Goal: Information Seeking & Learning: Learn about a topic

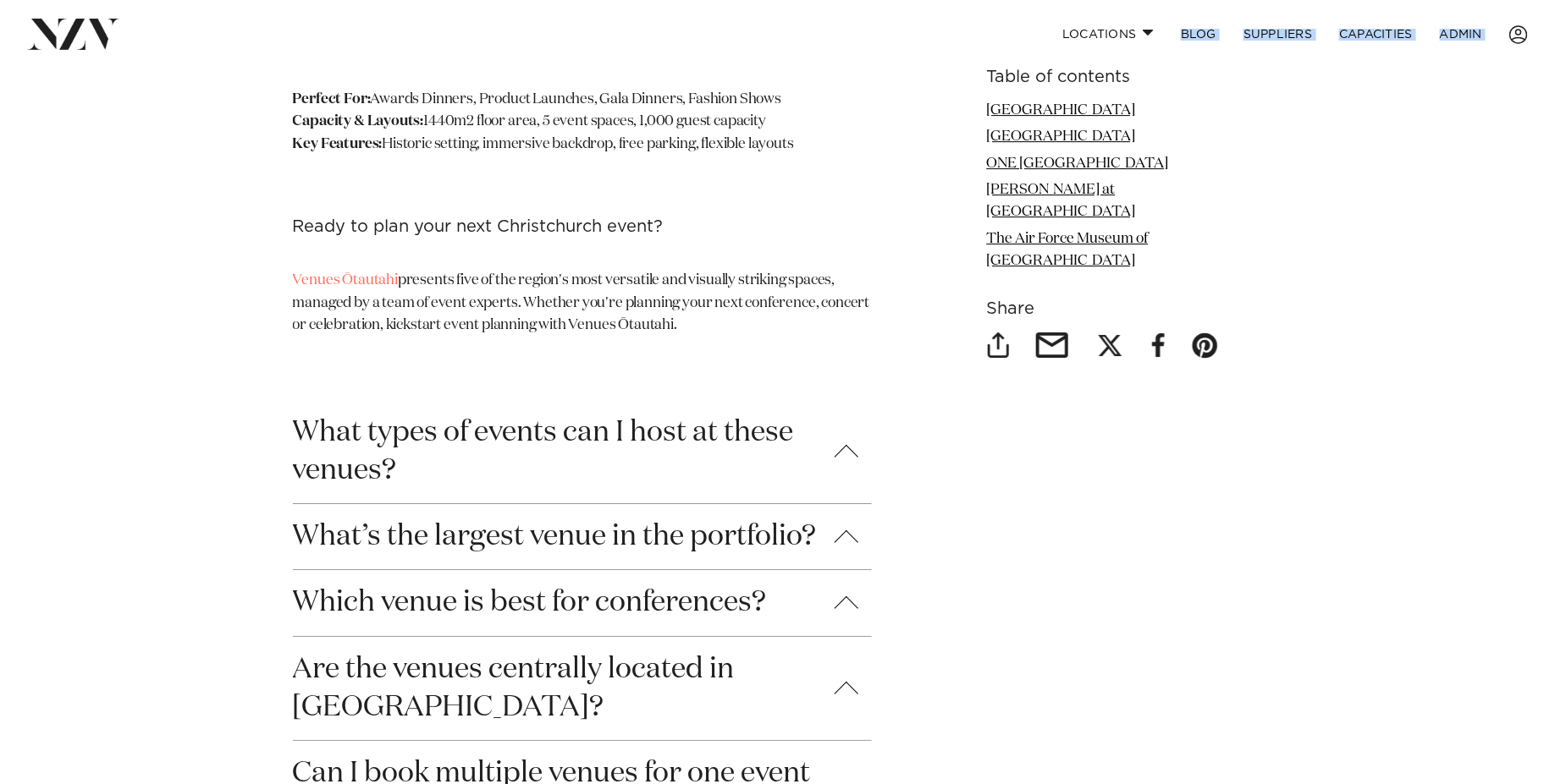
scroll to position [5769, 0]
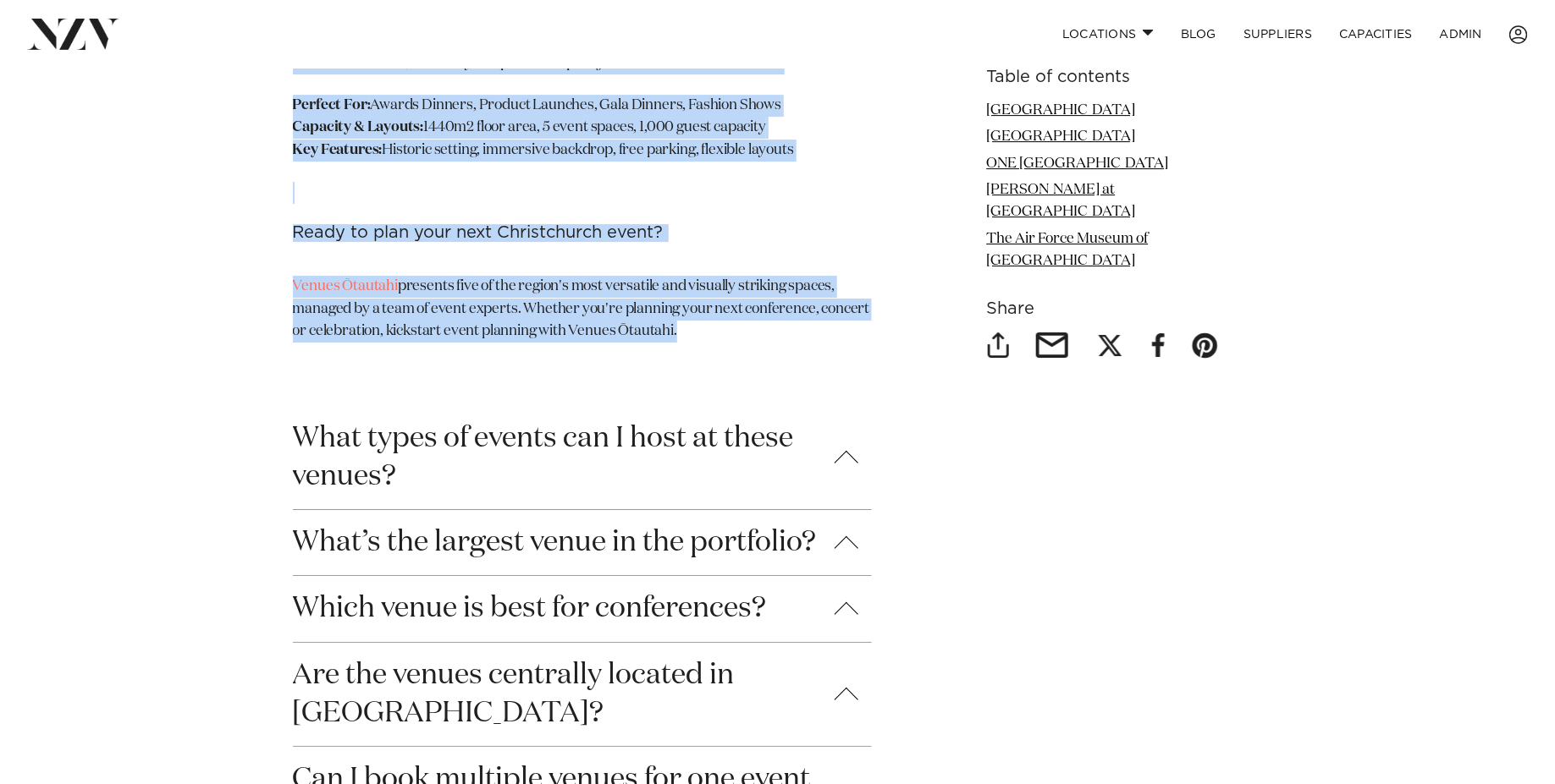
drag, startPoint x: 561, startPoint y: 405, endPoint x: 704, endPoint y: 247, distance: 213.1
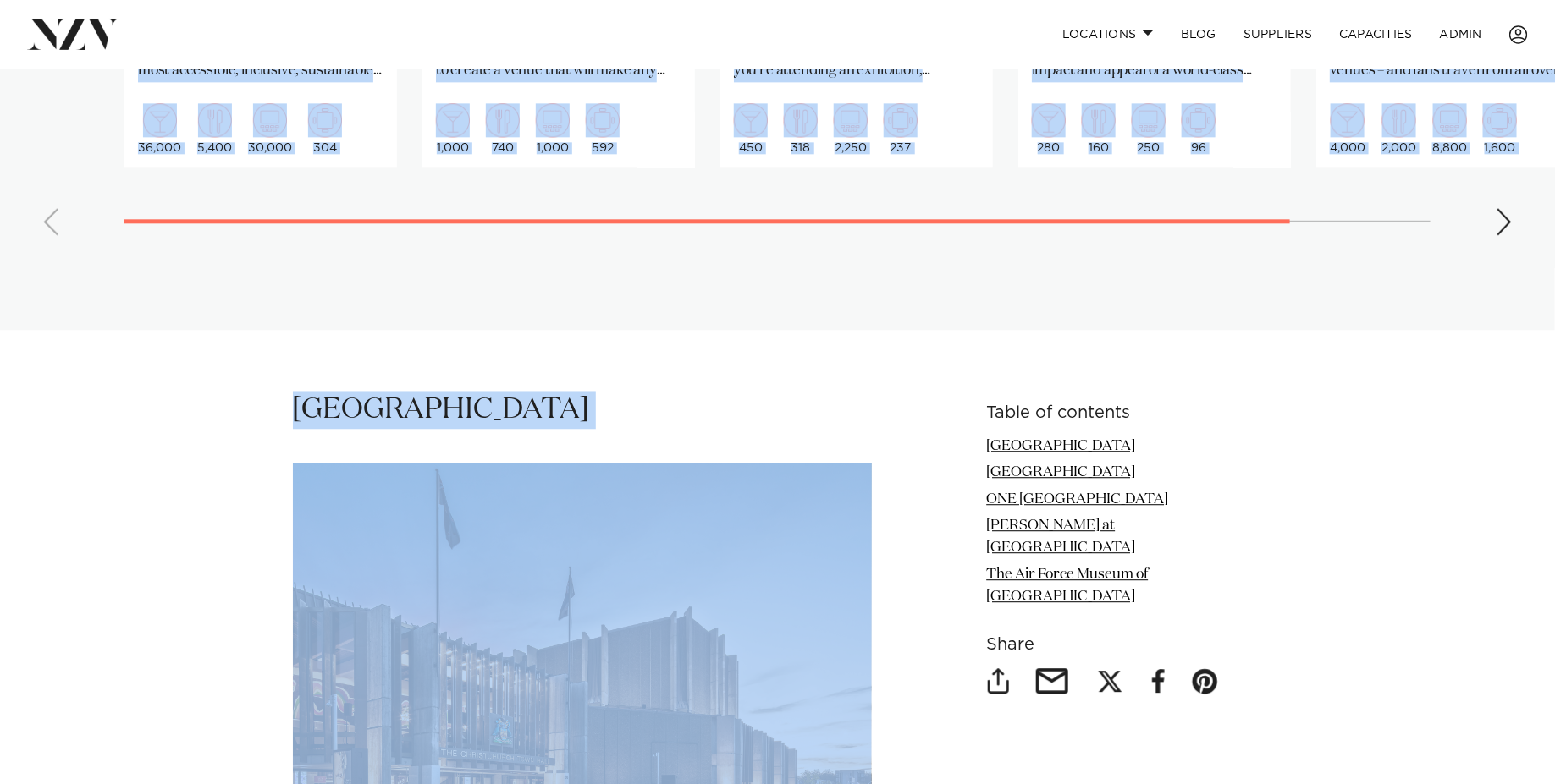
scroll to position [1902, 0]
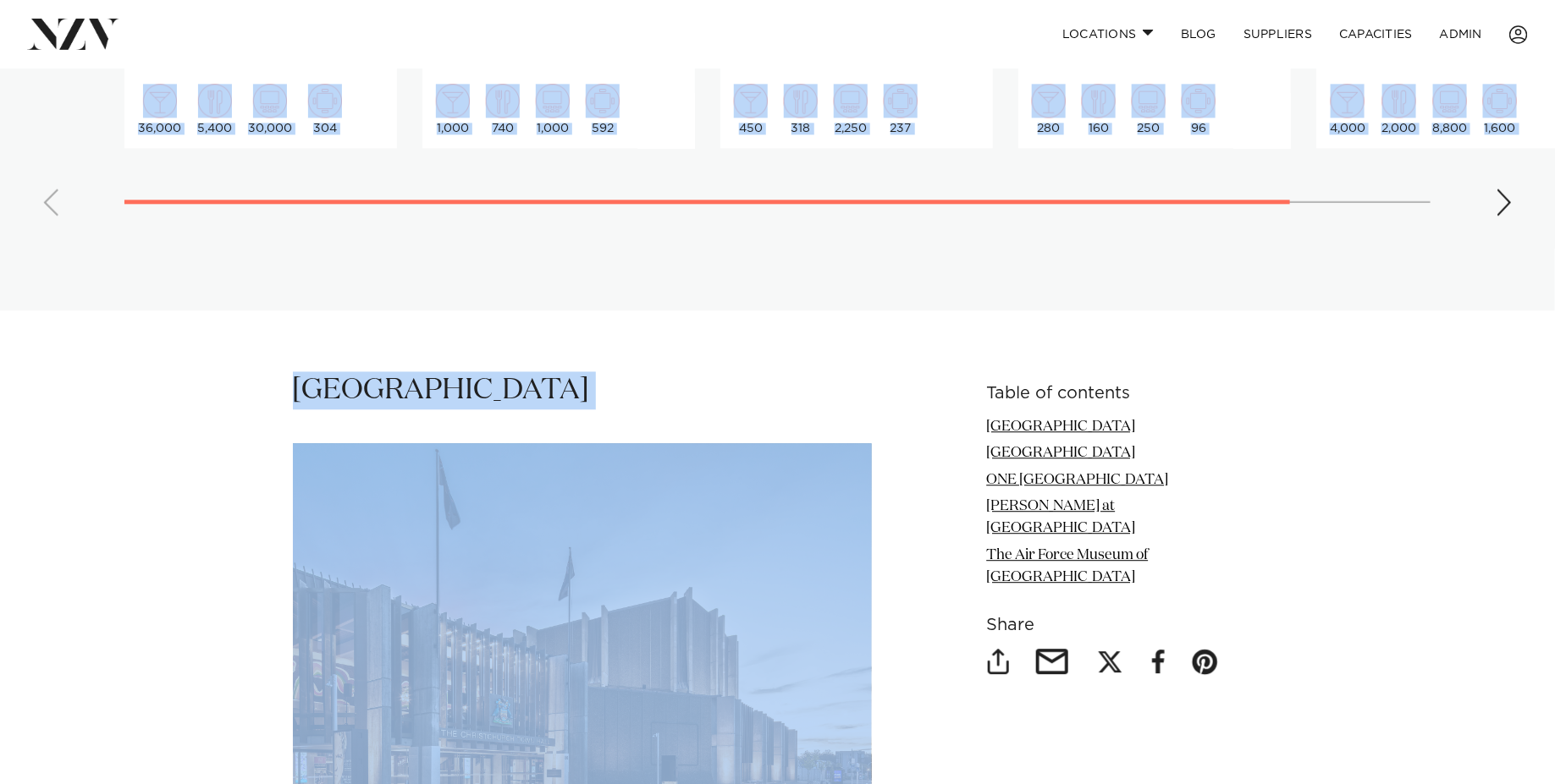
drag, startPoint x: 172, startPoint y: 507, endPoint x: 216, endPoint y: 461, distance: 63.7
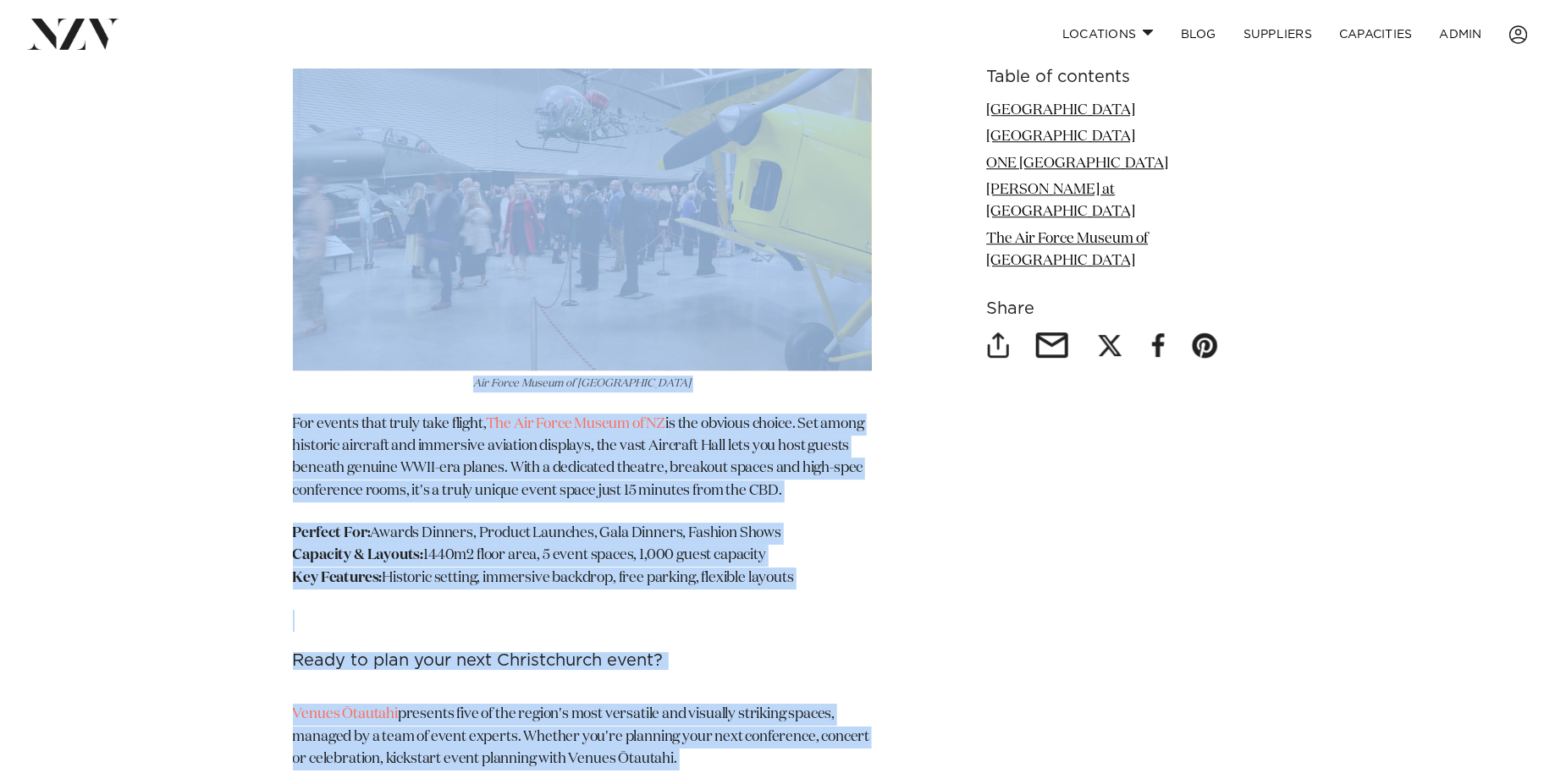
scroll to position [5357, 0]
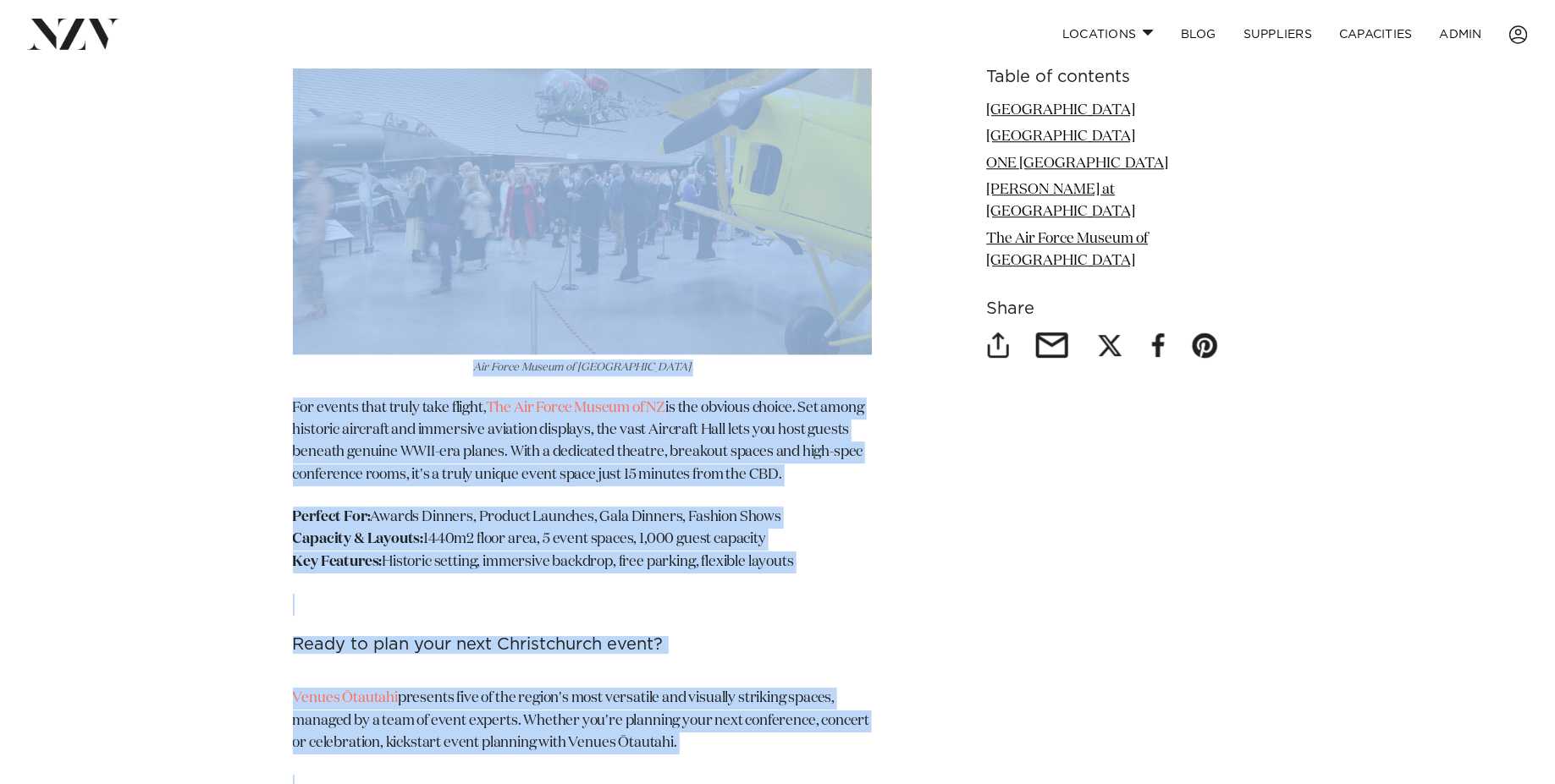
drag, startPoint x: 288, startPoint y: 359, endPoint x: 715, endPoint y: 683, distance: 536.0
copy section "Christchurch Town Hall Christchurch Town Hall Christchurch Town Hall is an arch…"
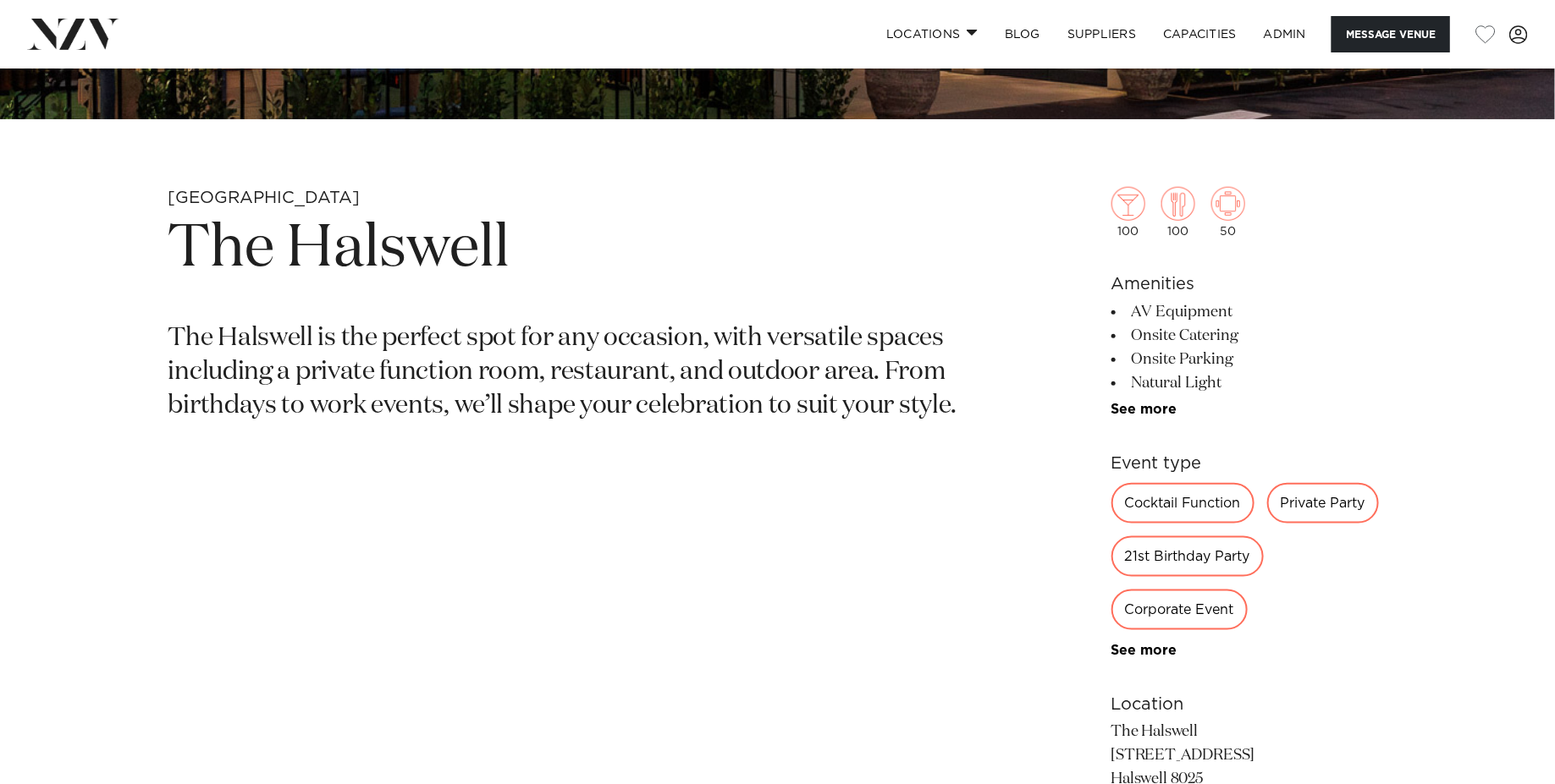
scroll to position [740, 0]
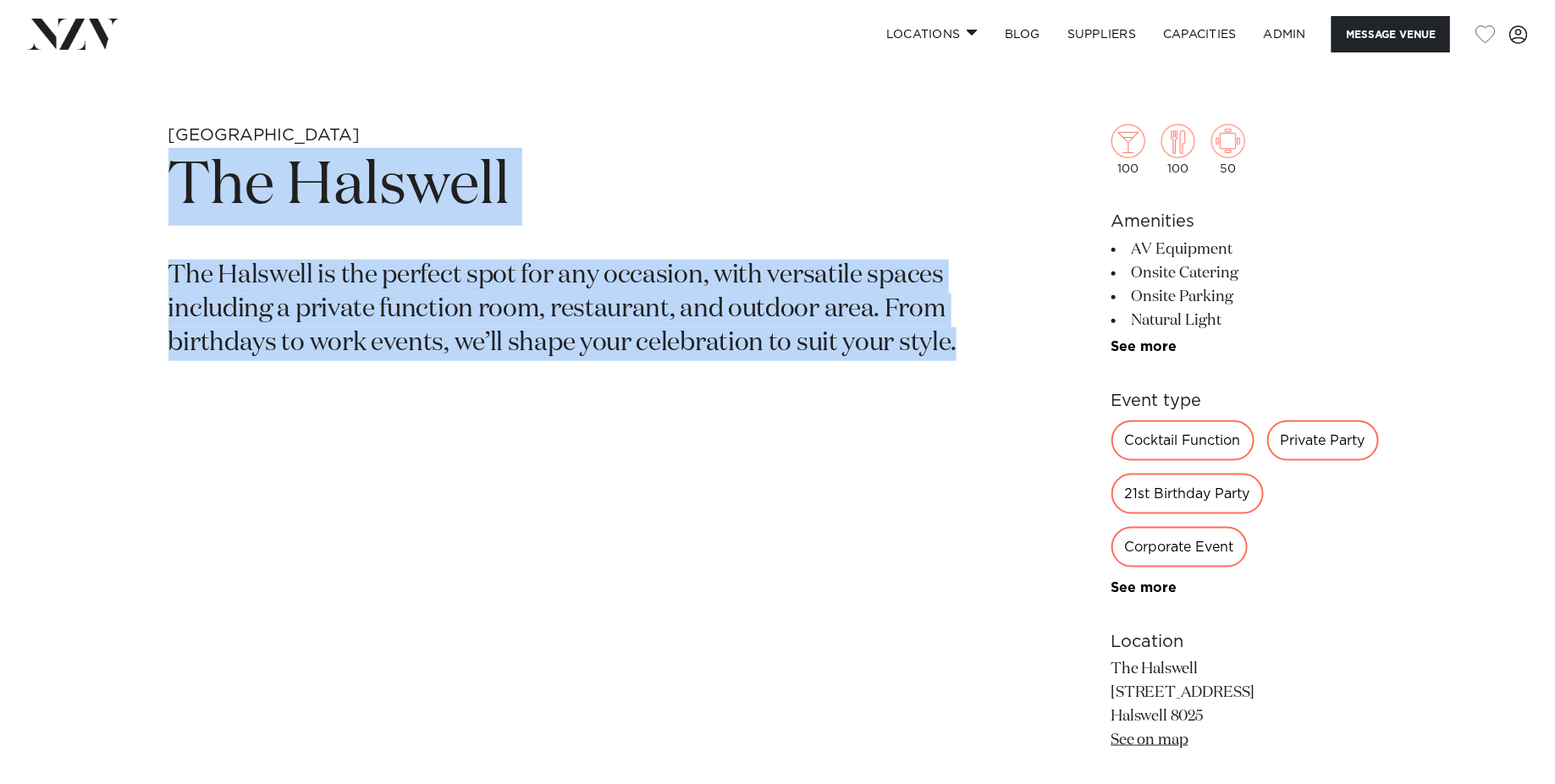
drag, startPoint x: 983, startPoint y: 348, endPoint x: 46, endPoint y: 204, distance: 948.0
click at [46, 204] on div "Christchurch The Halswell The Halswell is the perfect spot for any occasion, wi…" at bounding box center [777, 557] width 1555 height 864
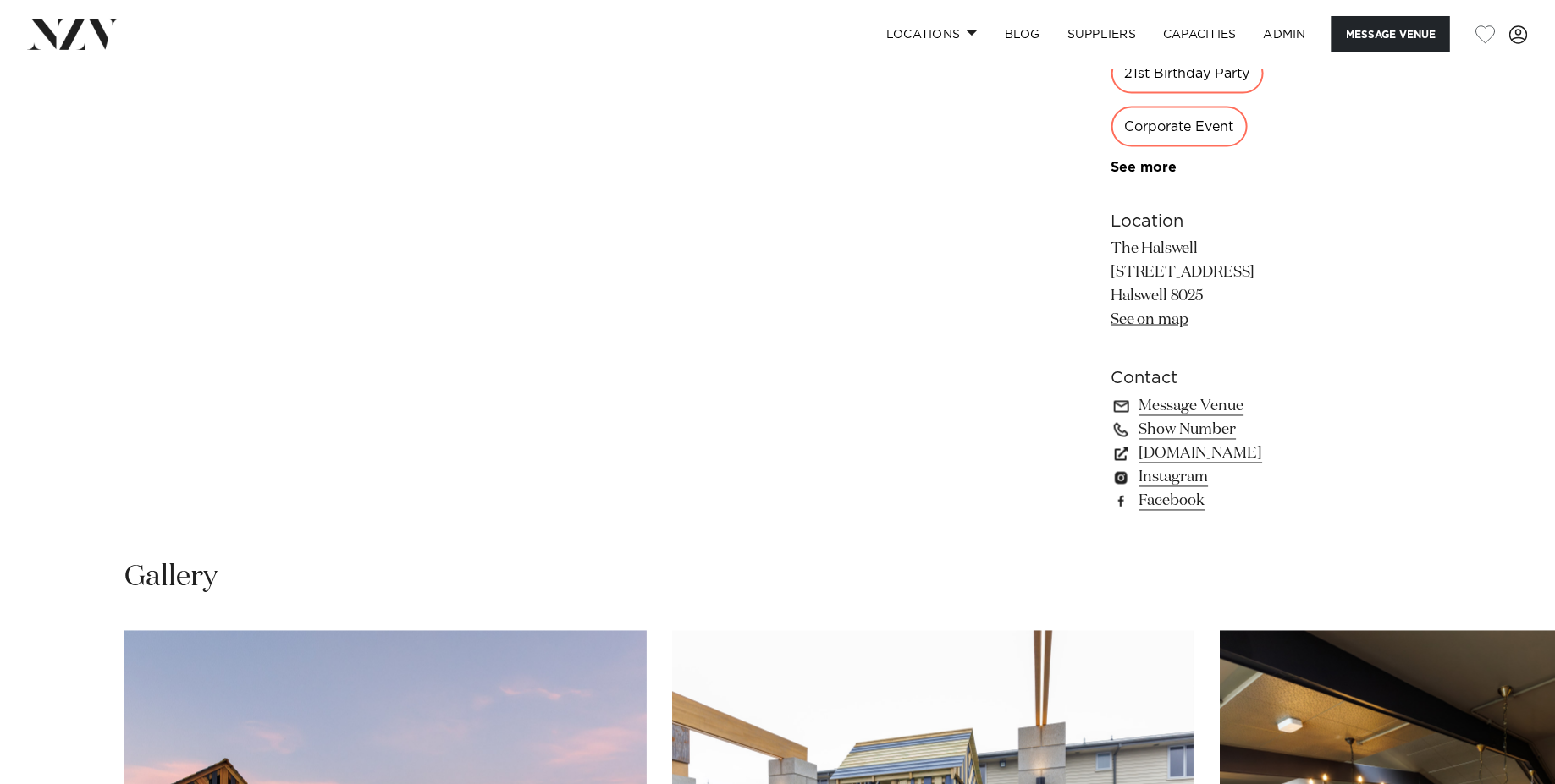
scroll to position [1238, 0]
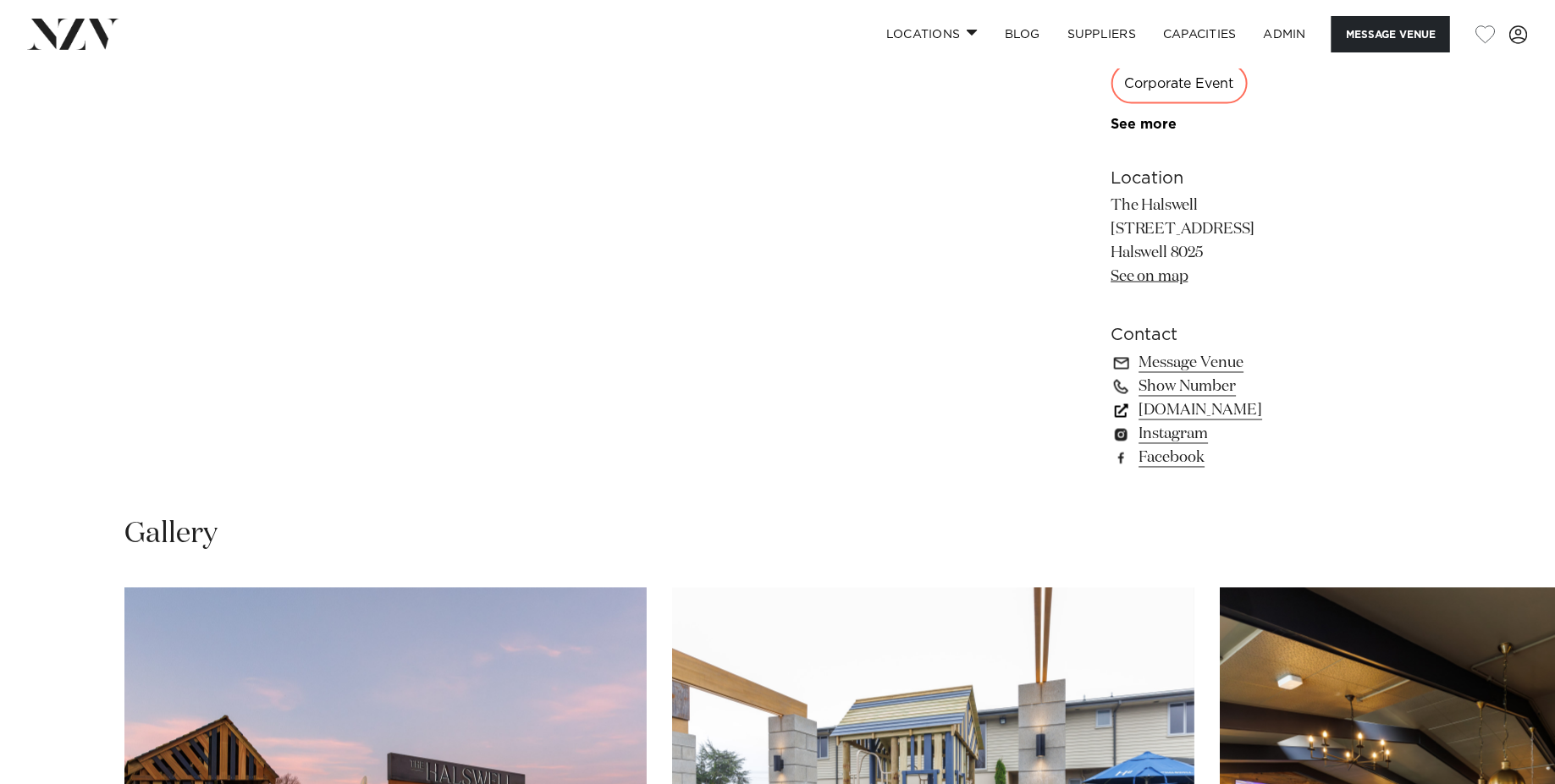
click at [1193, 411] on link "thehalswell.co.nz" at bounding box center [1249, 411] width 276 height 24
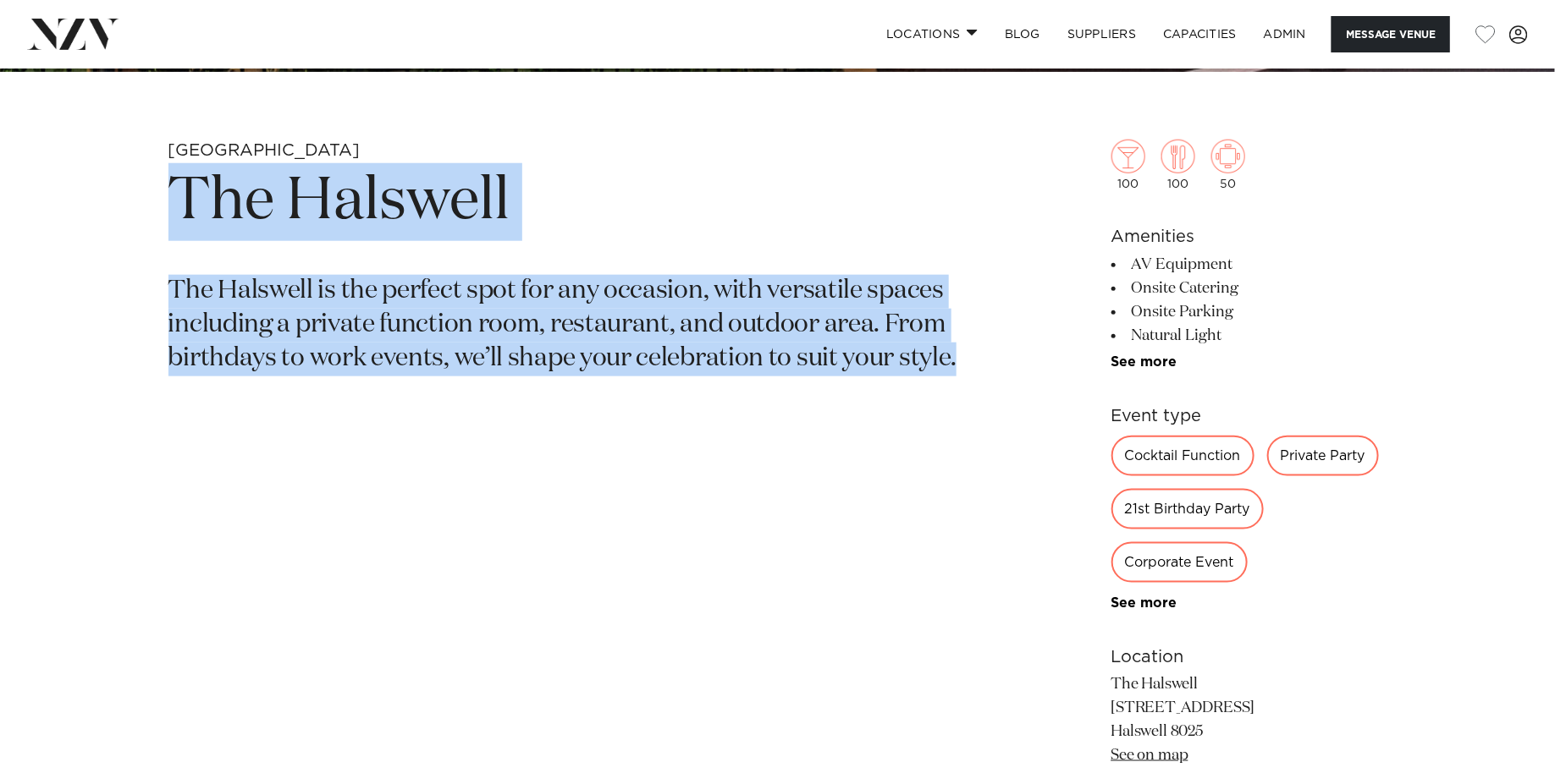
scroll to position [559, 0]
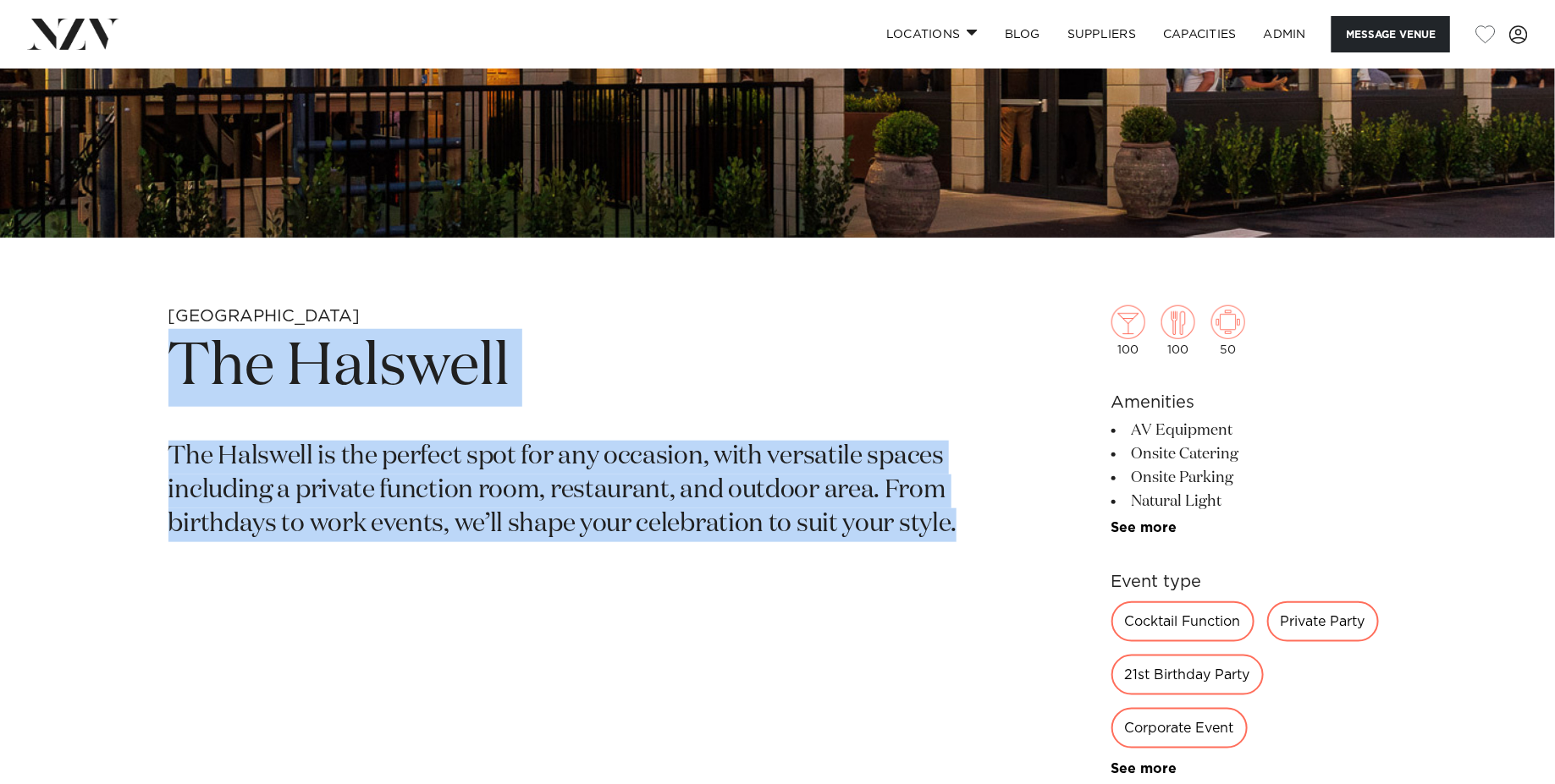
copy section "The Halswell The Halswell is the perfect spot for any occasion, with versatile …"
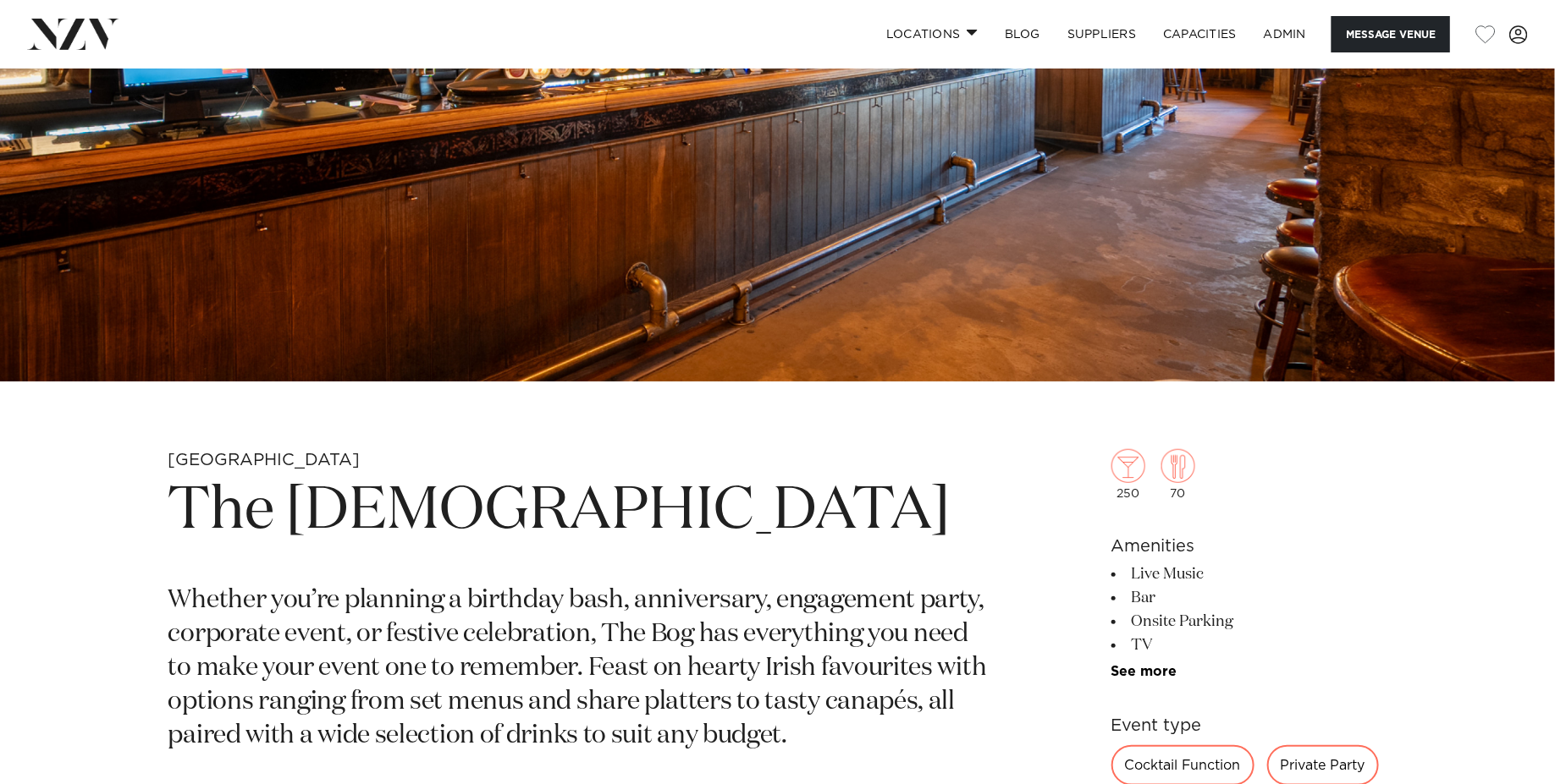
scroll to position [556, 0]
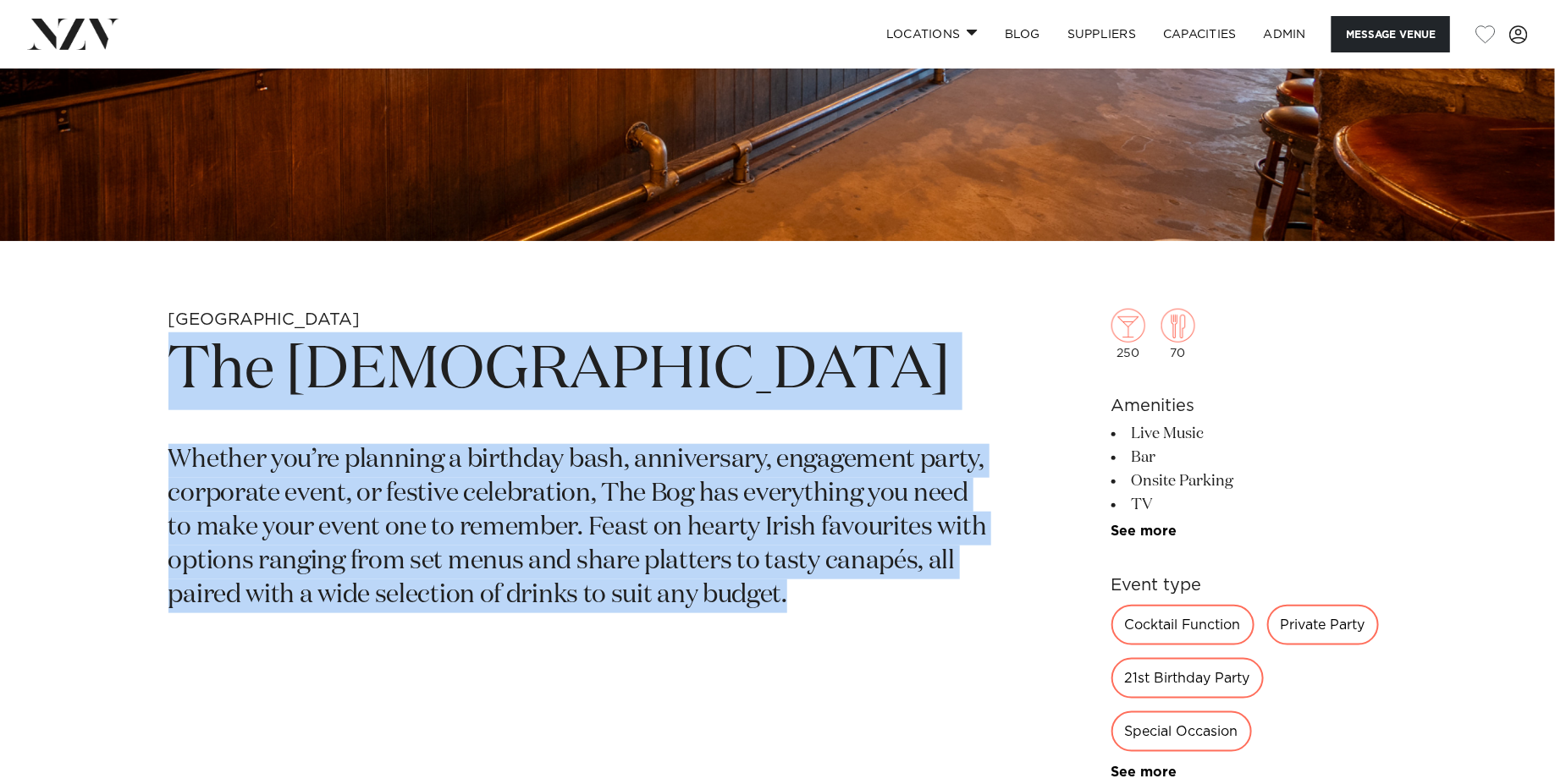
drag, startPoint x: 616, startPoint y: 557, endPoint x: 158, endPoint y: 372, distance: 494.0
click at [158, 372] on div "Christchurch The Bog Whether you’re planning a birthday bash, anniversary, enga…" at bounding box center [778, 753] width 1440 height 888
copy section "The Bog Whether you’re planning a birthday bash, anniversary, engagement party,…"
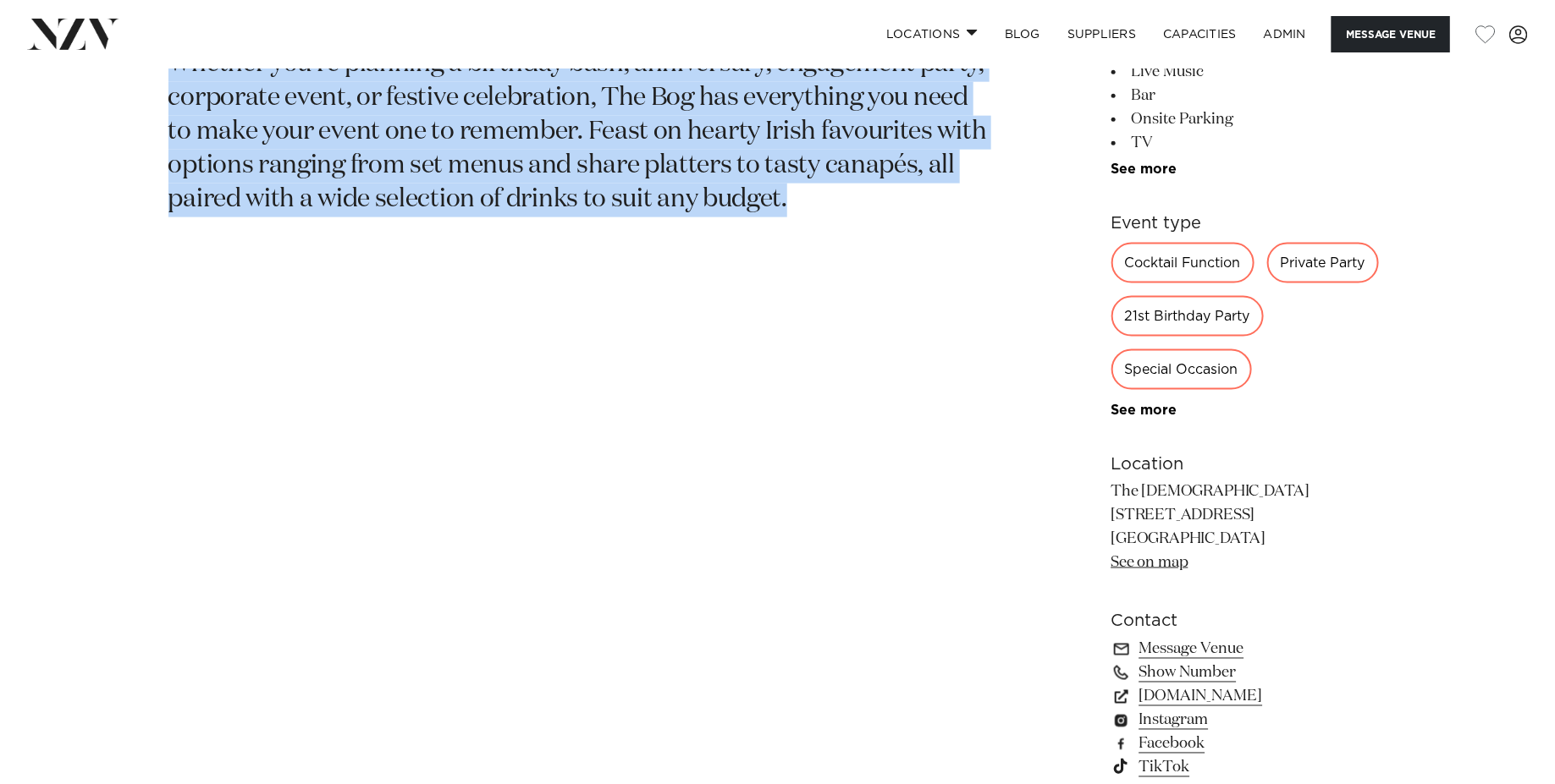
scroll to position [974, 0]
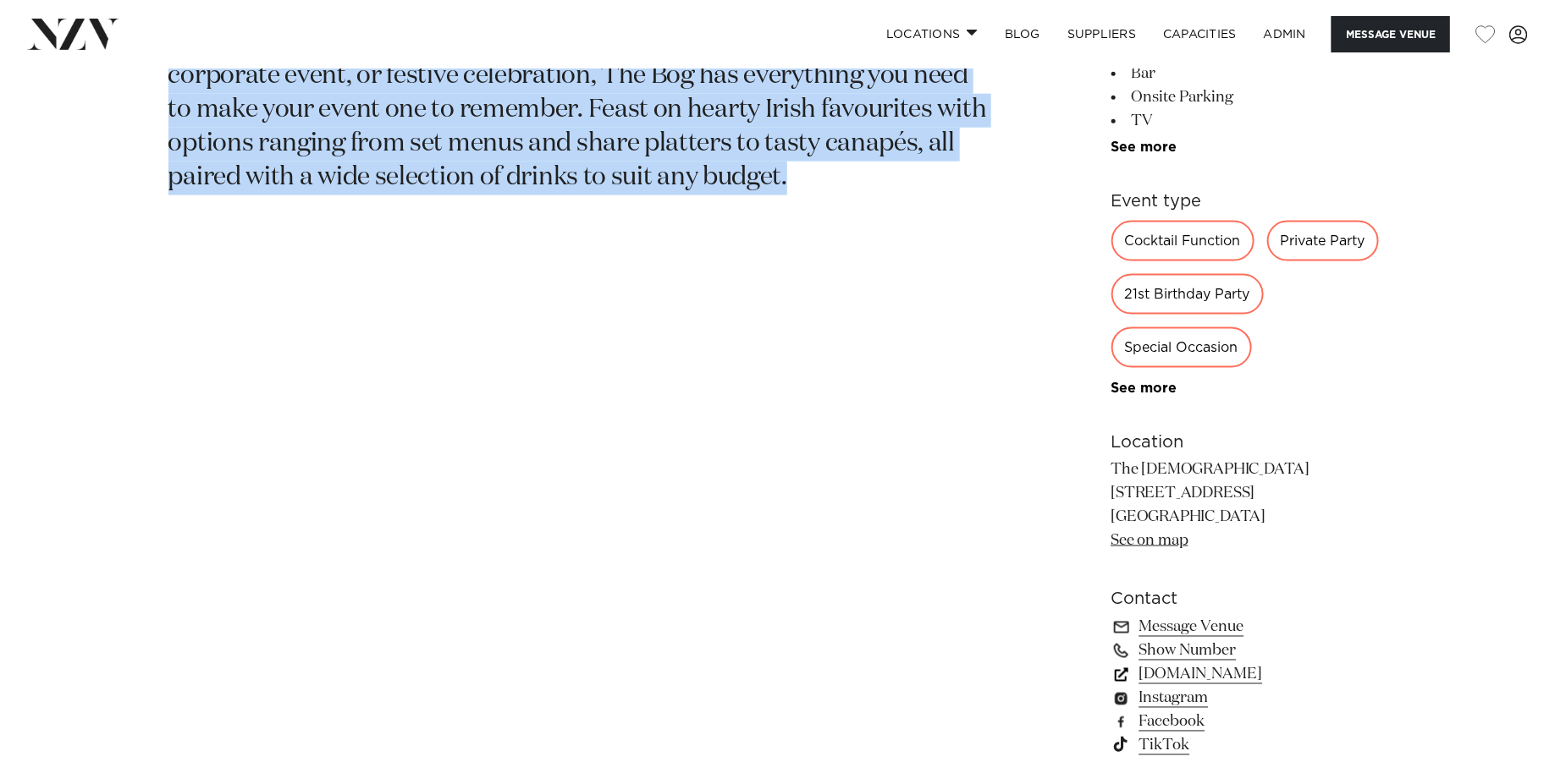
click at [1180, 682] on link "thebog.co.nz" at bounding box center [1249, 675] width 276 height 24
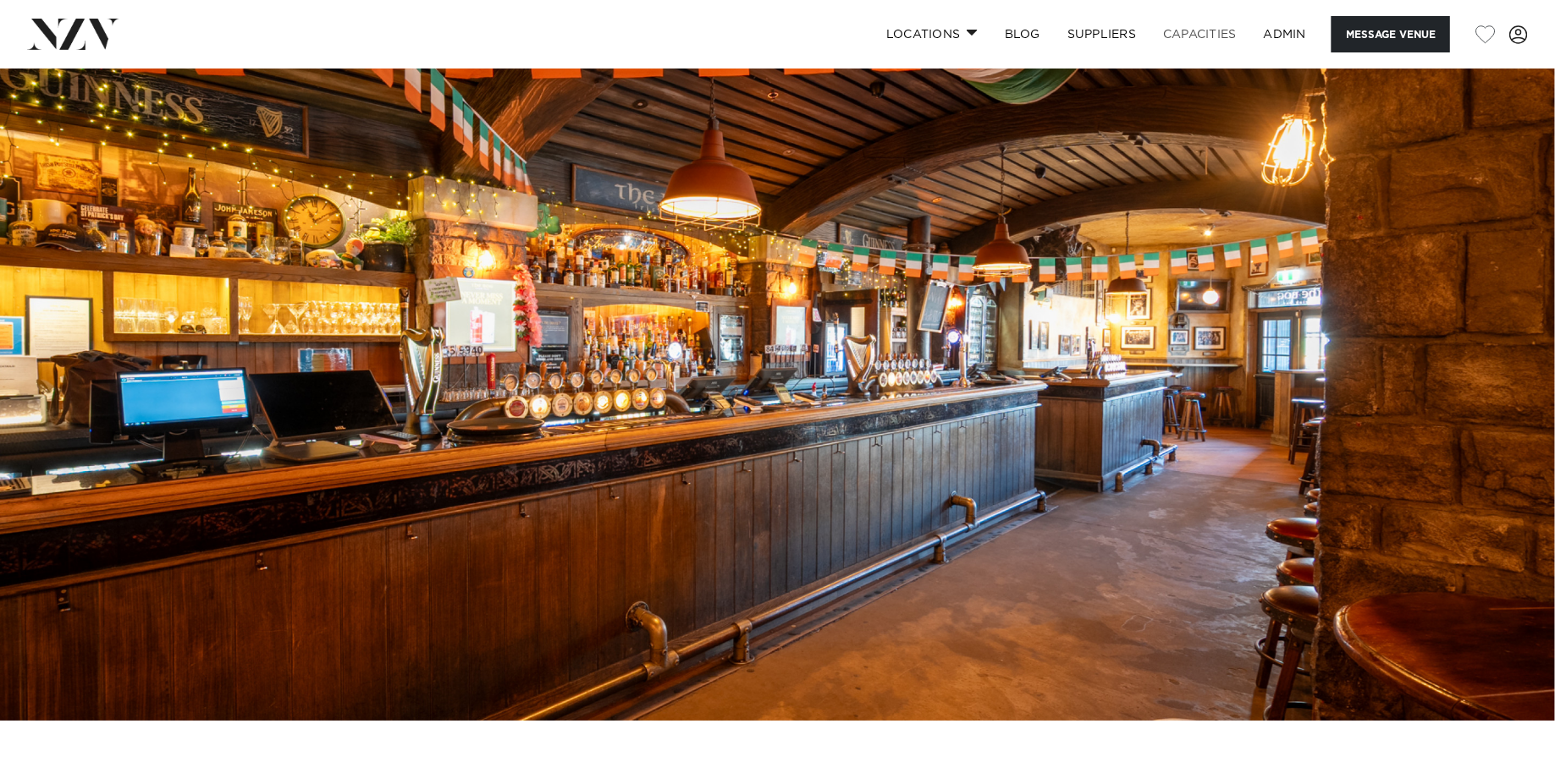
scroll to position [0, 0]
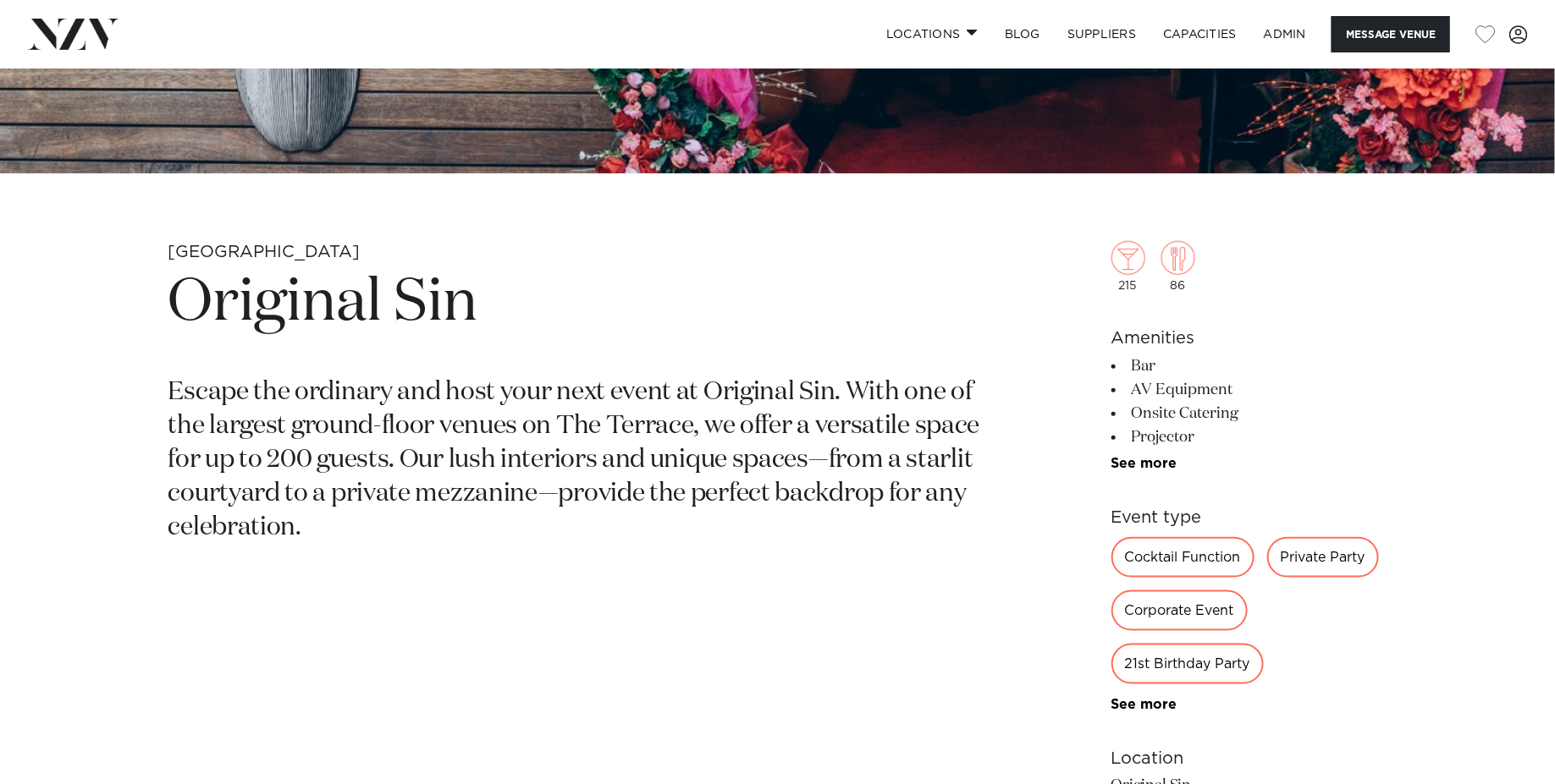
scroll to position [742, 0]
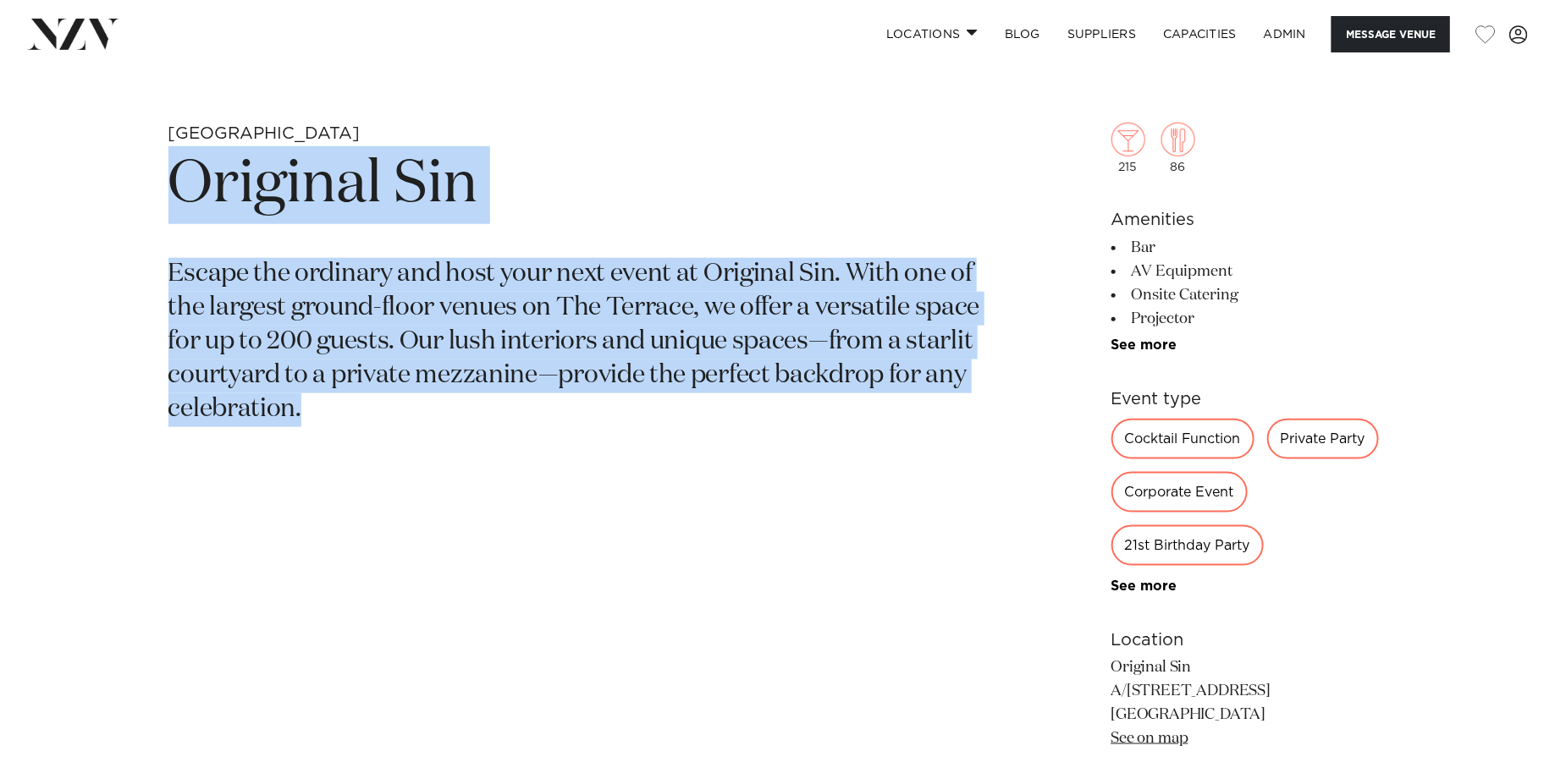
drag, startPoint x: 354, startPoint y: 431, endPoint x: 92, endPoint y: 182, distance: 361.4
click at [92, 182] on div "Christchurch Original Sin Escape the ordinary and host your next event at Origi…" at bounding box center [778, 555] width 1440 height 864
copy section "Original Sin Escape the ordinary and host your next event at Original Sin. With…"
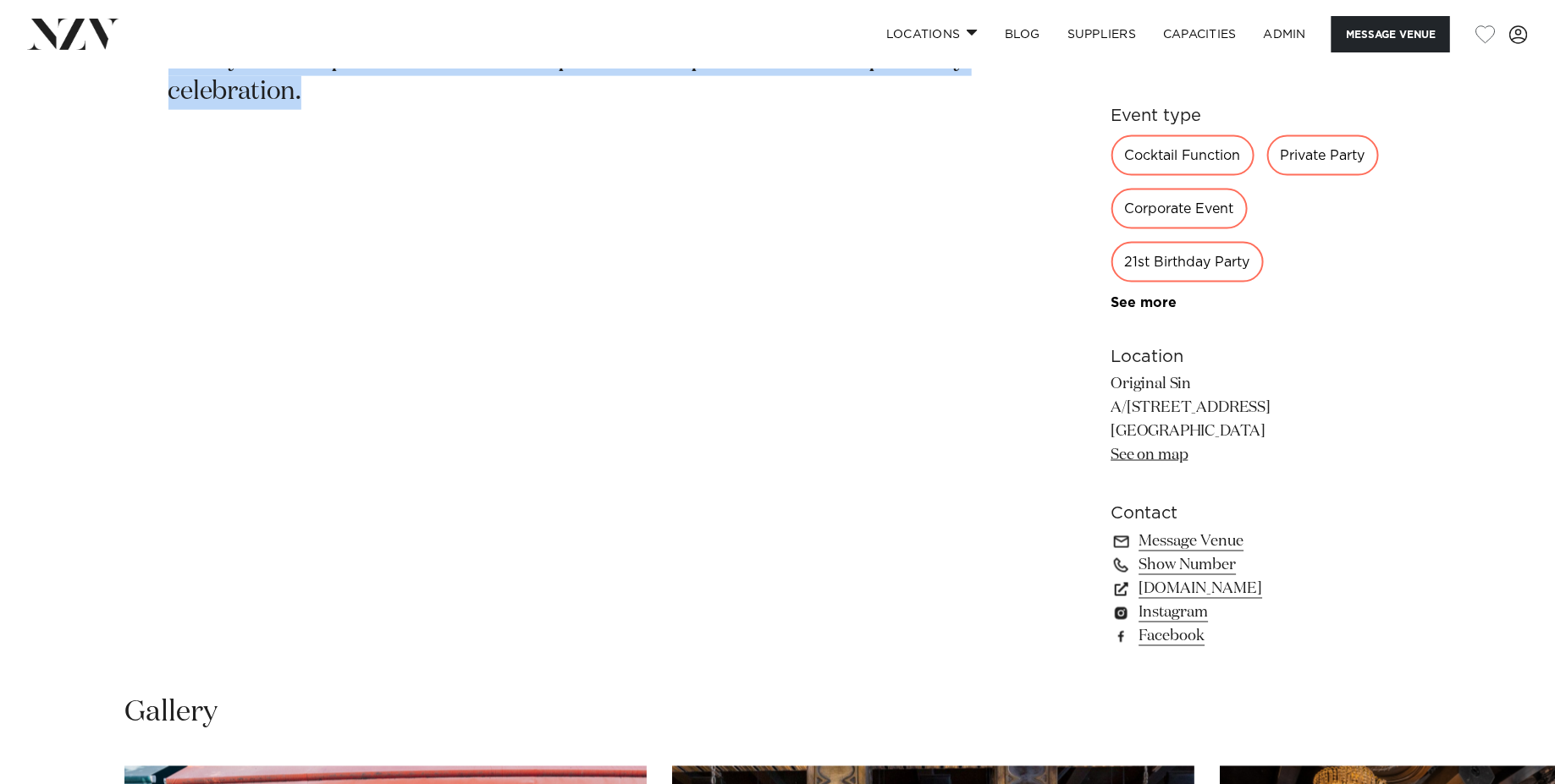
scroll to position [1190, 0]
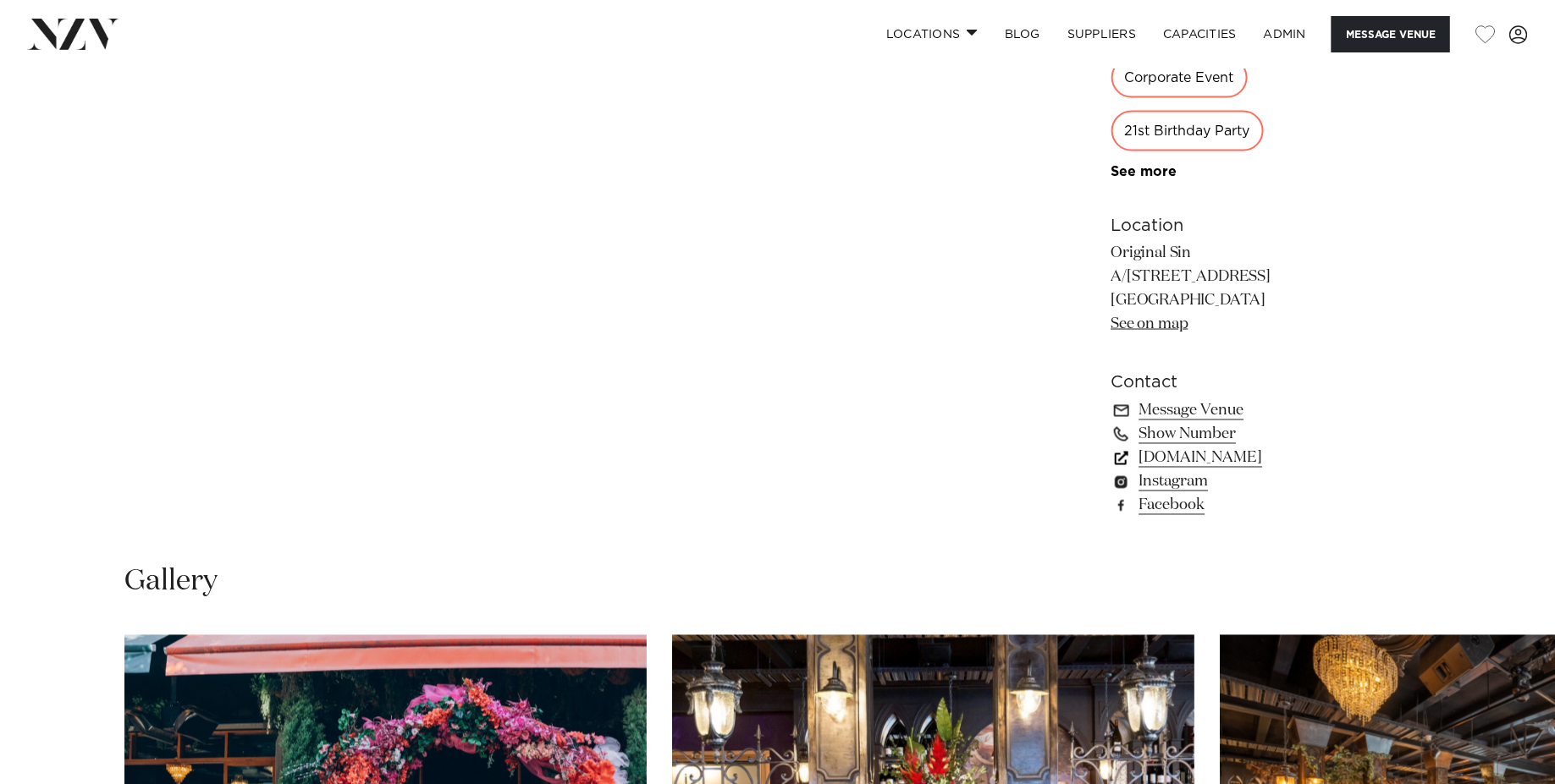
click at [1216, 464] on link "originalsin.co.nz" at bounding box center [1249, 458] width 276 height 24
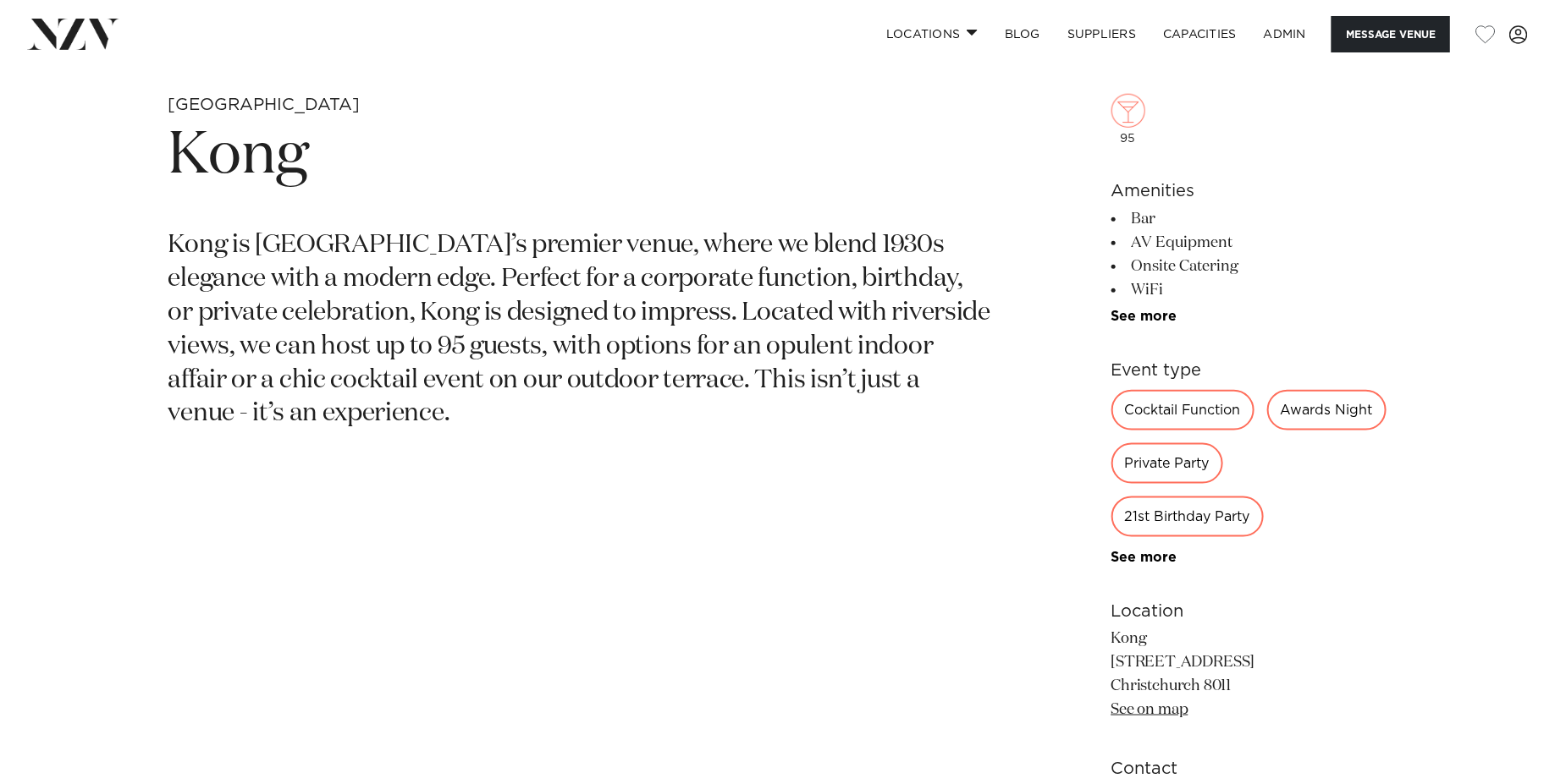
scroll to position [778, 0]
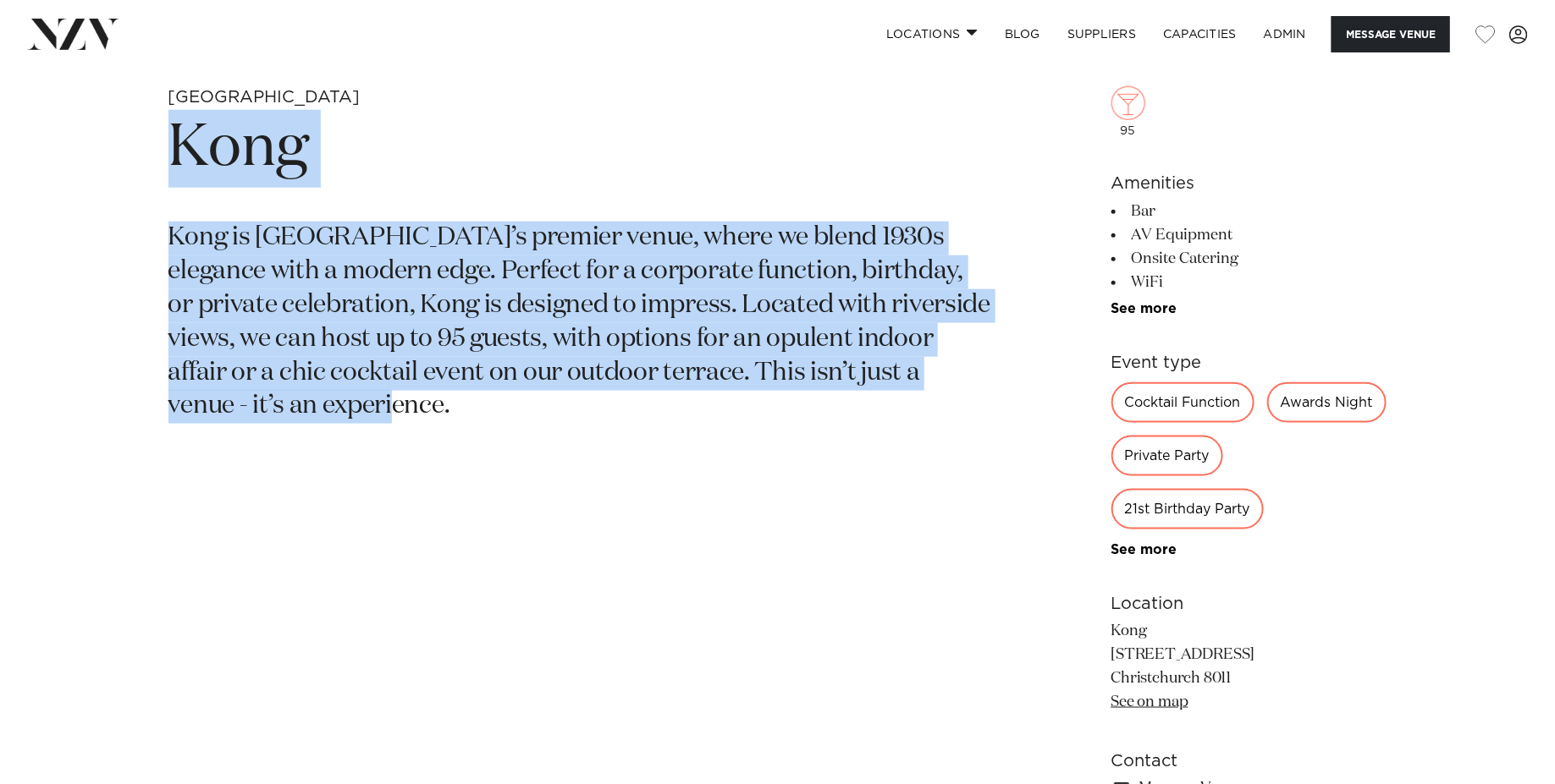
drag, startPoint x: 685, startPoint y: 447, endPoint x: 83, endPoint y: 154, distance: 669.5
click at [83, 154] on div "Christchurch Kong Kong is Christchurch’s premier venue, where we blend 1930s el…" at bounding box center [778, 518] width 1440 height 864
copy section "Kong Kong is Christchurch’s premier venue, where we blend 1930s elegance with a…"
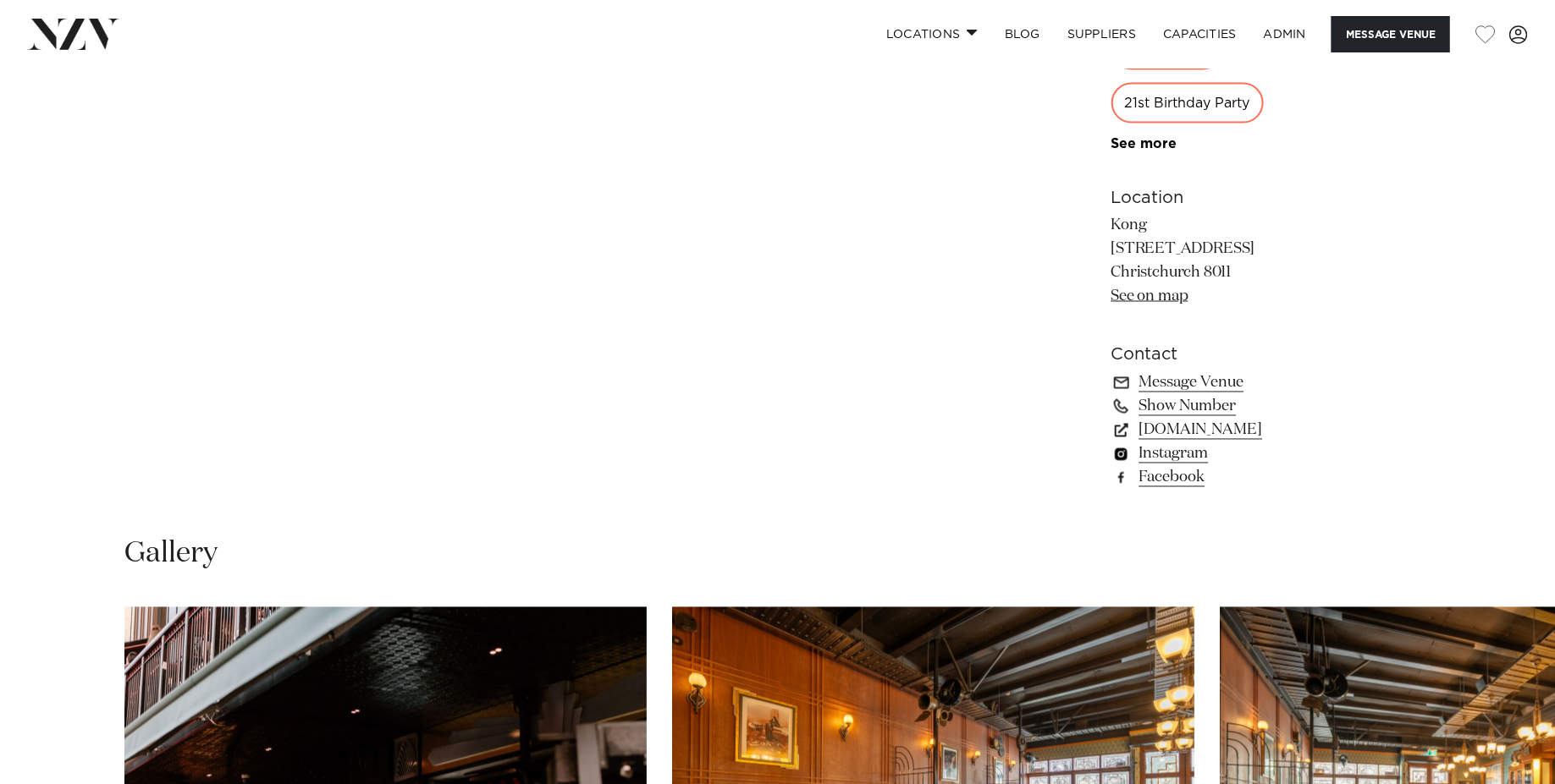
scroll to position [1231, 0]
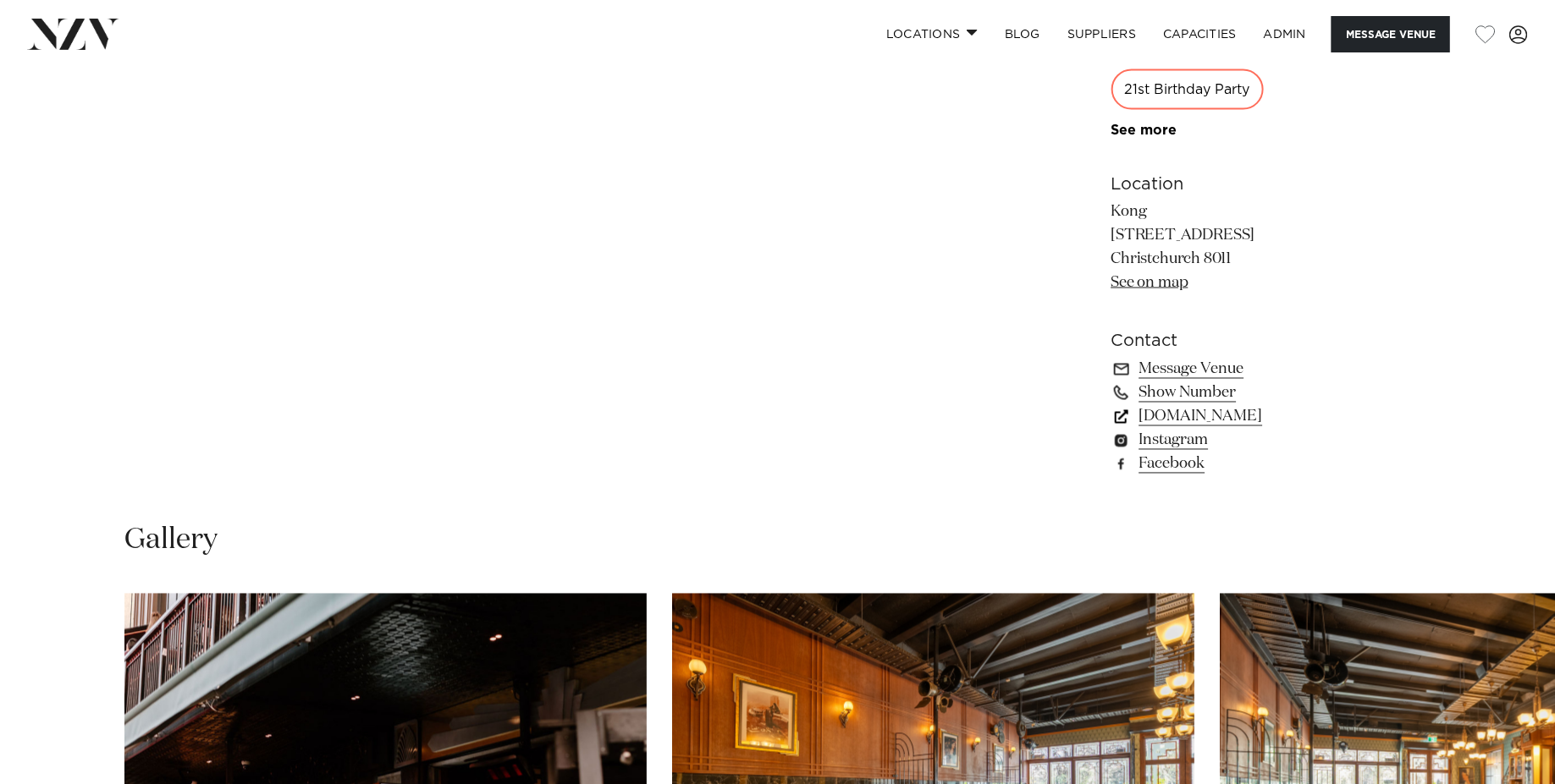
click at [1180, 424] on link "kongbar.co.nz" at bounding box center [1249, 417] width 276 height 24
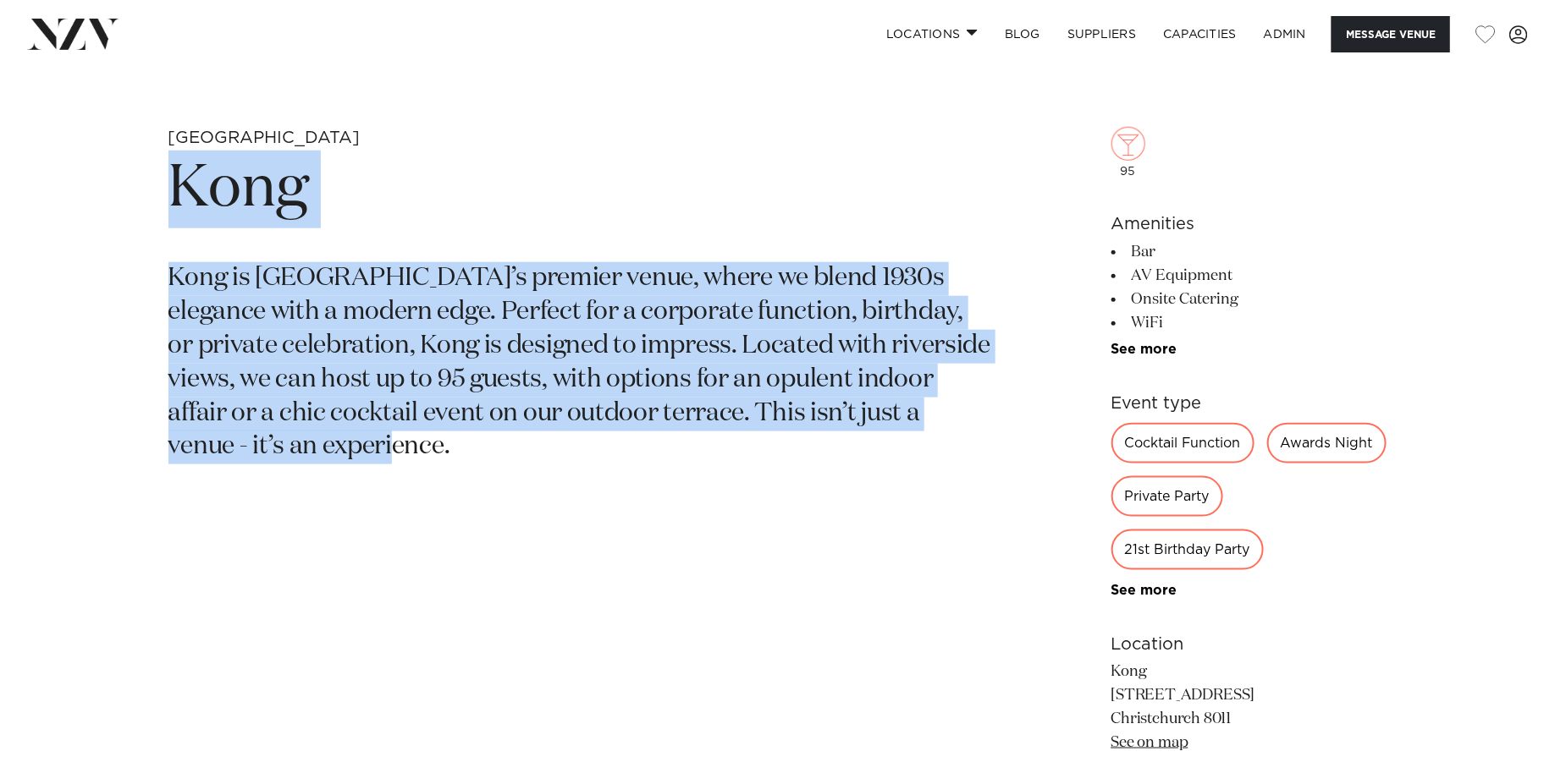
scroll to position [1030, 0]
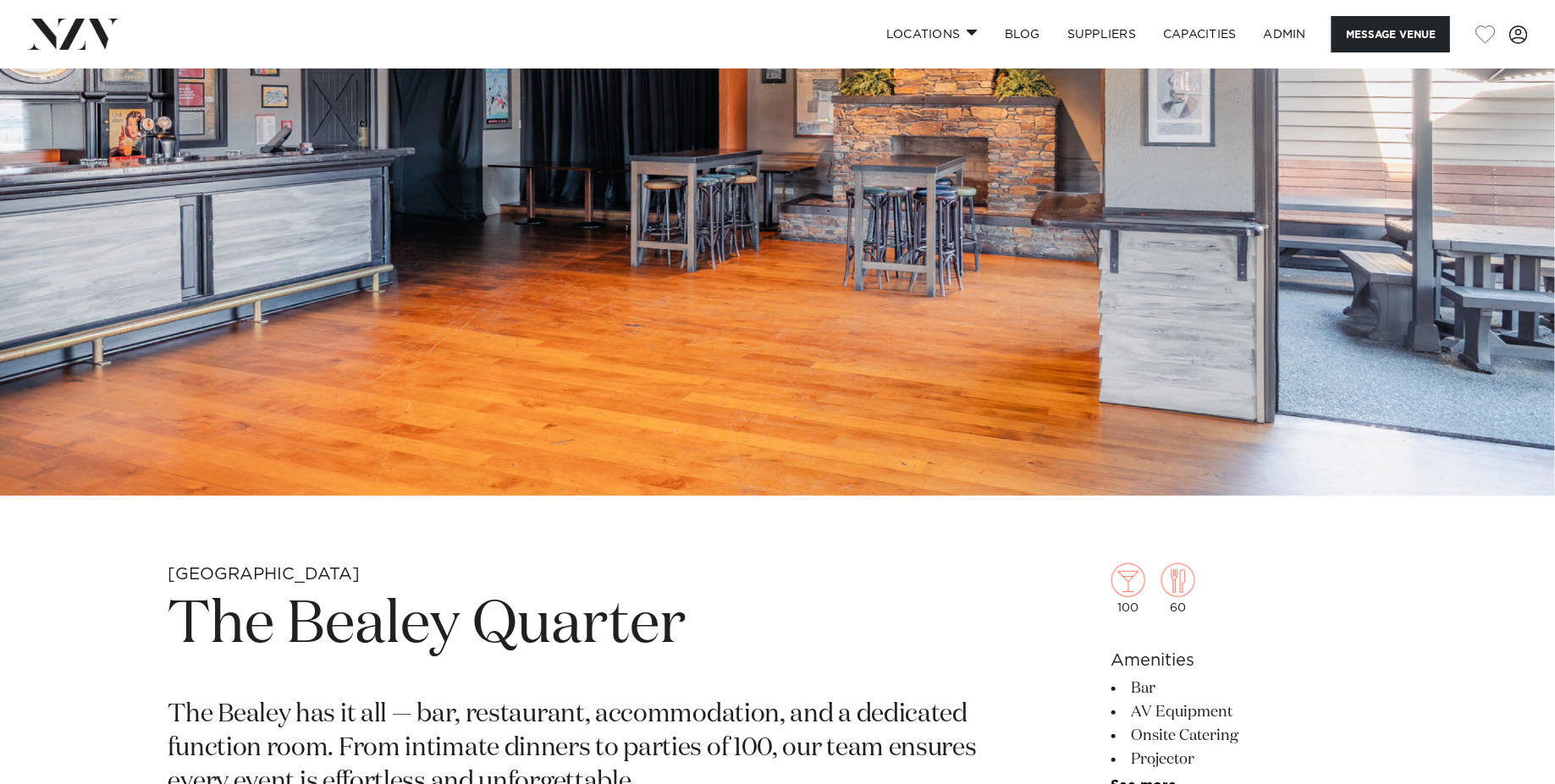
scroll to position [662, 0]
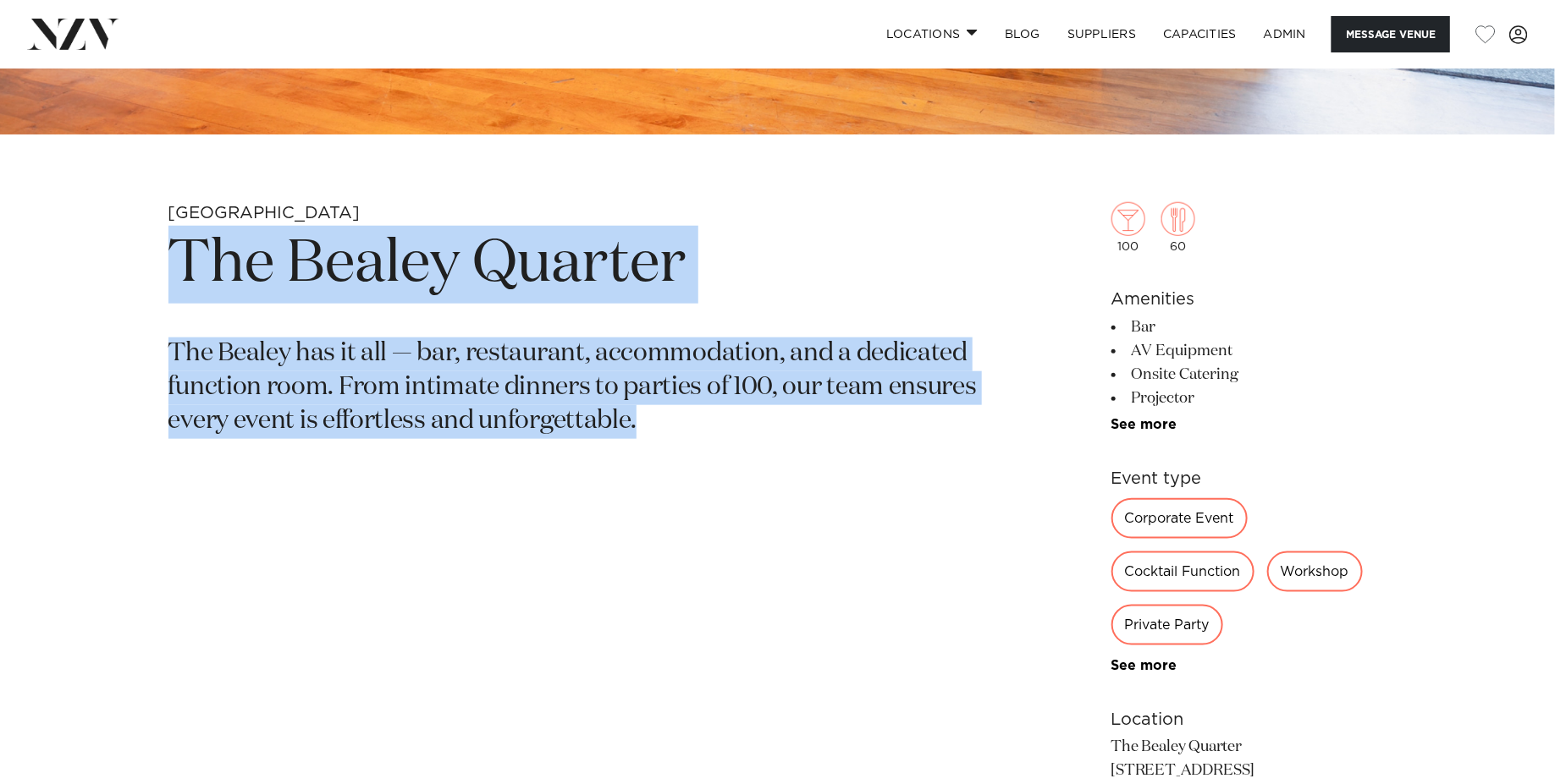
drag, startPoint x: 632, startPoint y: 420, endPoint x: 139, endPoint y: 251, distance: 521.2
click at [139, 250] on div "Christchurch The Bealey Quarter The Bealey has it all — bar, restaurant, accomm…" at bounding box center [778, 634] width 1440 height 864
copy section "The Bealey Quarter The Bealey has it all — bar, restaurant, accommodation, and …"
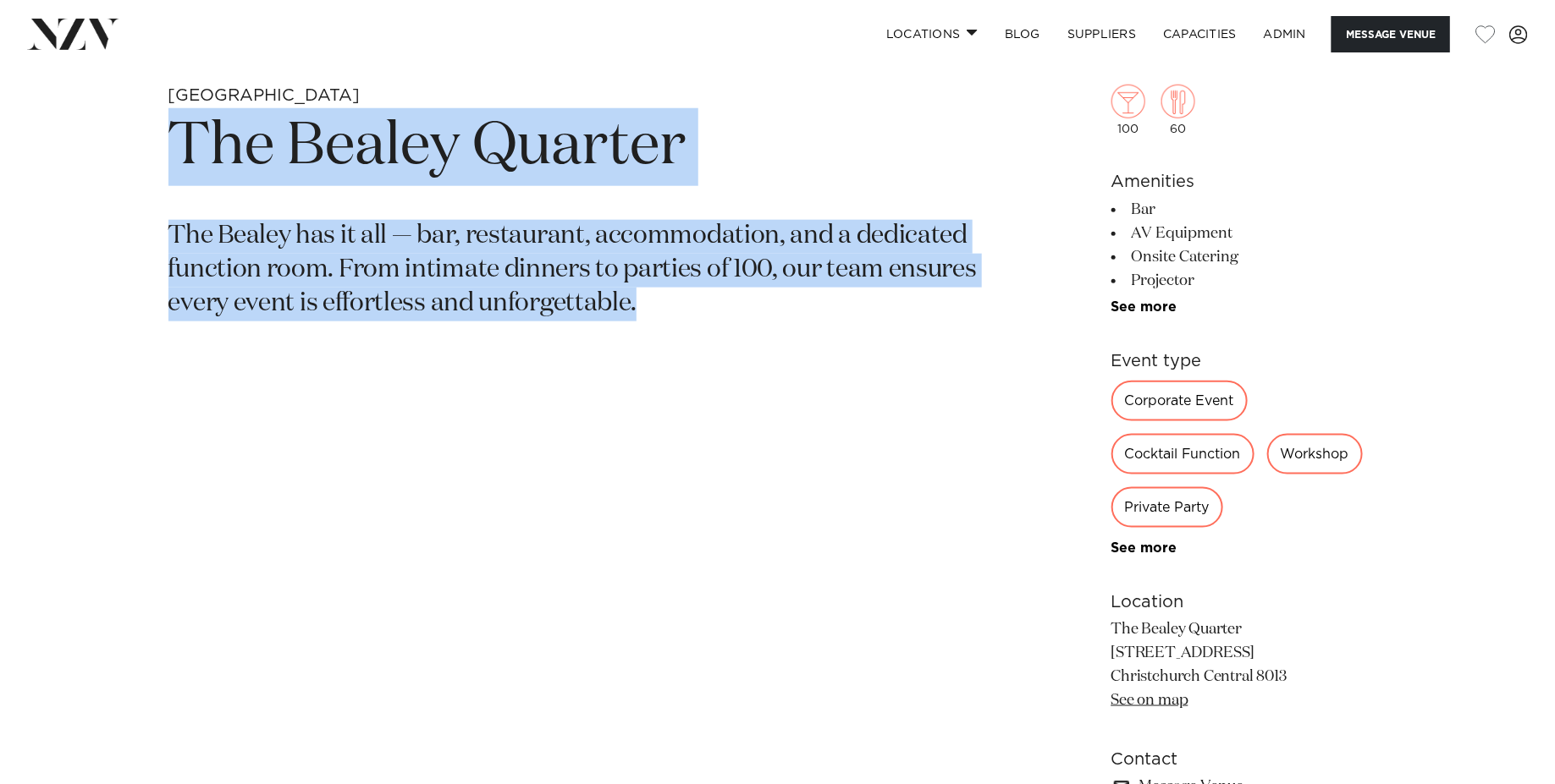
scroll to position [1018, 0]
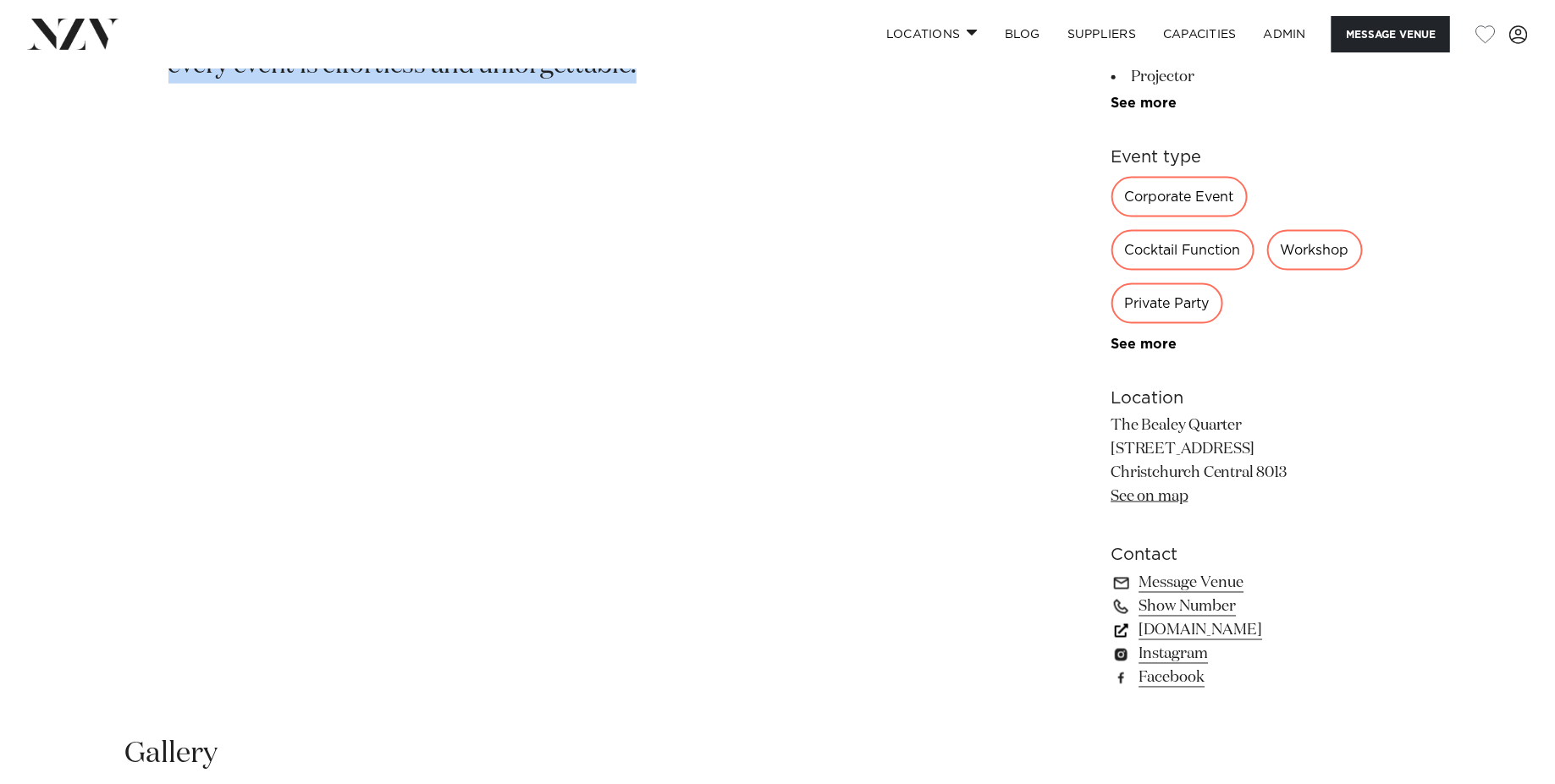
click at [1224, 637] on link "bealeyquarter.co.nz" at bounding box center [1249, 631] width 276 height 24
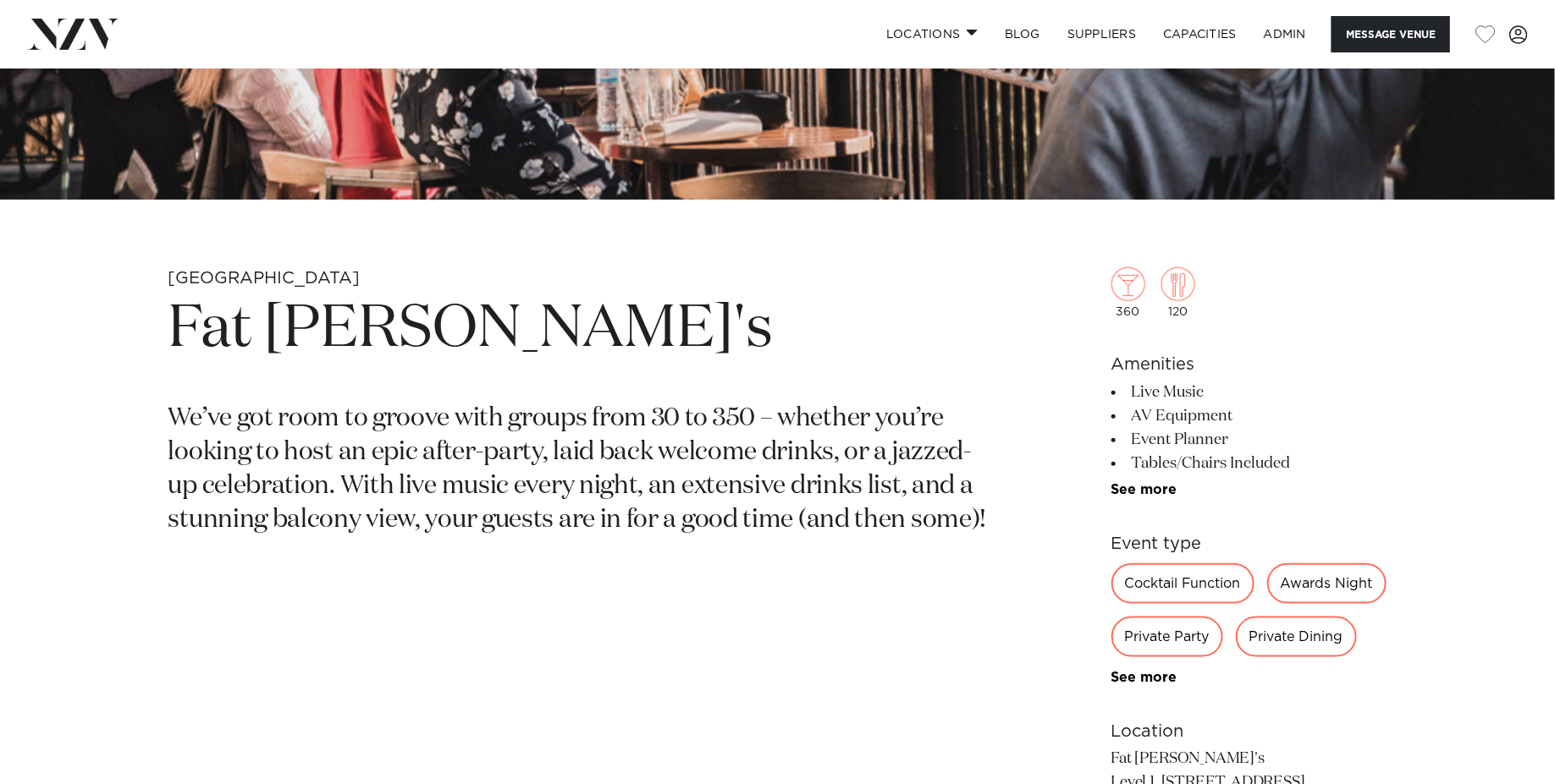
scroll to position [594, 0]
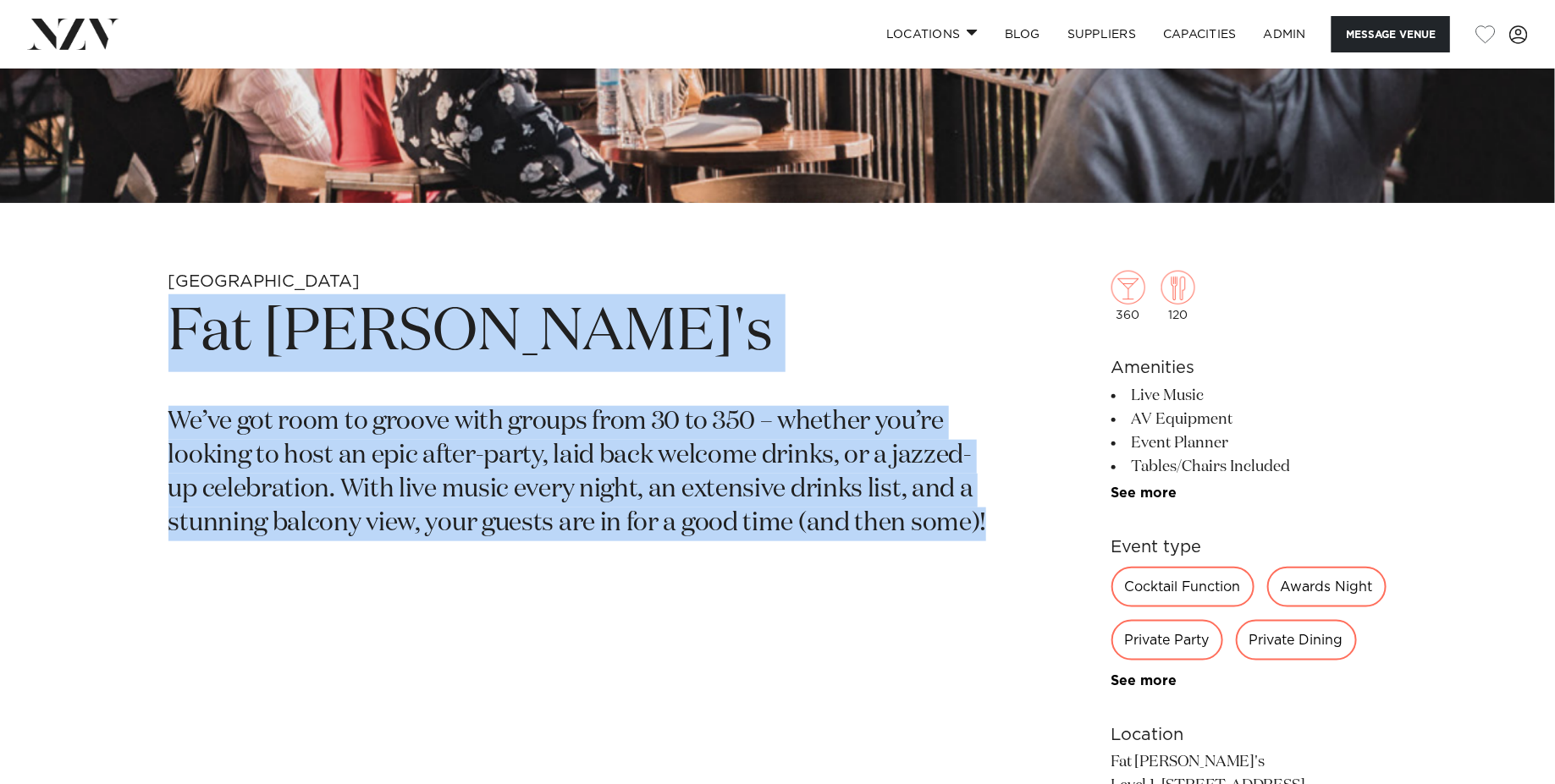
drag, startPoint x: 995, startPoint y: 538, endPoint x: 105, endPoint y: 325, distance: 915.1
click at [105, 325] on div "Christchurch Fat Eddie's We’ve got room to groove with groups from 30 to 350 – …" at bounding box center [778, 676] width 1440 height 811
copy section "Fat Eddie's We’ve got room to groove with groups from 30 to 350 – whether you’r…"
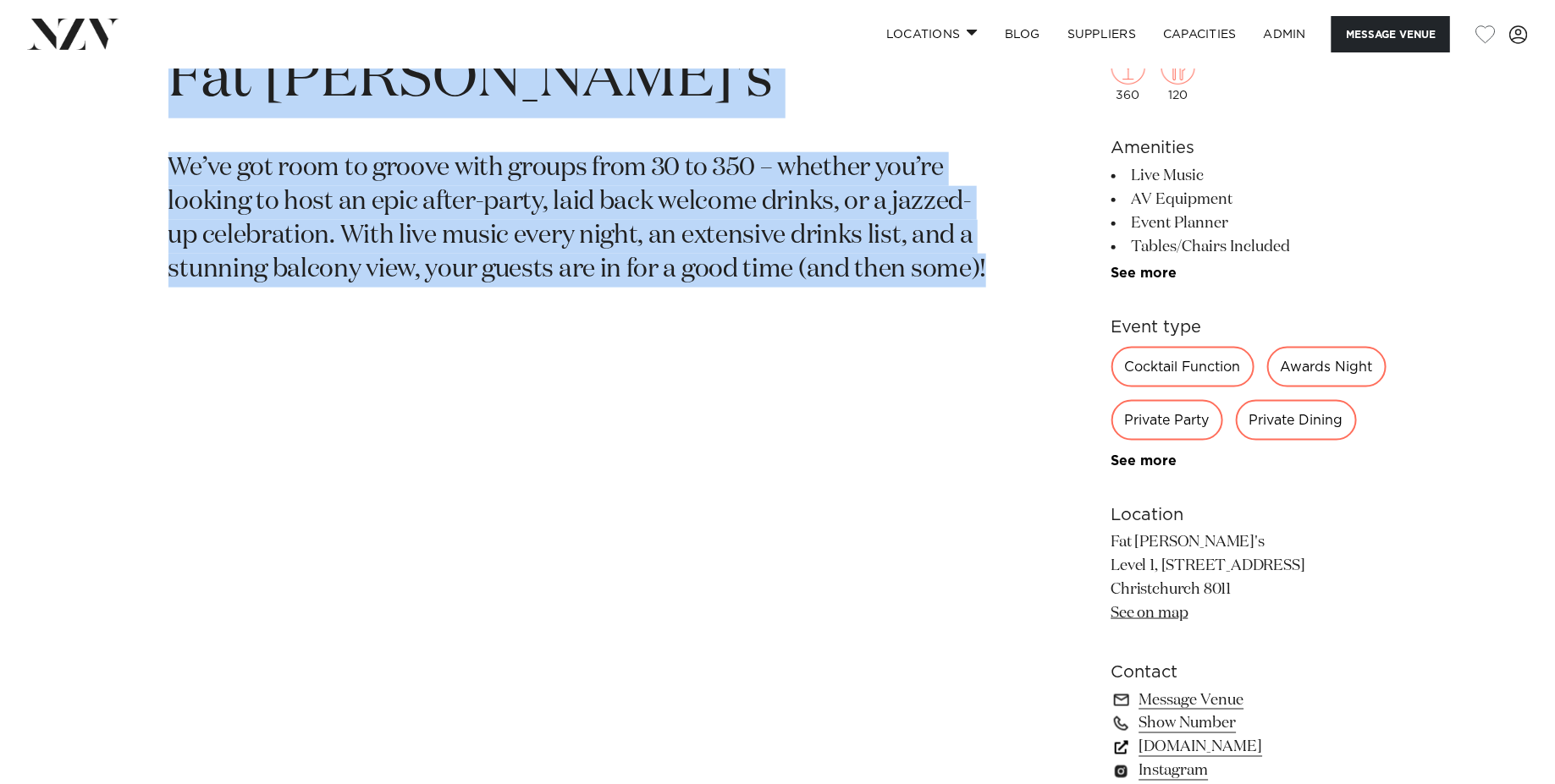
scroll to position [1080, 0]
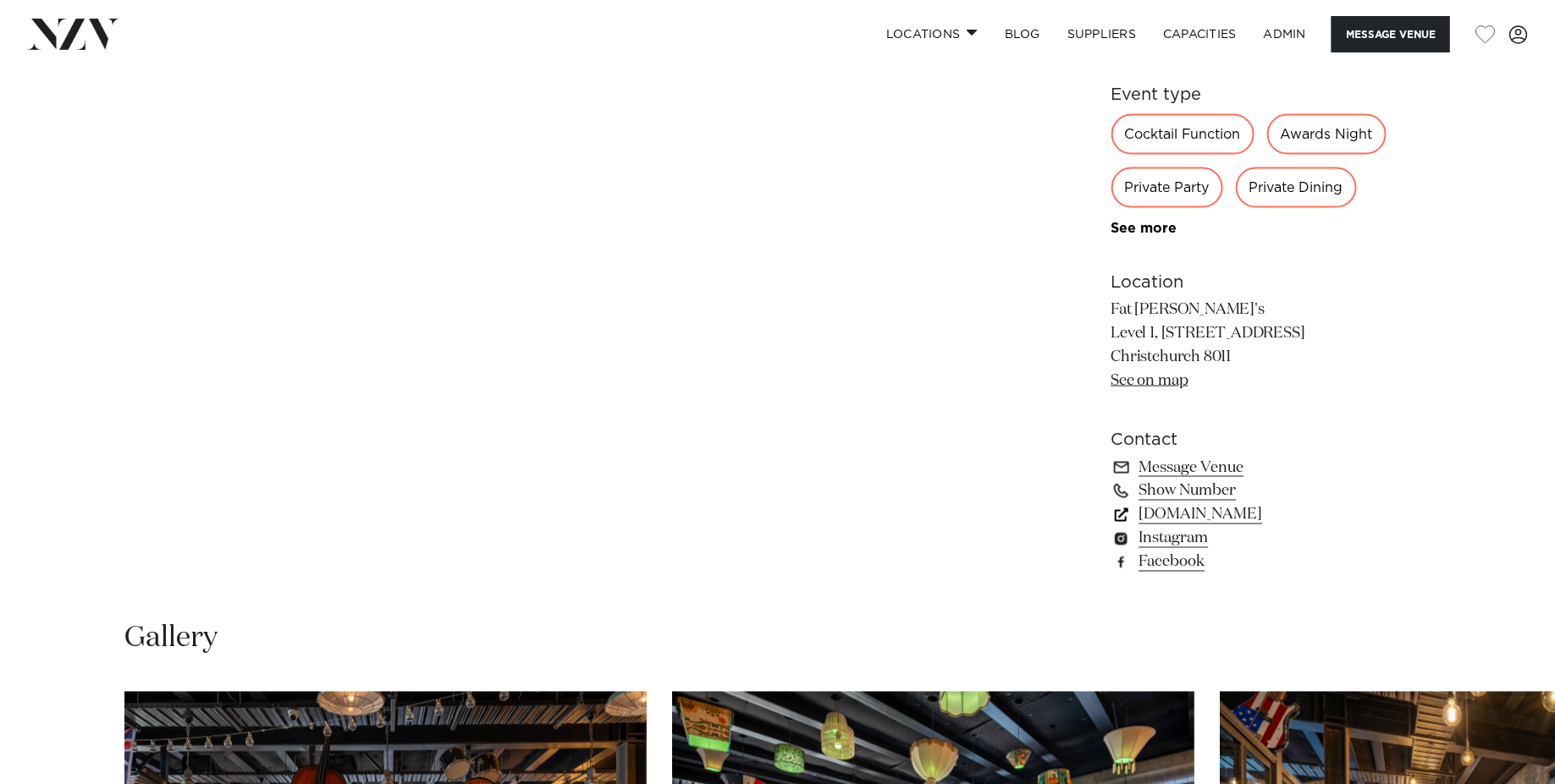
click at [1226, 518] on link "fateddiesbar.co.nz" at bounding box center [1249, 515] width 276 height 24
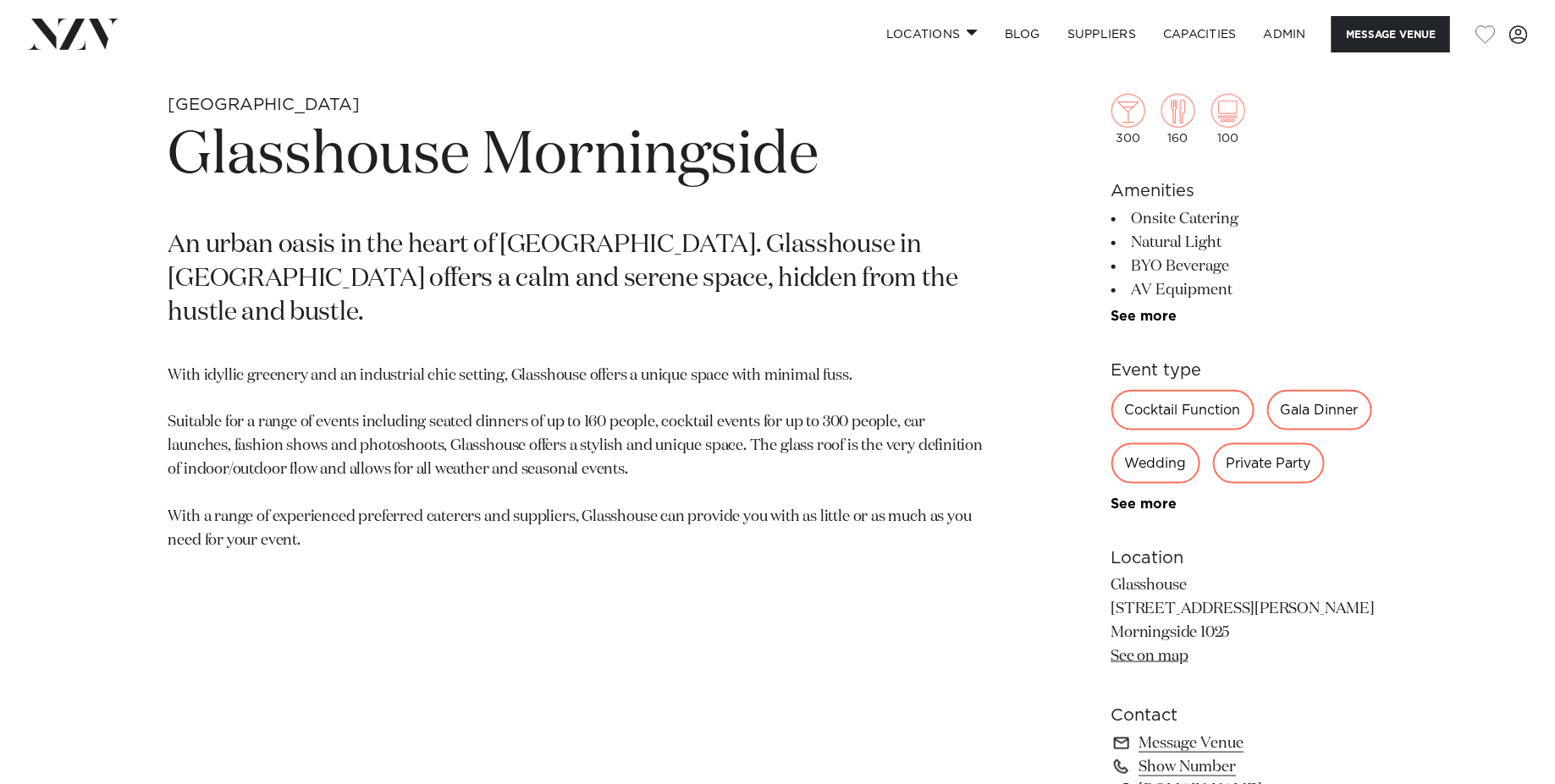
scroll to position [1143, 0]
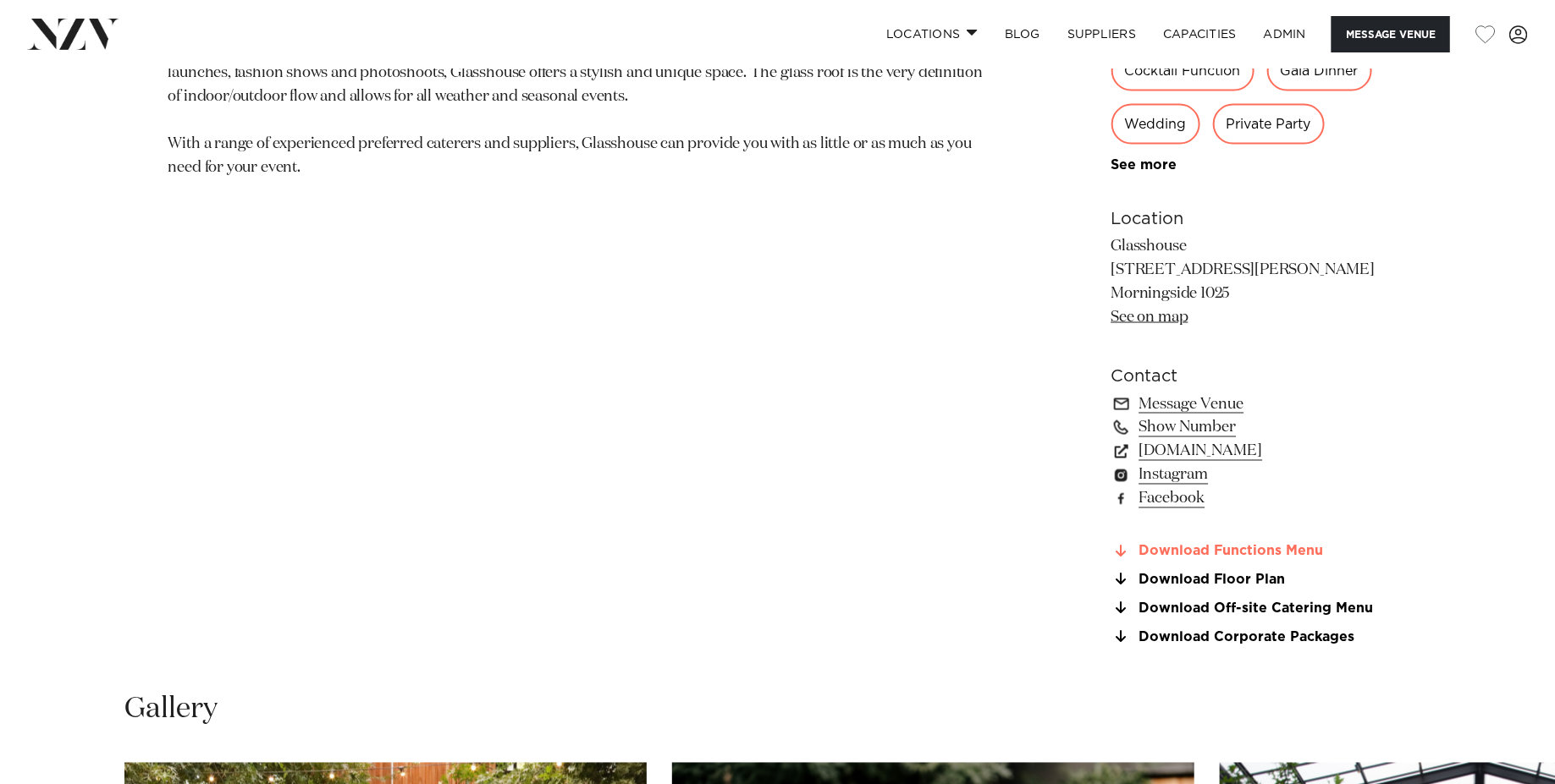
click at [1230, 552] on link "Download Functions Menu" at bounding box center [1249, 552] width 276 height 16
click at [1244, 578] on link "Download Floor Plan" at bounding box center [1249, 580] width 276 height 16
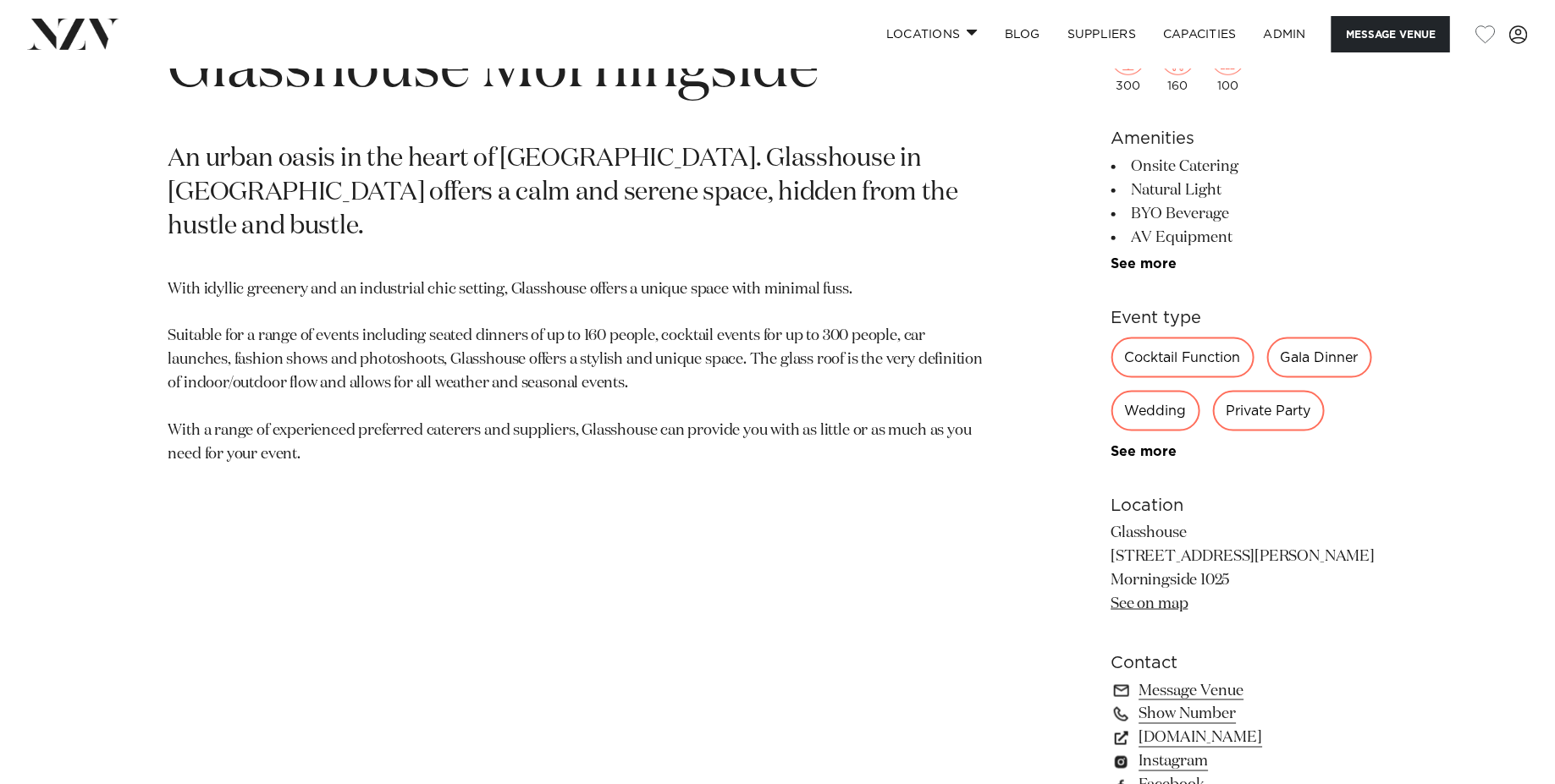
scroll to position [834, 0]
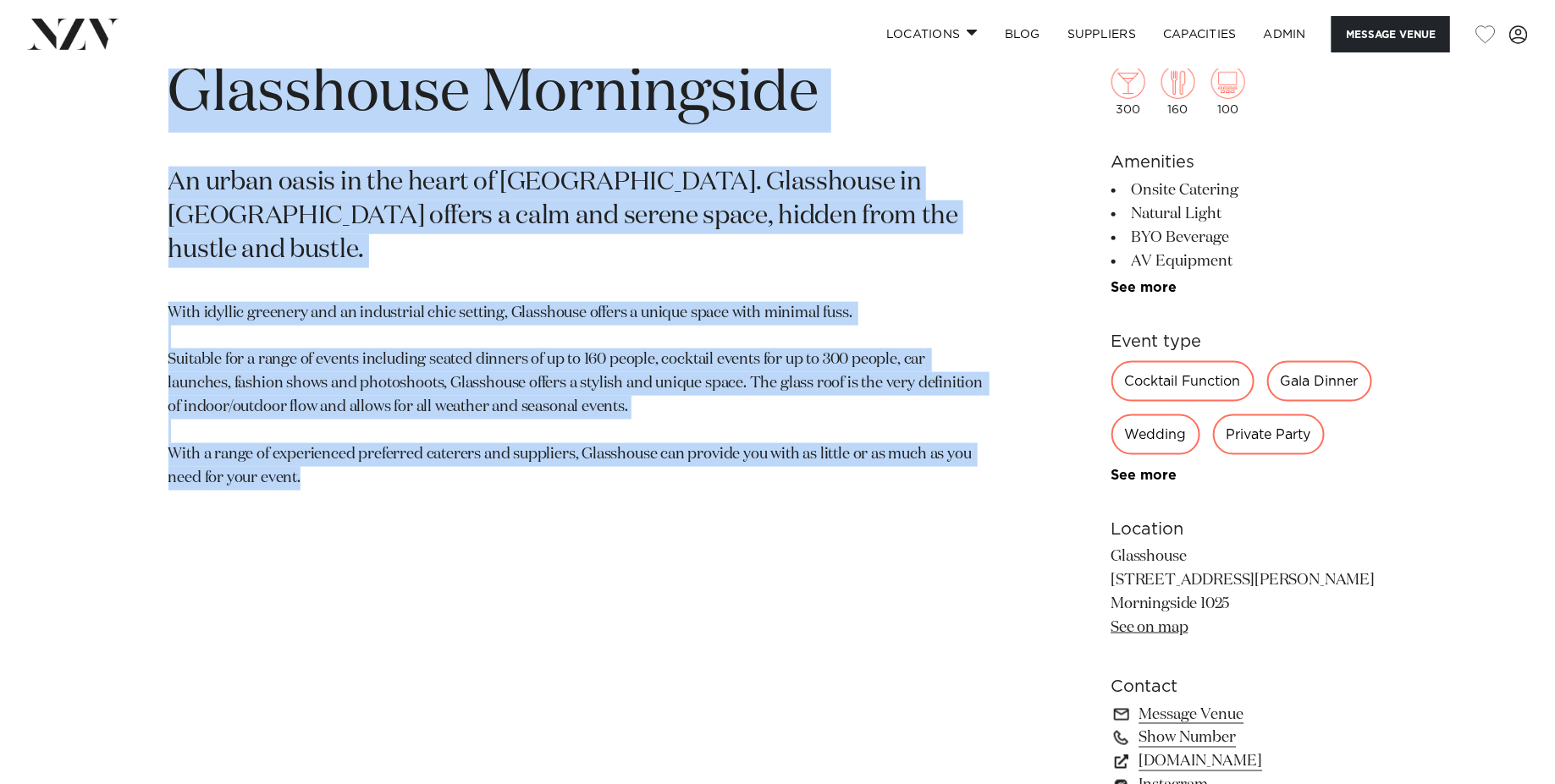
drag, startPoint x: 303, startPoint y: 435, endPoint x: 144, endPoint y: 98, distance: 372.6
click at [144, 98] on div "Auckland Glasshouse Morningside An urban oasis in the heart of Auckland city. G…" at bounding box center [778, 503] width 1440 height 944
copy section "Glasshouse Morningside An urban oasis in the heart of Auckland city. Glasshouse…"
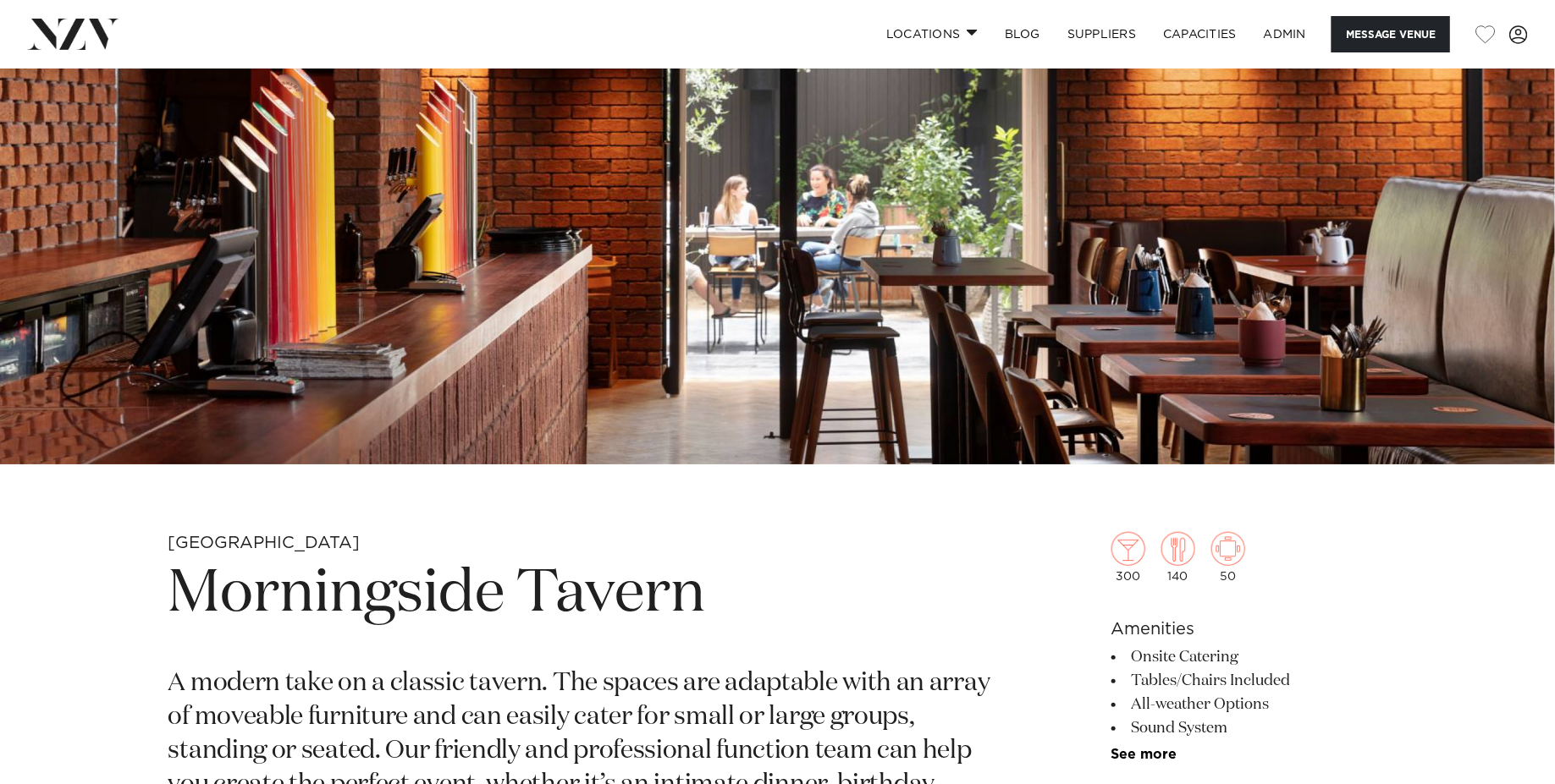
scroll to position [808, 0]
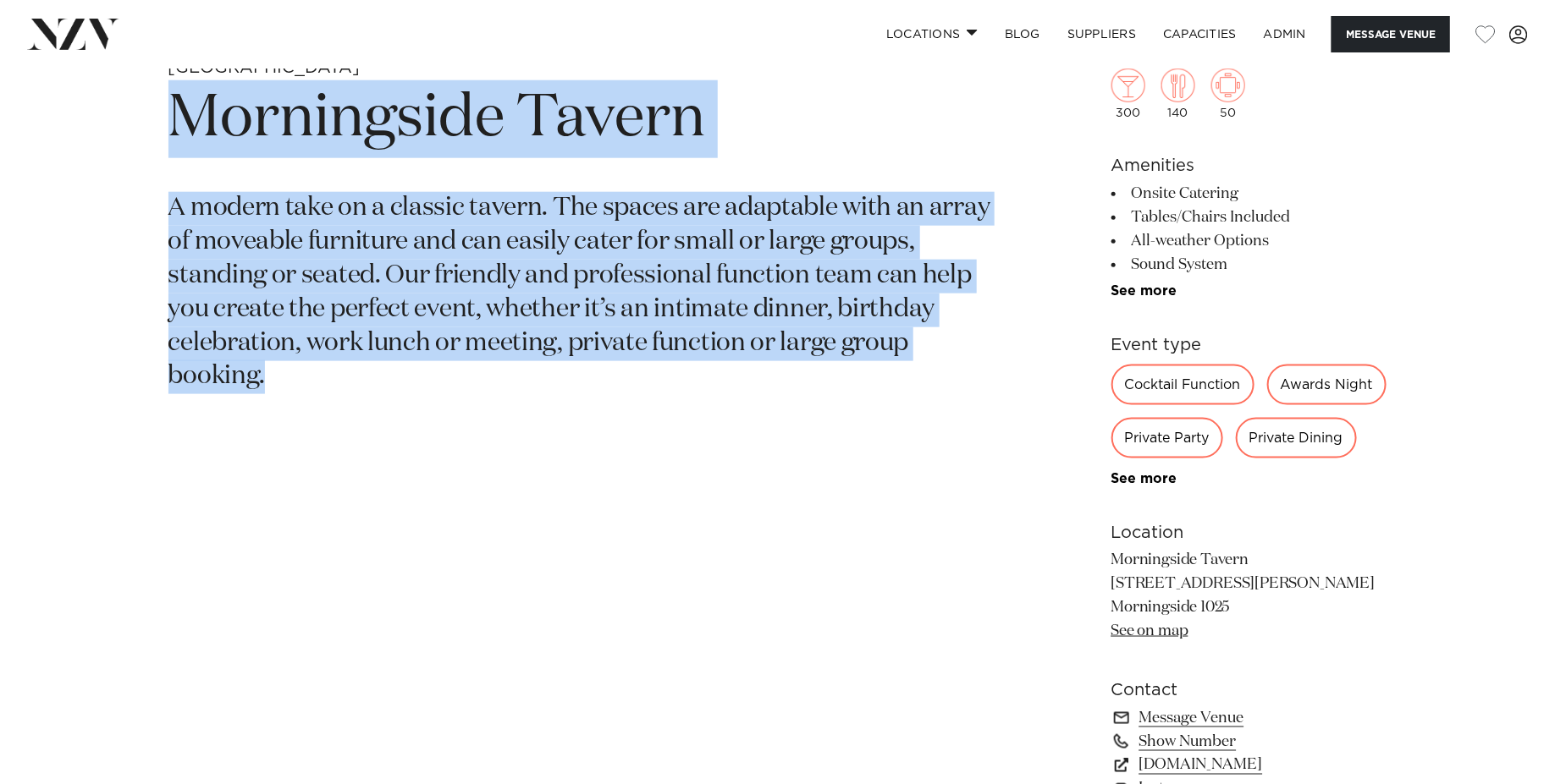
drag, startPoint x: 225, startPoint y: 275, endPoint x: 172, endPoint y: 122, distance: 161.9
click at [172, 122] on section "Auckland [GEOGRAPHIC_DATA] A modern take on a classic tavern. The spaces are ad…" at bounding box center [580, 462] width 823 height 811
copy section "Morningside Tavern A modern take on a classic tavern. The spaces are adaptable …"
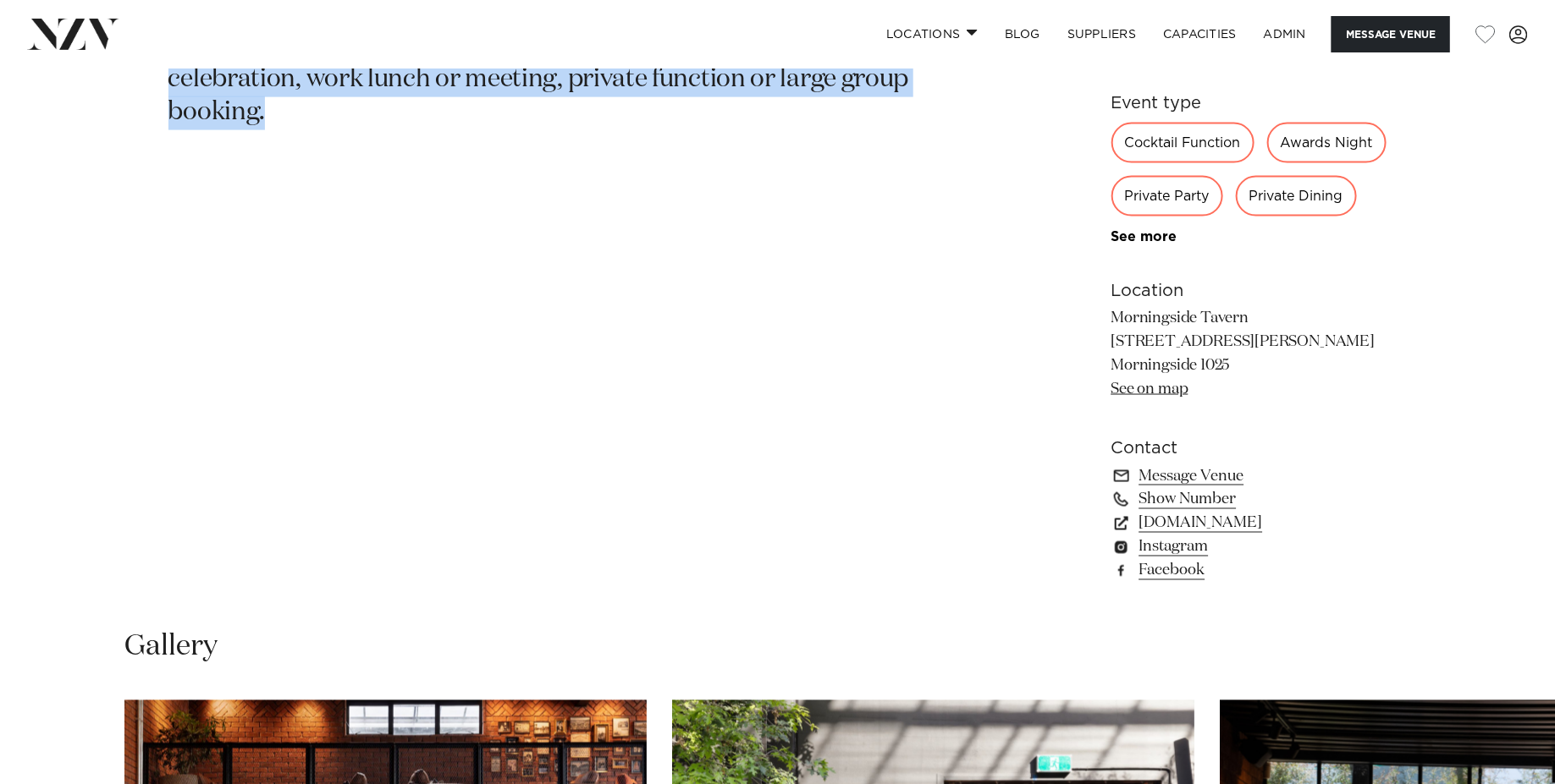
scroll to position [1093, 0]
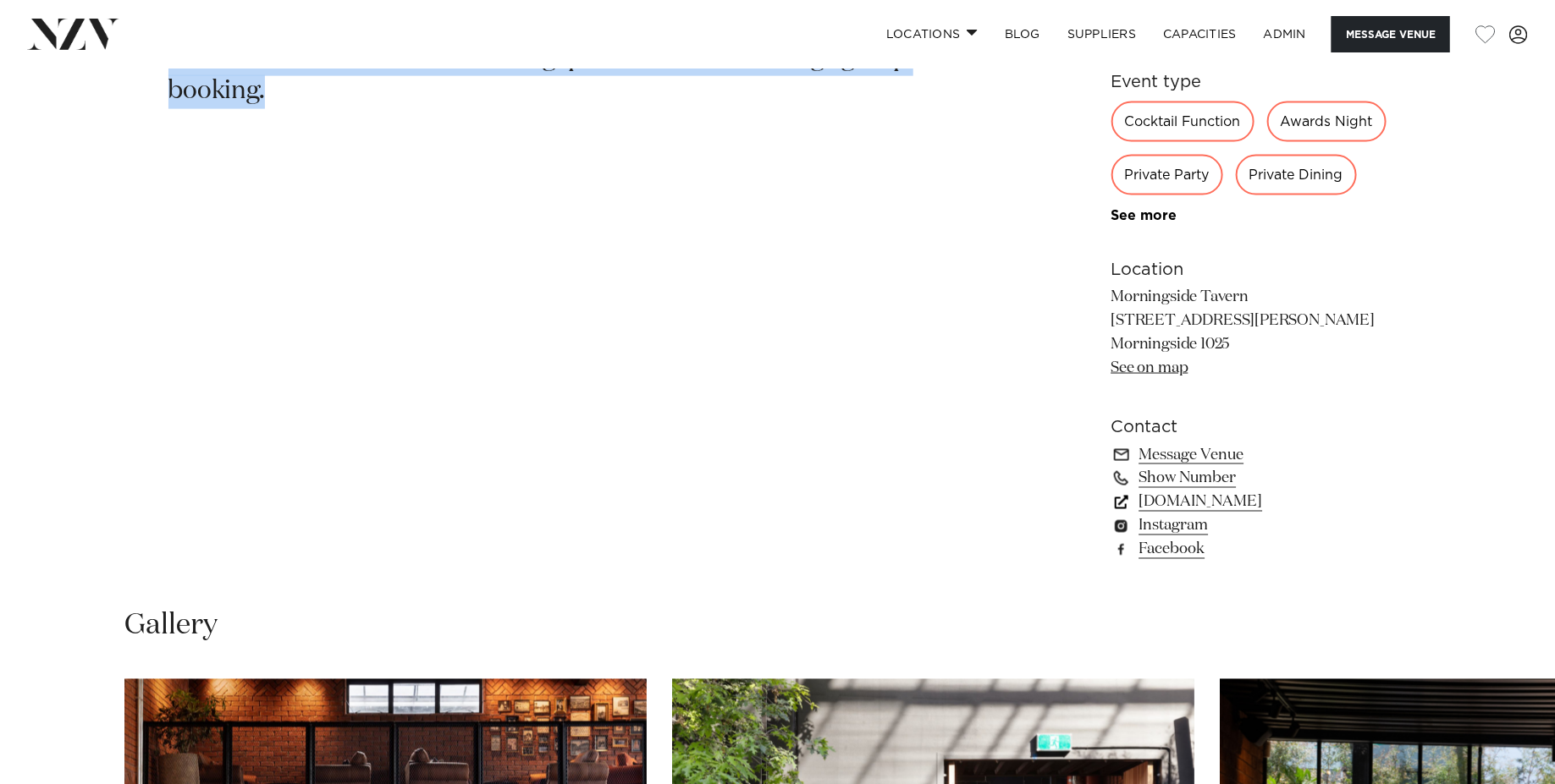
click at [1205, 508] on link "[DOMAIN_NAME]" at bounding box center [1249, 502] width 276 height 24
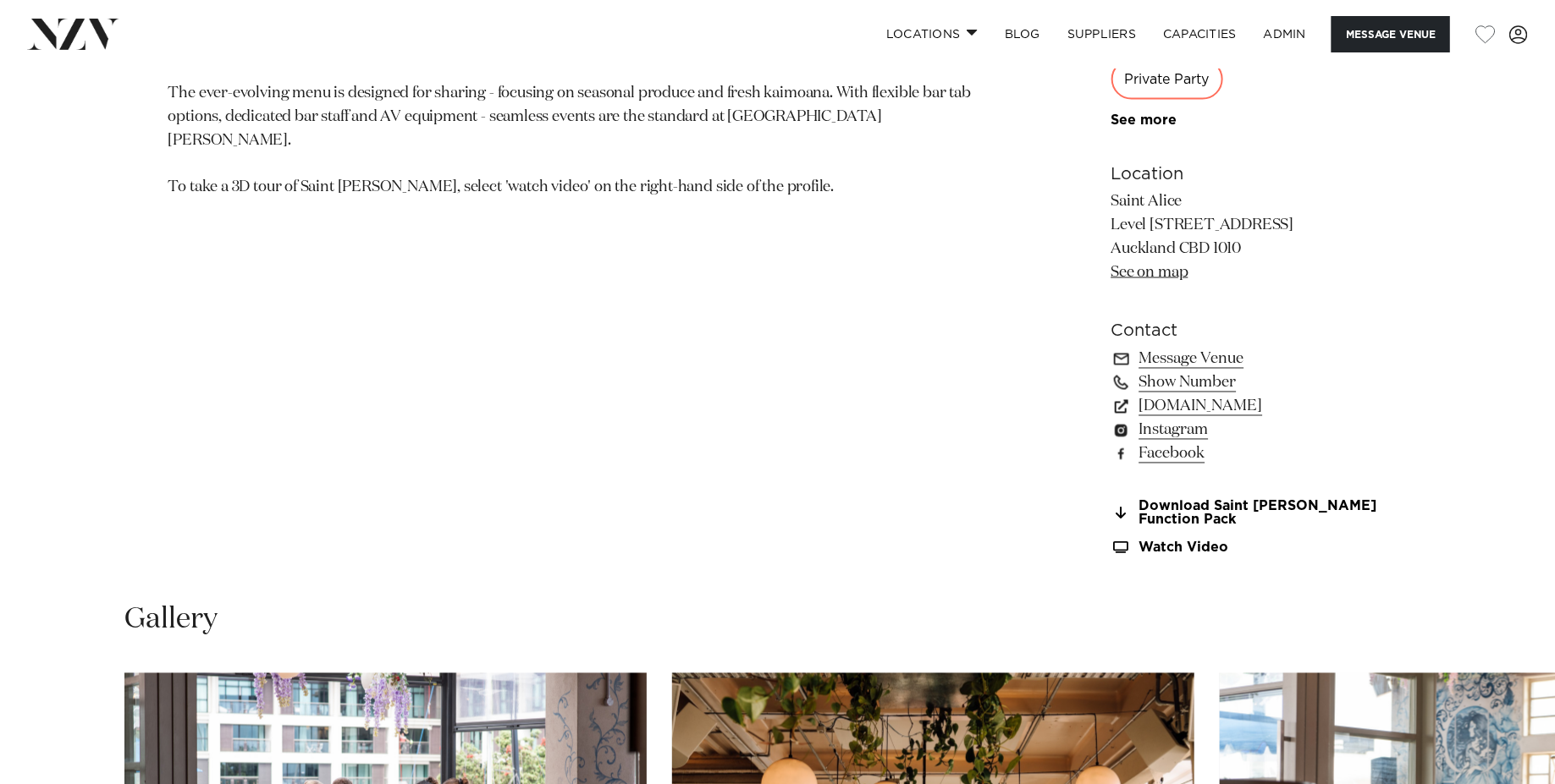
scroll to position [1257, 0]
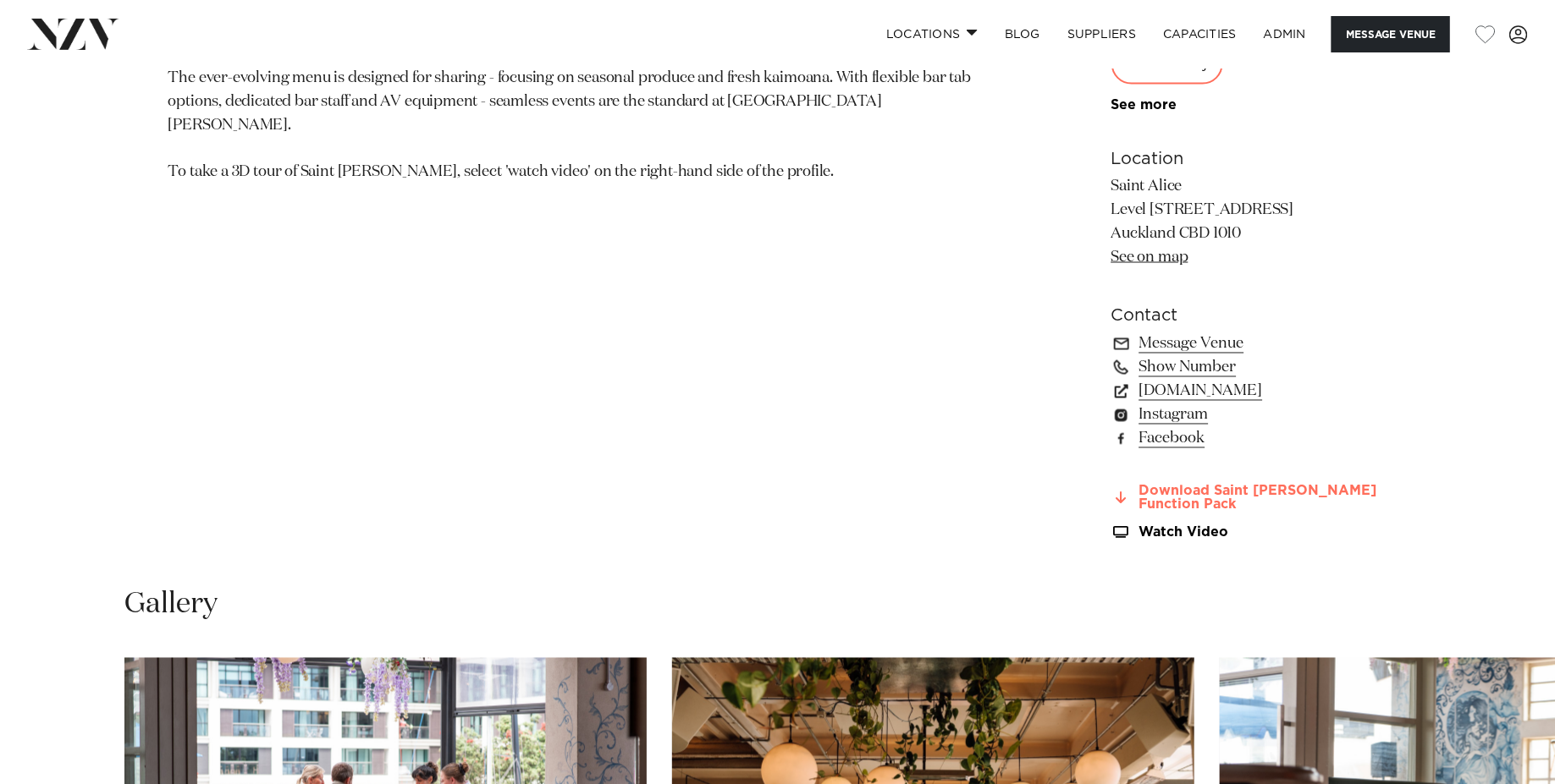
click at [1277, 491] on link "Download Saint Alice Function Pack" at bounding box center [1249, 499] width 276 height 28
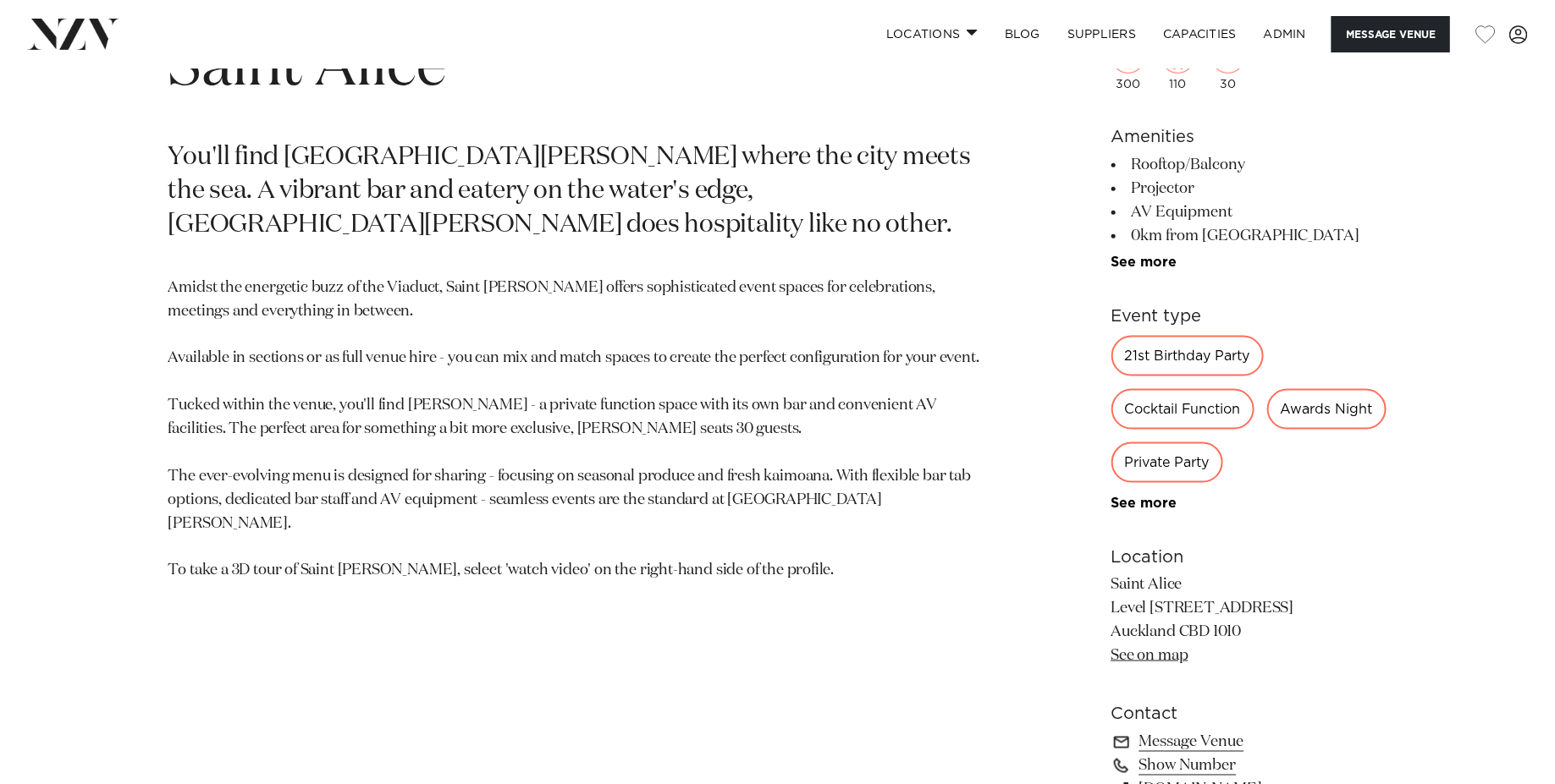
scroll to position [826, 0]
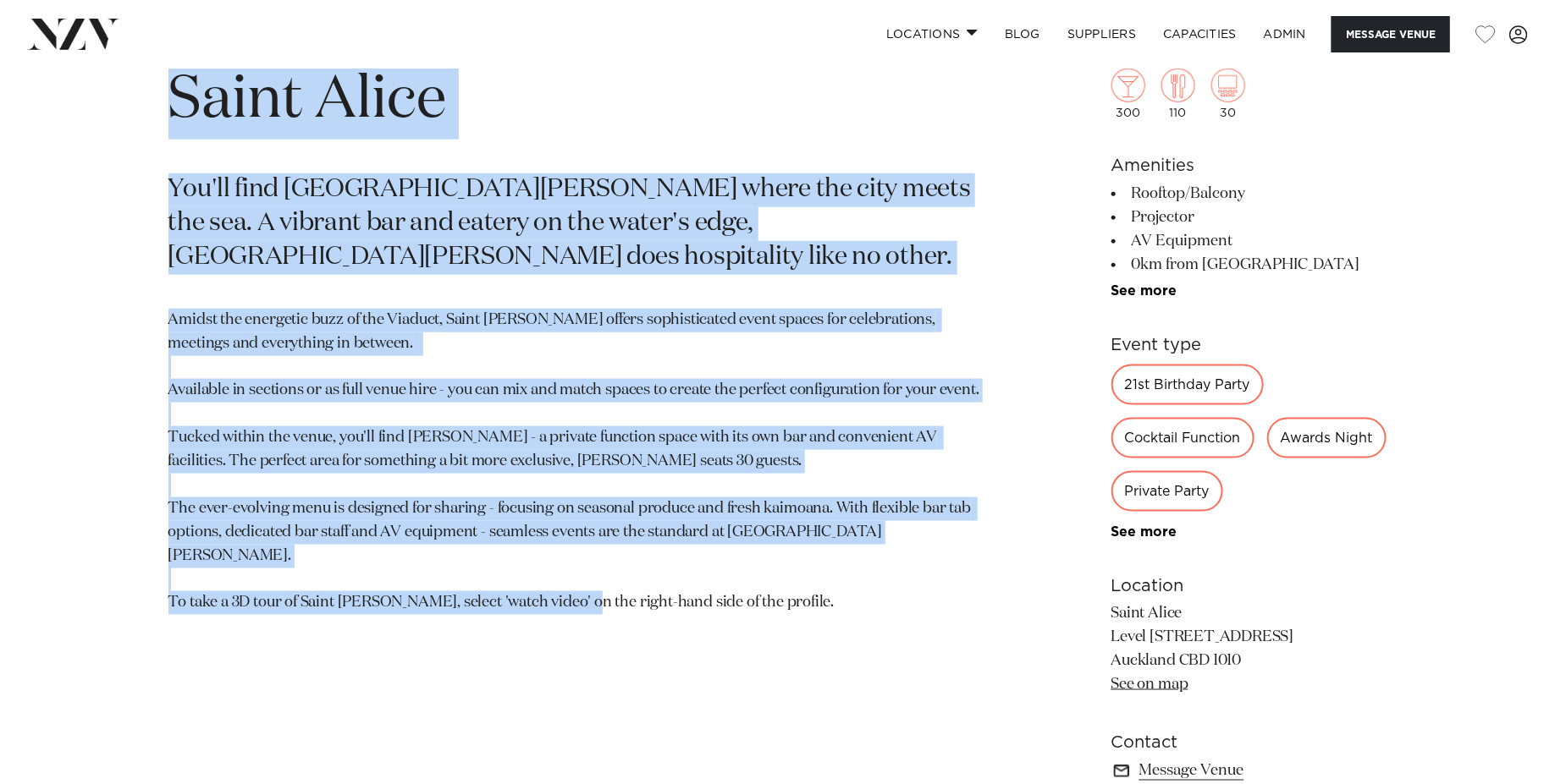
drag, startPoint x: 728, startPoint y: 540, endPoint x: 57, endPoint y: 98, distance: 803.5
click at [58, 98] on div "Auckland Saint Alice You'll find Saint Alice where the city meets the sea. A vi…" at bounding box center [778, 515] width 1440 height 954
copy section "Saint Alice You'll find Saint Alice where the city meets the sea. A vibrant bar…"
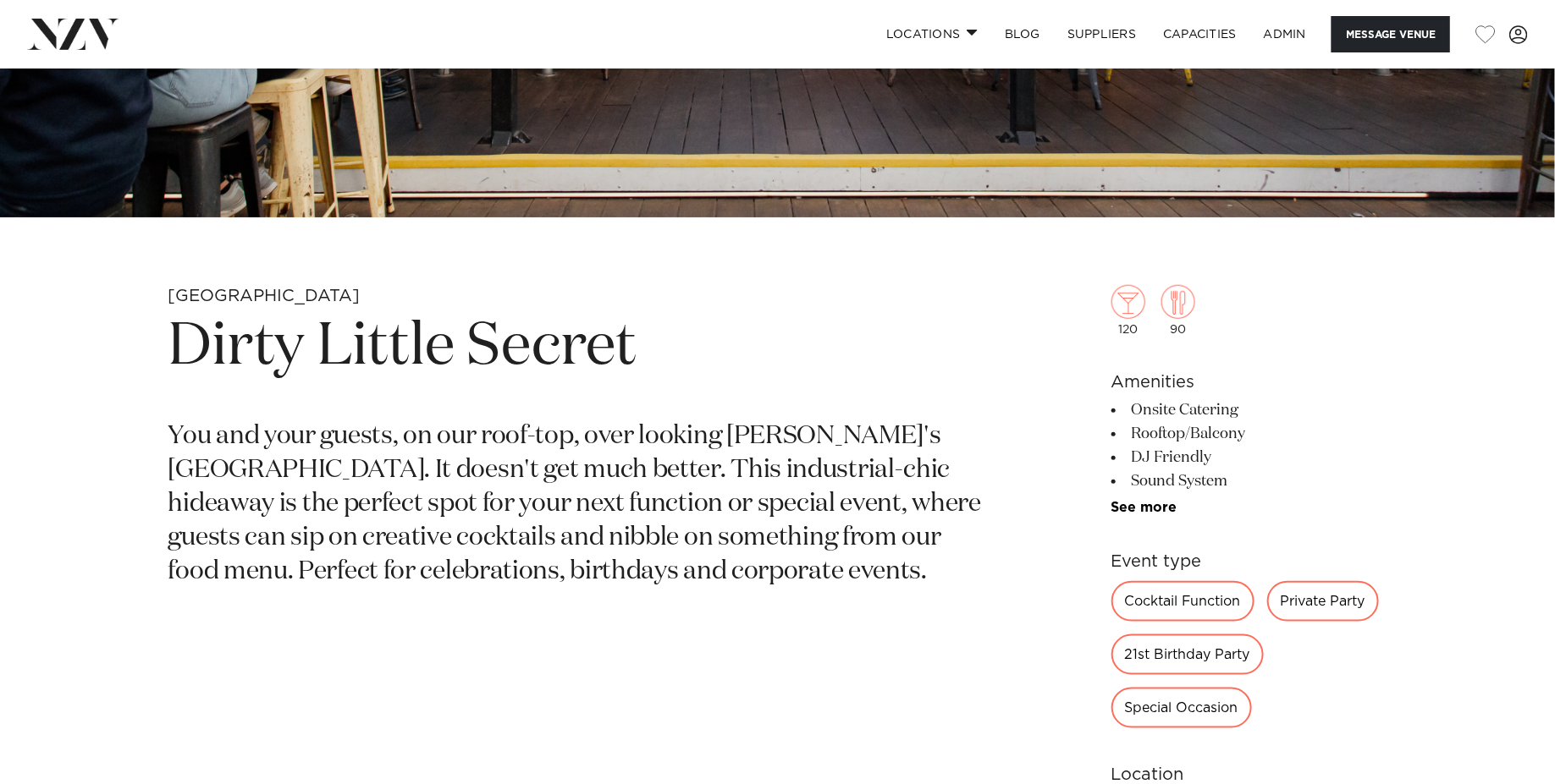
scroll to position [670, 0]
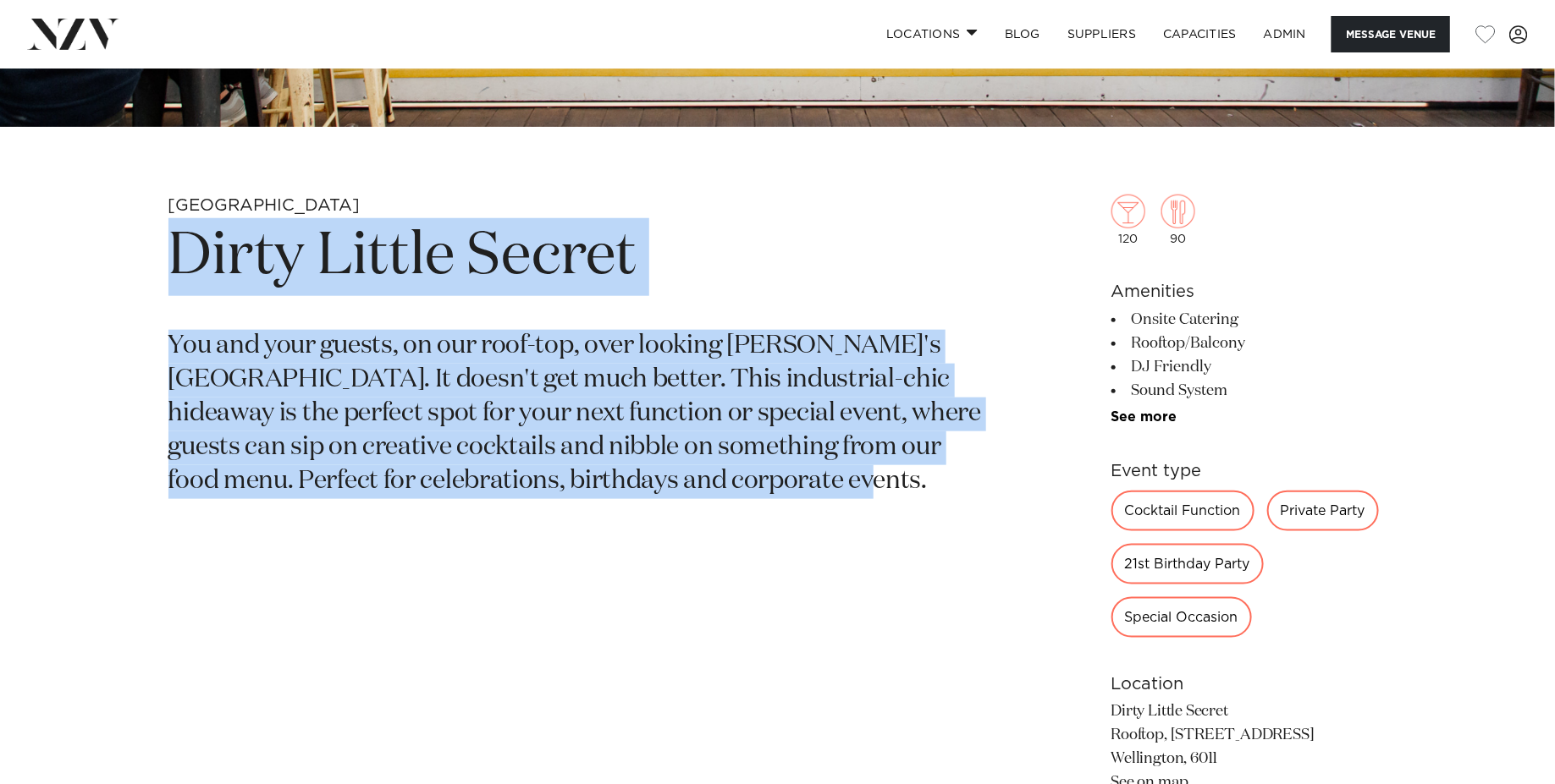
drag, startPoint x: 858, startPoint y: 541, endPoint x: 162, endPoint y: 250, distance: 754.4
click at [162, 250] on div "Wellington Dirty Little Secret You and your guests, on our roof-top, over looki…" at bounding box center [778, 624] width 1440 height 859
copy section "Dirty Little Secret You and your guests, on our roof-top, over looking Wellingt…"
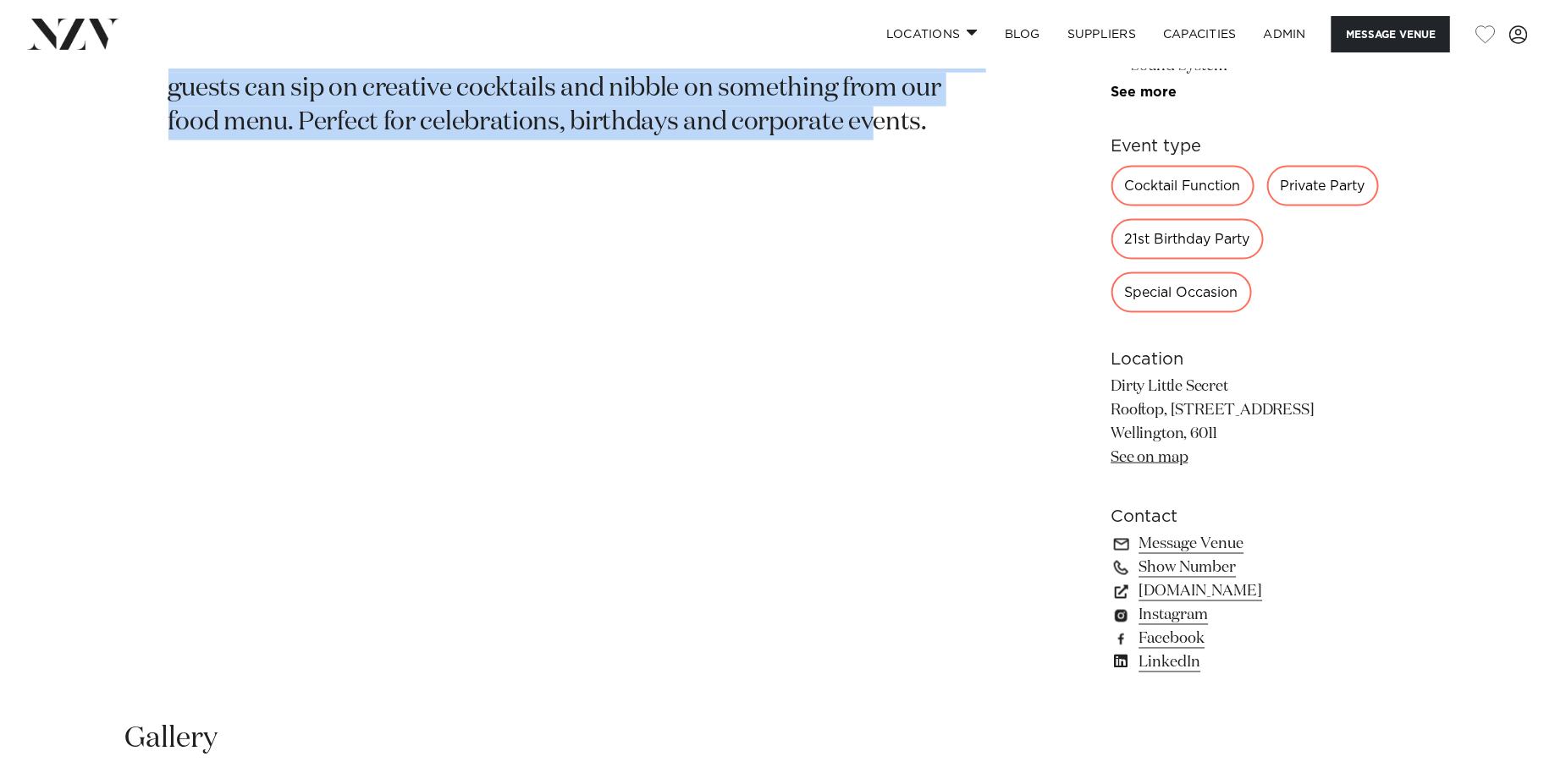
scroll to position [1156, 0]
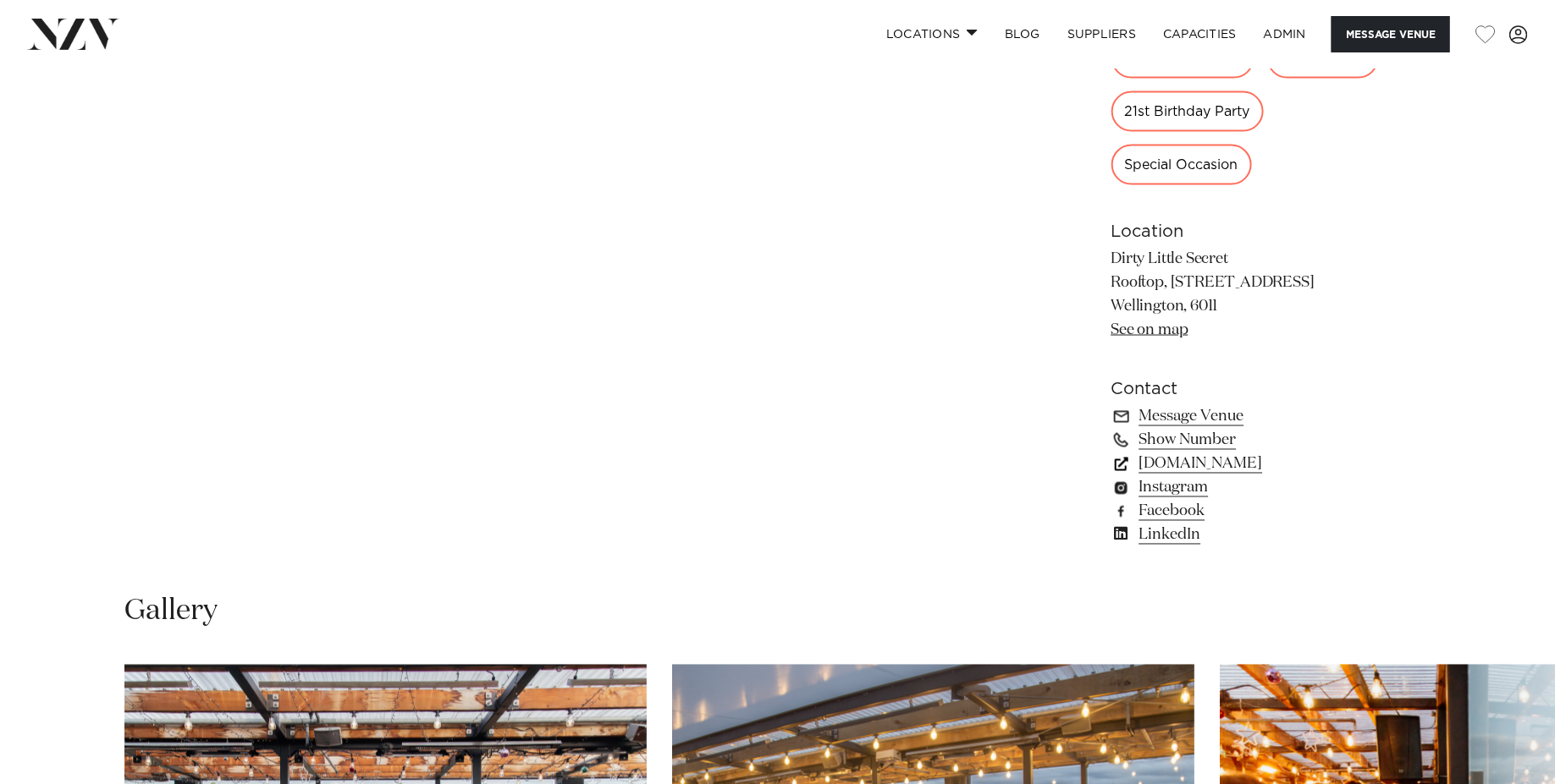
click at [1178, 459] on link "dirtylittlesecret.co.nz" at bounding box center [1249, 465] width 276 height 24
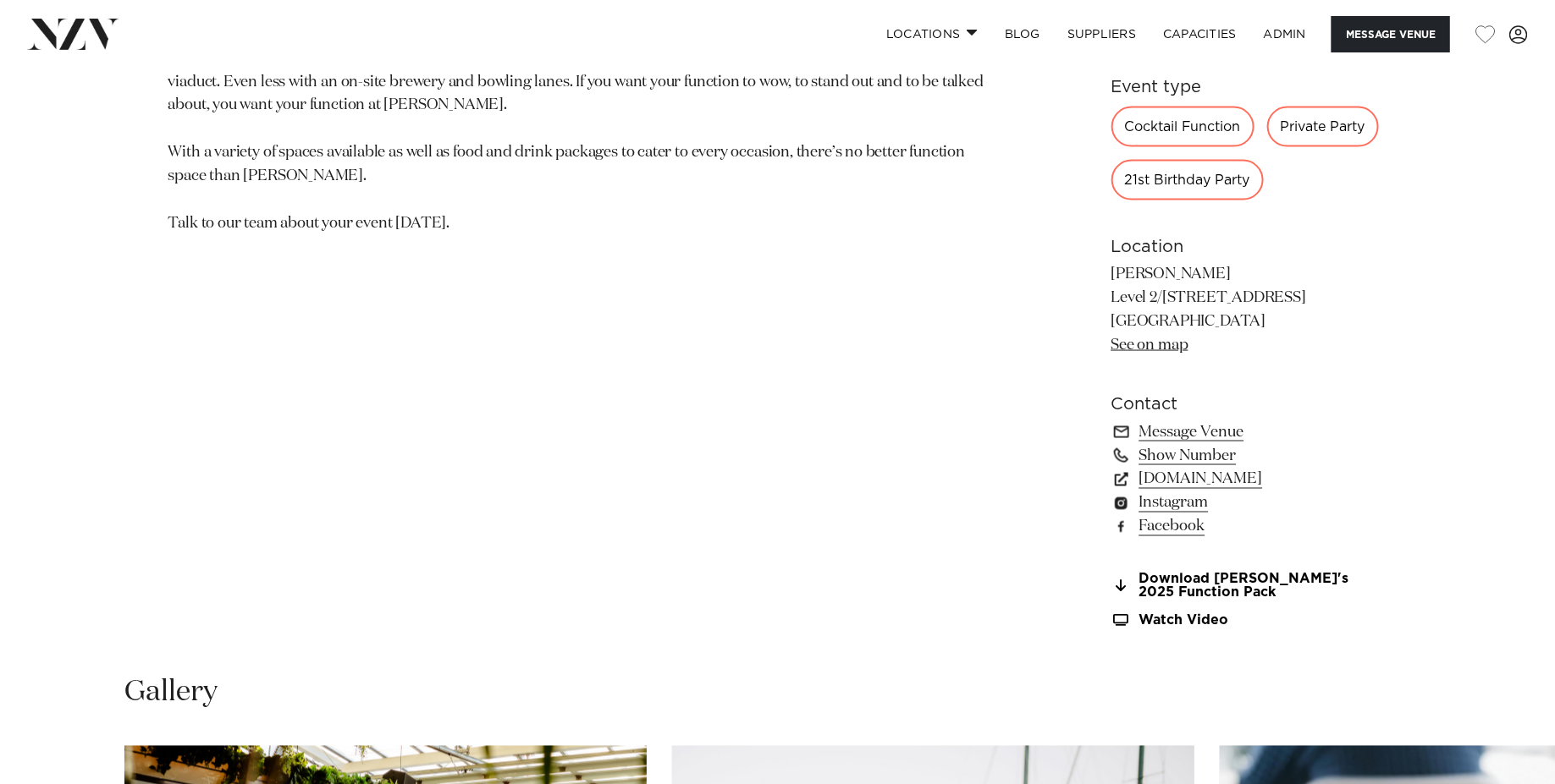
scroll to position [1138, 0]
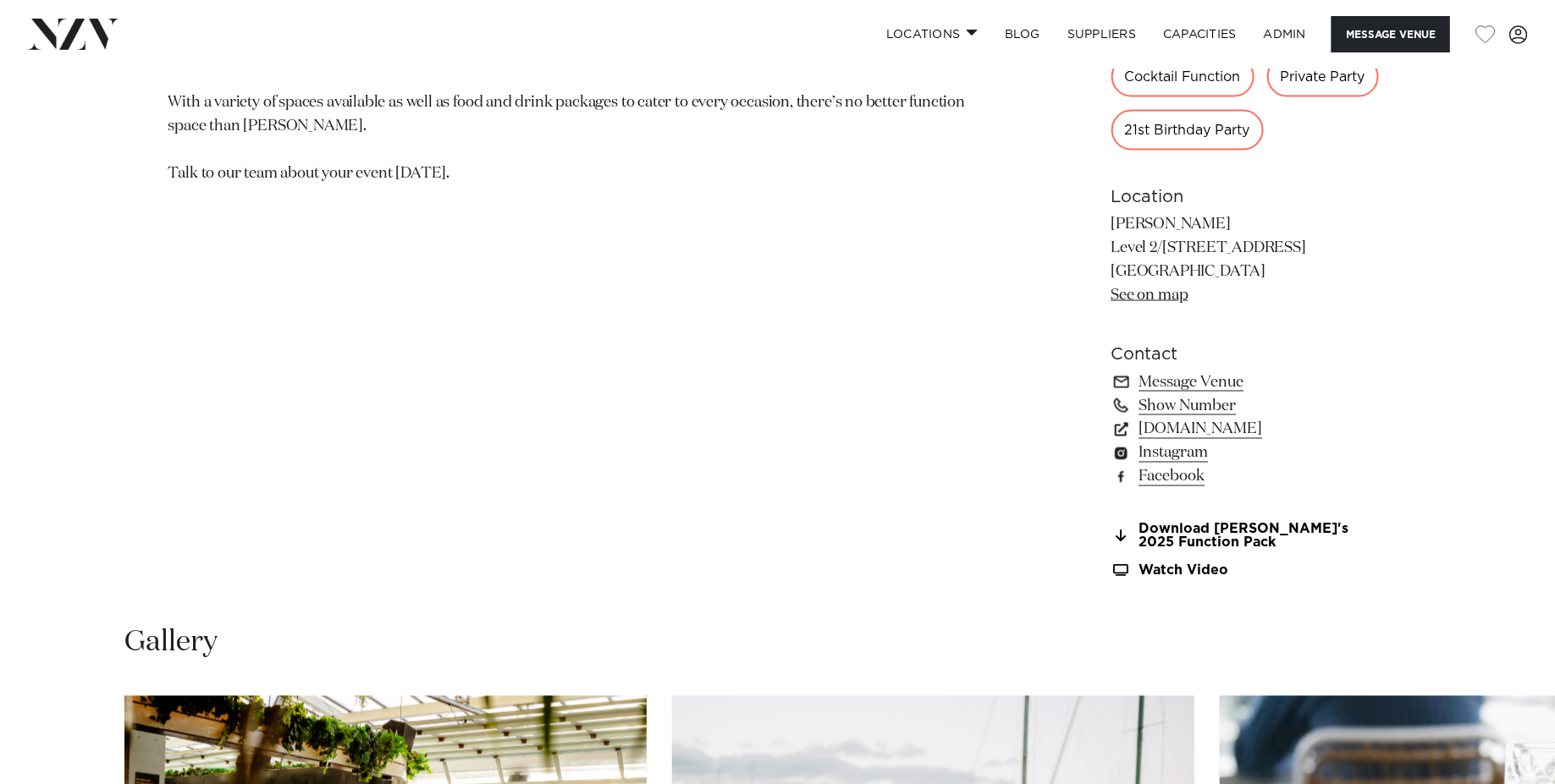
click at [1300, 523] on div "500 65 Amenities Onsite Catering Natural Light Rooftop/Balcony Cleanup Included…" at bounding box center [1249, 135] width 276 height 887
click at [1295, 529] on link "Download Rudi's 2025 Function Pack" at bounding box center [1249, 536] width 276 height 28
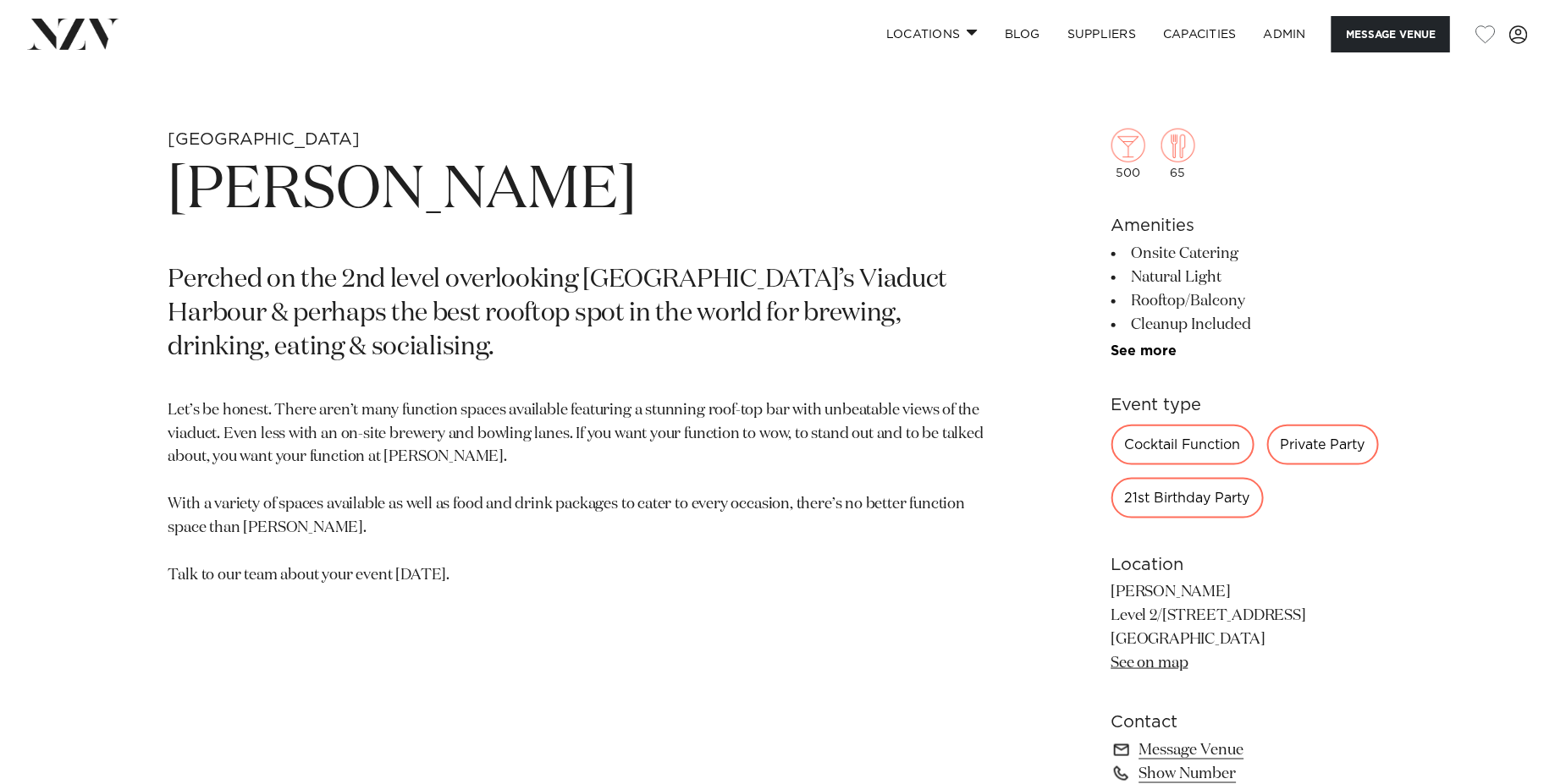
scroll to position [719, 0]
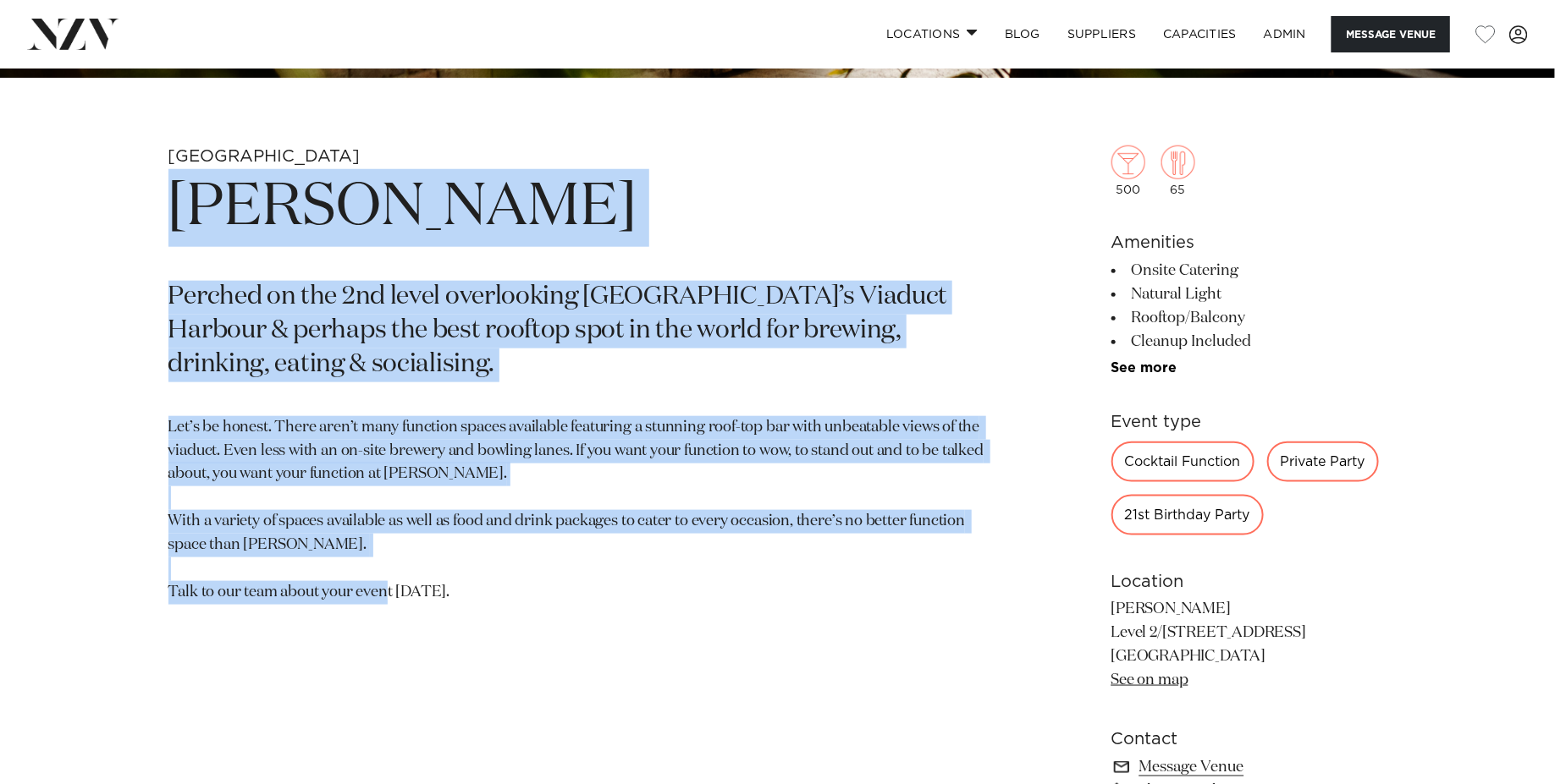
drag, startPoint x: 328, startPoint y: 529, endPoint x: 174, endPoint y: 193, distance: 369.6
click at [174, 193] on section "Auckland Dr Rudi's Perched on the 2nd level overlooking Auckland’s Viaduct Harb…" at bounding box center [580, 581] width 823 height 872
copy section "Dr Rudi's Perched on the 2nd level overlooking Auckland’s Viaduct Harbour & per…"
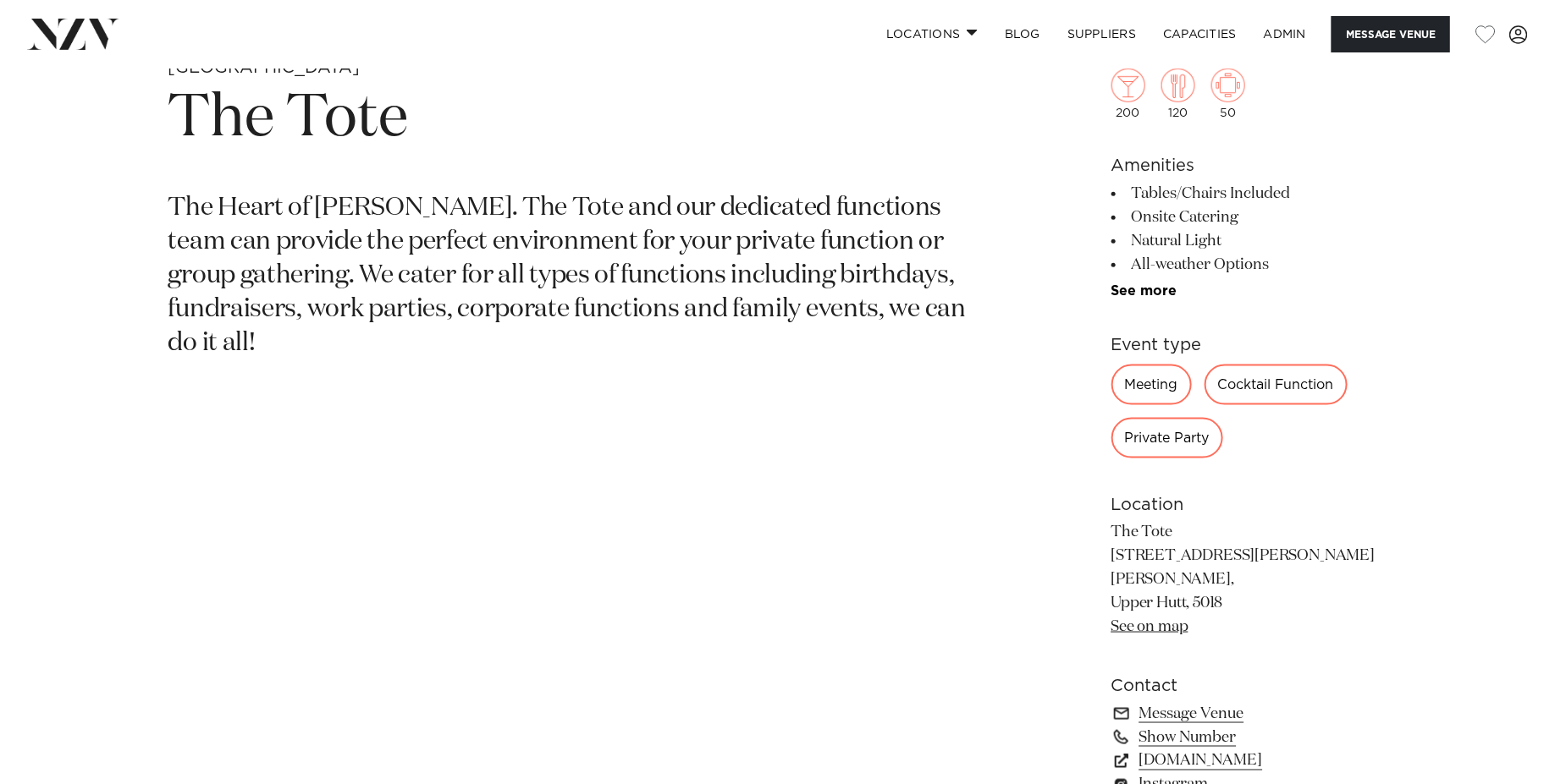
scroll to position [716, 0]
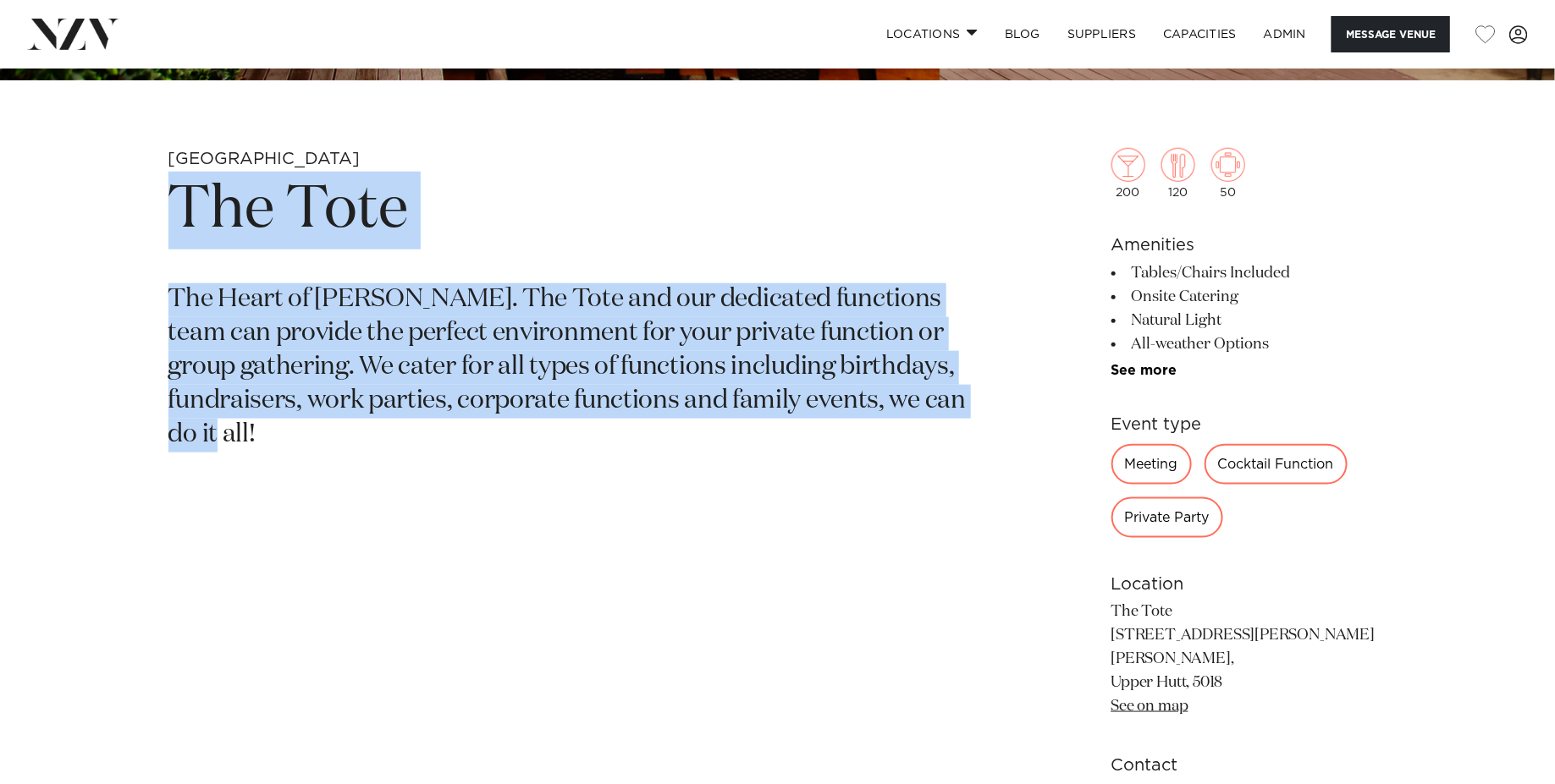
drag, startPoint x: 272, startPoint y: 467, endPoint x: 139, endPoint y: 225, distance: 276.1
click at [139, 225] on div "Wellington The Tote The Heart of [PERSON_NAME]. The Tote and our dedicated func…" at bounding box center [778, 550] width 1440 height 805
copy section "The Tote The Heart of Trentham. The Tote and our dedicated functions team can p…"
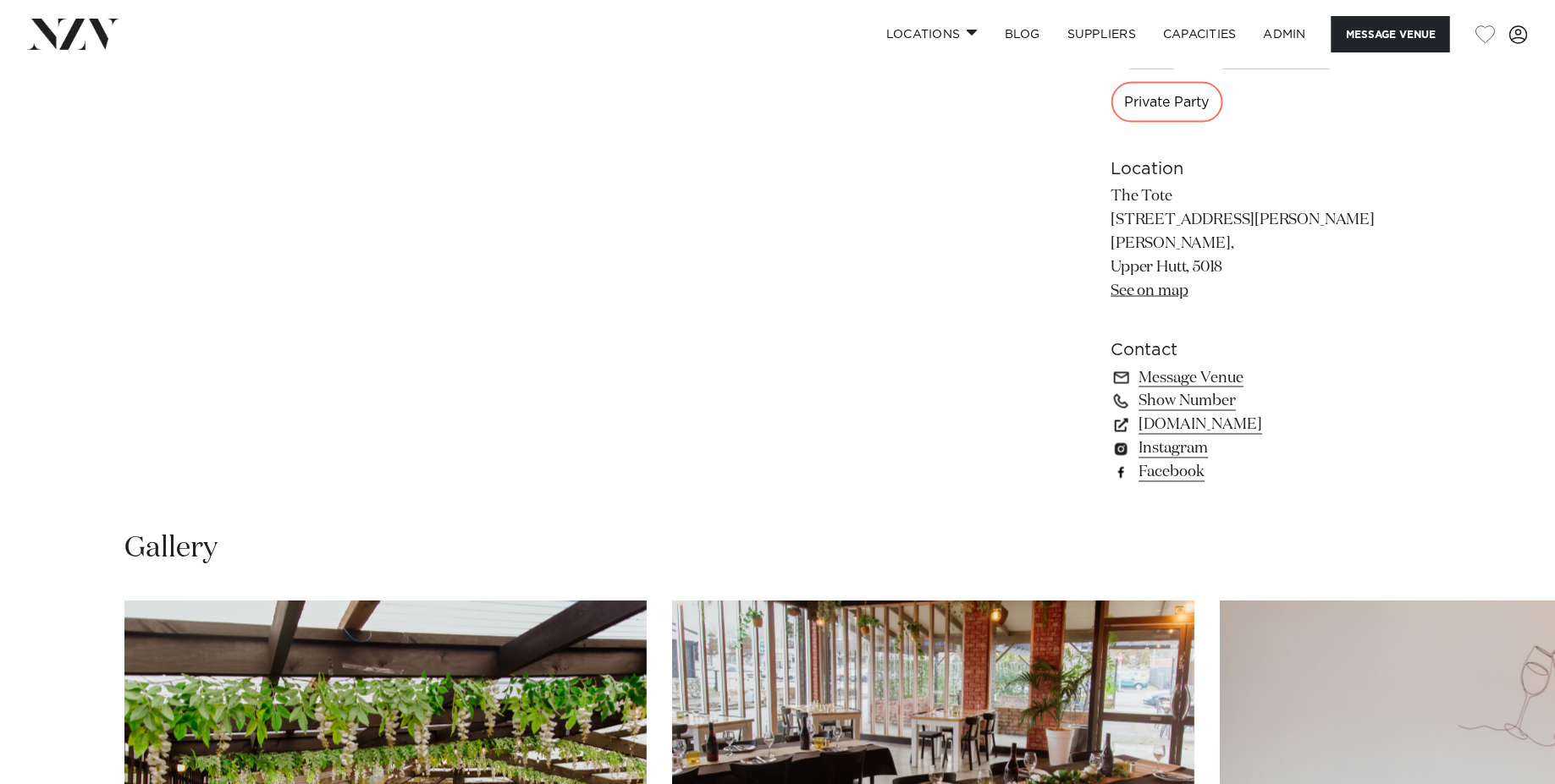
scroll to position [1168, 0]
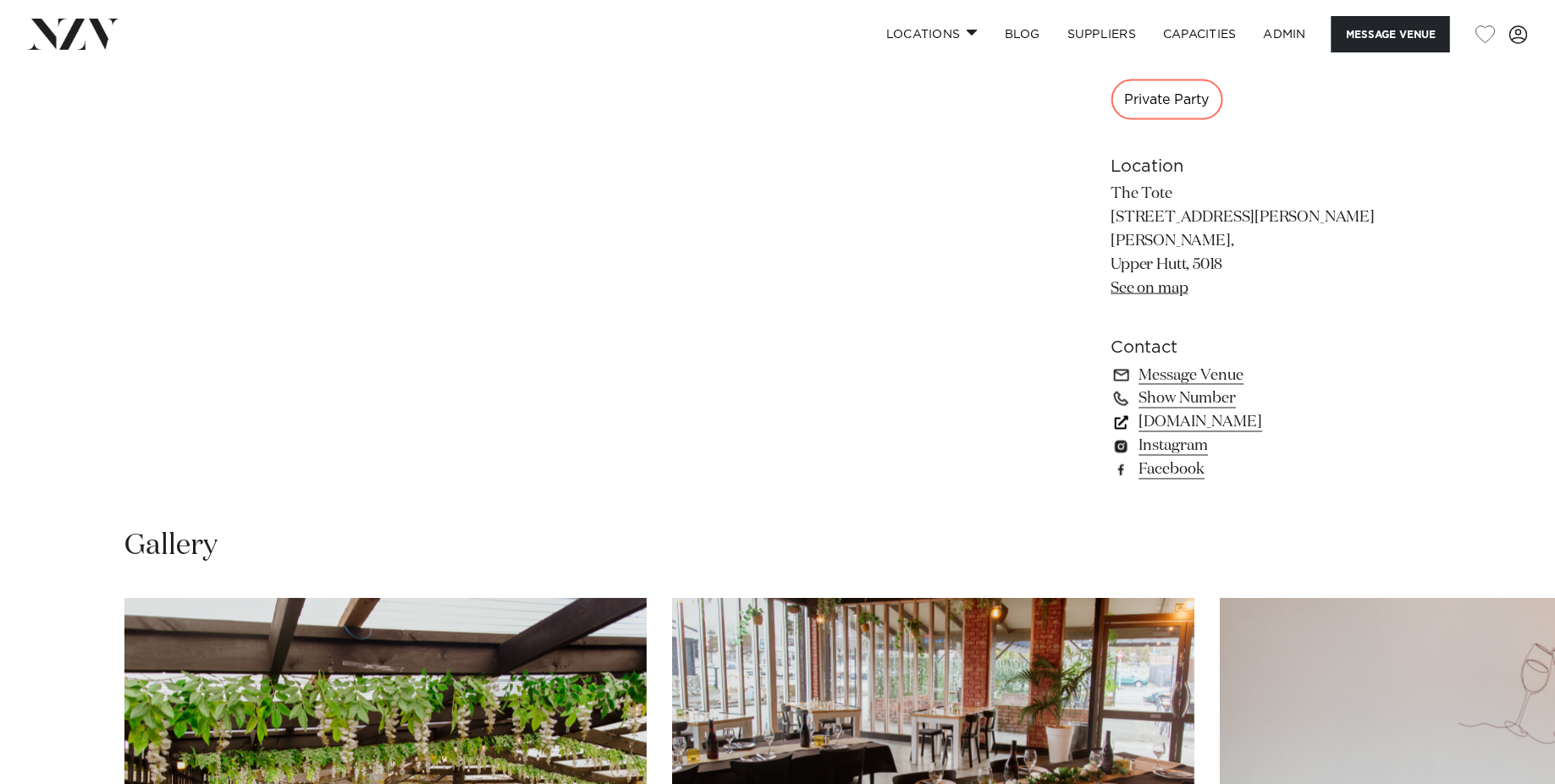
click at [1202, 411] on link "toteandfurnace.co.nz" at bounding box center [1249, 423] width 276 height 24
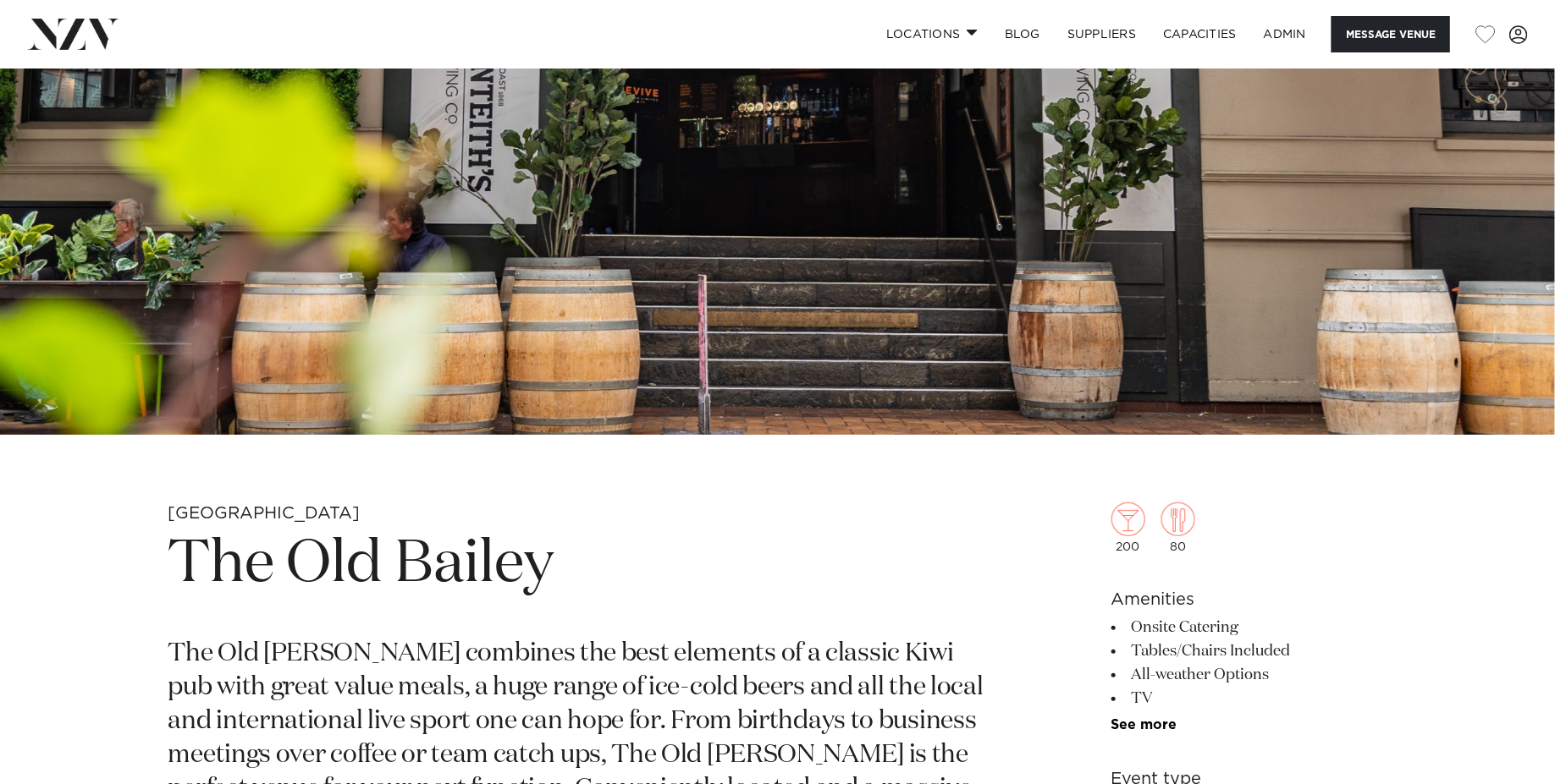
scroll to position [706, 0]
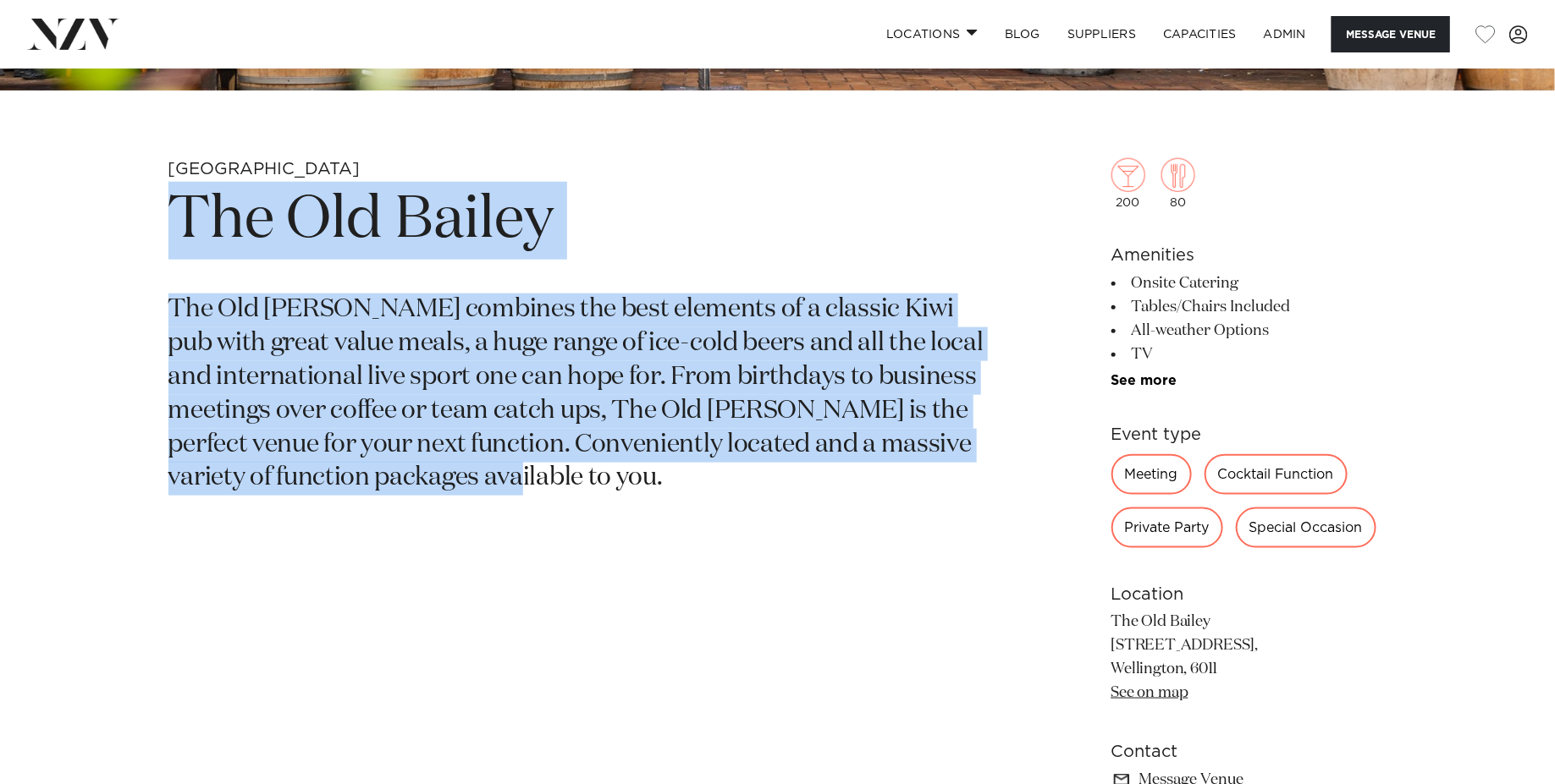
drag, startPoint x: 404, startPoint y: 425, endPoint x: 22, endPoint y: 203, distance: 441.8
click at [25, 202] on div "Wellington The Old [PERSON_NAME] The Old [PERSON_NAME] combines the best elemen…" at bounding box center [777, 549] width 1555 height 782
copy section "The Old [PERSON_NAME] The Old [PERSON_NAME] combines the best elements of a cla…"
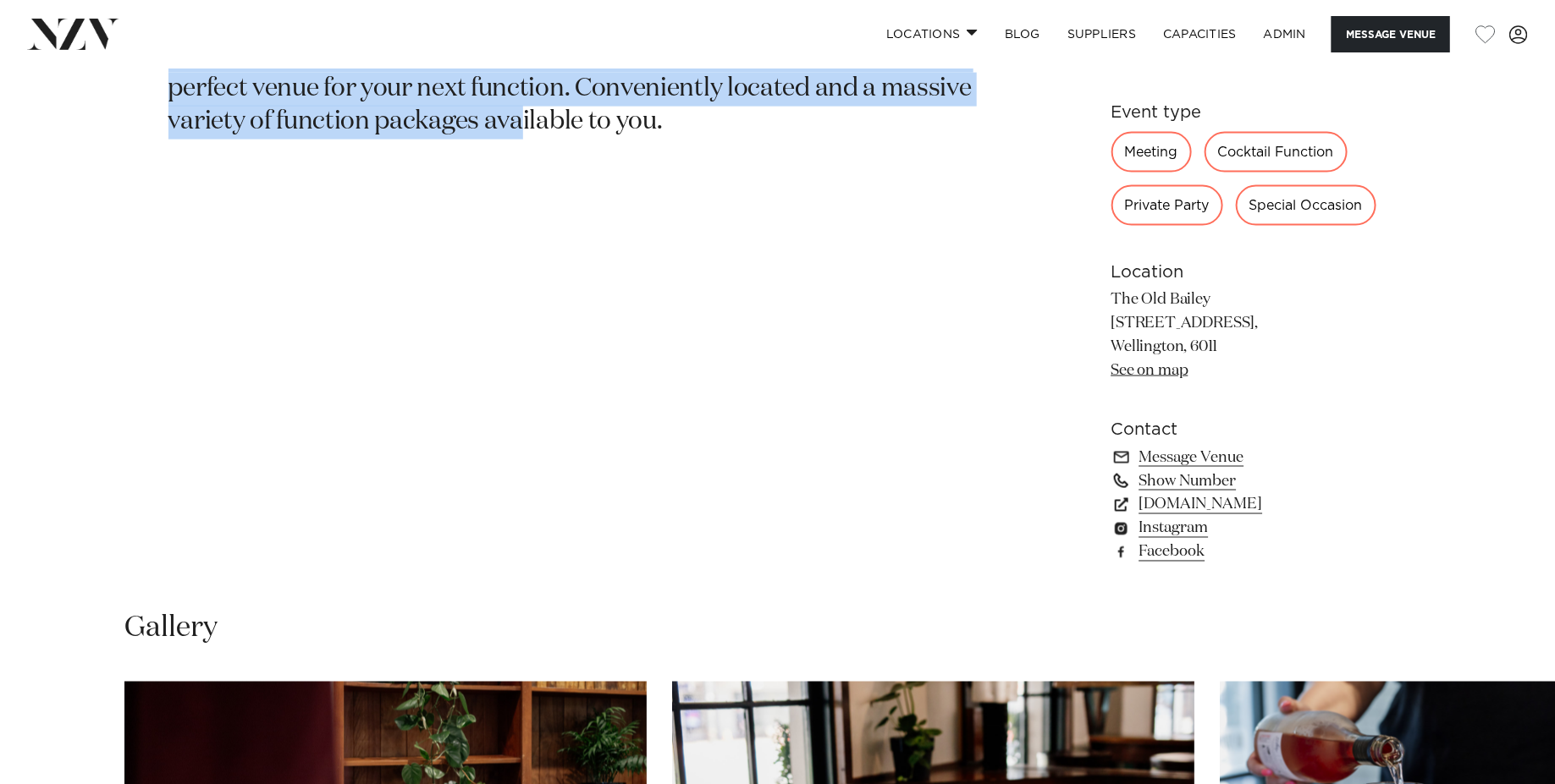
scroll to position [1085, 0]
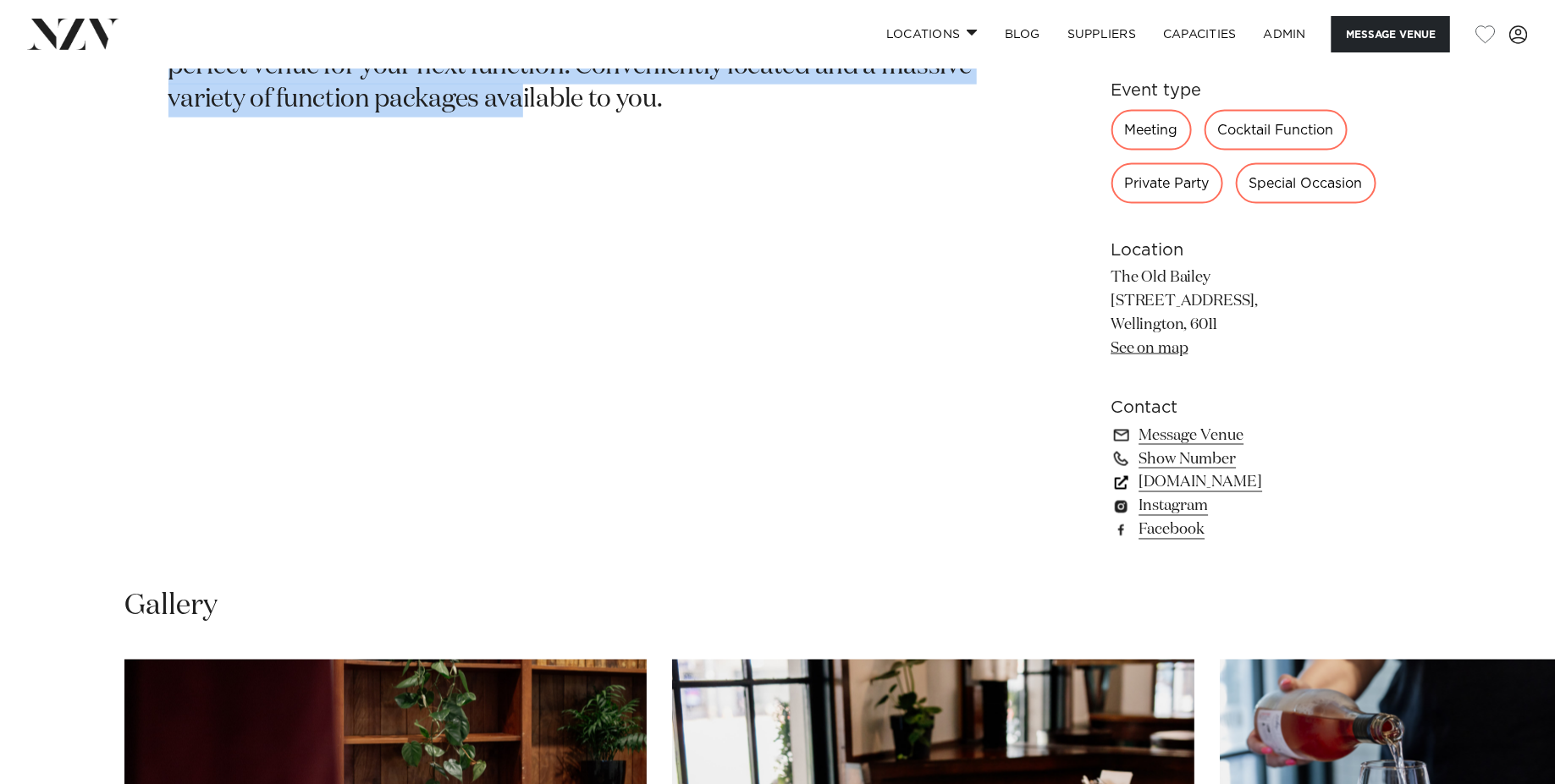
click at [1215, 491] on link "theoldbailey.co.nz" at bounding box center [1249, 483] width 276 height 24
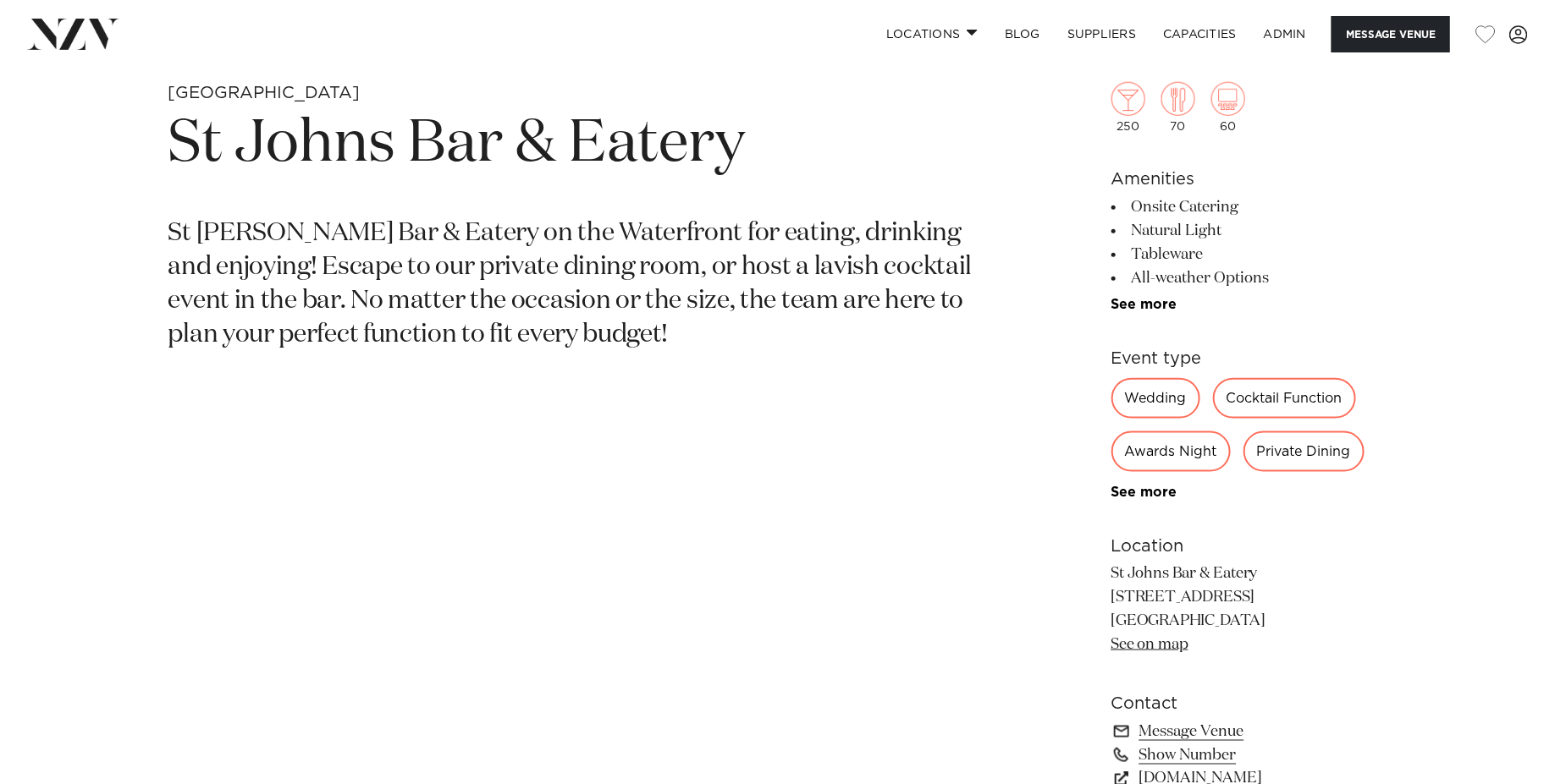
scroll to position [834, 0]
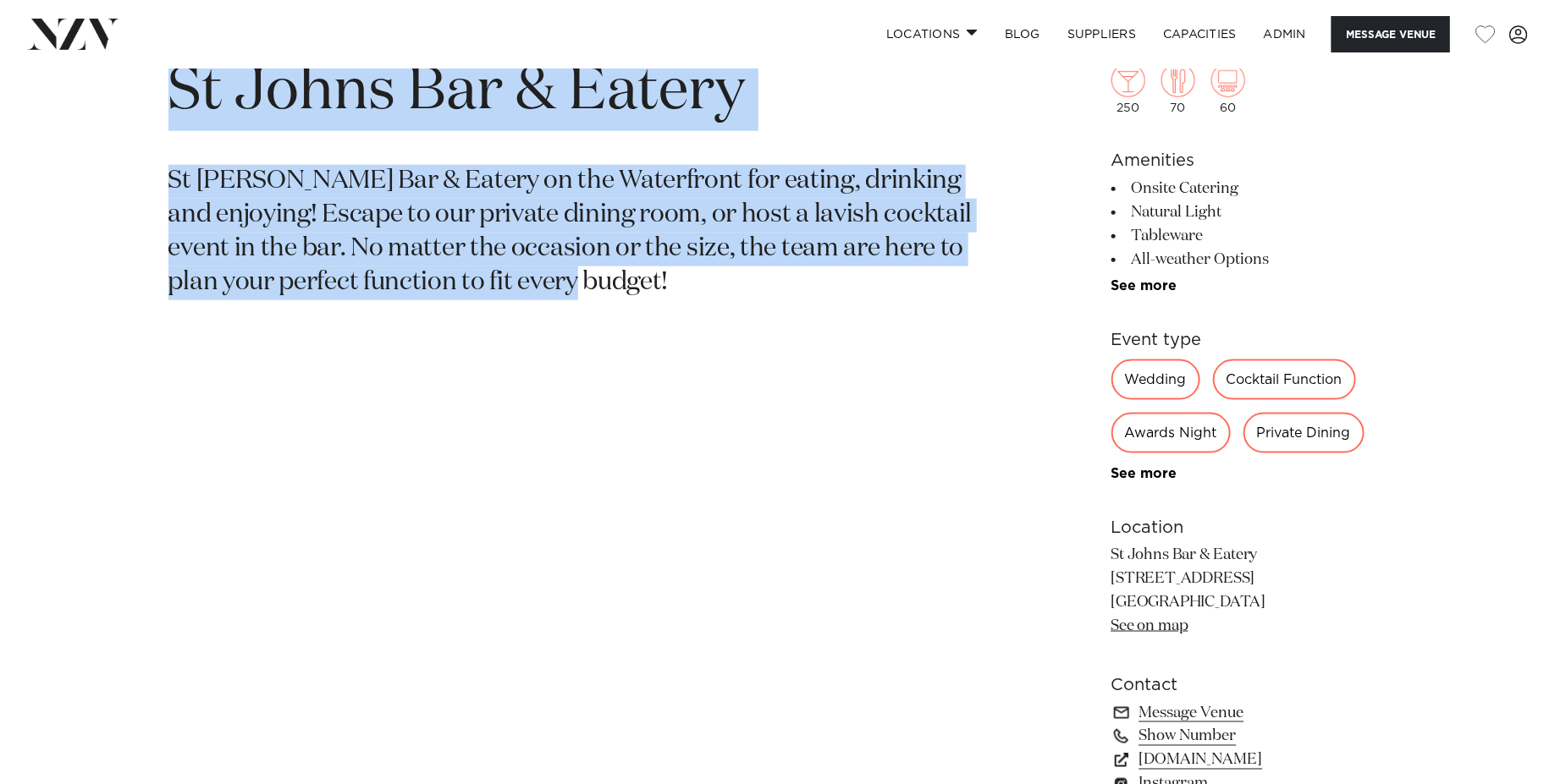
drag, startPoint x: 584, startPoint y: 324, endPoint x: 50, endPoint y: 92, distance: 582.2
click at [50, 92] on div "Wellington St Johns Bar & Eatery St Johns Bar & Eatery on the Waterfront for ea…" at bounding box center [777, 435] width 1555 height 811
copy section "St Johns Bar & Eatery St Johns Bar & Eatery on the Waterfront for eating, drink…"
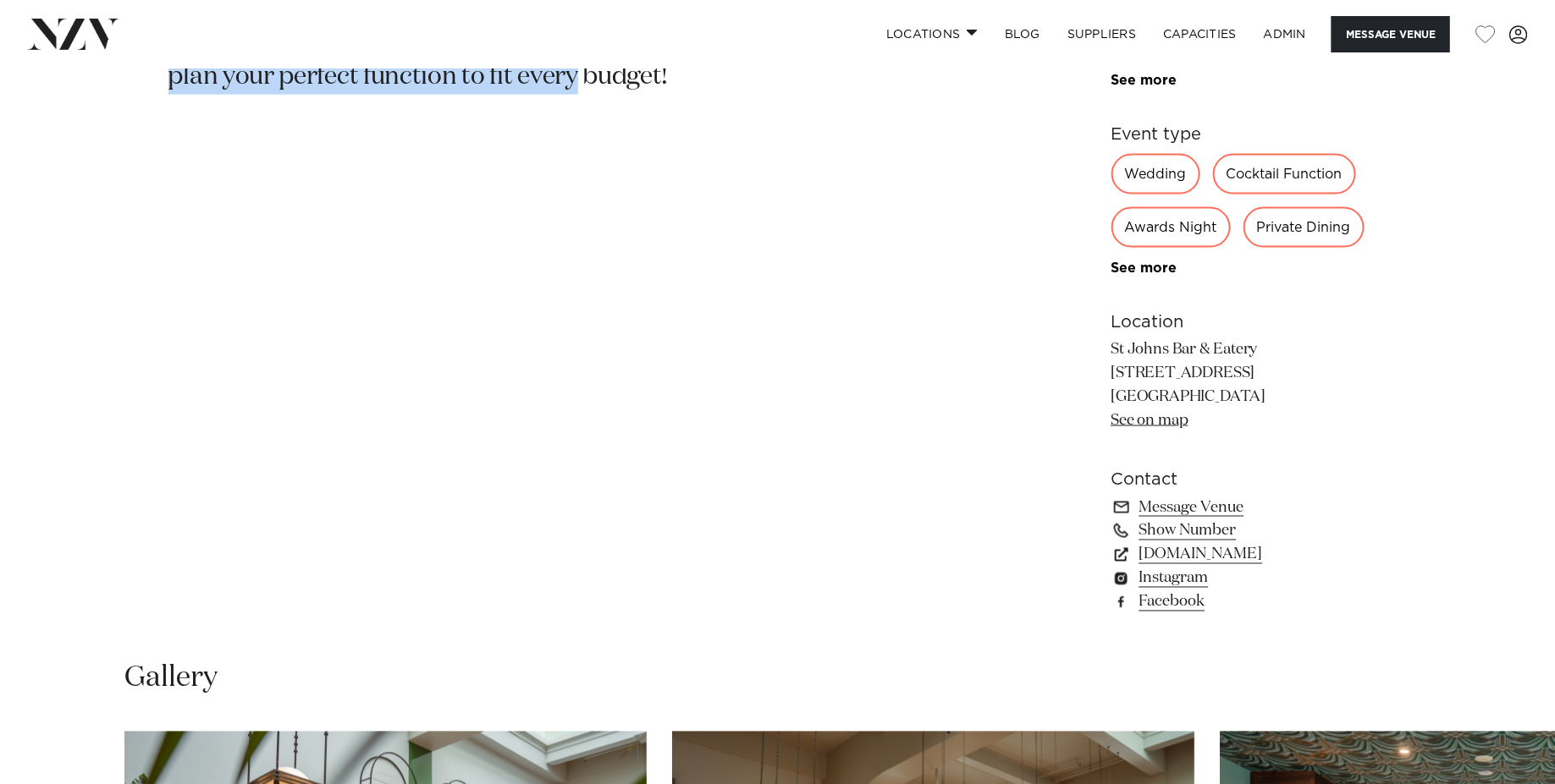
scroll to position [1043, 0]
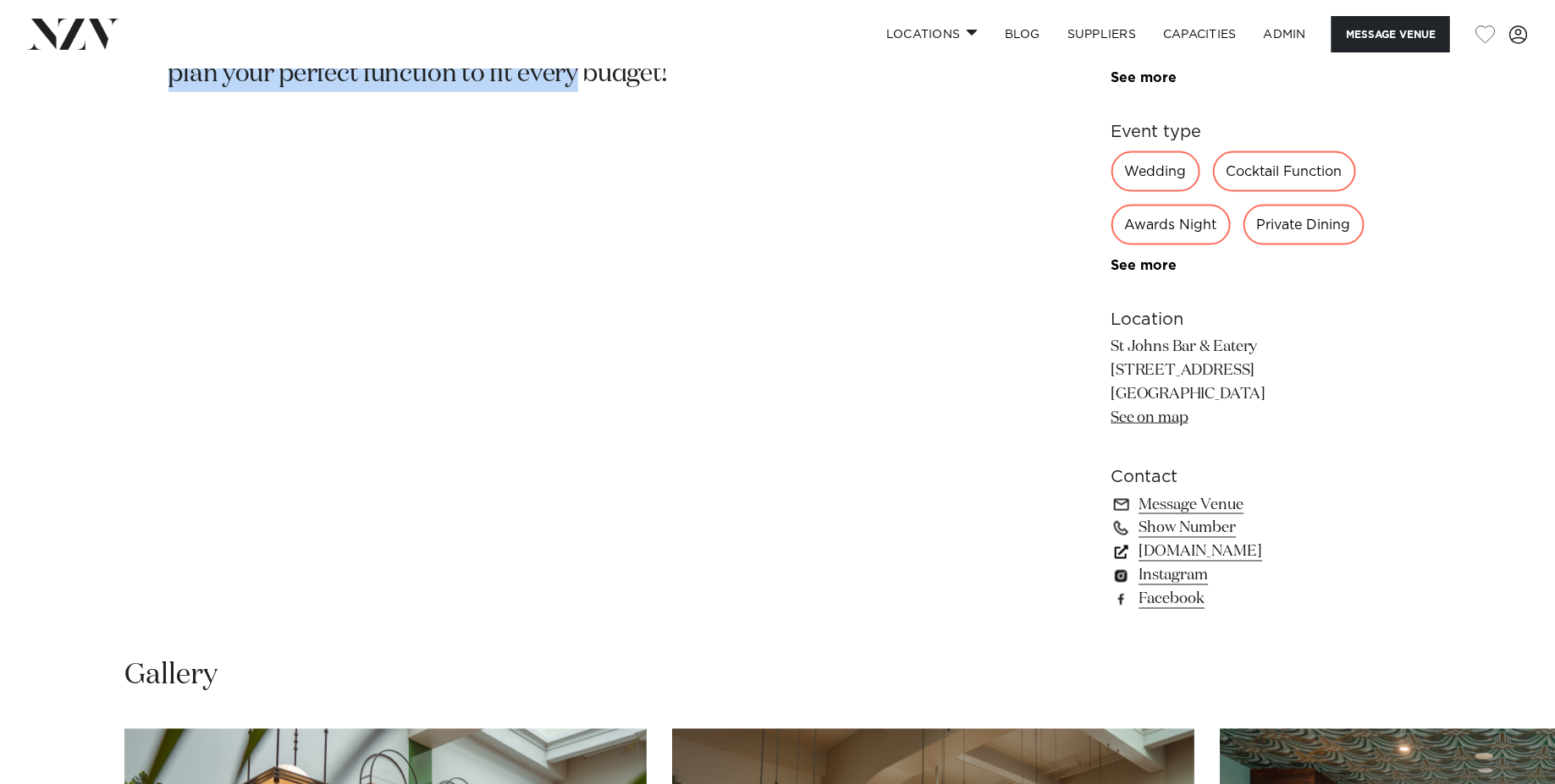
click at [1222, 551] on link "stjohnsbar.co.nz" at bounding box center [1249, 552] width 276 height 24
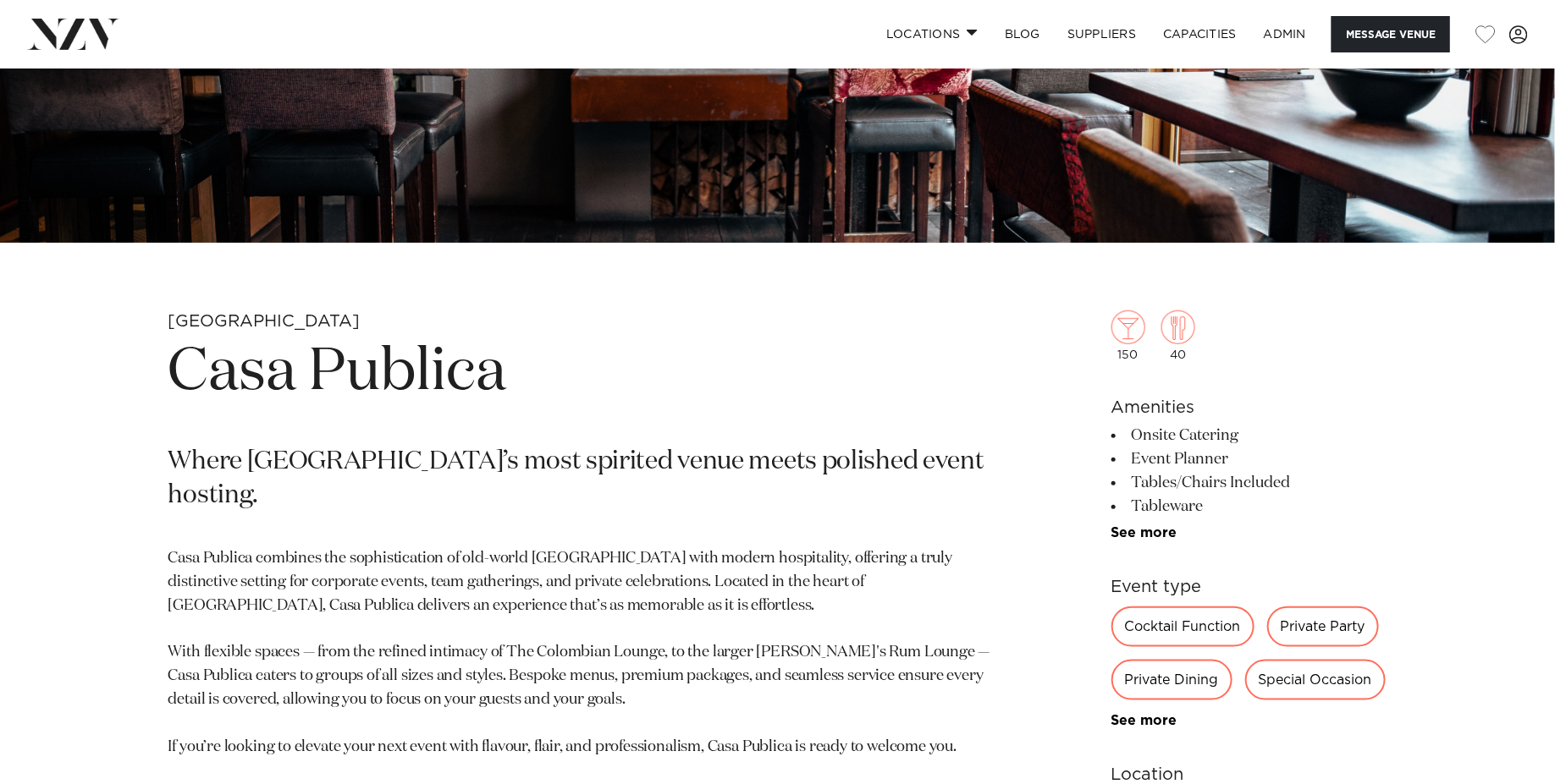
scroll to position [716, 0]
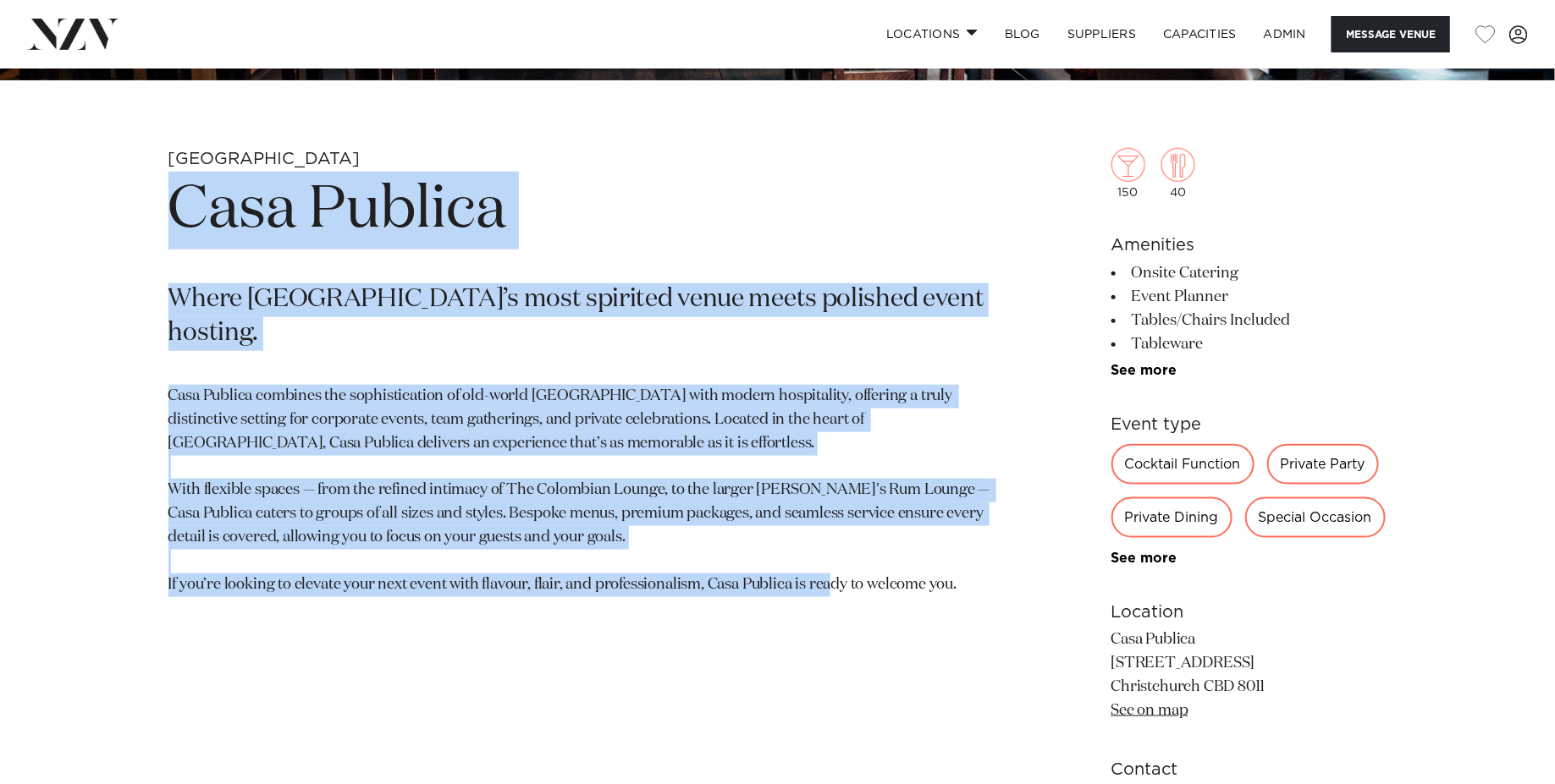
drag, startPoint x: 976, startPoint y: 558, endPoint x: 126, endPoint y: 207, distance: 919.6
click at [126, 207] on div "Christchurch Casa Publica Where Christchurch’s most spirited venue meets polish…" at bounding box center [778, 626] width 1440 height 957
copy section "Casa Publica Where Christchurch’s most spirited venue meets polished event host…"
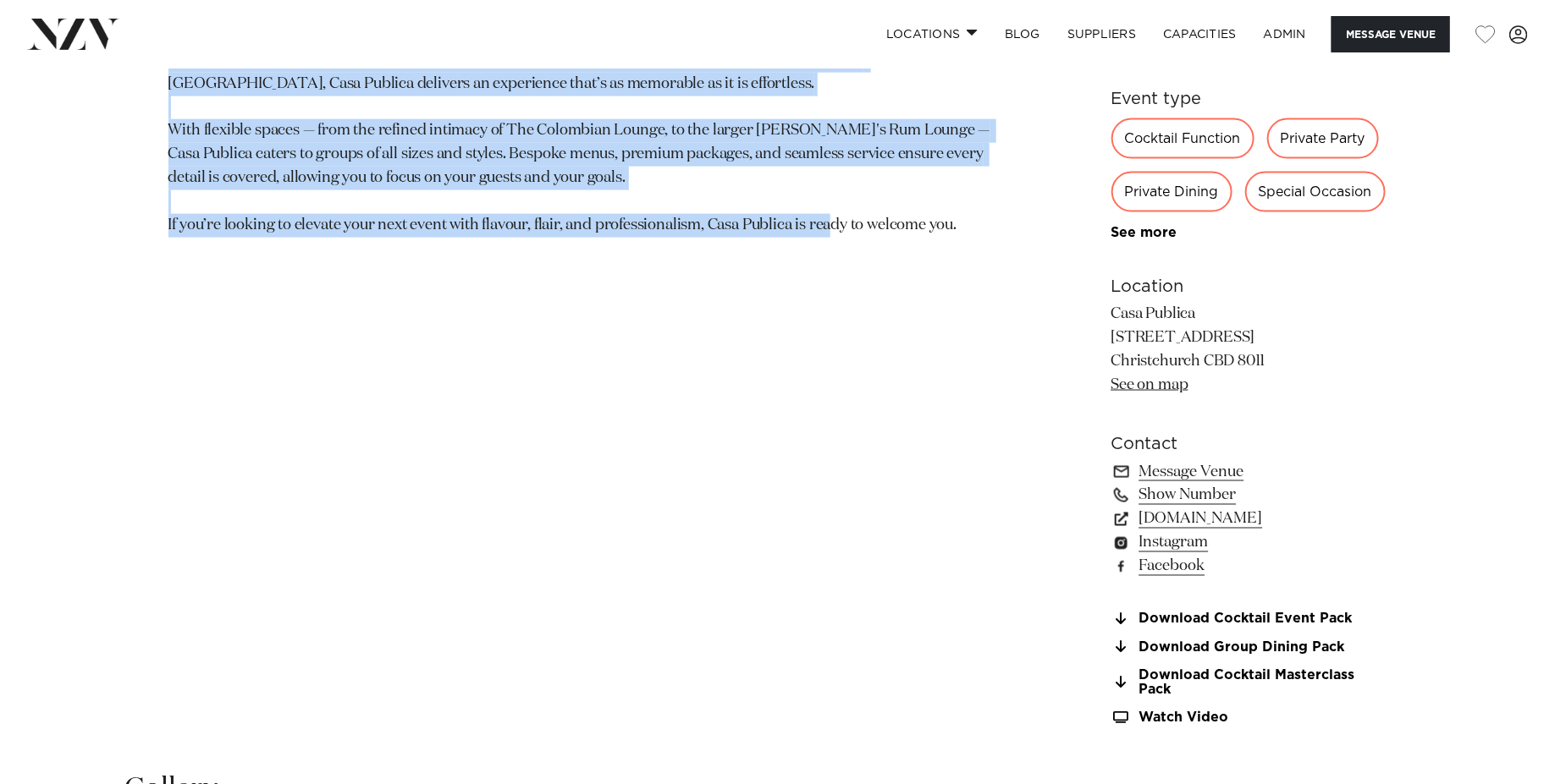
scroll to position [1244, 0]
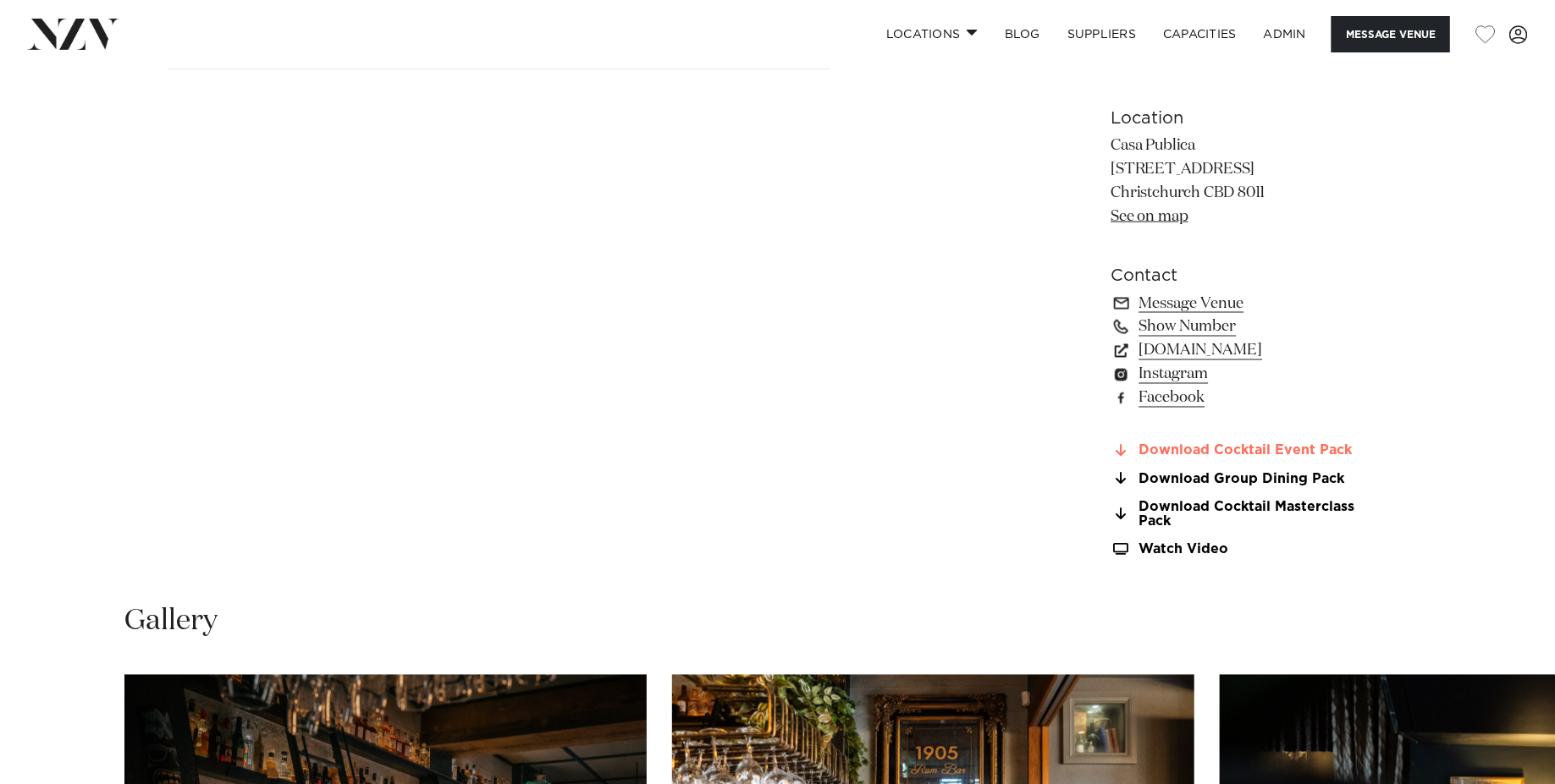
click at [1261, 452] on link "Download Cocktail Event Pack" at bounding box center [1249, 451] width 276 height 16
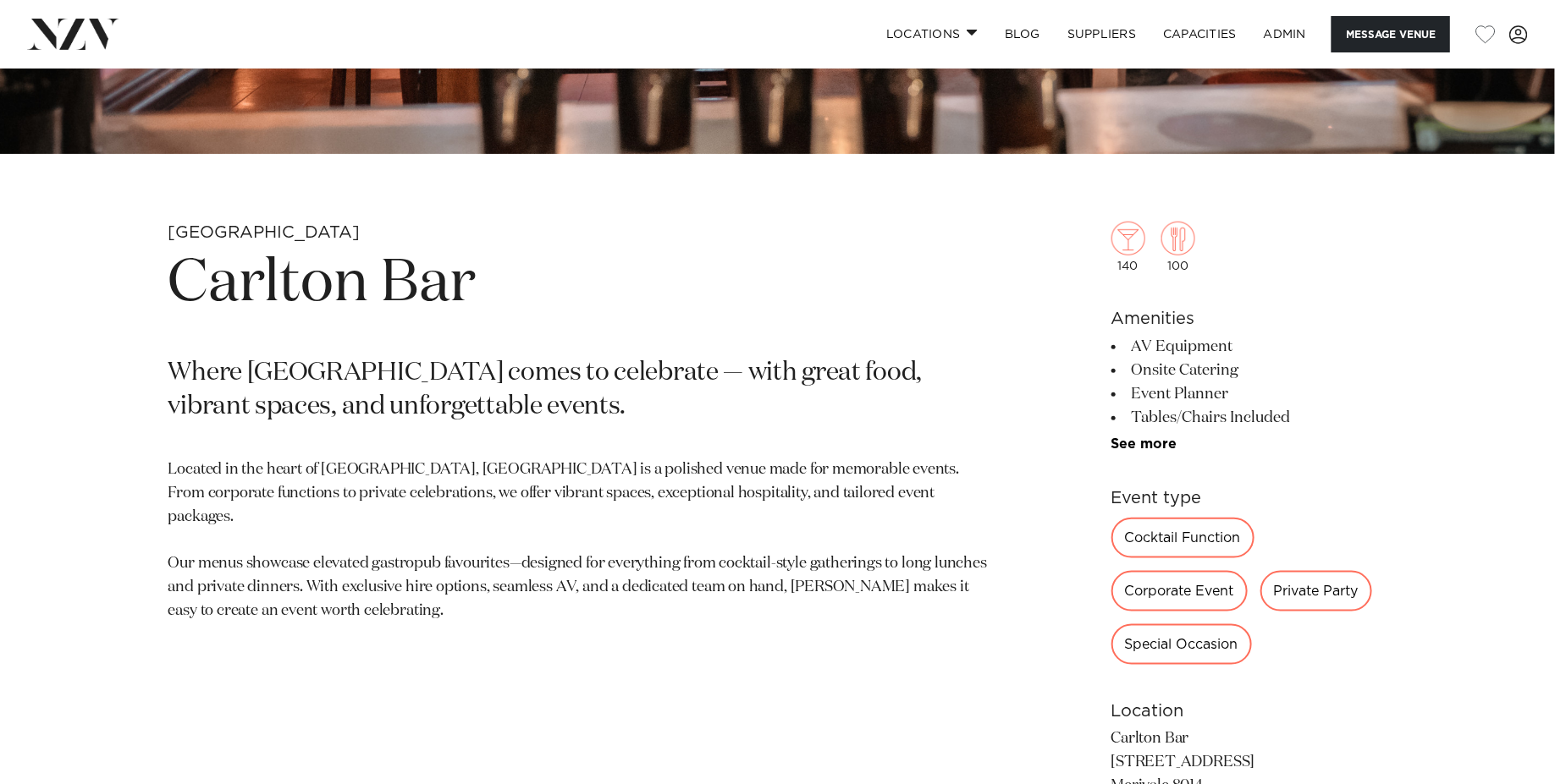
scroll to position [668, 0]
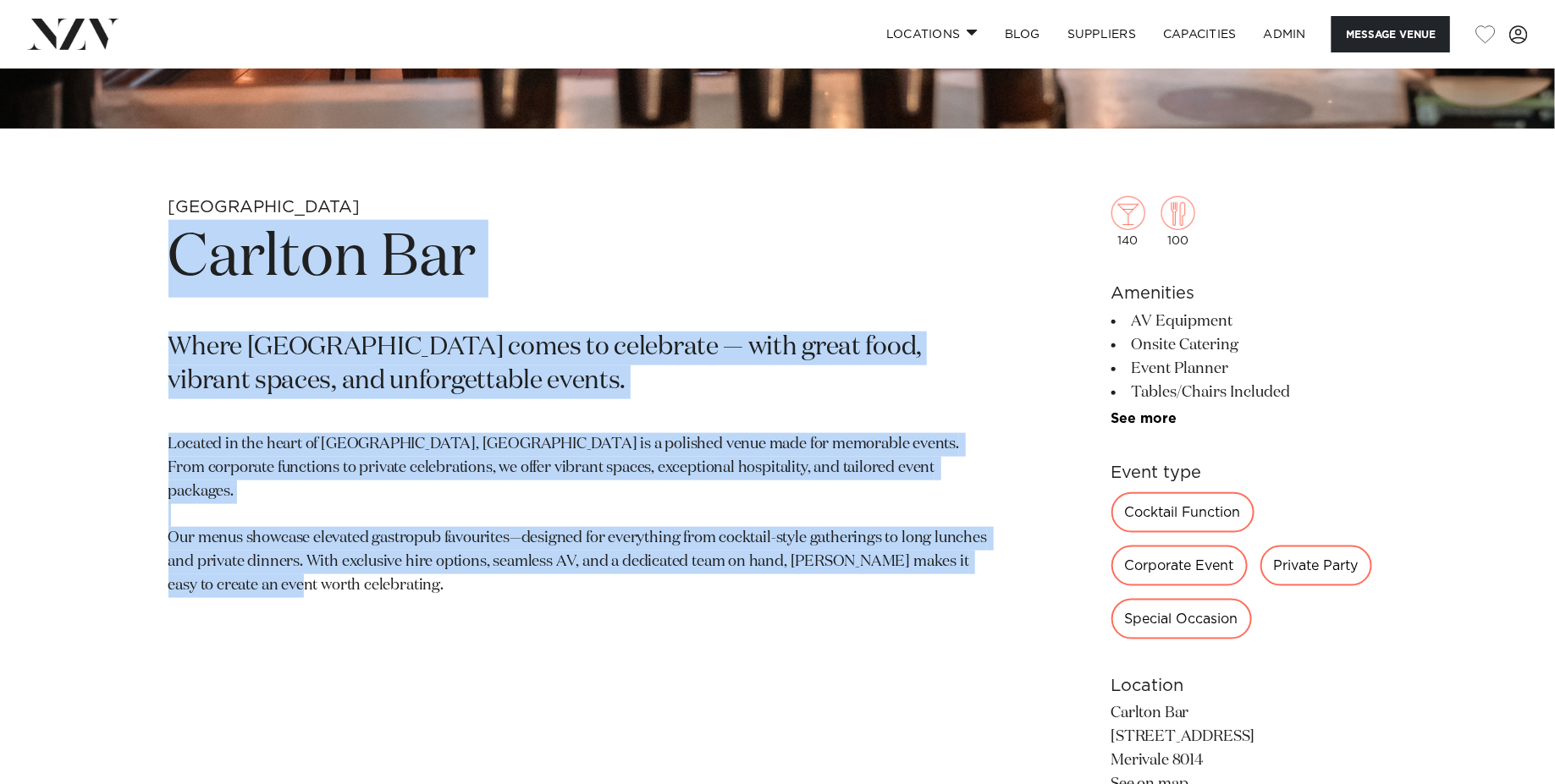
drag, startPoint x: 376, startPoint y: 570, endPoint x: 150, endPoint y: 289, distance: 360.6
click at [150, 289] on div "Christchurch Carlton Bar Where Christchurch comes to celebrate — with great foo…" at bounding box center [778, 652] width 1440 height 911
copy section "Carlton Bar Where Christchurch comes to celebrate — with great food, vibrant sp…"
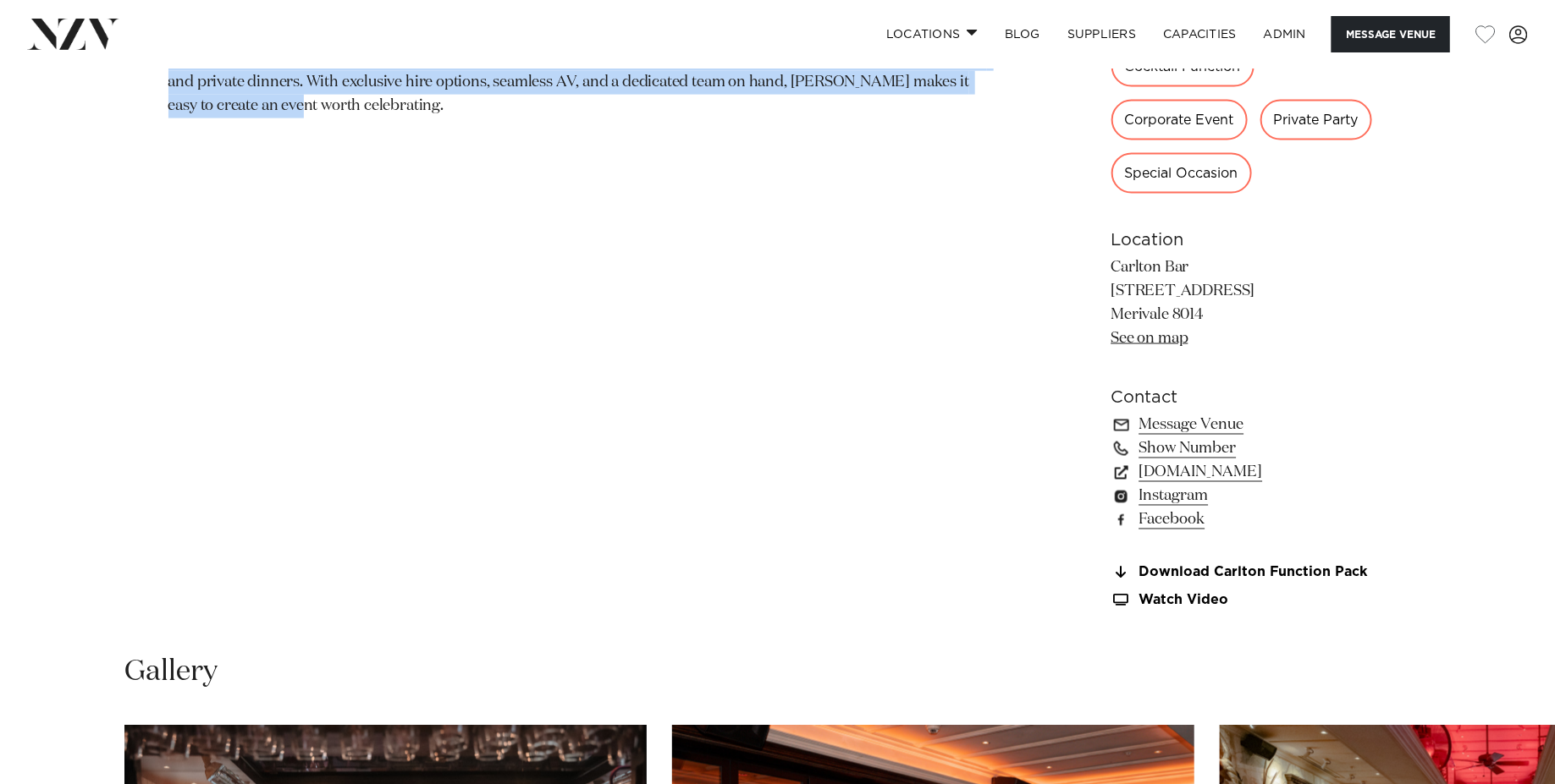
scroll to position [1233, 0]
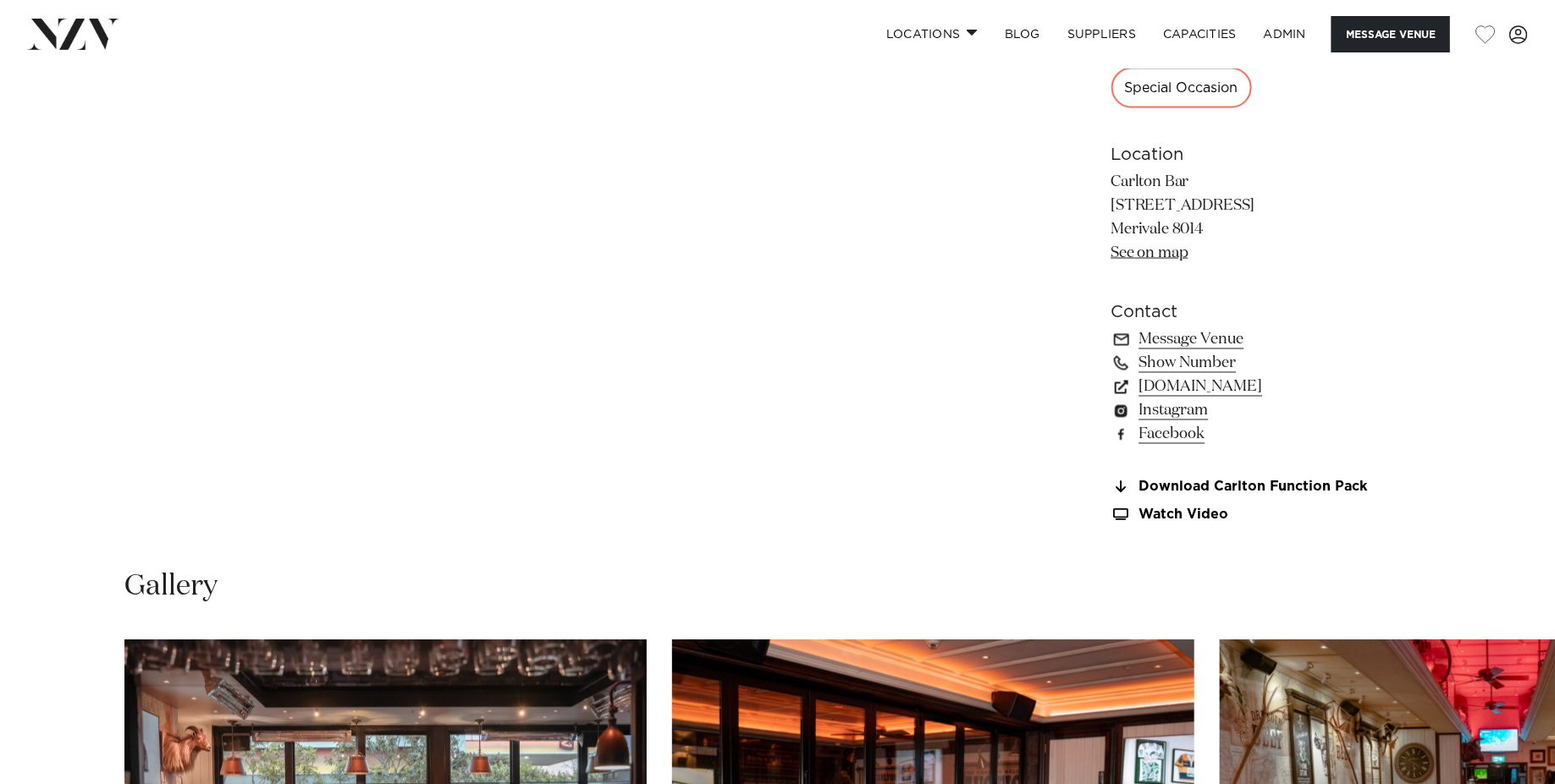
click at [1250, 478] on div "140 100 Amenities AV Equipment Onsite Catering Event Planner Tables/Chairs Incl…" at bounding box center [1249, 60] width 276 height 926
click at [1249, 485] on link "Download Carlton Function Pack" at bounding box center [1249, 488] width 276 height 16
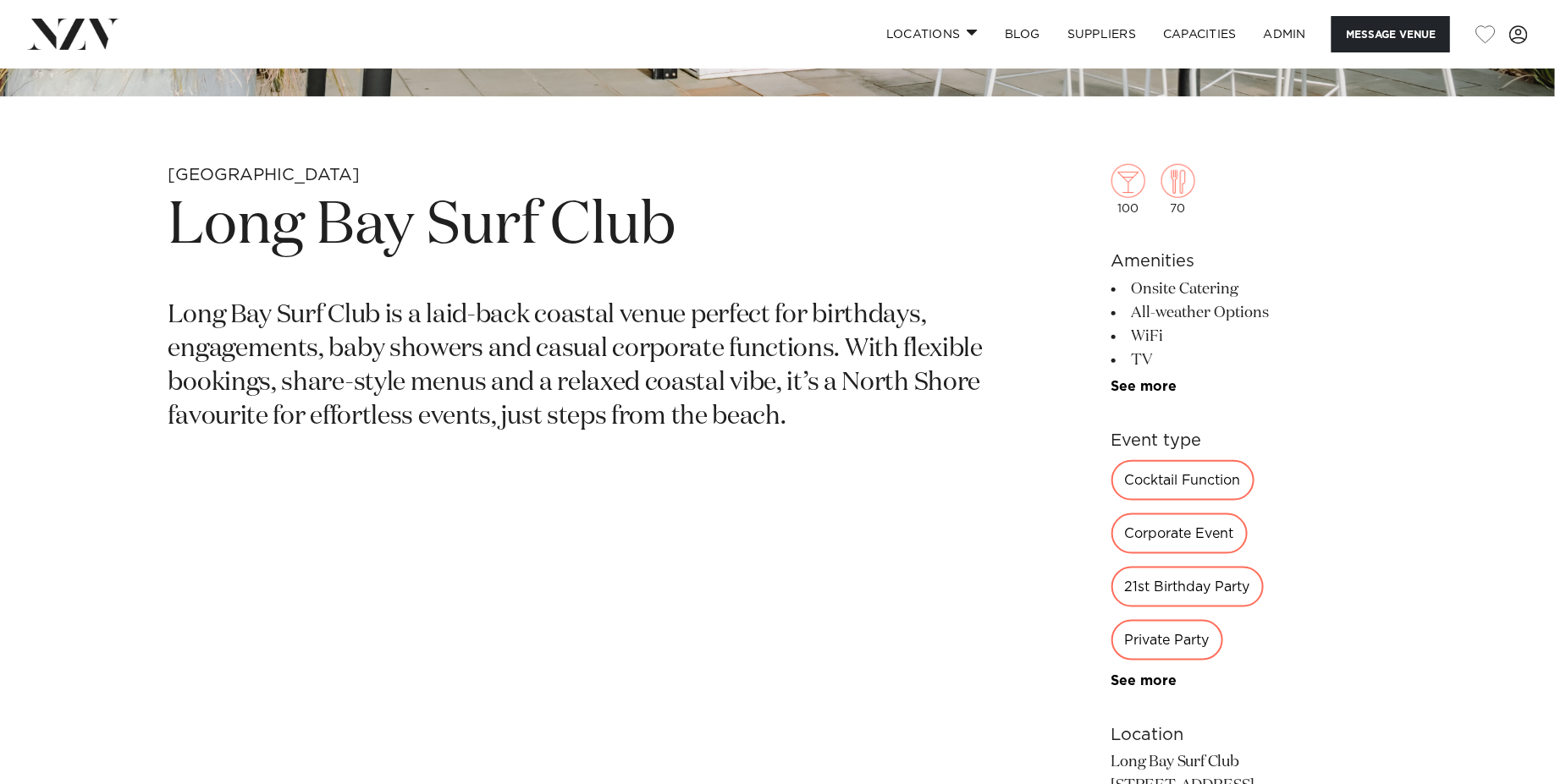
scroll to position [712, 0]
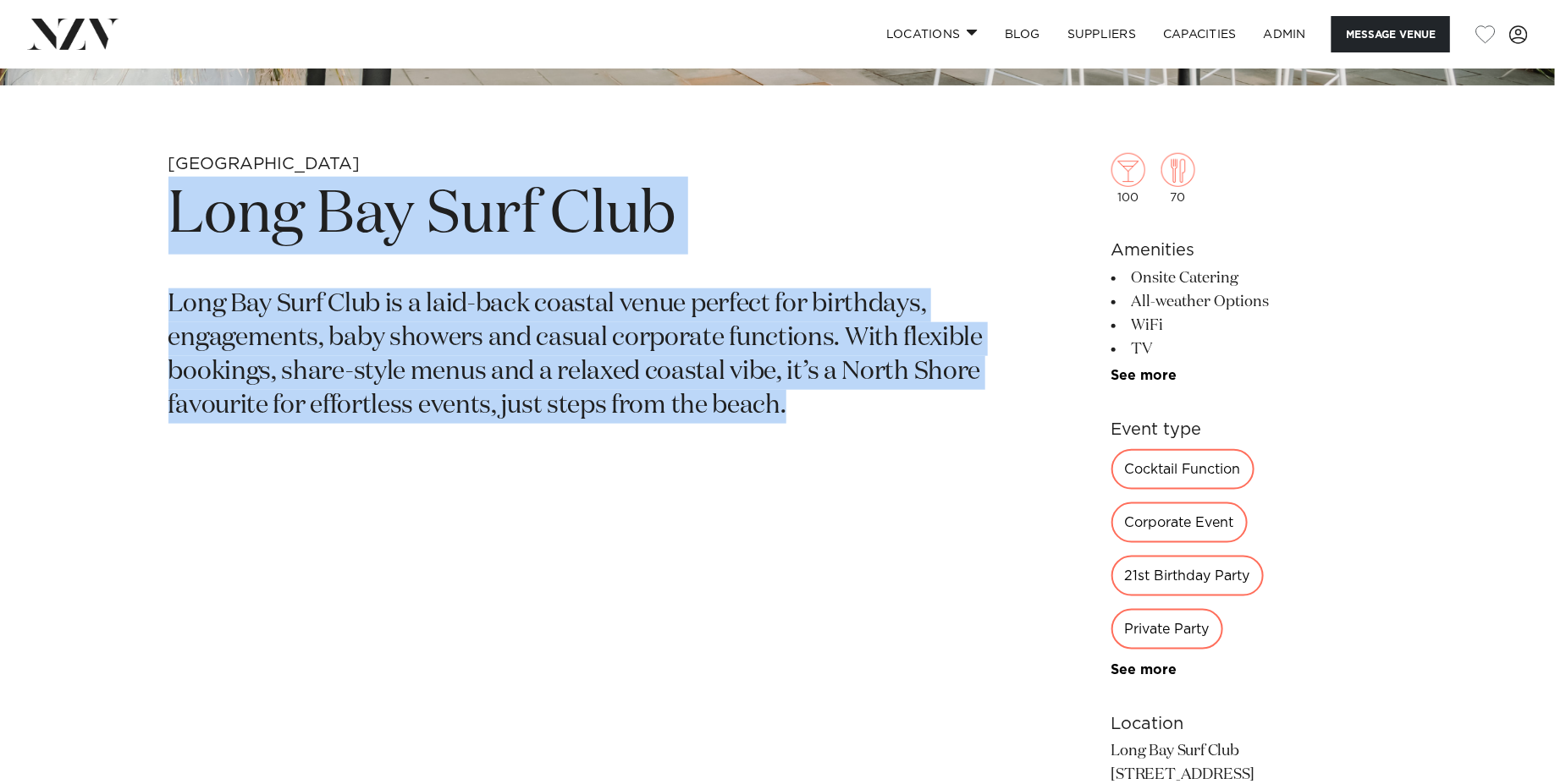
drag, startPoint x: 640, startPoint y: 341, endPoint x: 113, endPoint y: 191, distance: 547.9
click at [113, 191] on div "Auckland Long Bay Surf Club Long Bay Surf Club is a laid-back coastal venue per…" at bounding box center [778, 612] width 1440 height 917
copy section "Long Bay Surf Club Long Bay Surf Club is a laid-back coastal venue perfect for …"
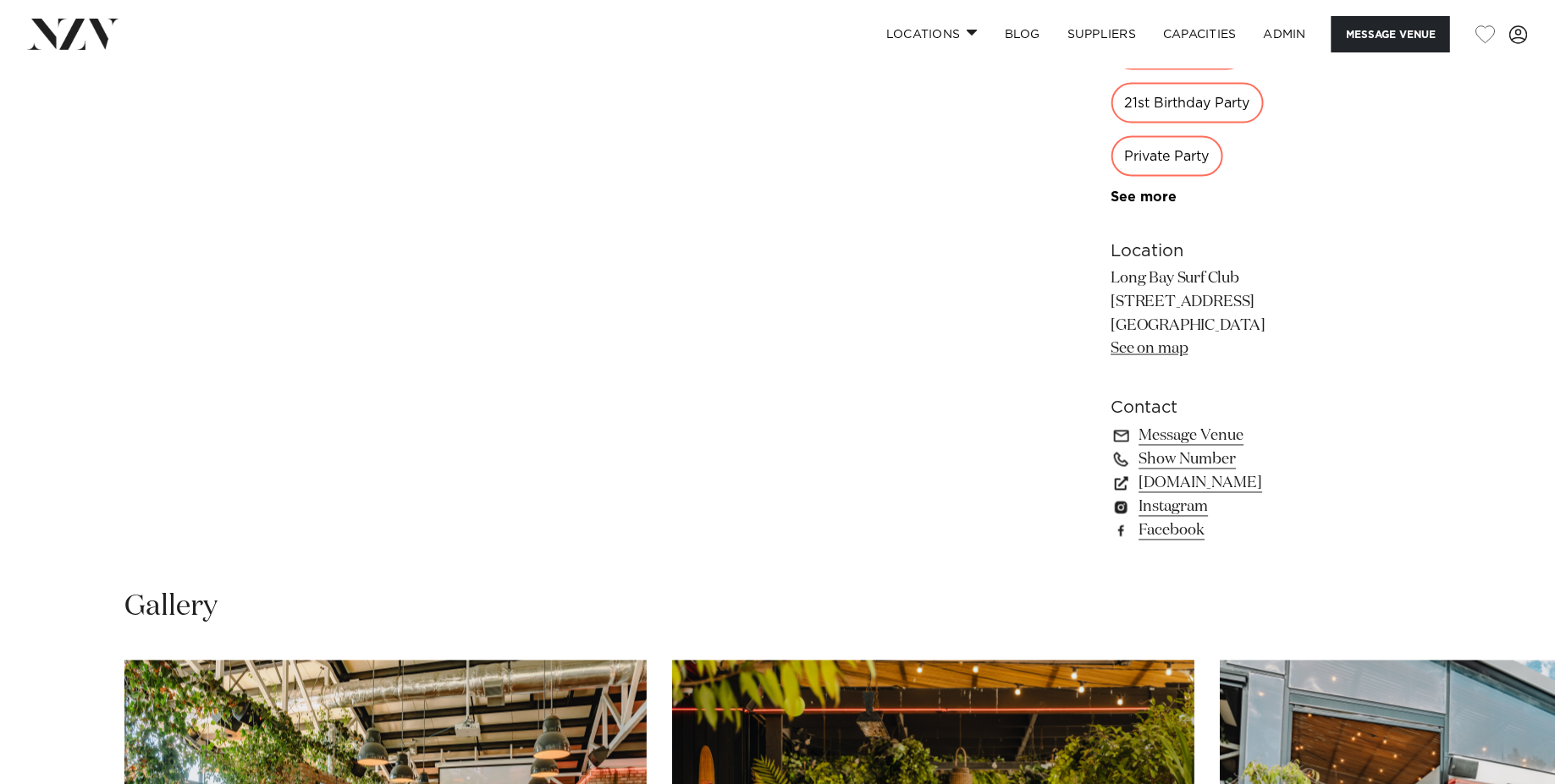
scroll to position [1342, 0]
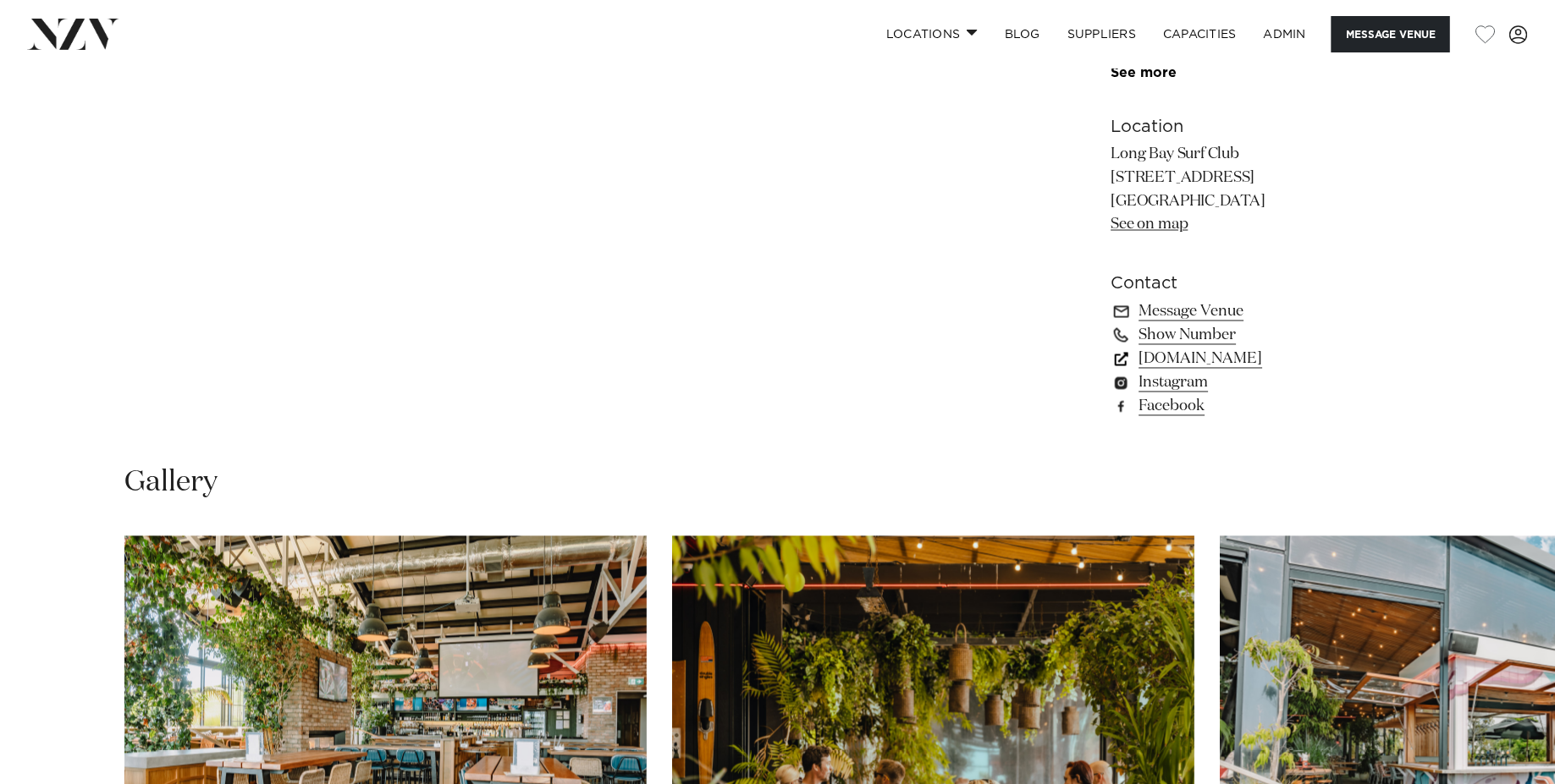
click at [1211, 363] on link "longbaysurfclub.co.nz" at bounding box center [1249, 359] width 276 height 24
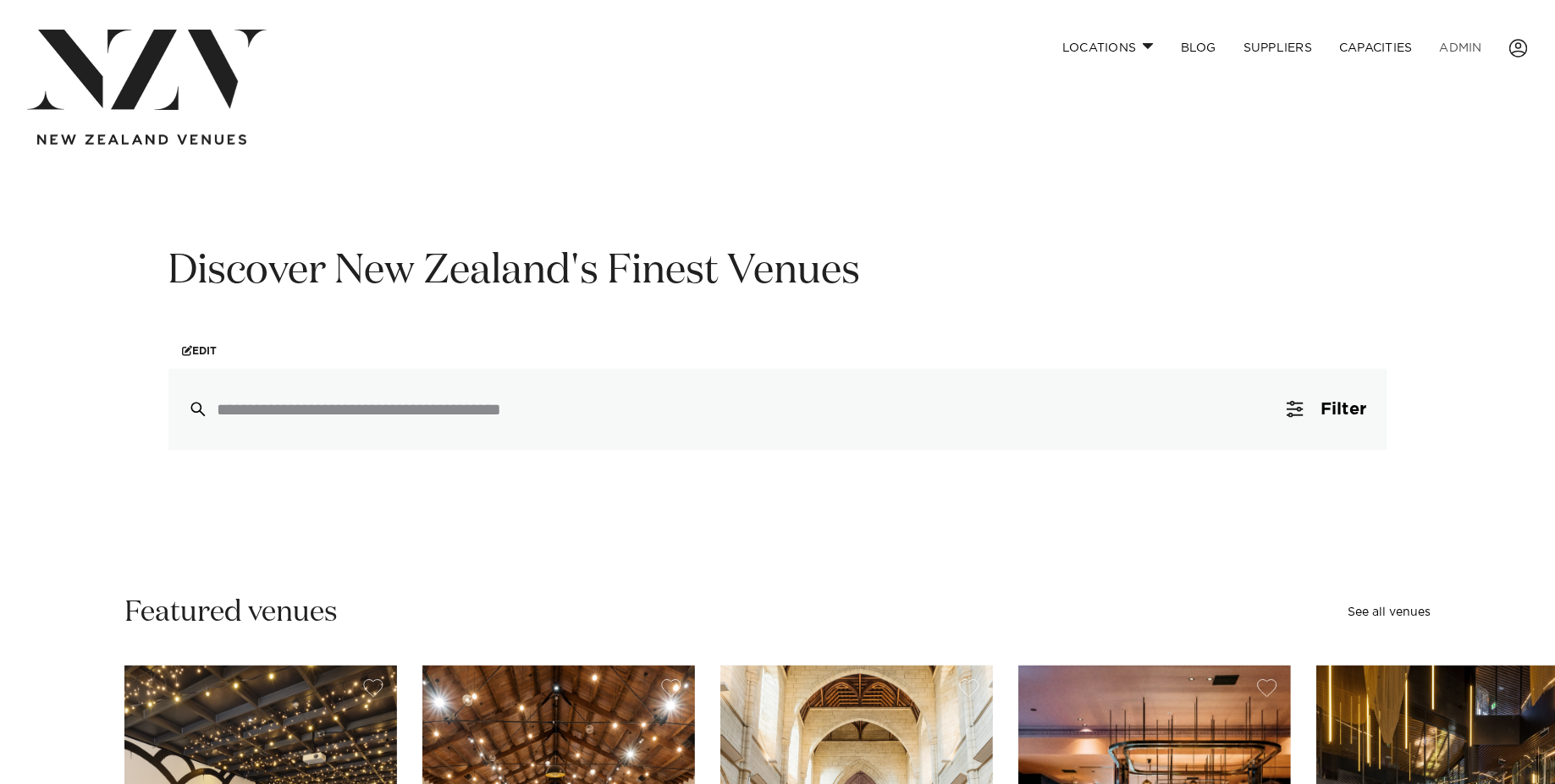
click at [1473, 43] on link "ADMIN" at bounding box center [1461, 48] width 70 height 37
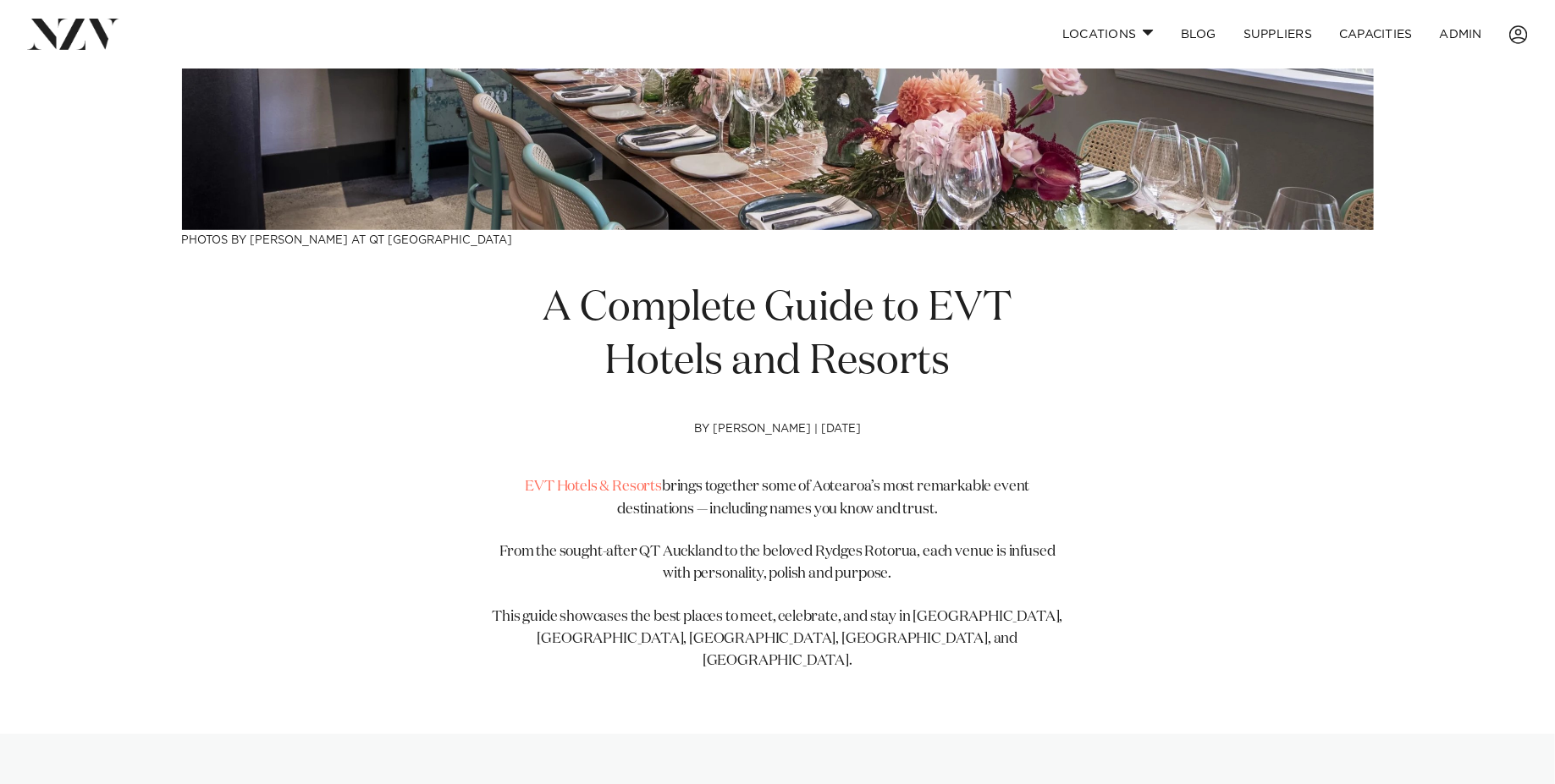
scroll to position [450, 0]
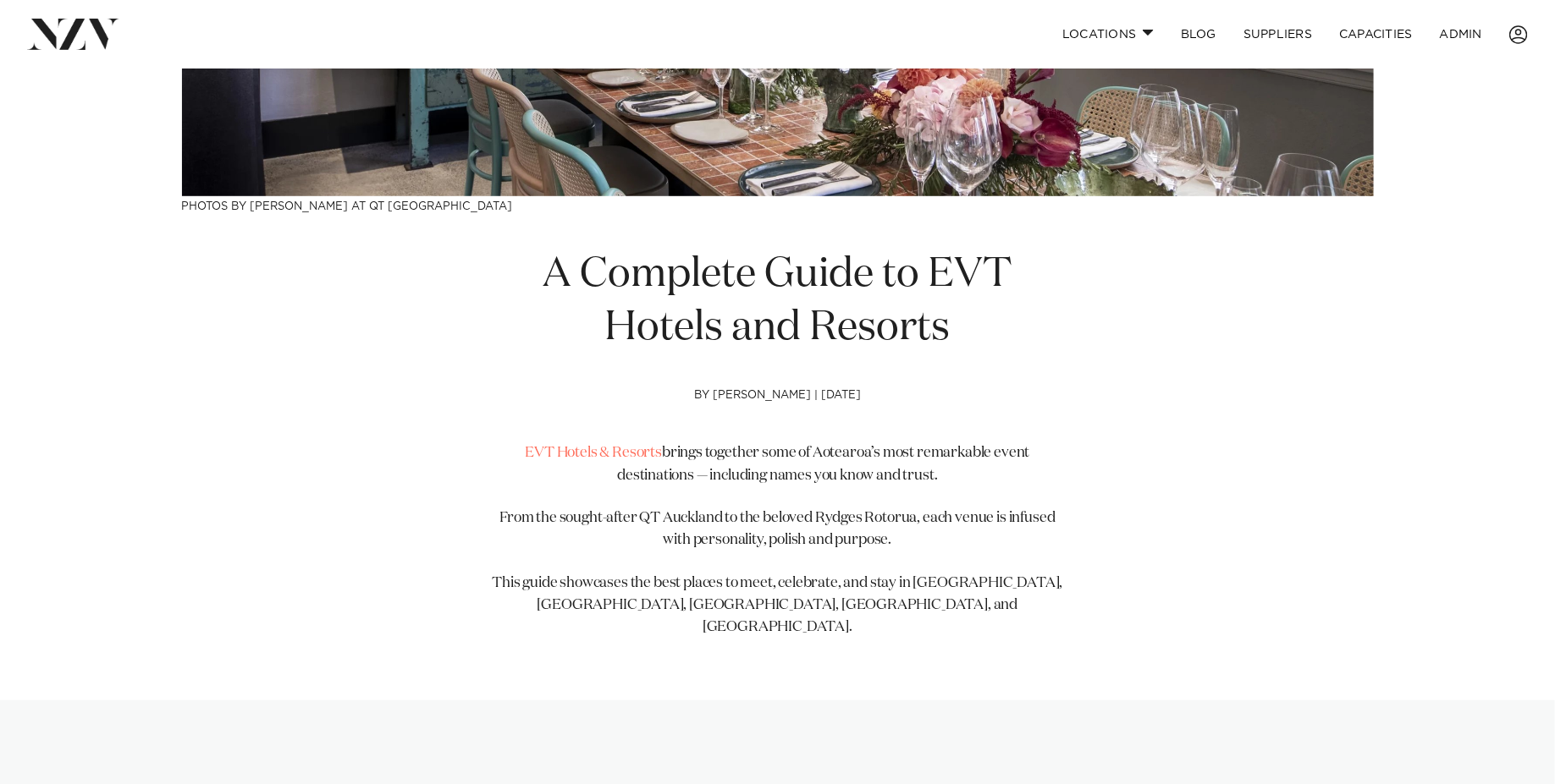
click at [888, 507] on p "From the sought-after QT Auckland to the beloved Rydges Rotorua, each venue is …" at bounding box center [777, 529] width 579 height 45
click at [805, 524] on p "From the sought-after QT Auckland to the beloved Rydges Rotorua, each venue is …" at bounding box center [777, 529] width 579 height 45
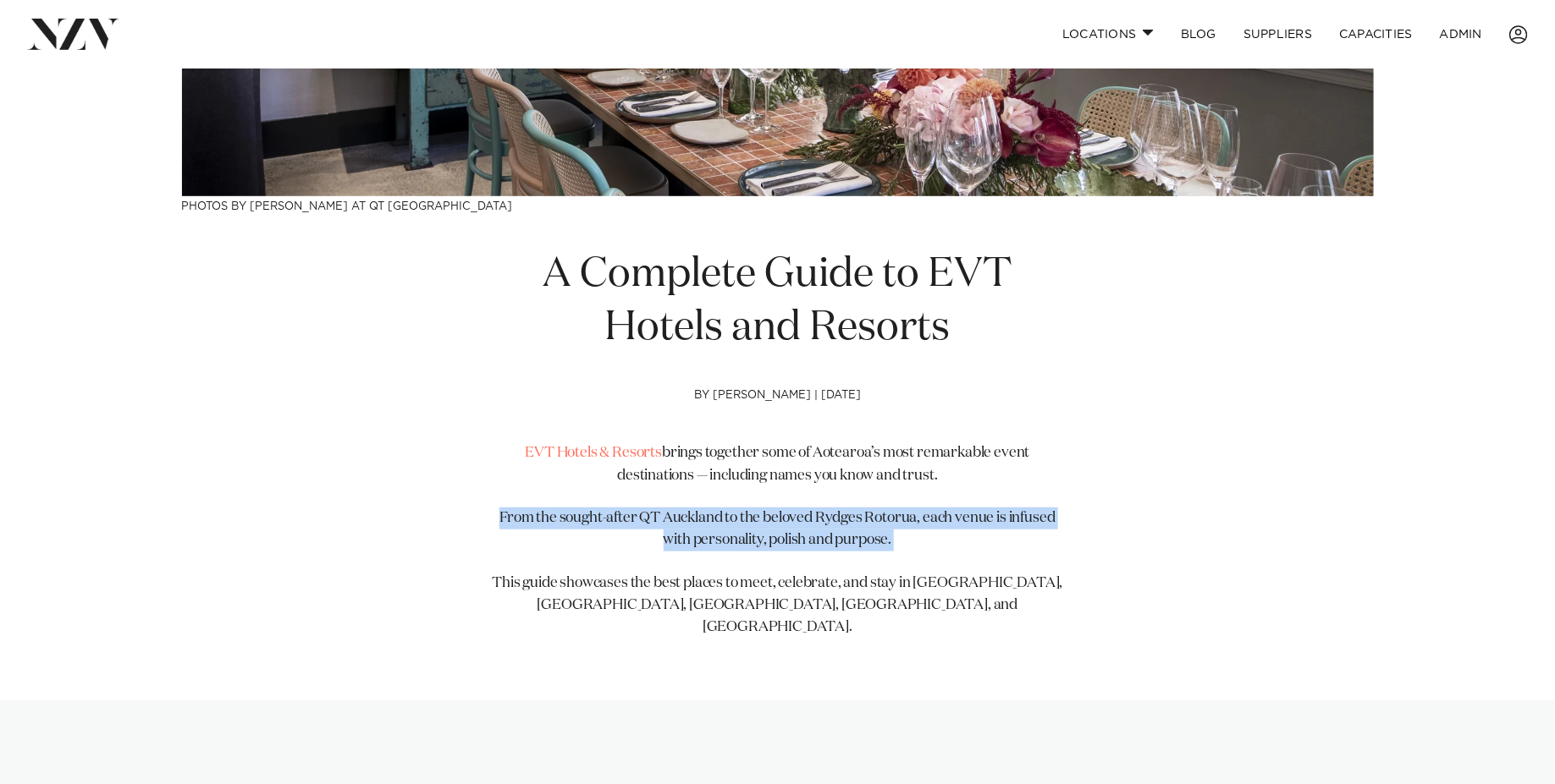
click at [805, 524] on p "From the sought-after QT Auckland to the beloved Rydges Rotorua, each venue is …" at bounding box center [777, 529] width 579 height 45
copy div "From the sought-after QT Auckland to the beloved Rydges Rotorua, each venue is …"
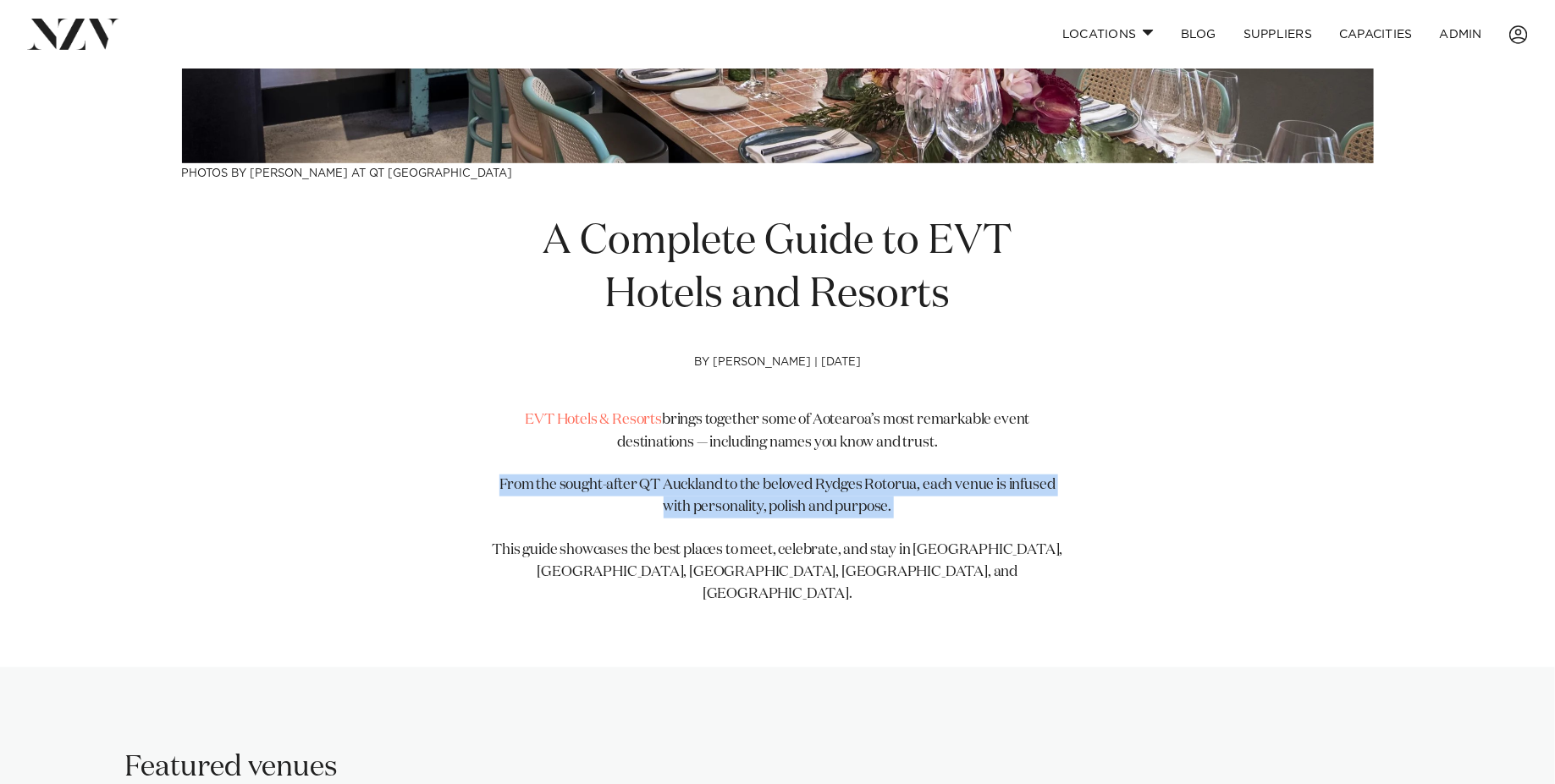
scroll to position [485, 0]
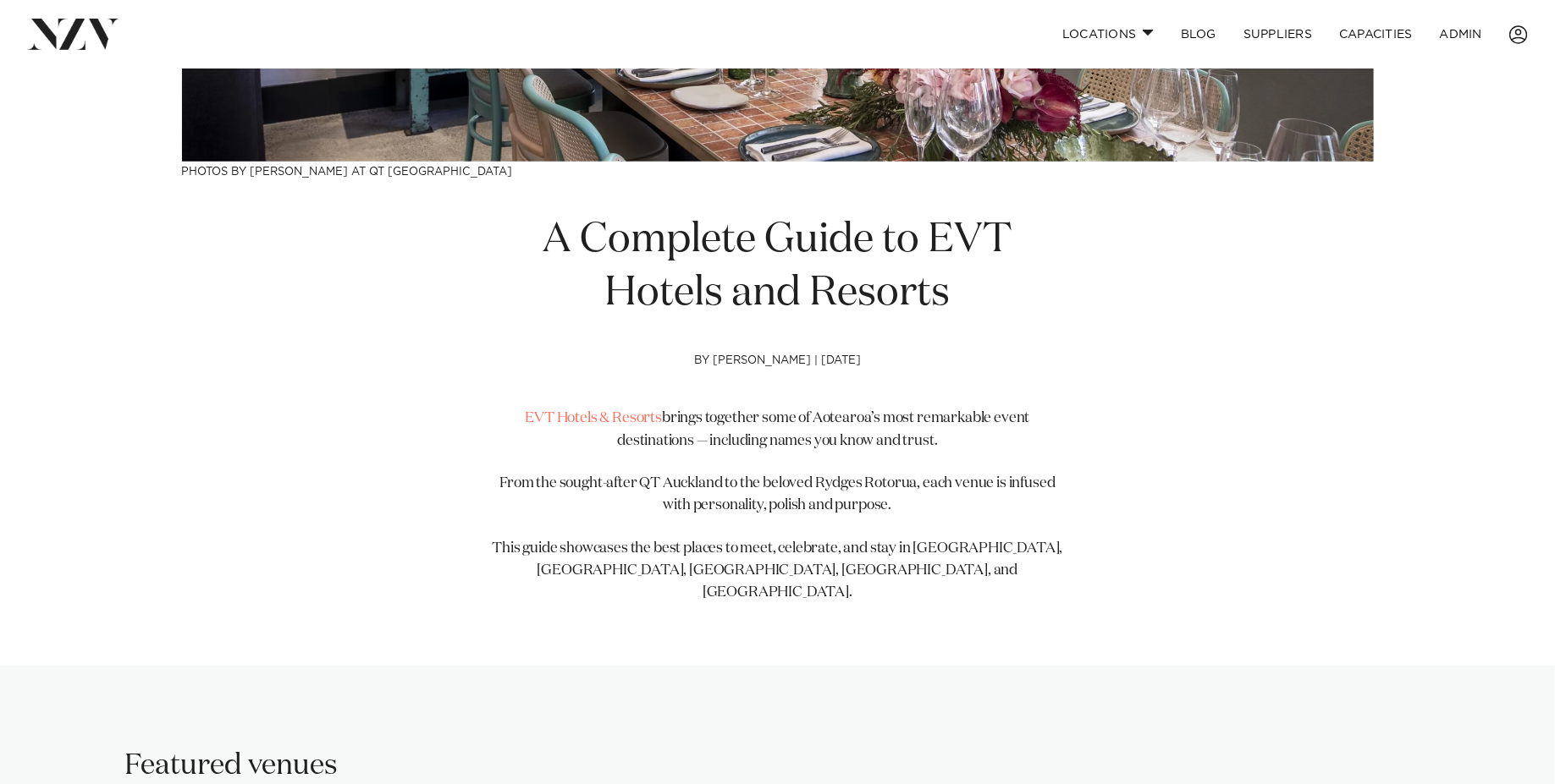
click at [826, 562] on p "This guide showcases the best places to meet, celebrate, and stay in Auckland, …" at bounding box center [777, 571] width 579 height 67
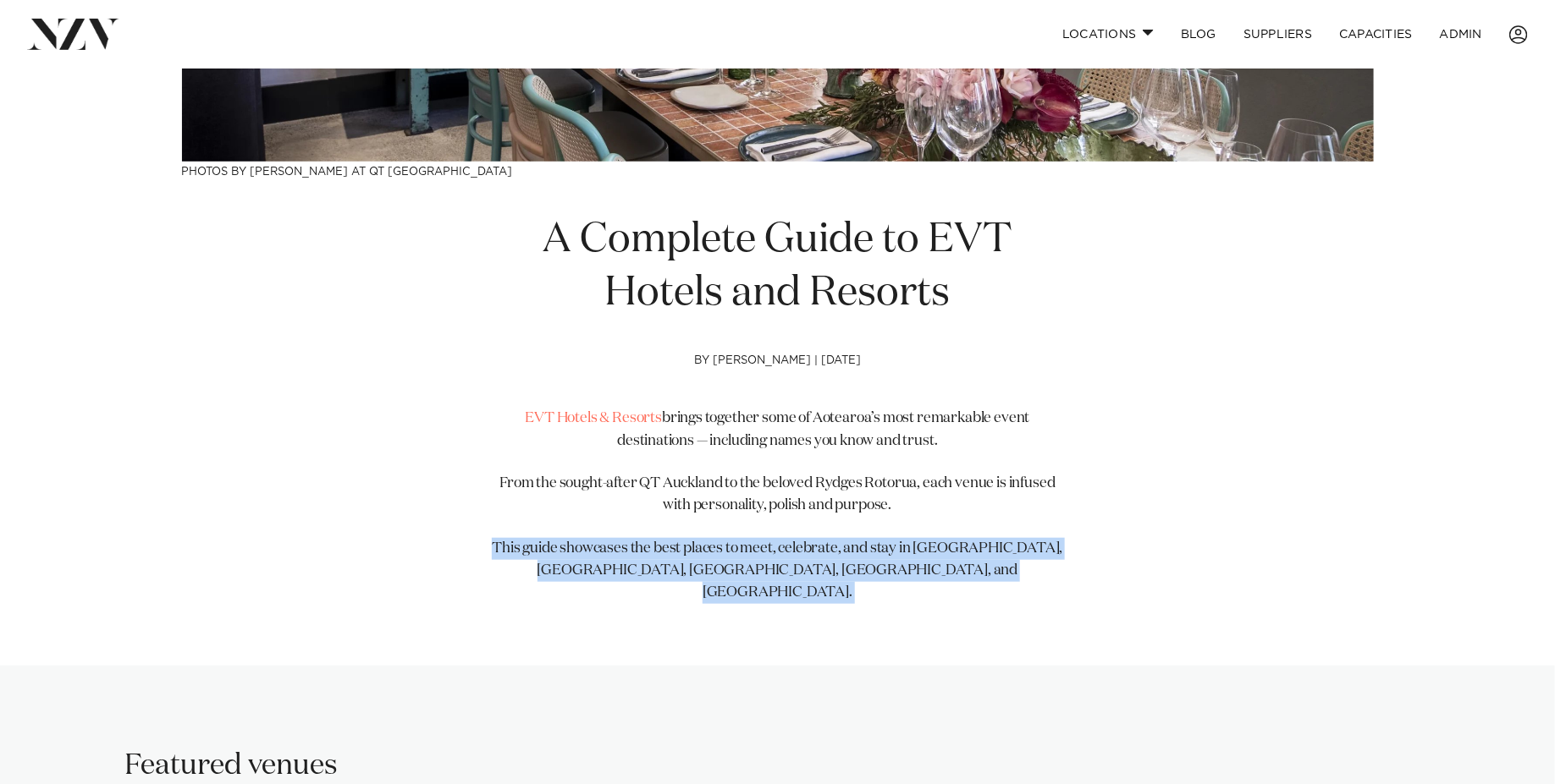
click at [826, 562] on p "This guide showcases the best places to meet, celebrate, and stay in Auckland, …" at bounding box center [777, 571] width 579 height 67
copy article "This guide showcases the best places to meet, celebrate, and stay in Auckland, …"
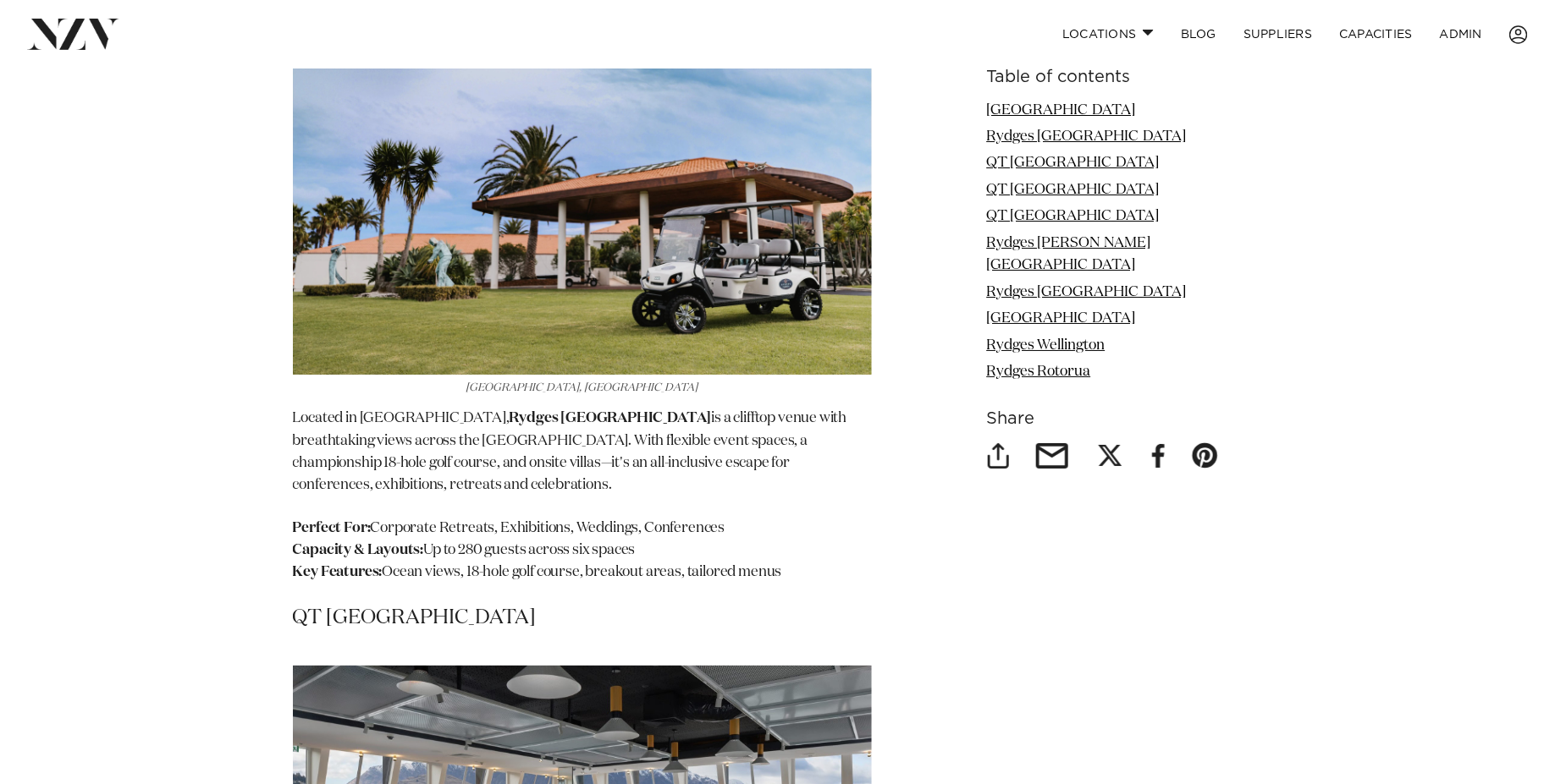
scroll to position [3005, 0]
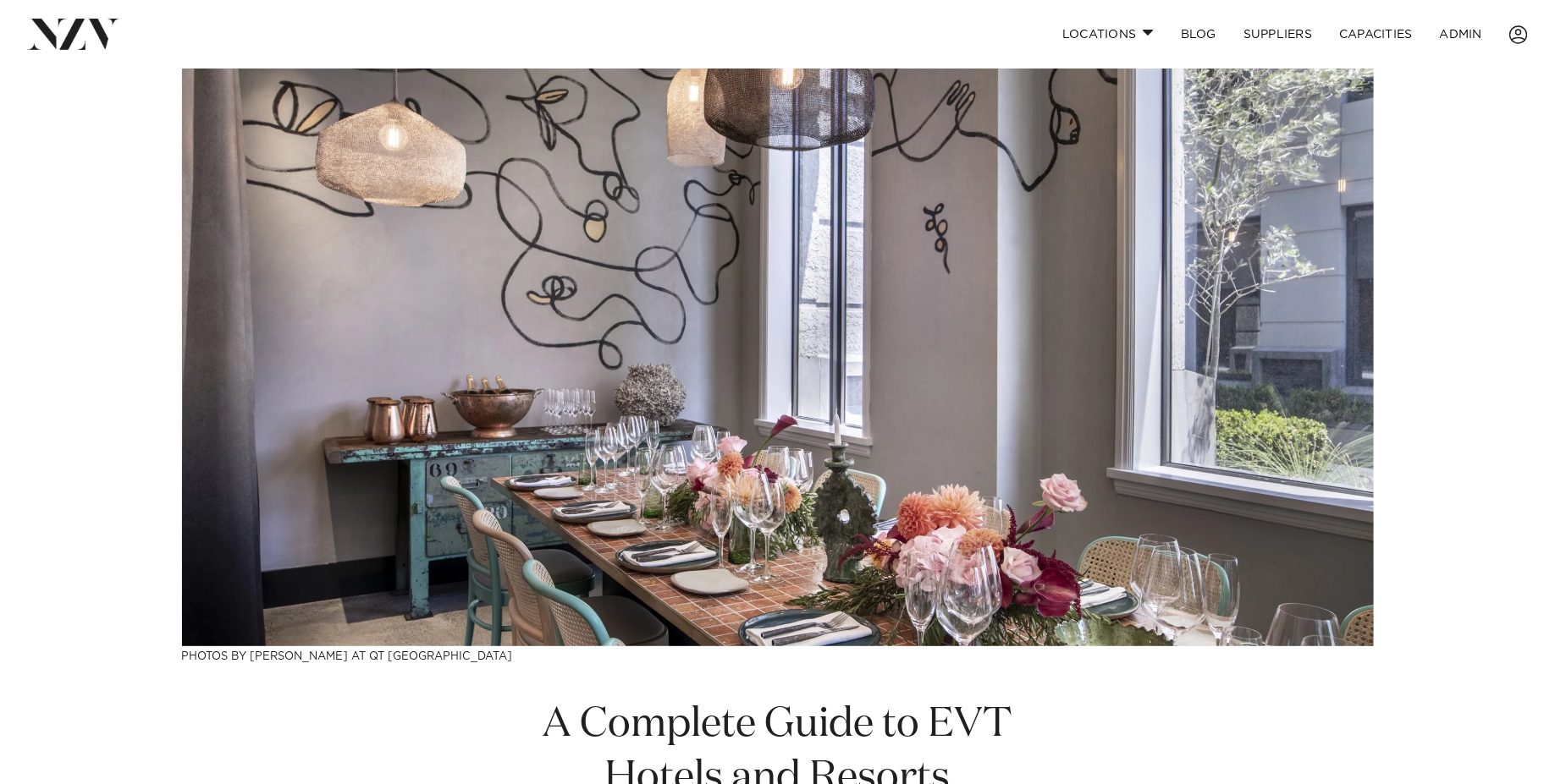
scroll to position [128, 0]
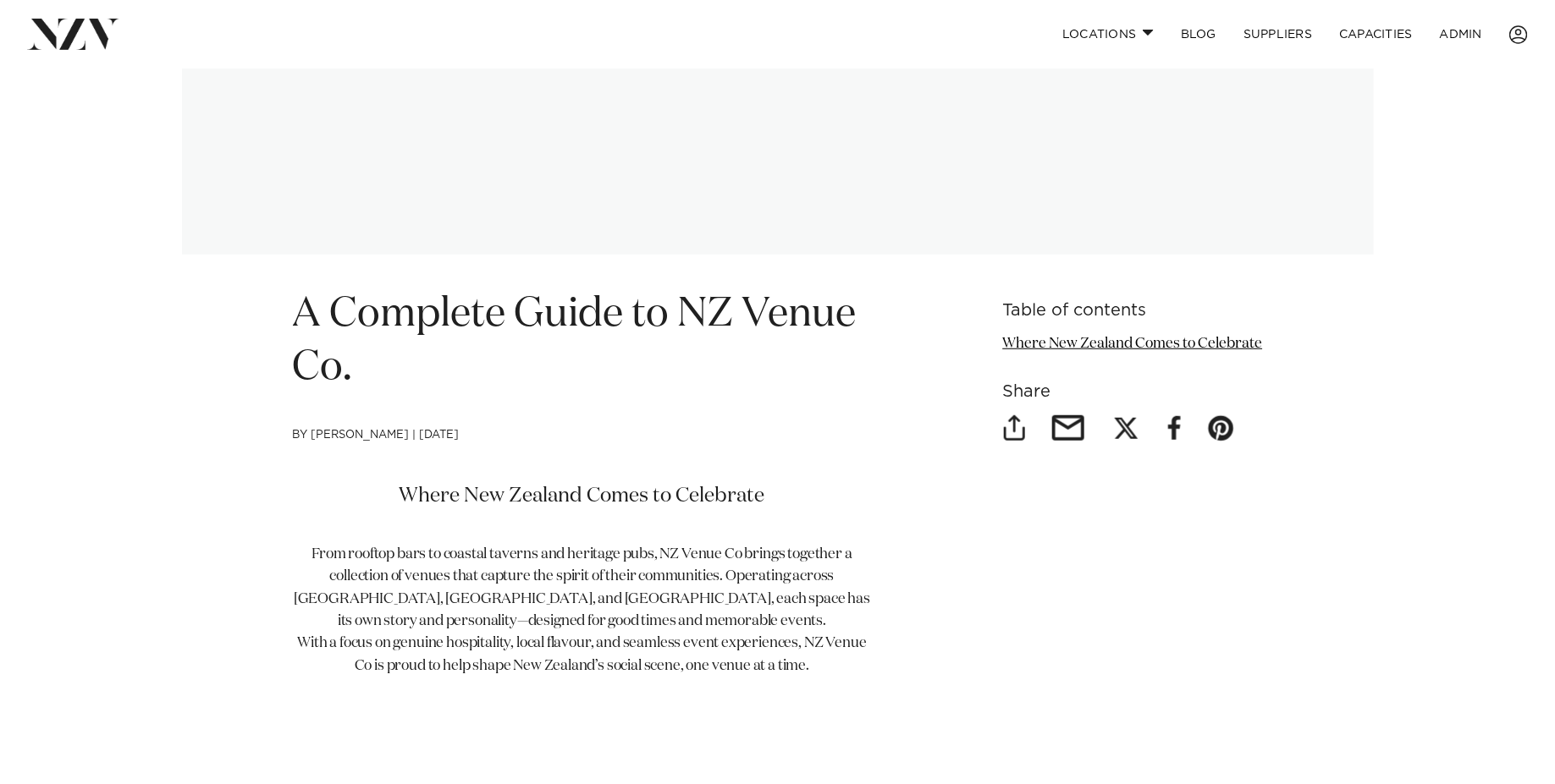
scroll to position [417, 0]
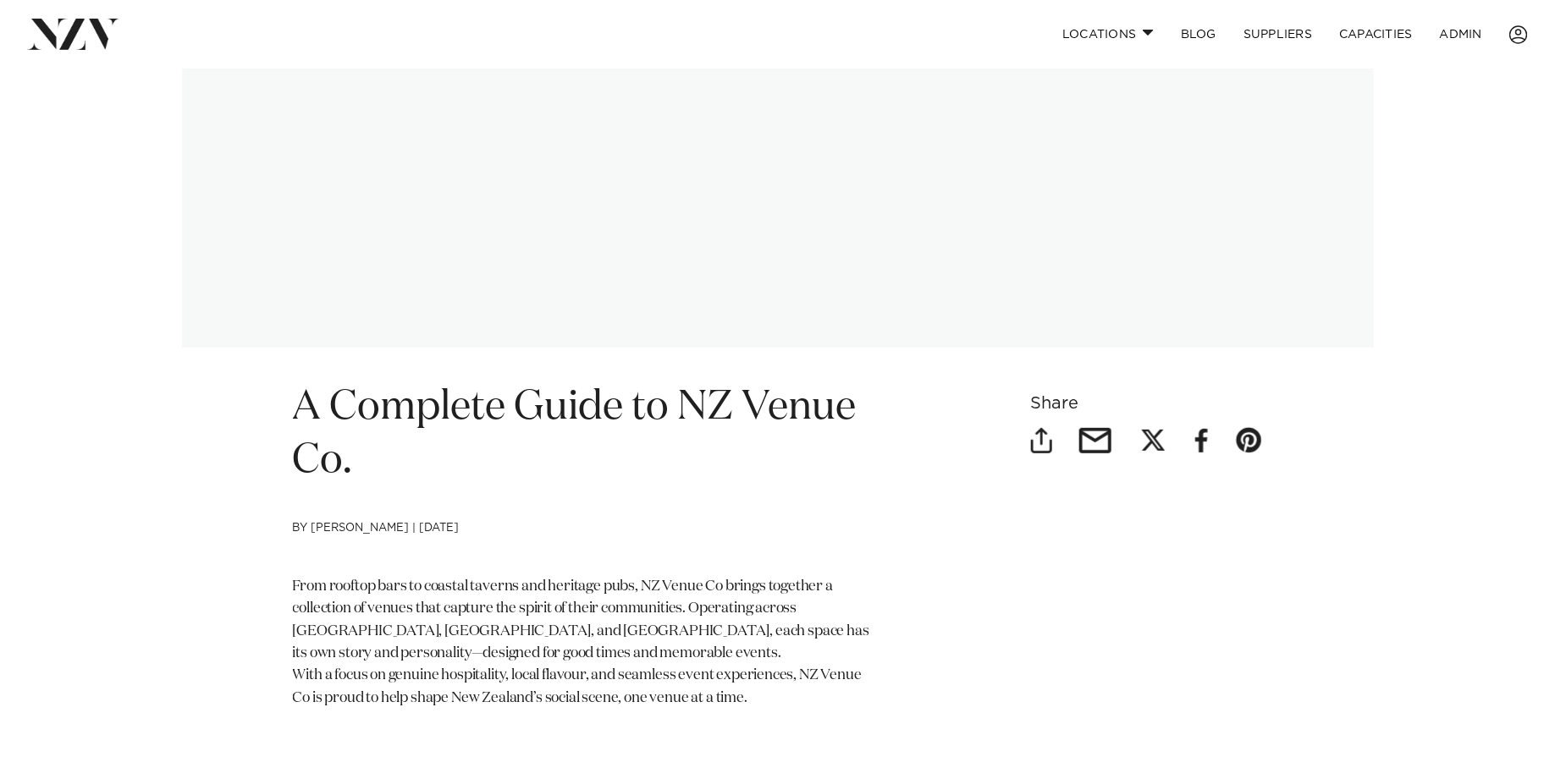
scroll to position [354, 0]
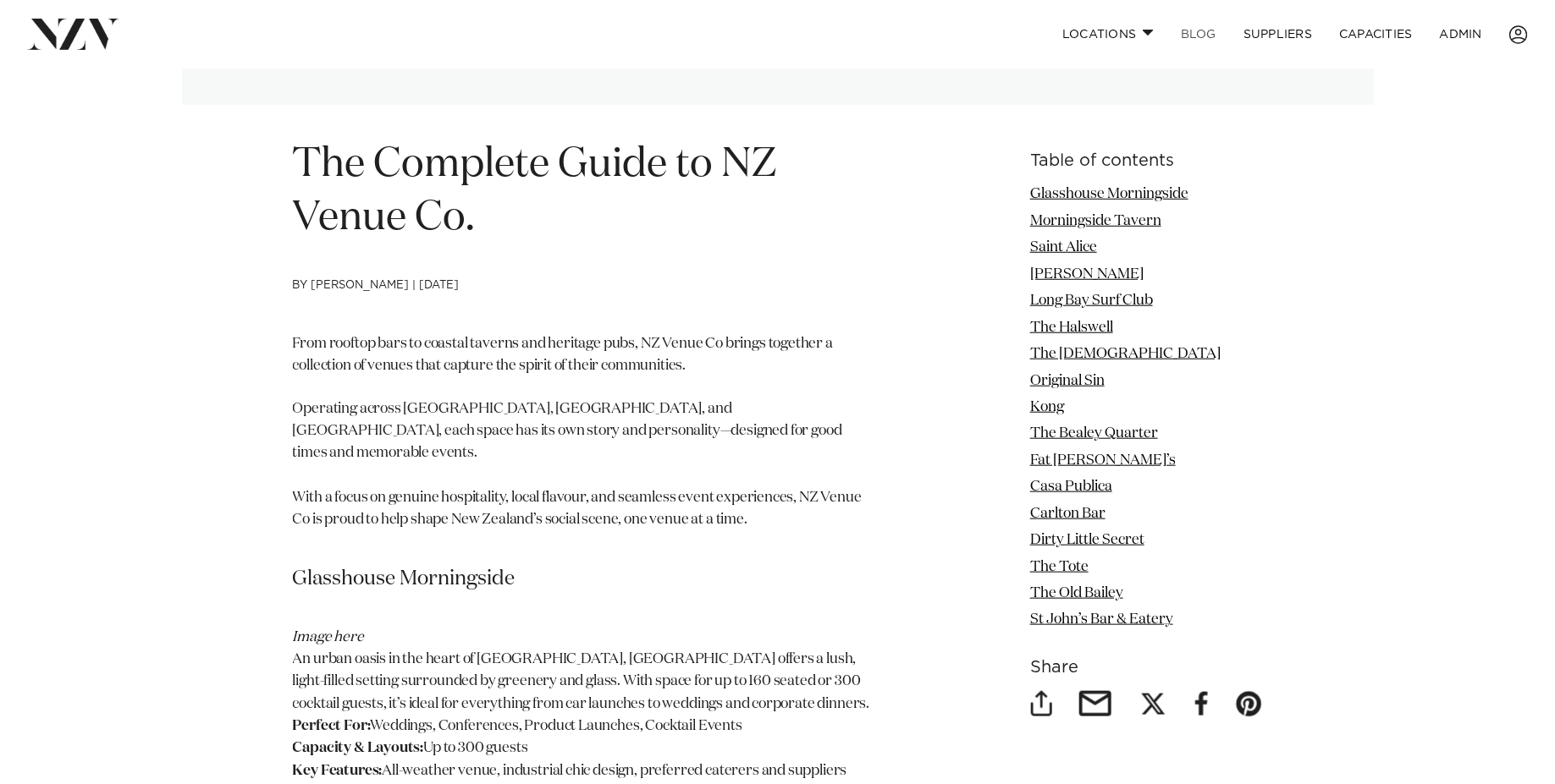
scroll to position [546, 0]
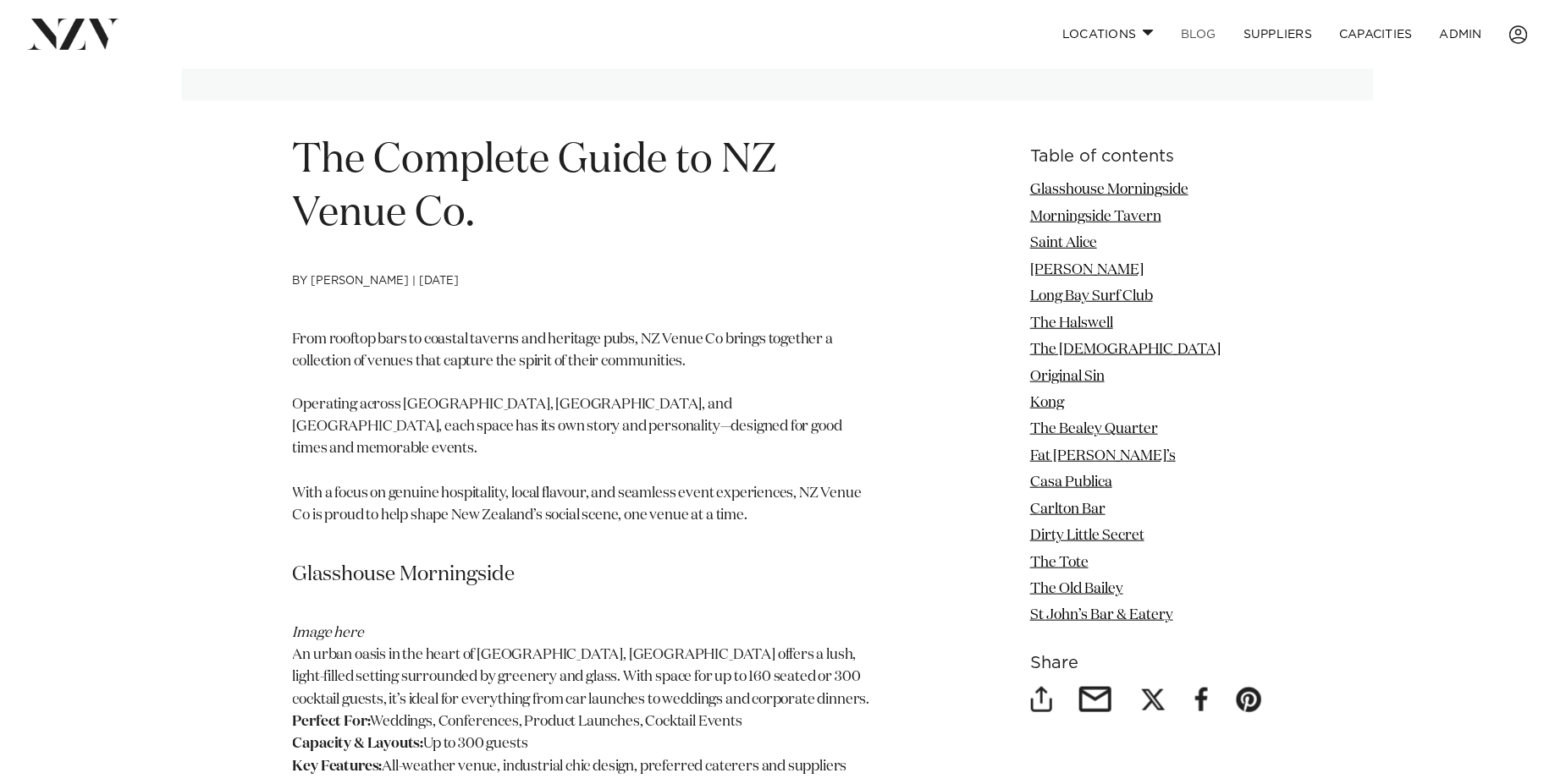
click at [1210, 35] on link "BLOG" at bounding box center [1198, 35] width 62 height 37
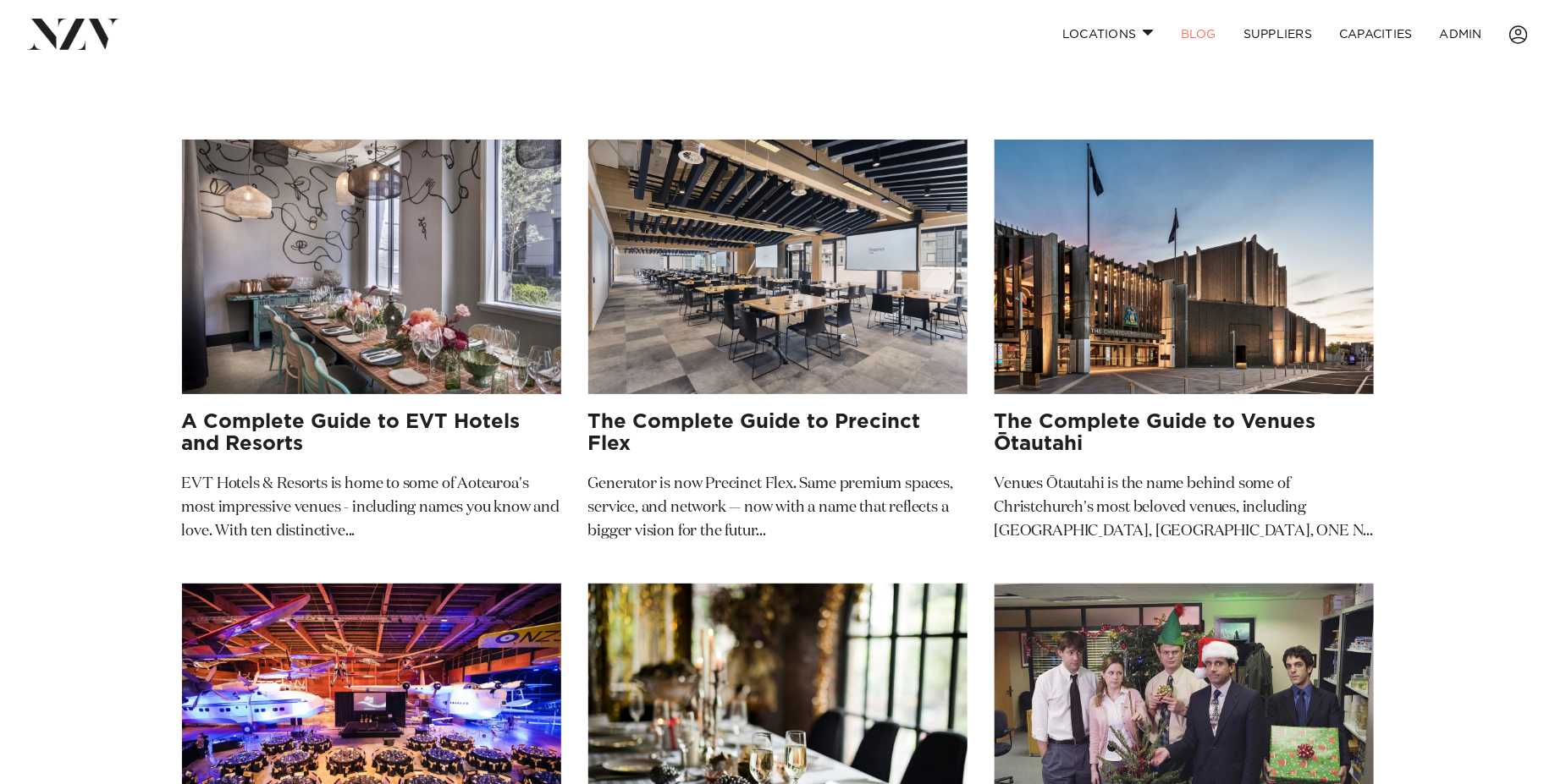
click at [721, 297] on img at bounding box center [777, 267] width 379 height 255
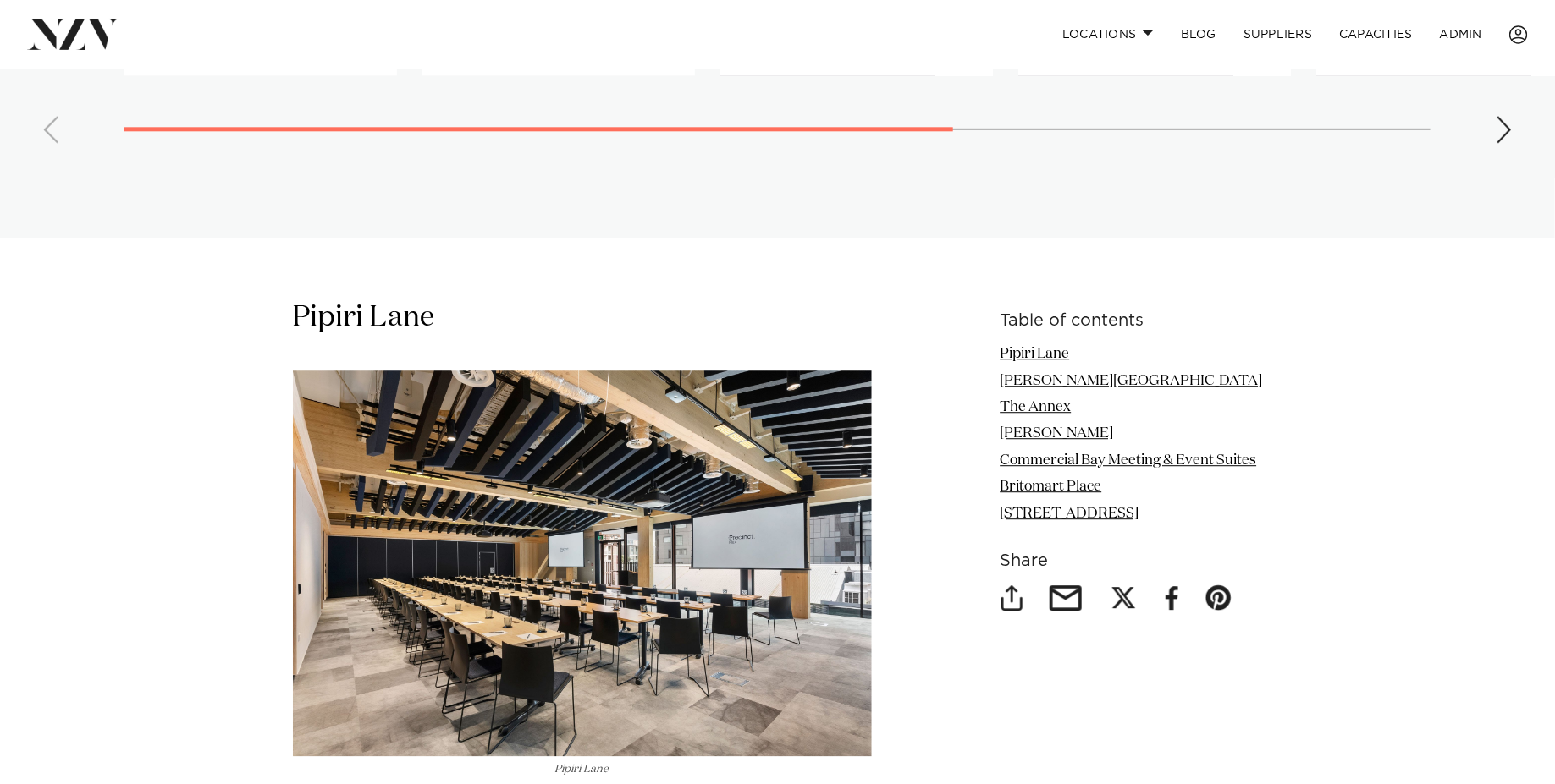
scroll to position [2244, 0]
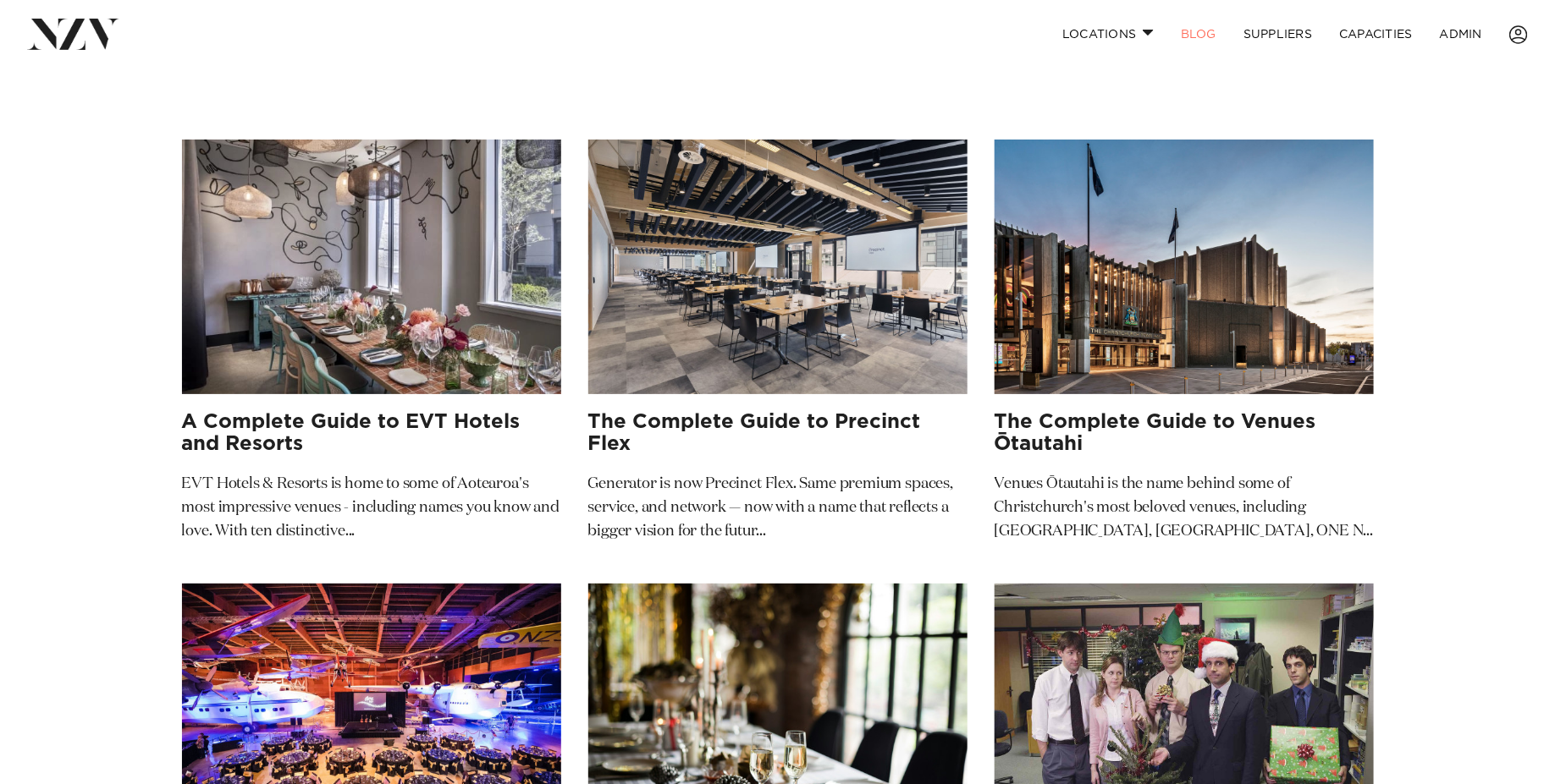
click at [307, 322] on img at bounding box center [371, 267] width 379 height 255
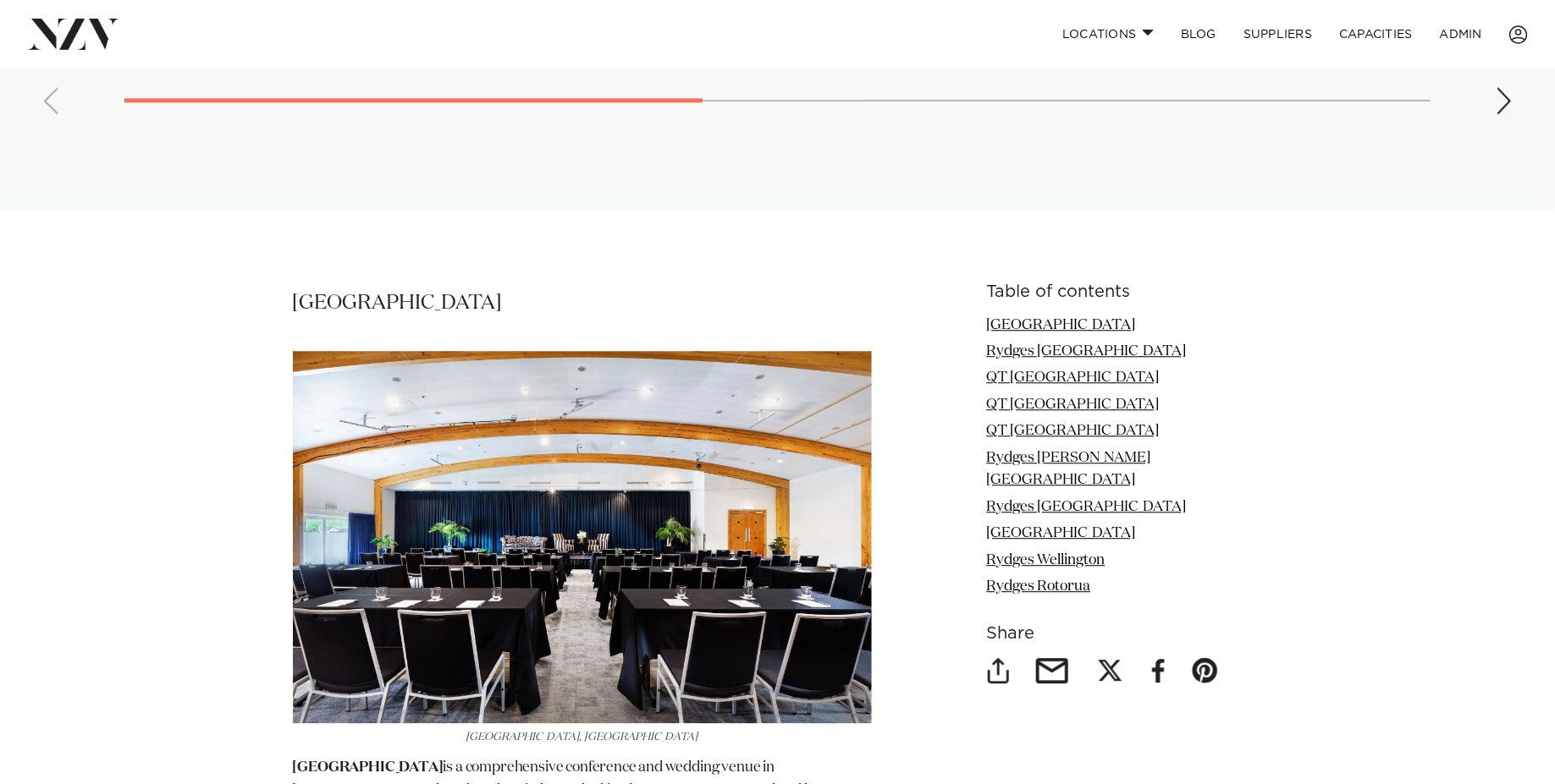
scroll to position [2166, 0]
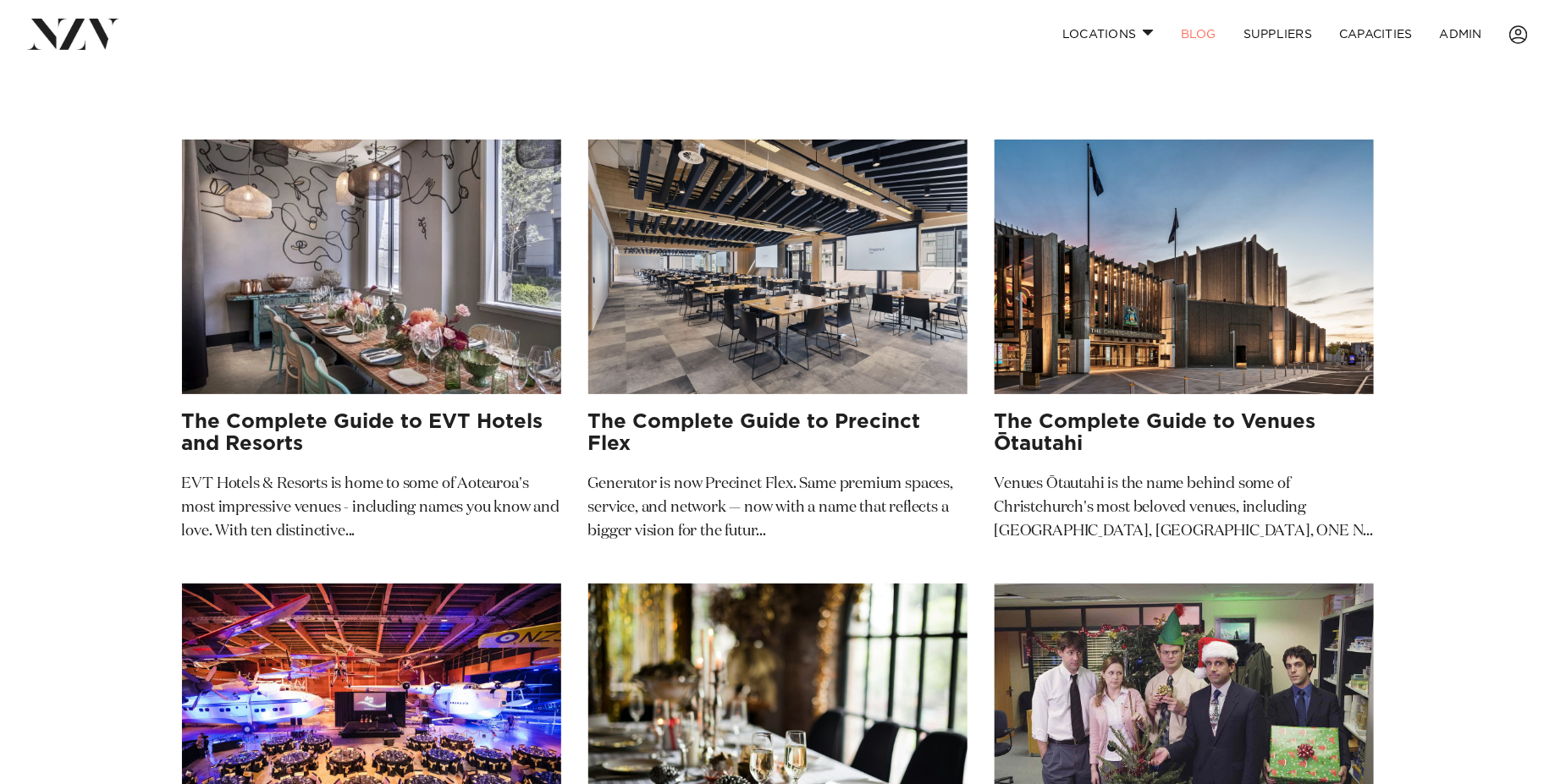
click at [431, 348] on img at bounding box center [371, 267] width 379 height 255
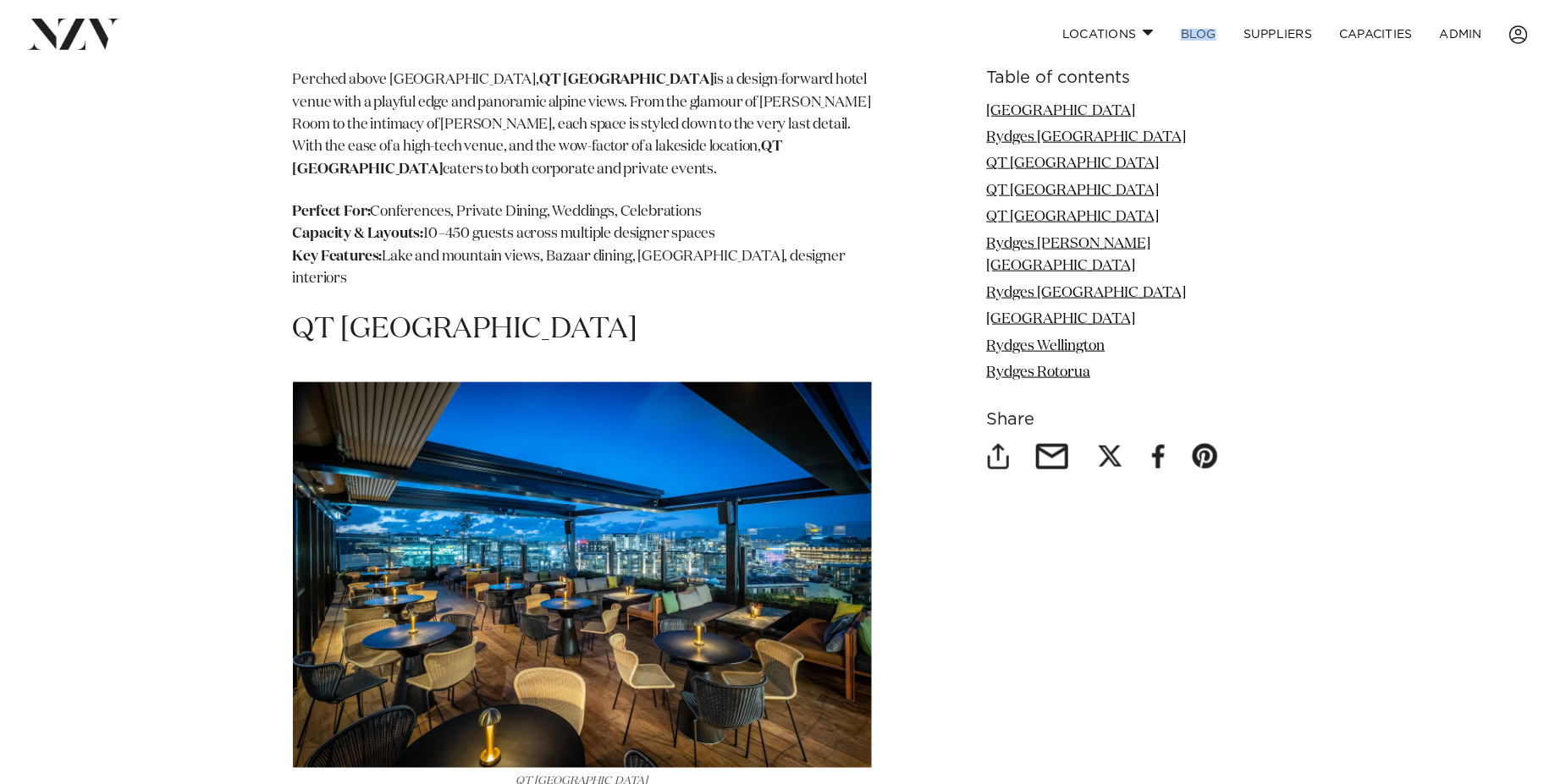
scroll to position [4200, 0]
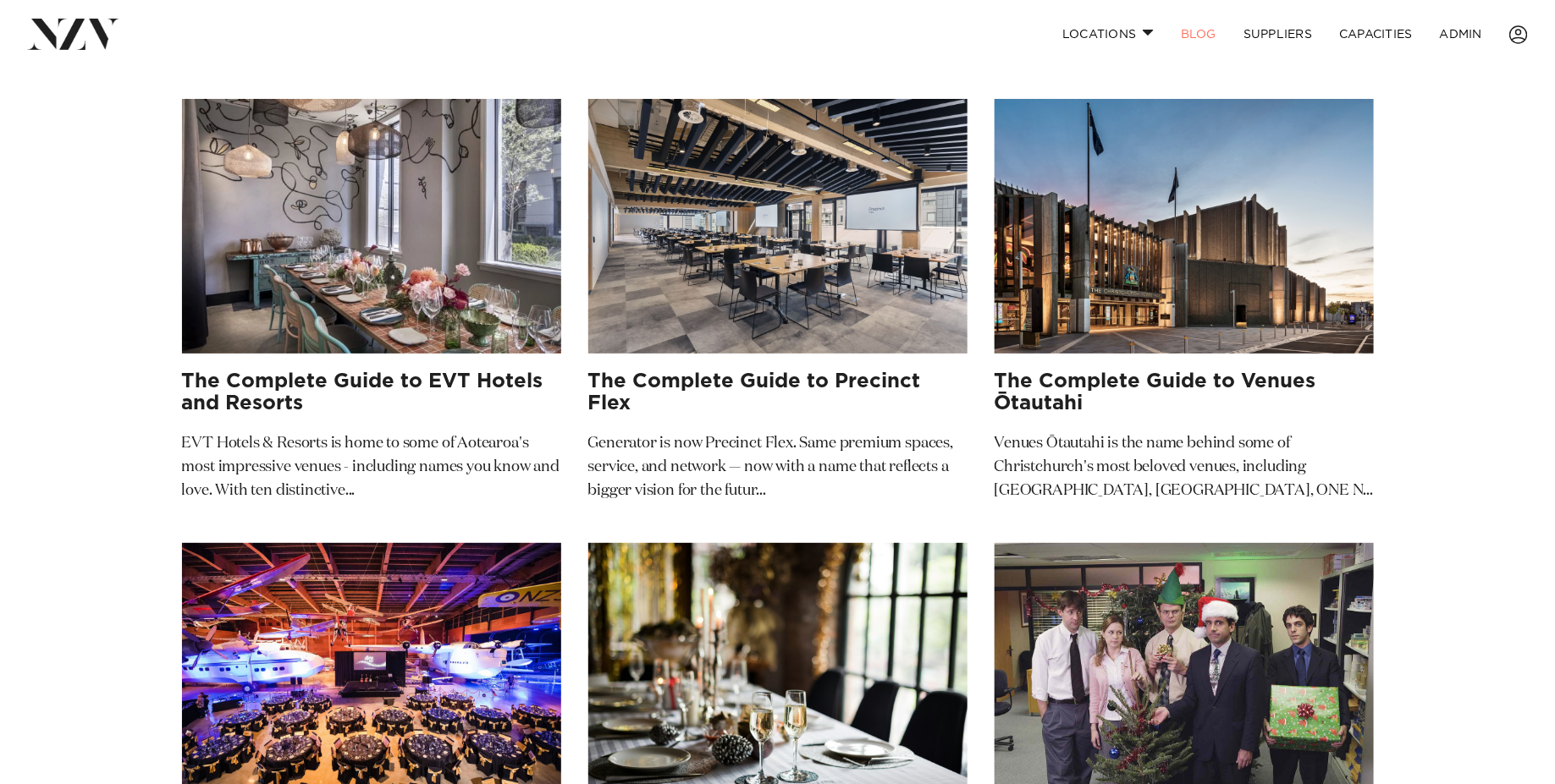
scroll to position [42, 0]
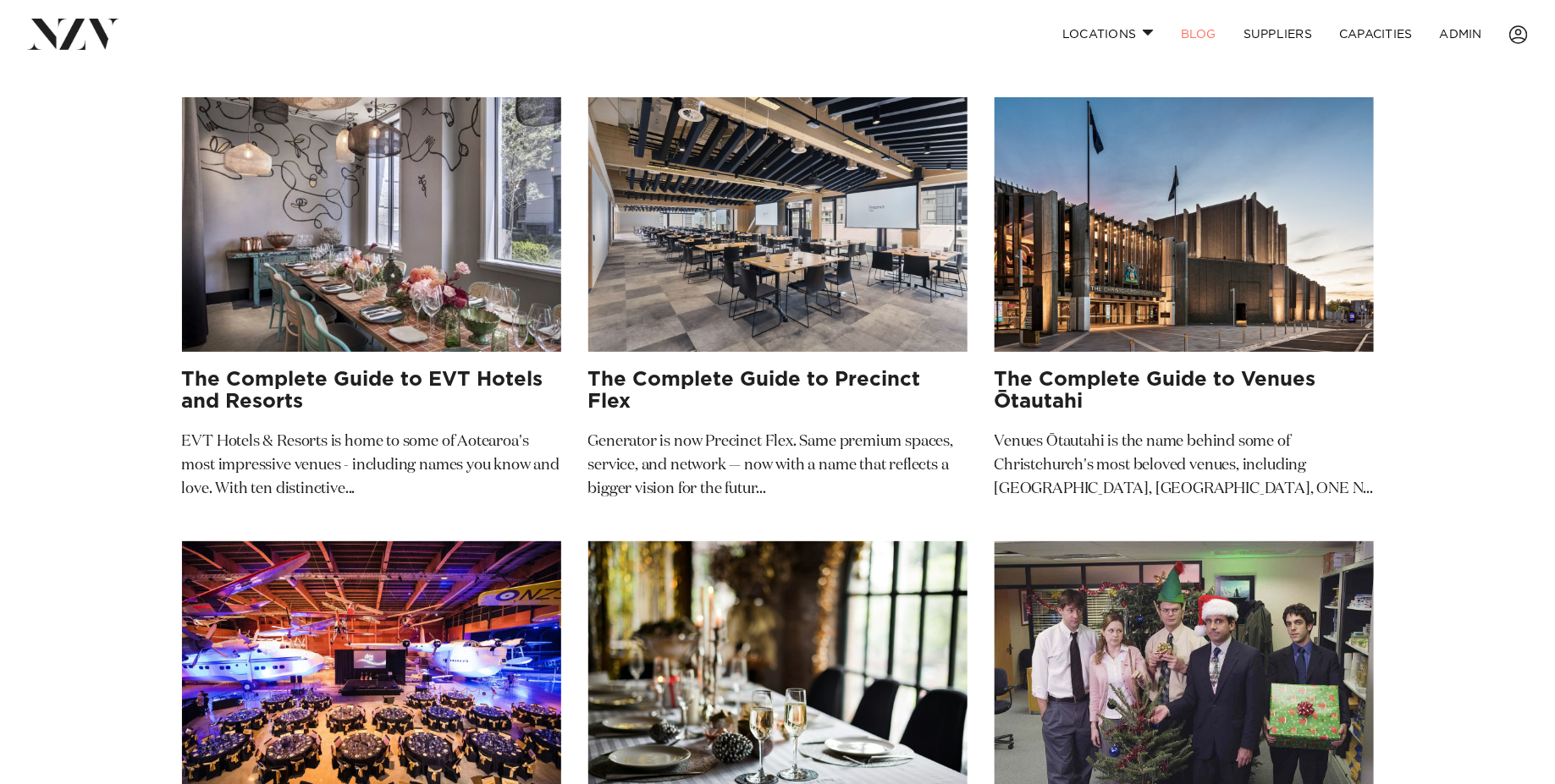
click at [749, 224] on img at bounding box center [777, 225] width 379 height 255
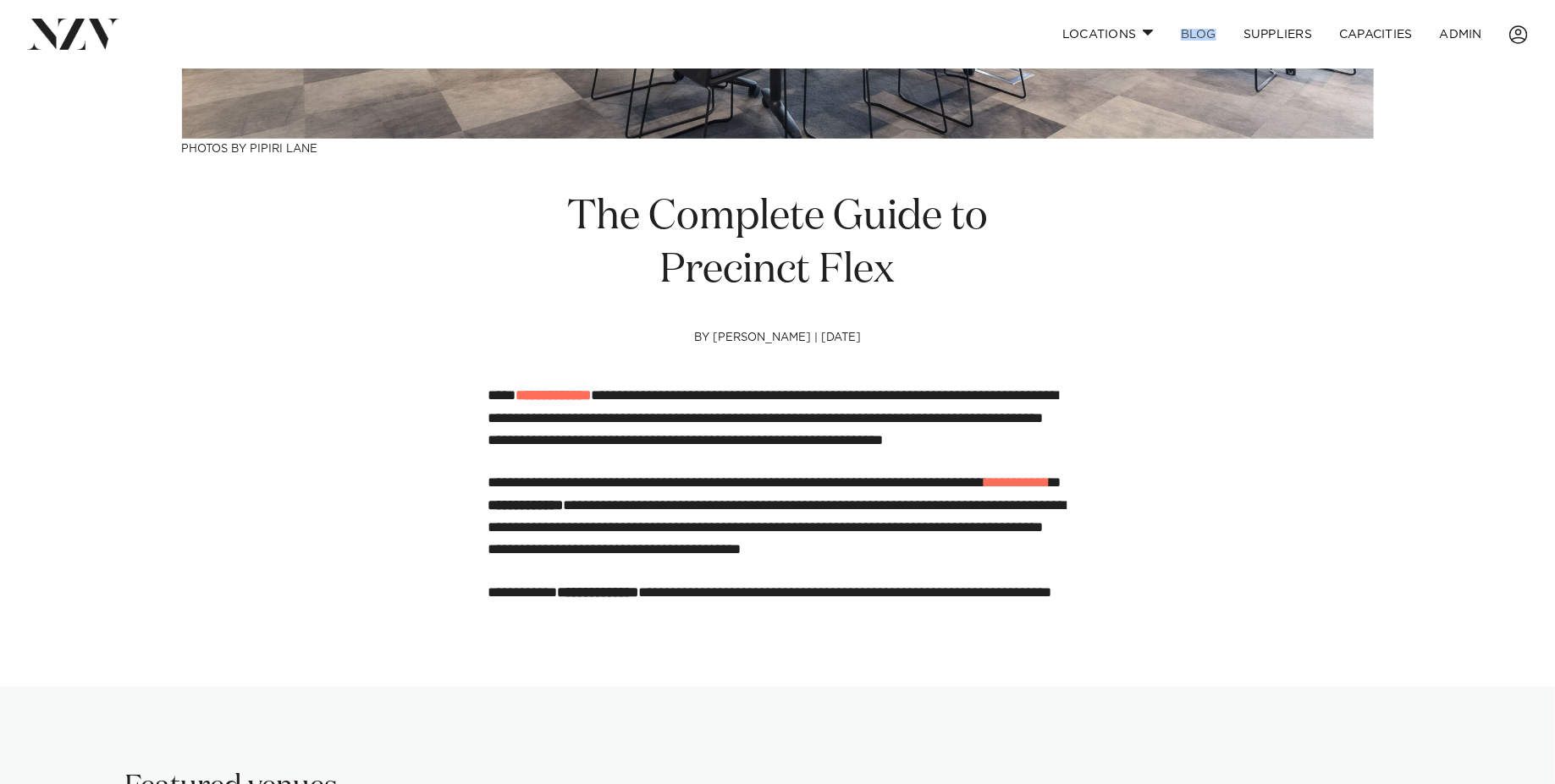
scroll to position [503, 0]
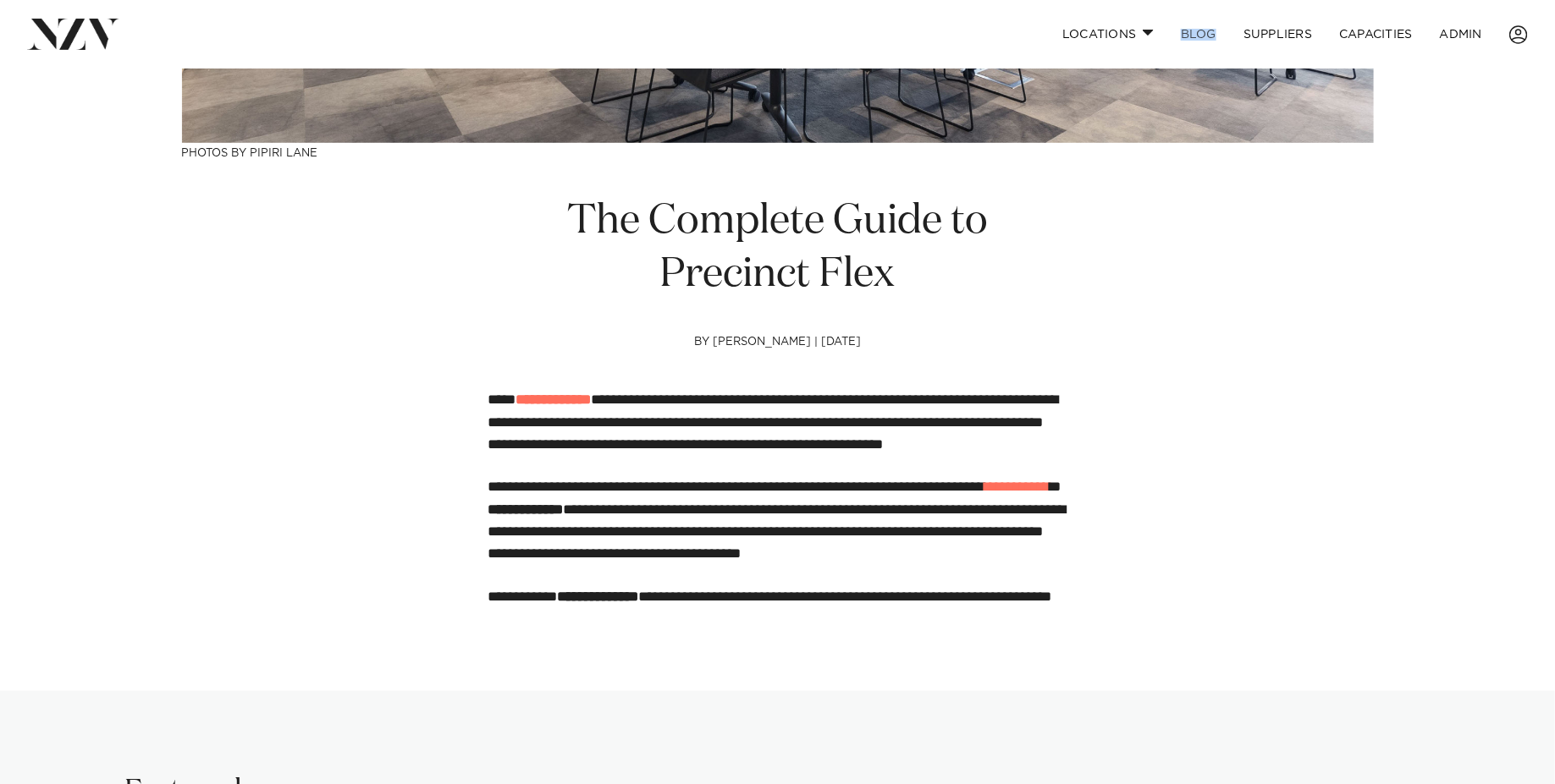
click at [1194, 32] on link "BLOG" at bounding box center [1198, 35] width 62 height 37
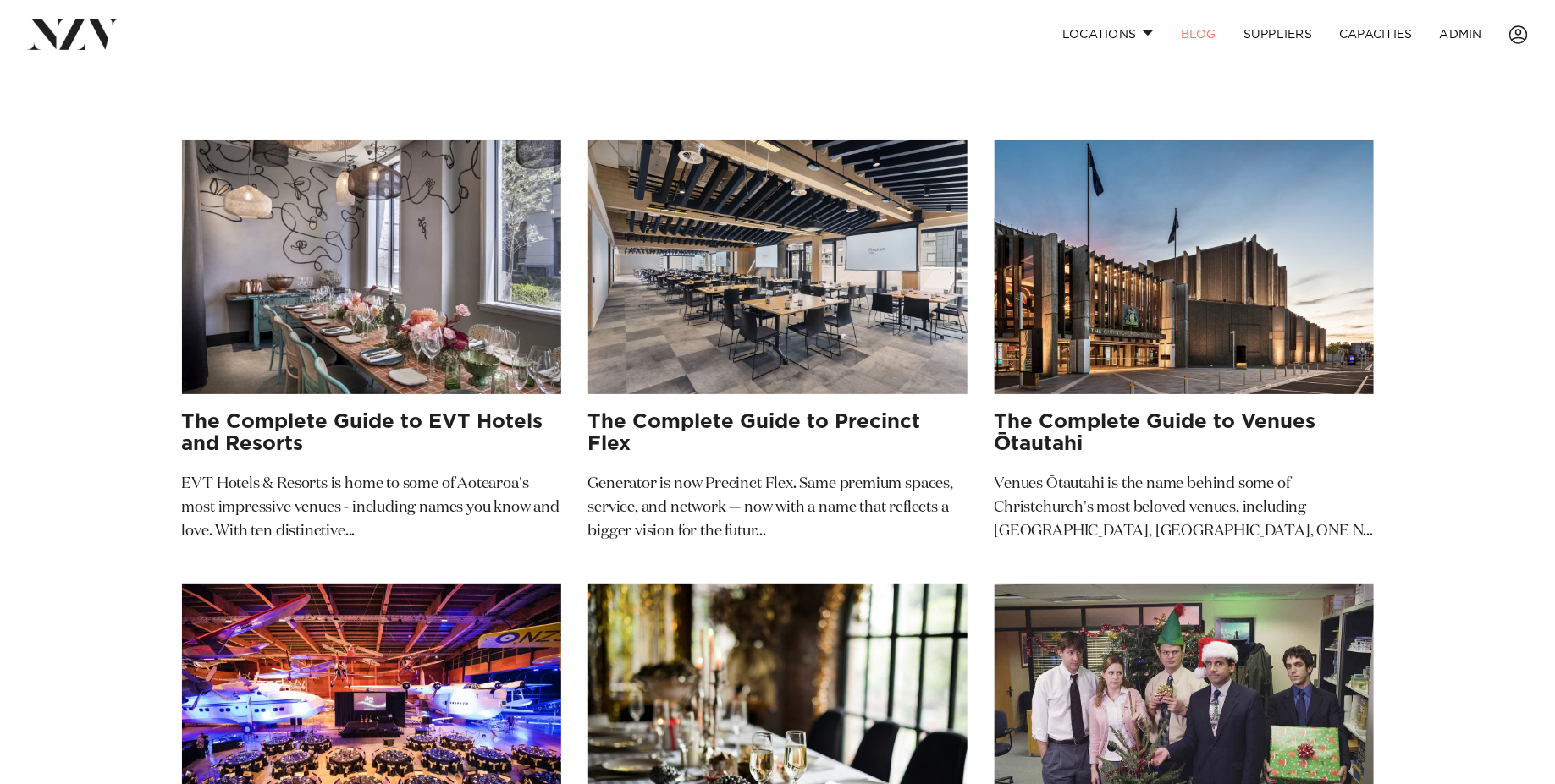
click at [1124, 275] on img at bounding box center [1183, 267] width 379 height 255
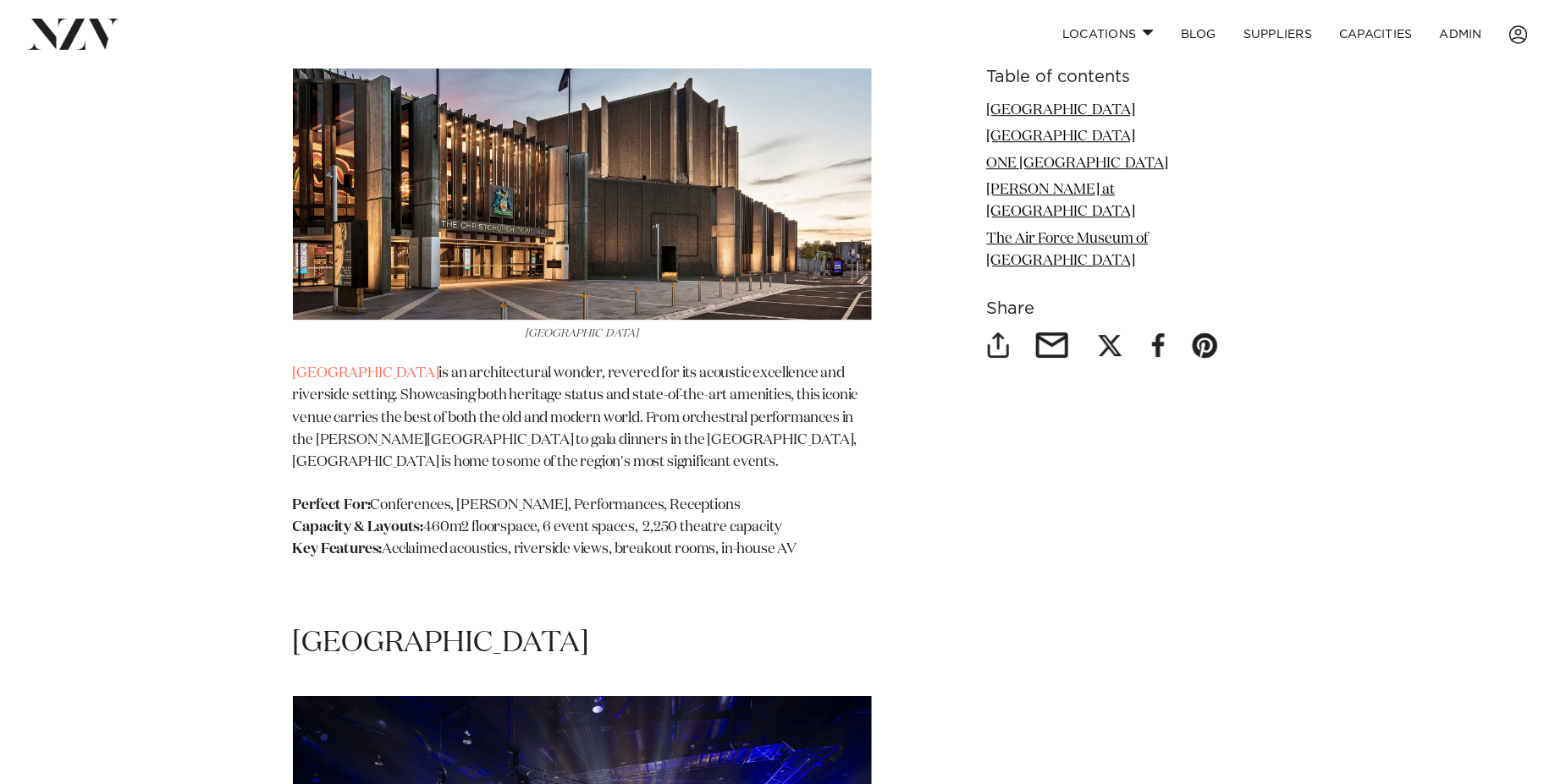
scroll to position [2413, 0]
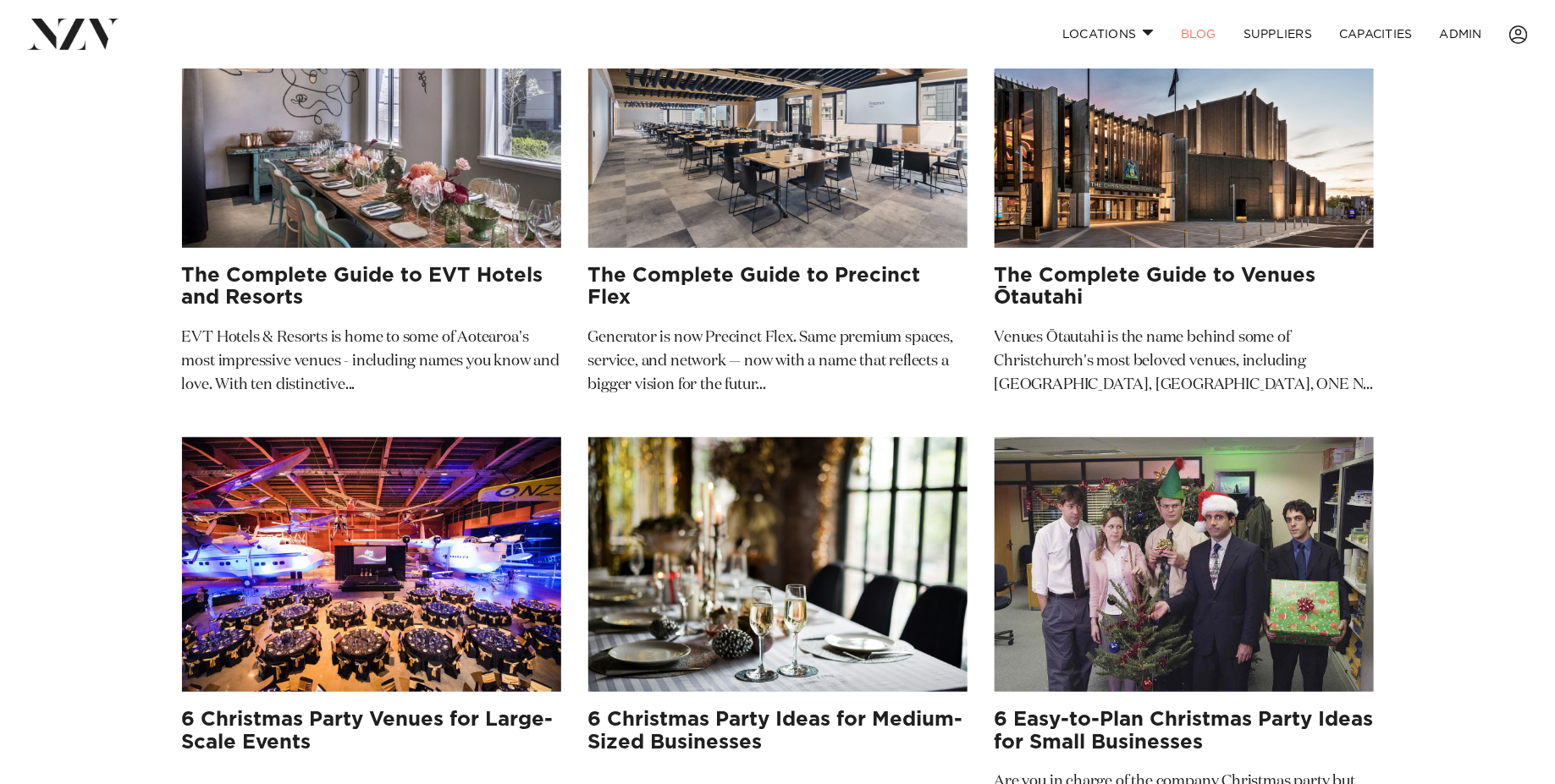
scroll to position [281, 0]
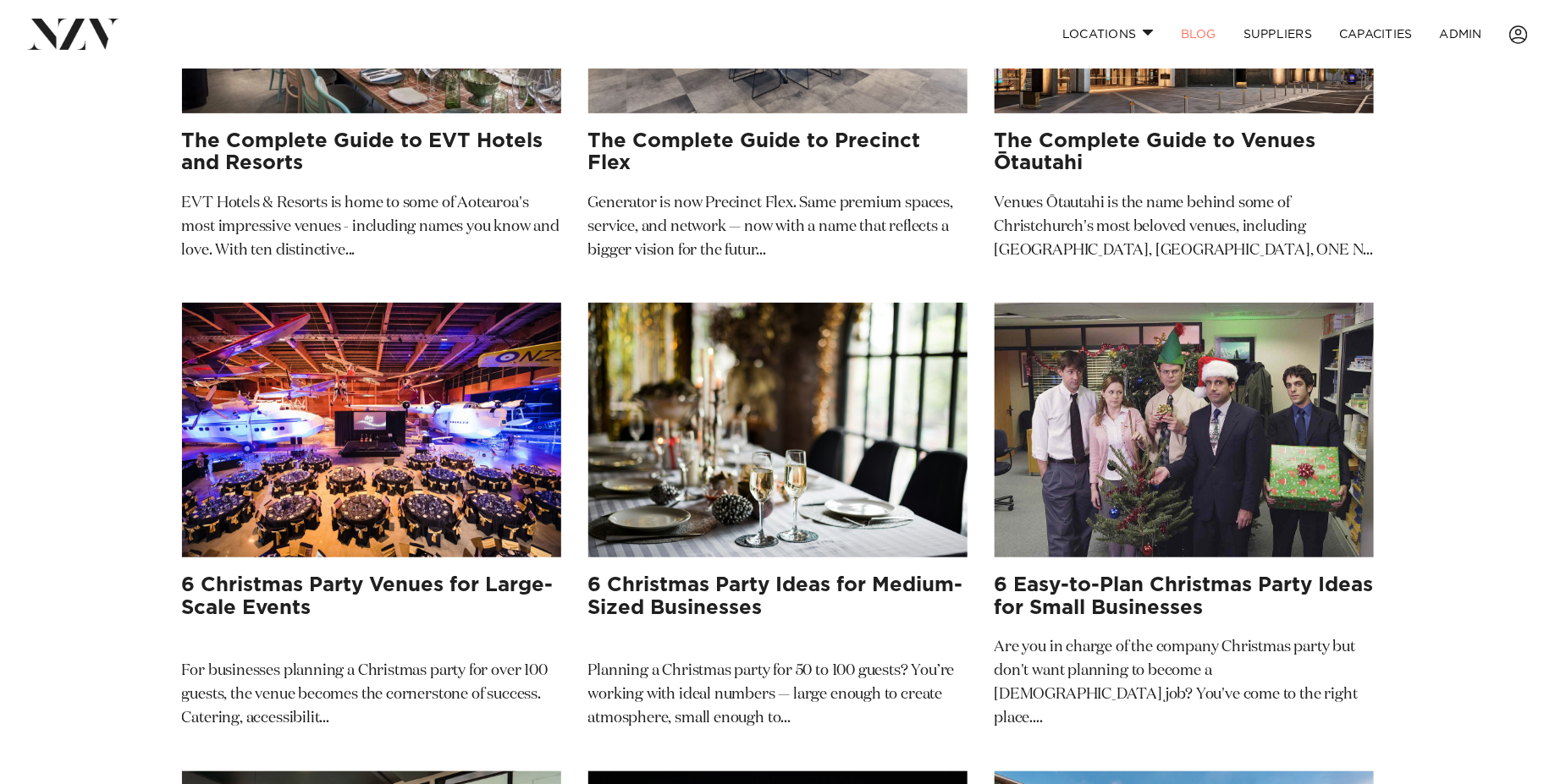
click at [371, 387] on img at bounding box center [371, 430] width 379 height 255
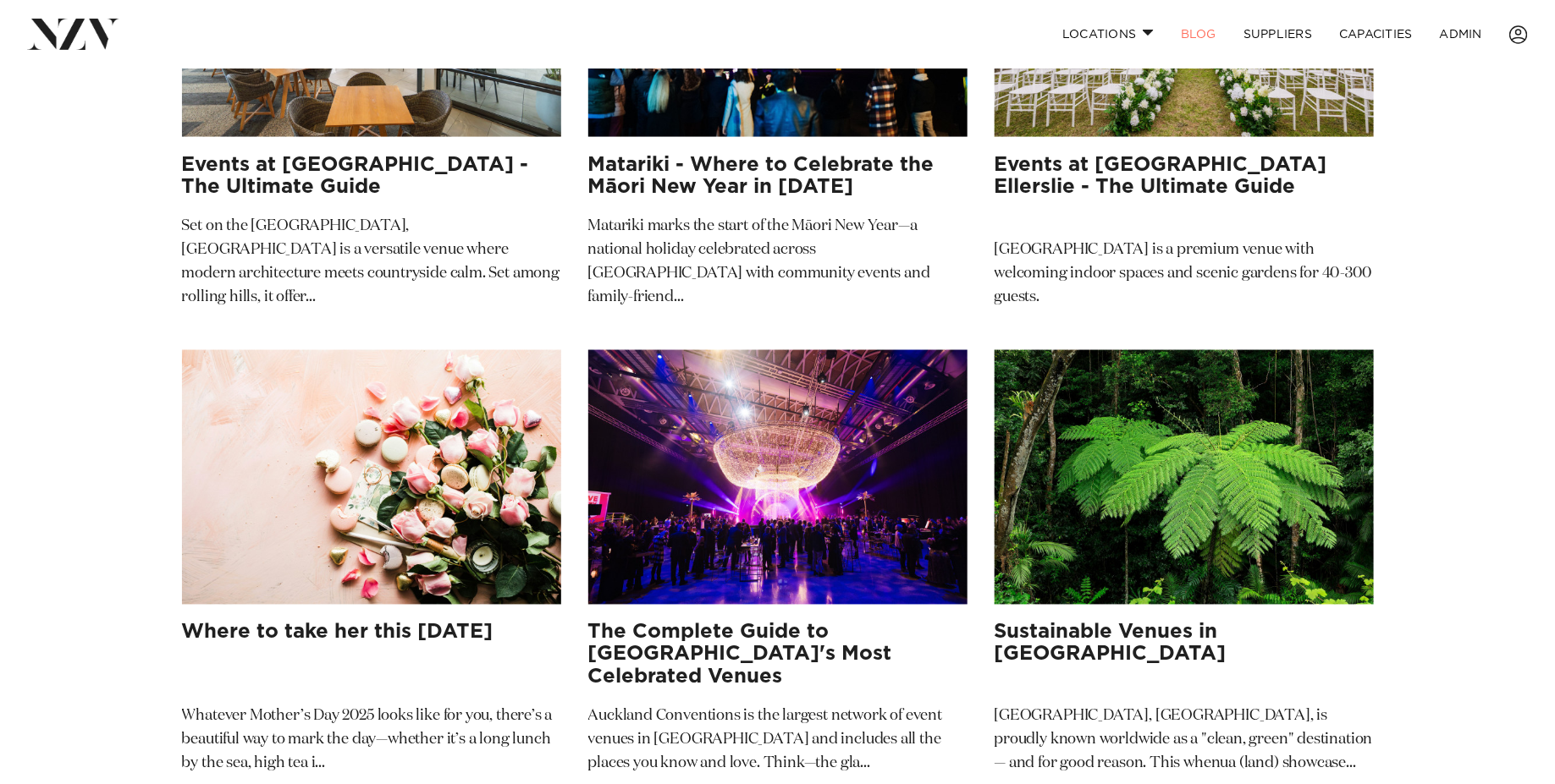
scroll to position [1242, 0]
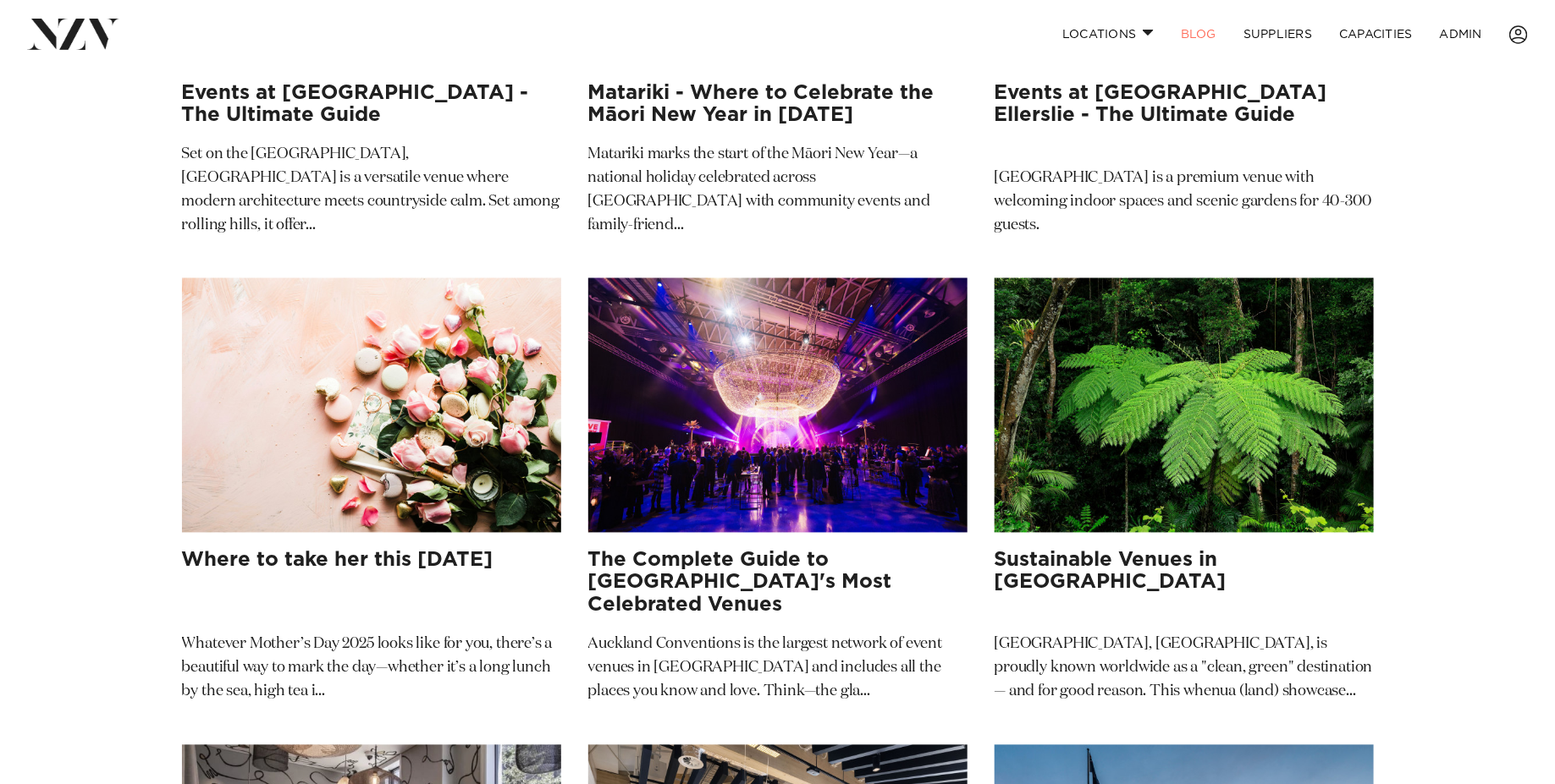
click at [803, 366] on img at bounding box center [777, 405] width 379 height 255
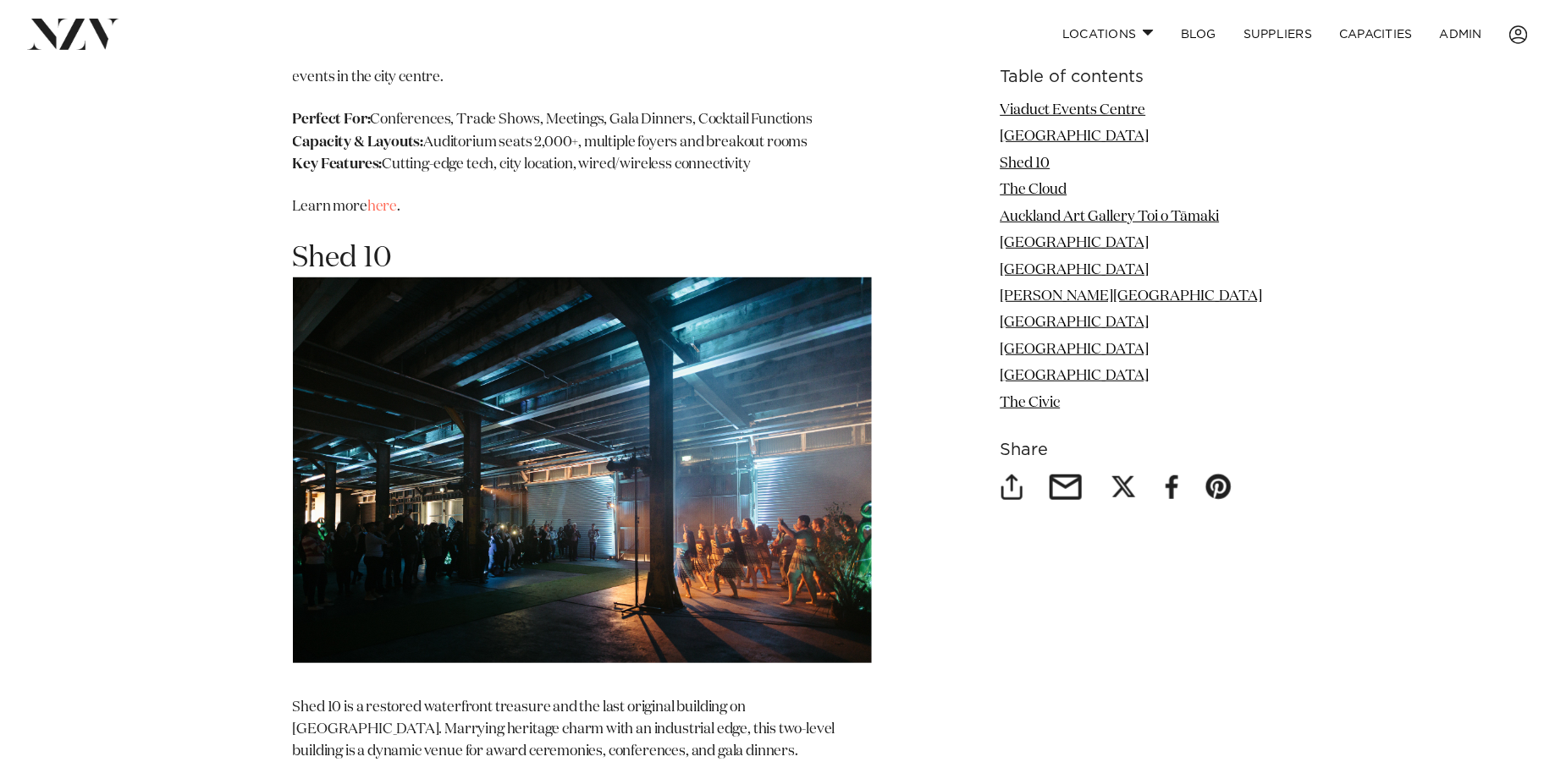
scroll to position [3517, 0]
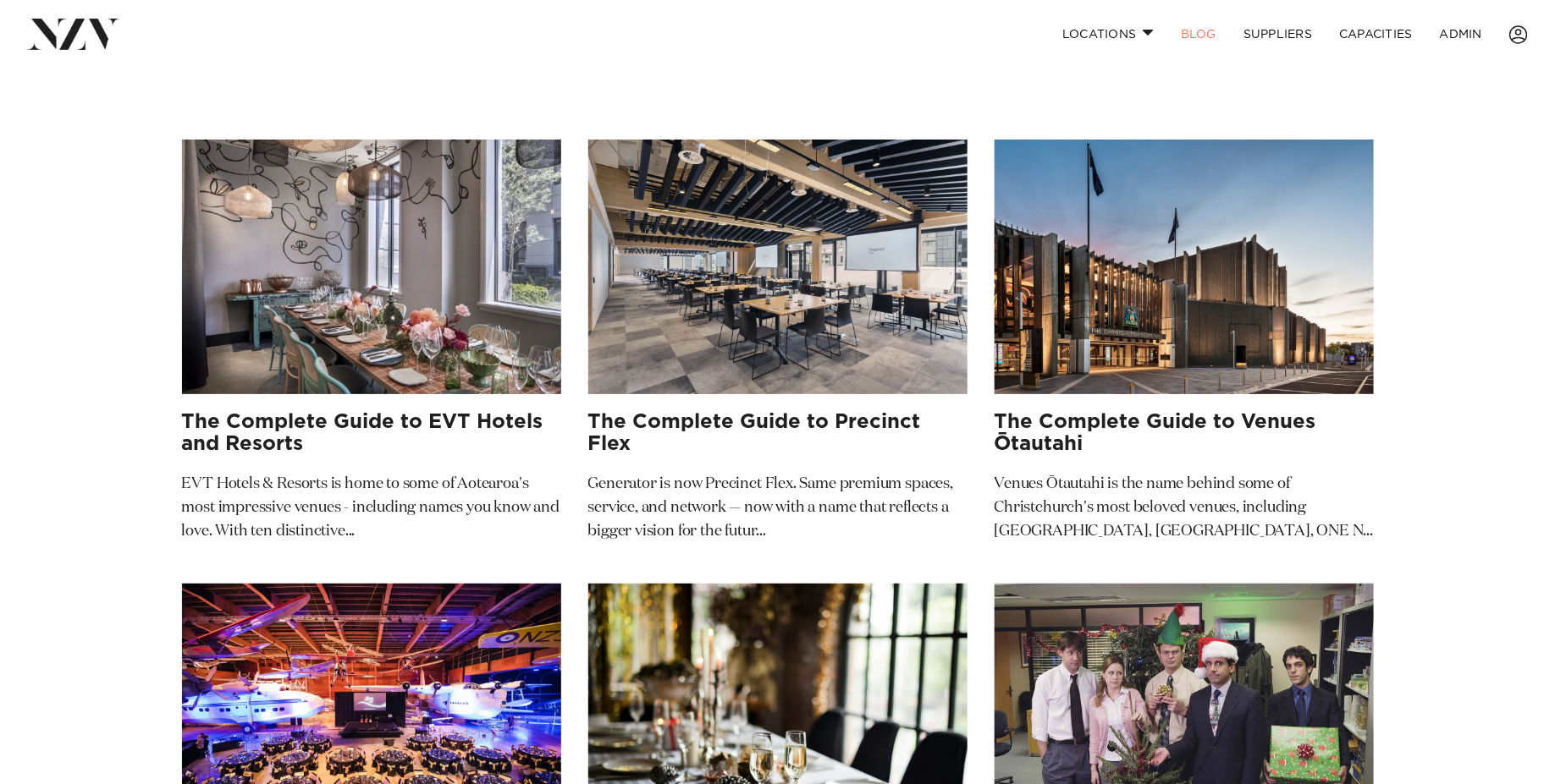
click at [298, 237] on img at bounding box center [371, 267] width 379 height 255
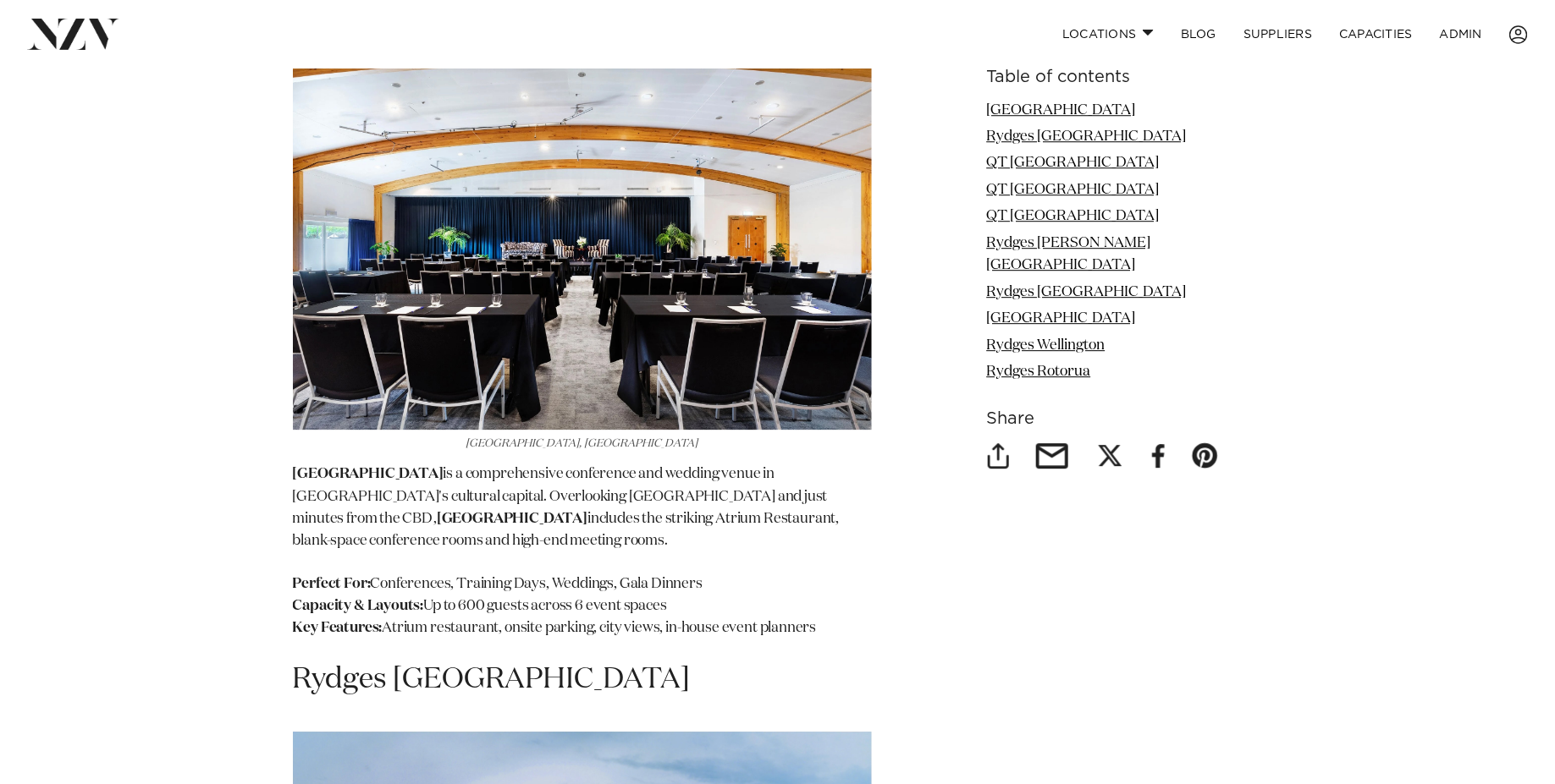
scroll to position [2284, 0]
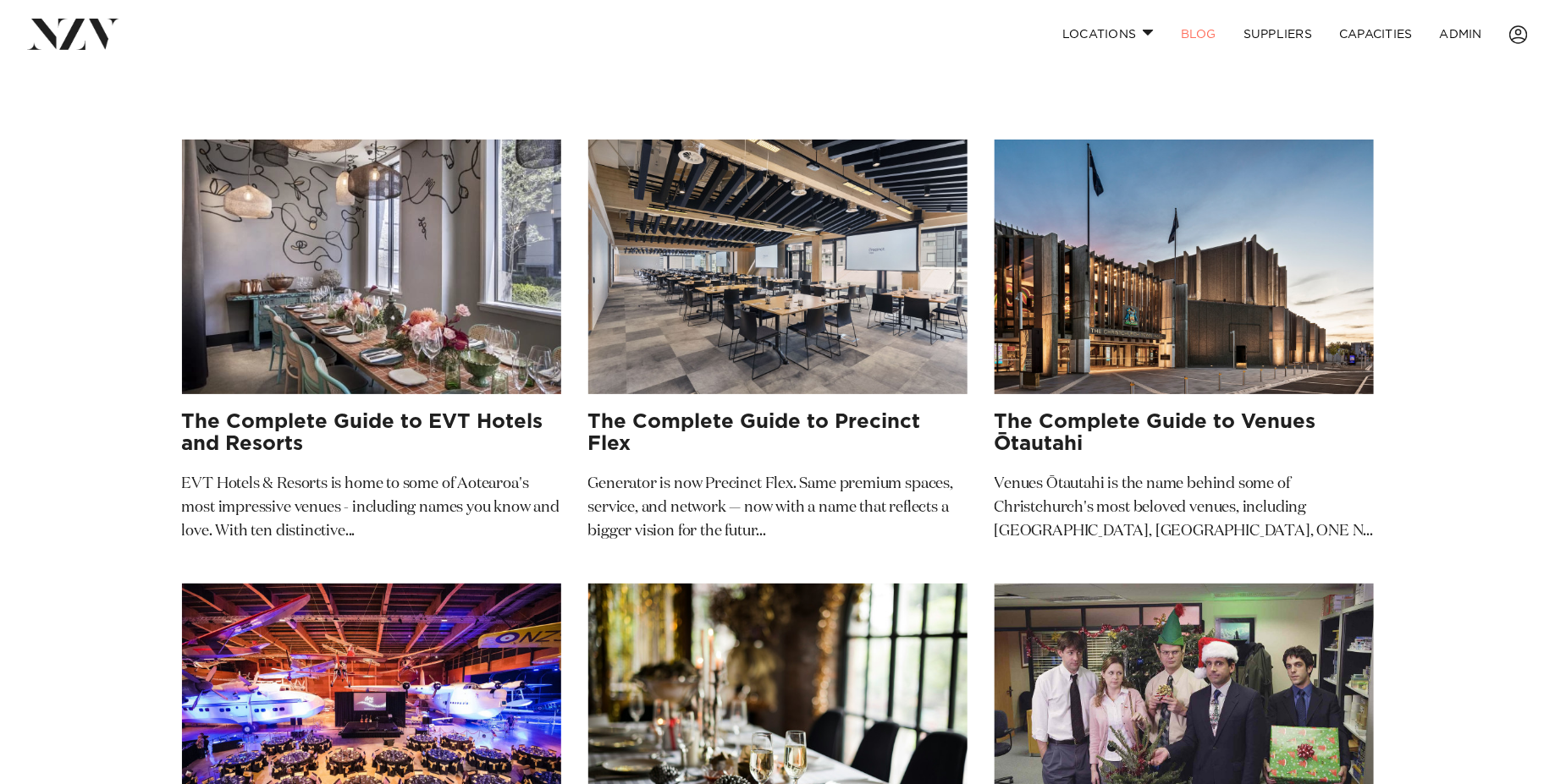
click at [908, 325] on img at bounding box center [777, 267] width 379 height 255
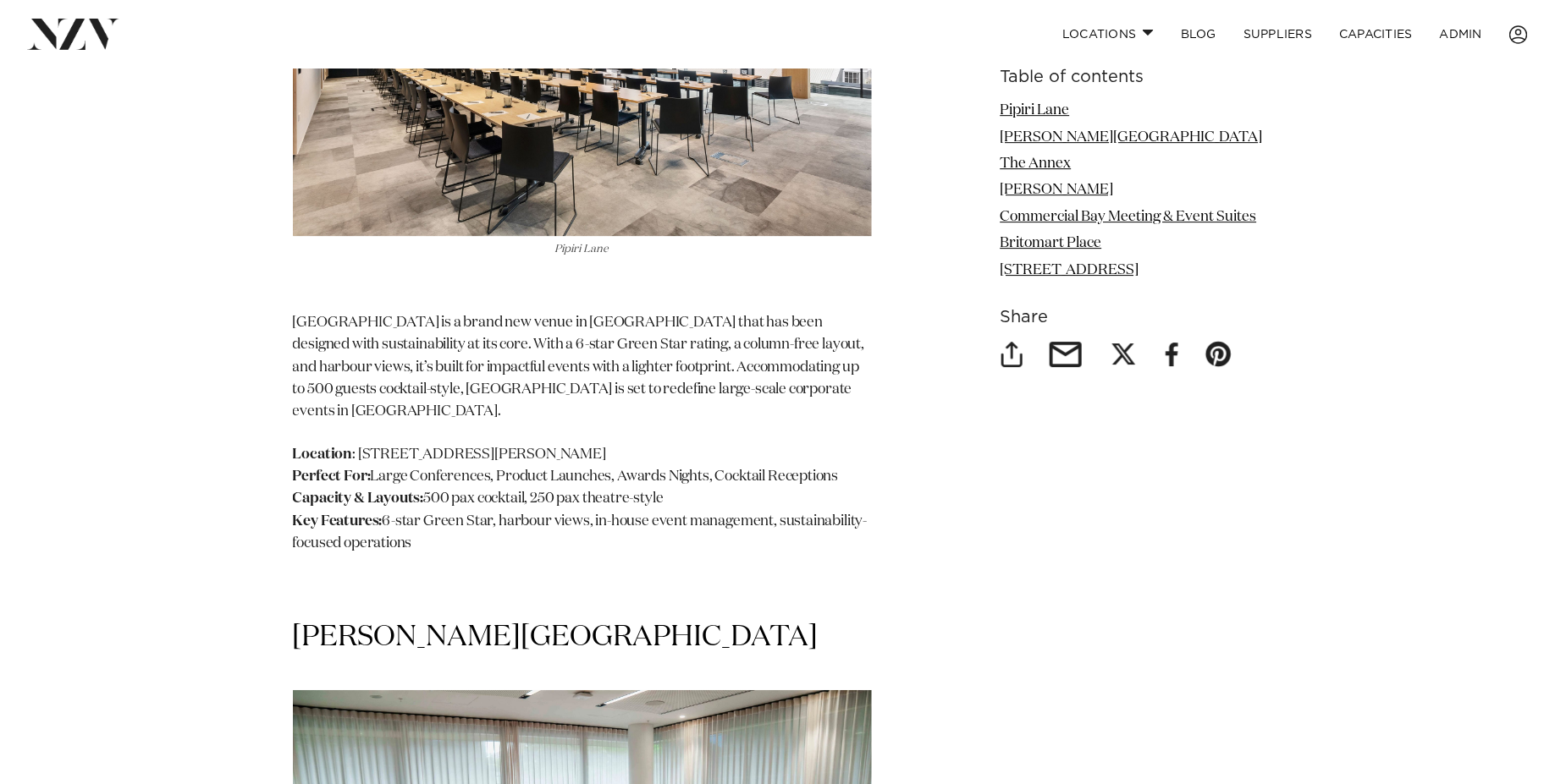
scroll to position [2497, 0]
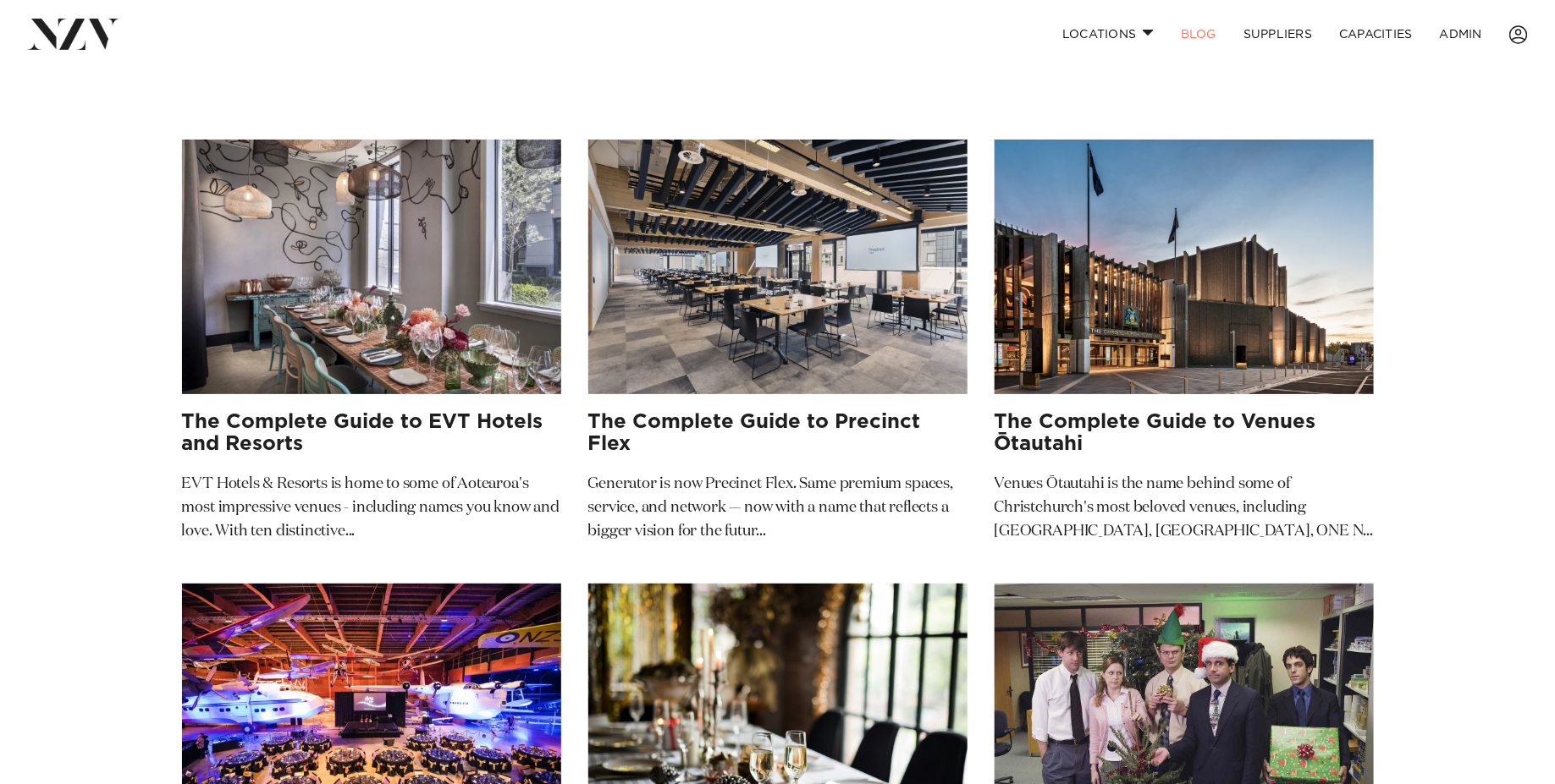
click at [1348, 302] on img at bounding box center [1183, 267] width 379 height 255
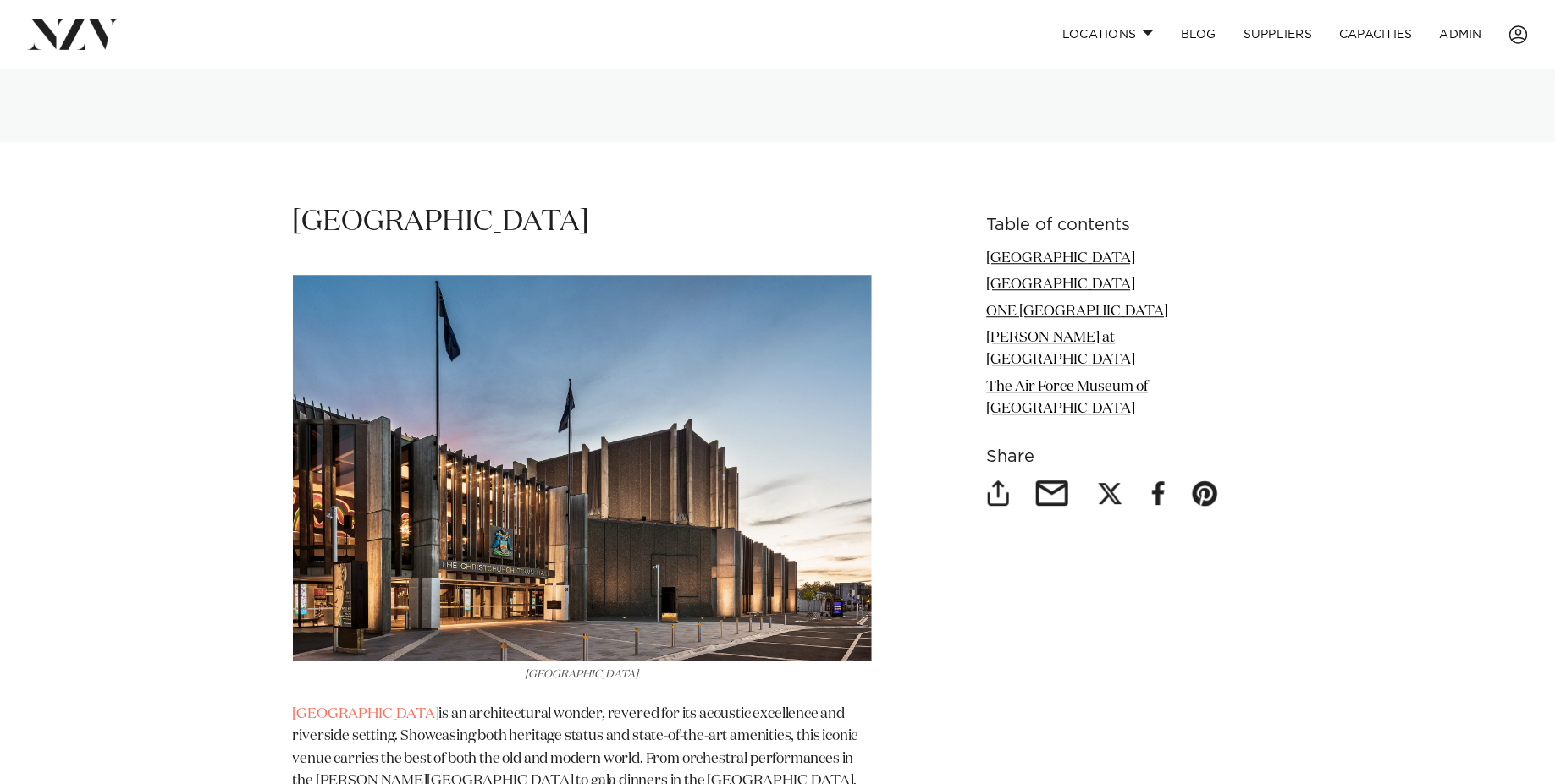
scroll to position [2323, 0]
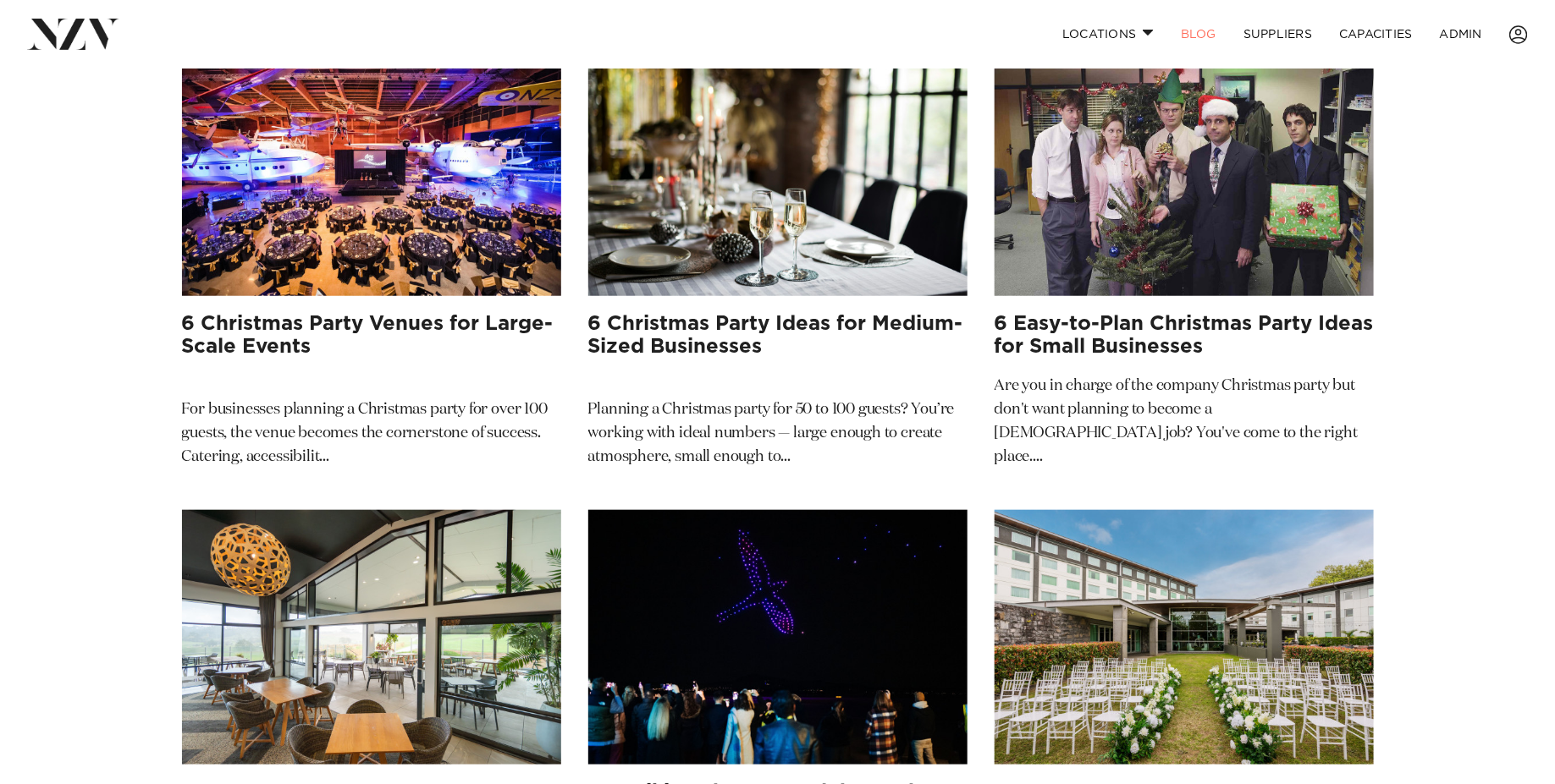
scroll to position [681, 0]
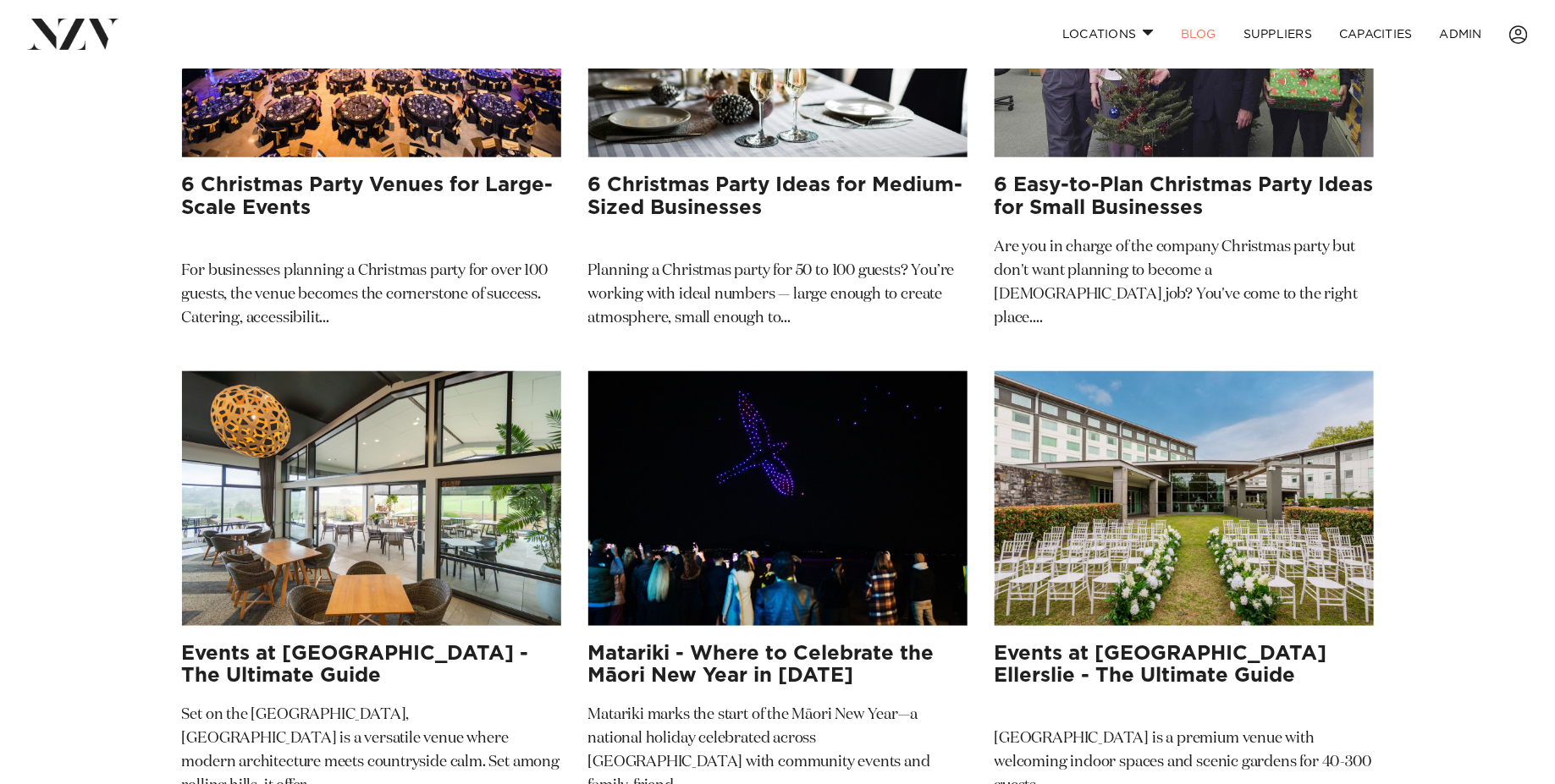
click at [407, 385] on img at bounding box center [371, 499] width 379 height 255
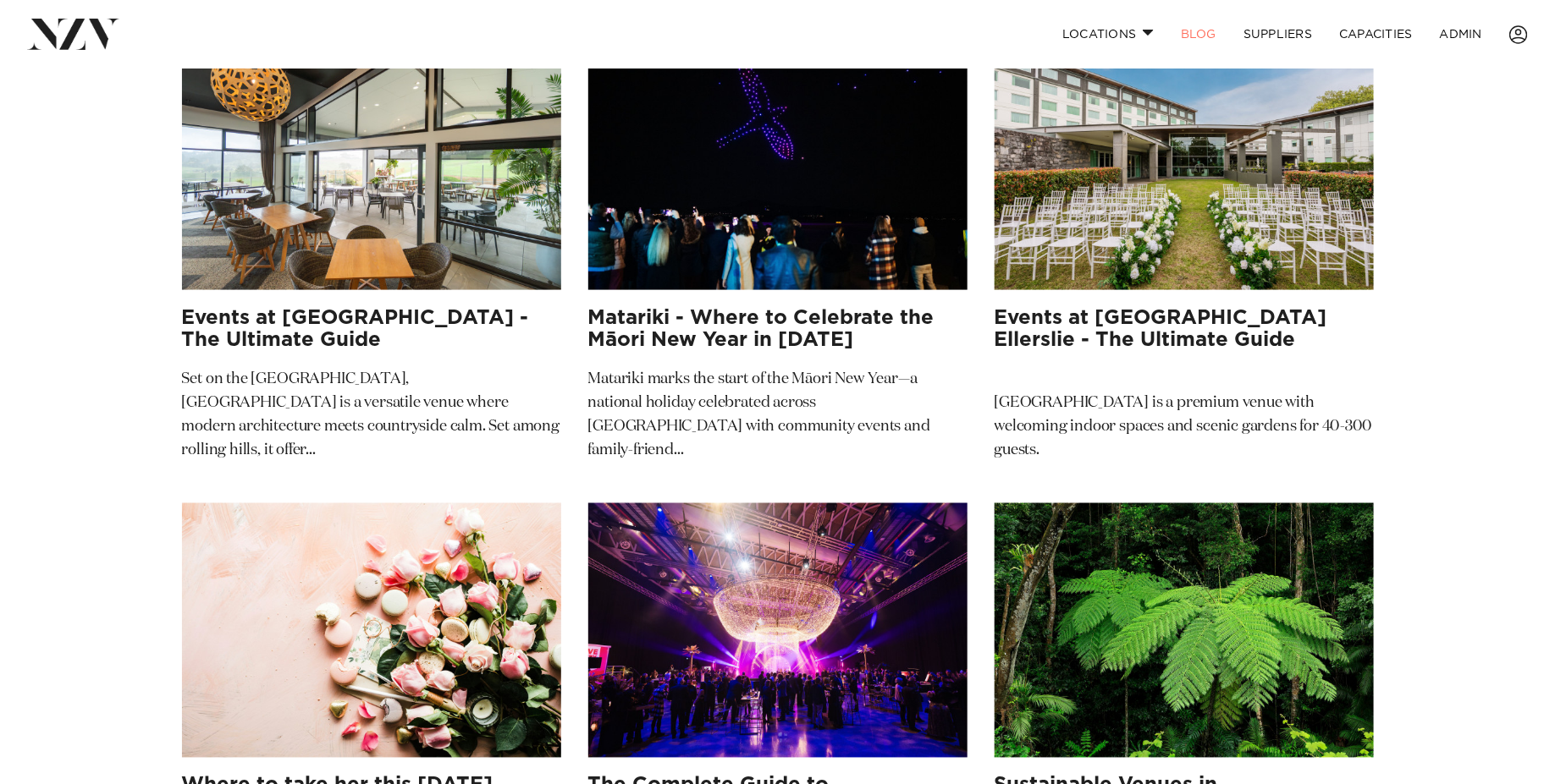
scroll to position [1151, 0]
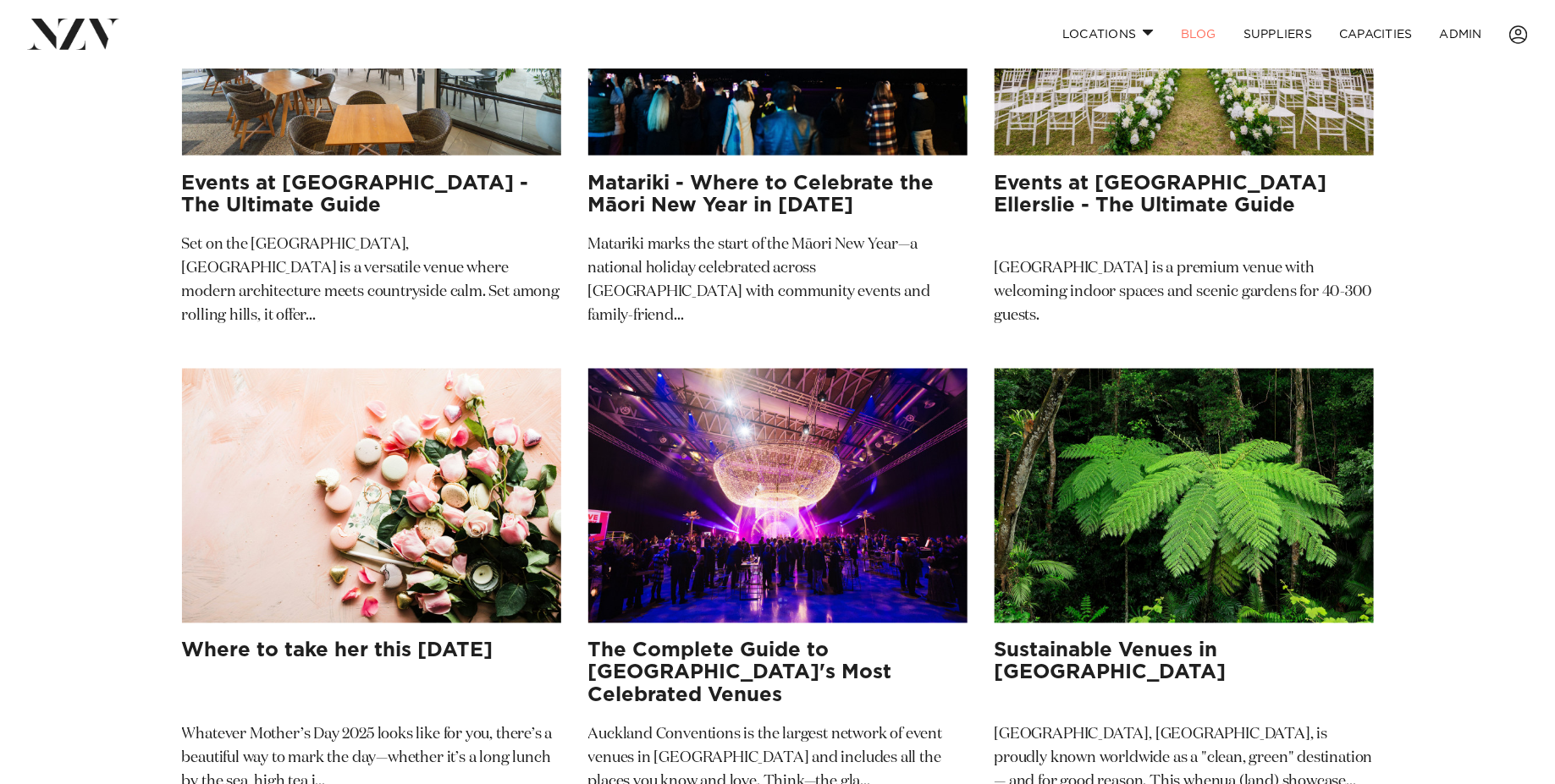
click at [795, 459] on img at bounding box center [777, 496] width 379 height 255
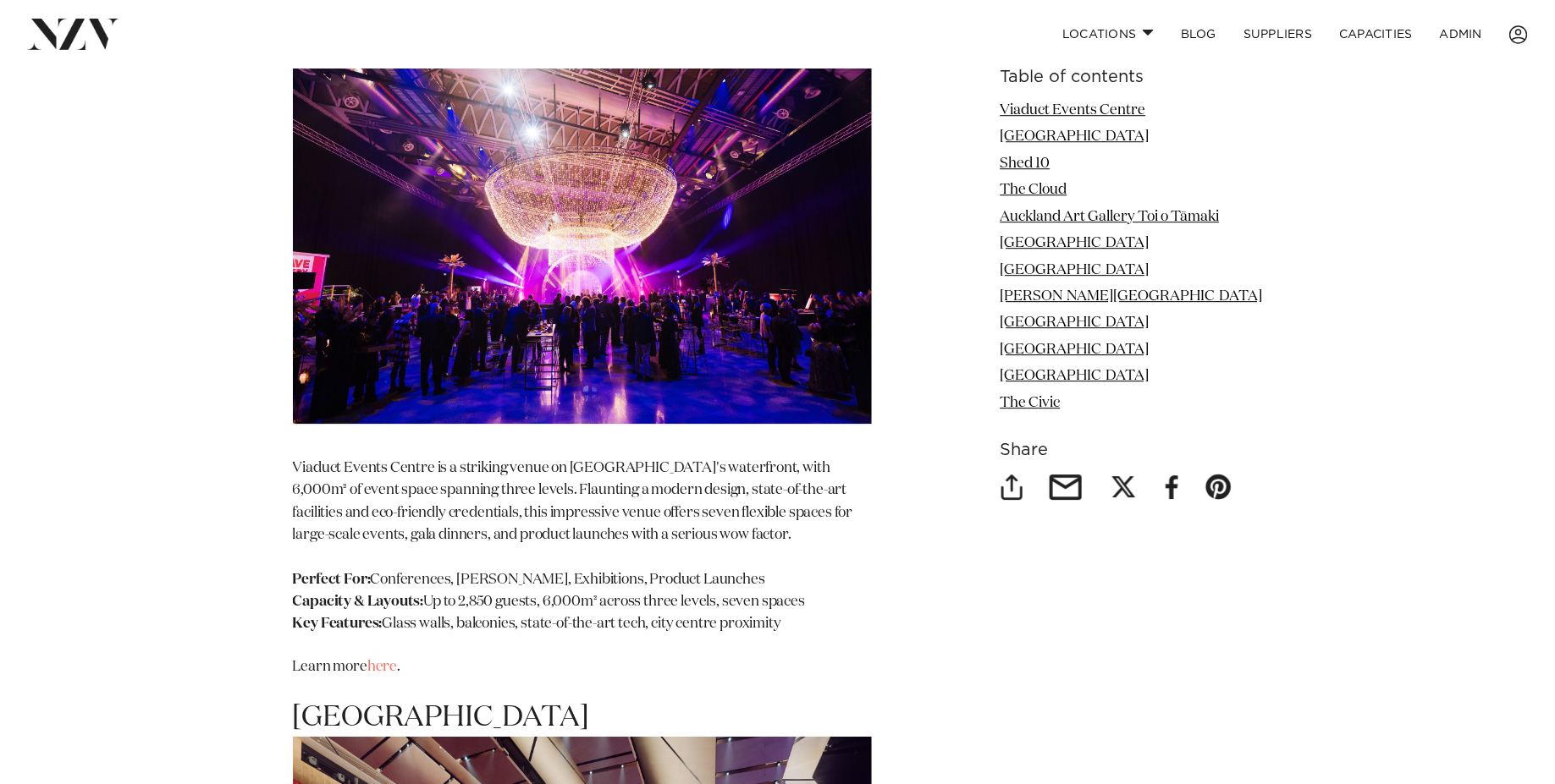
scroll to position [2485, 0]
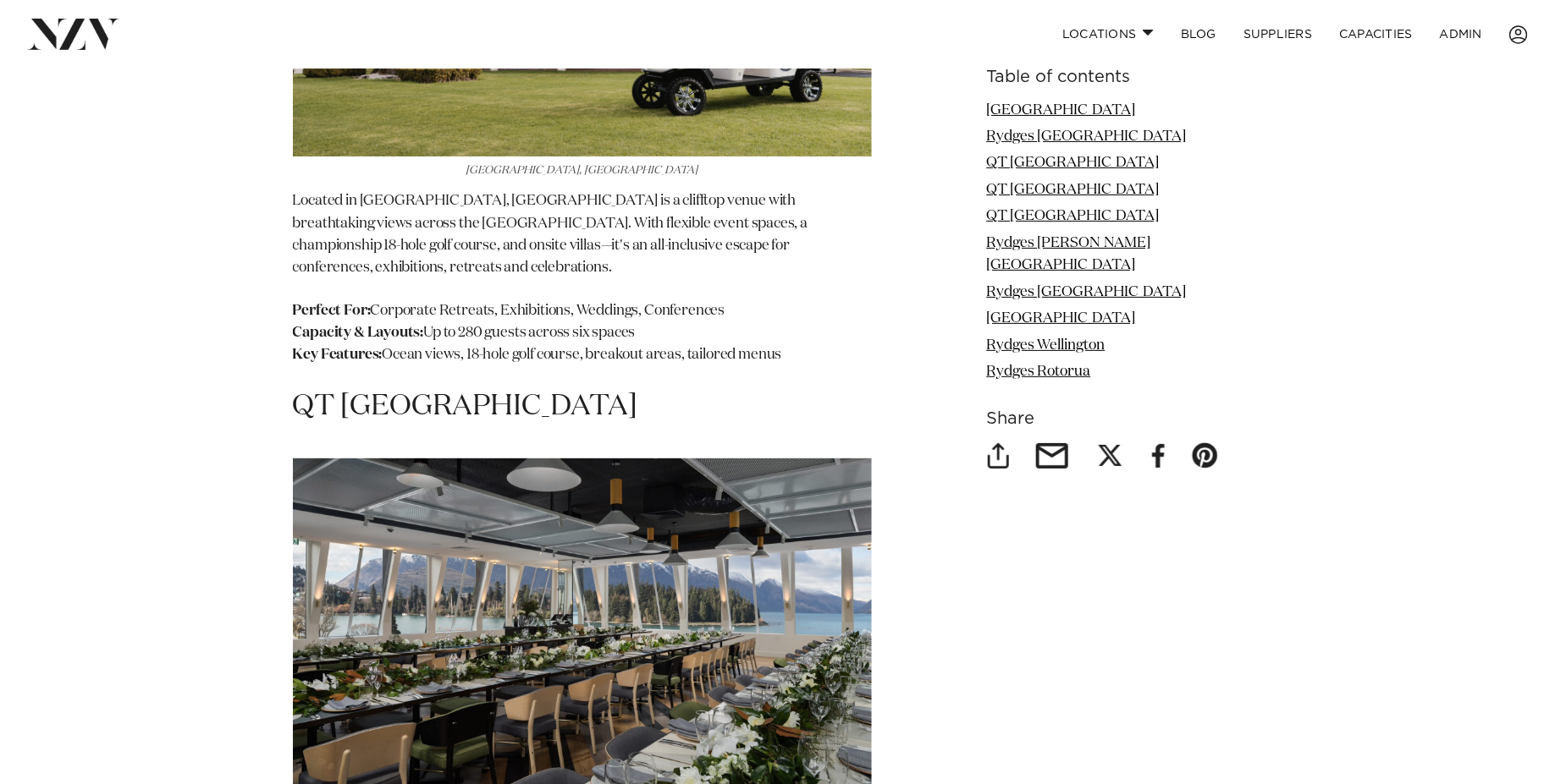
scroll to position [3239, 0]
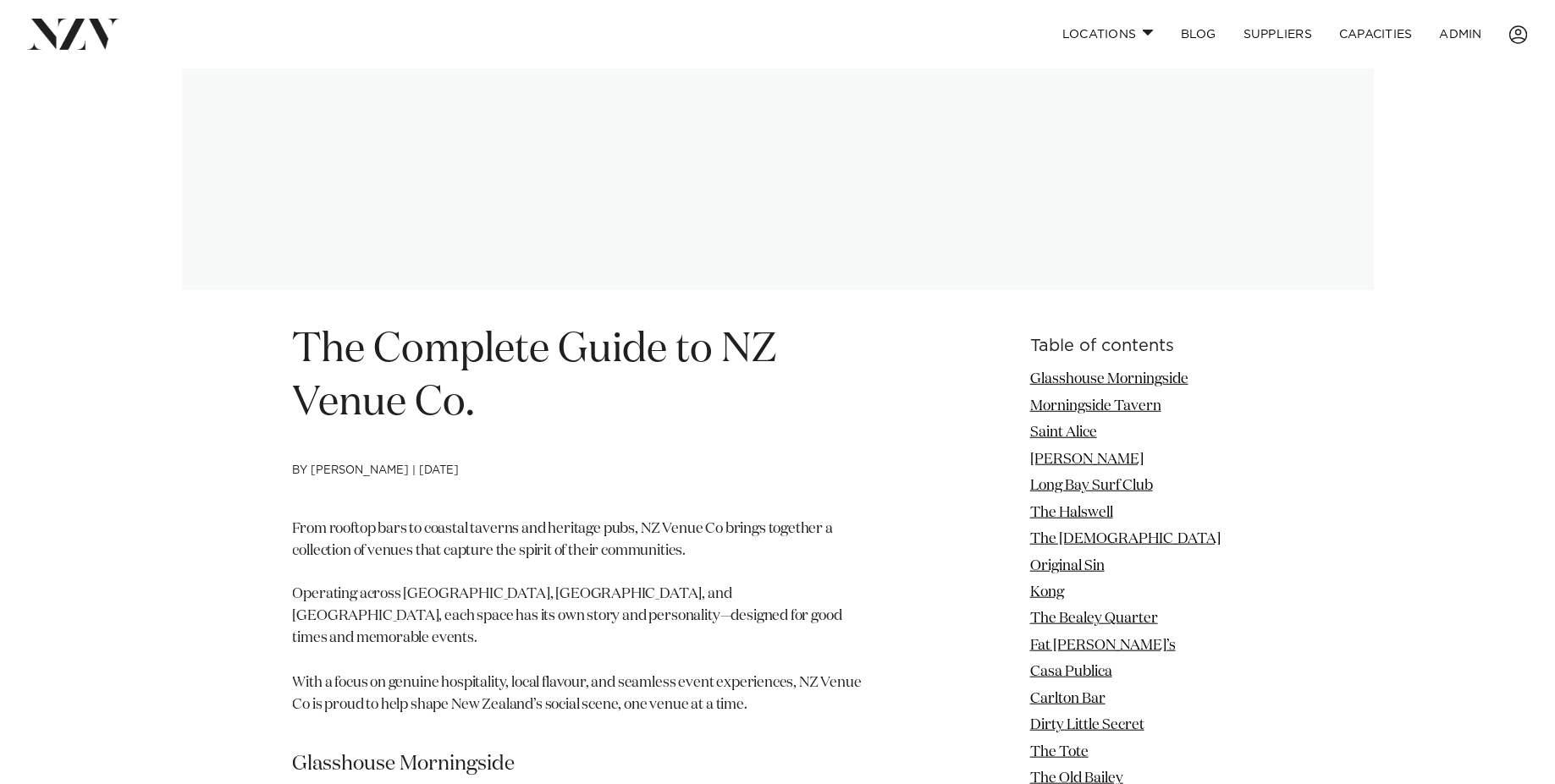
scroll to position [746, 0]
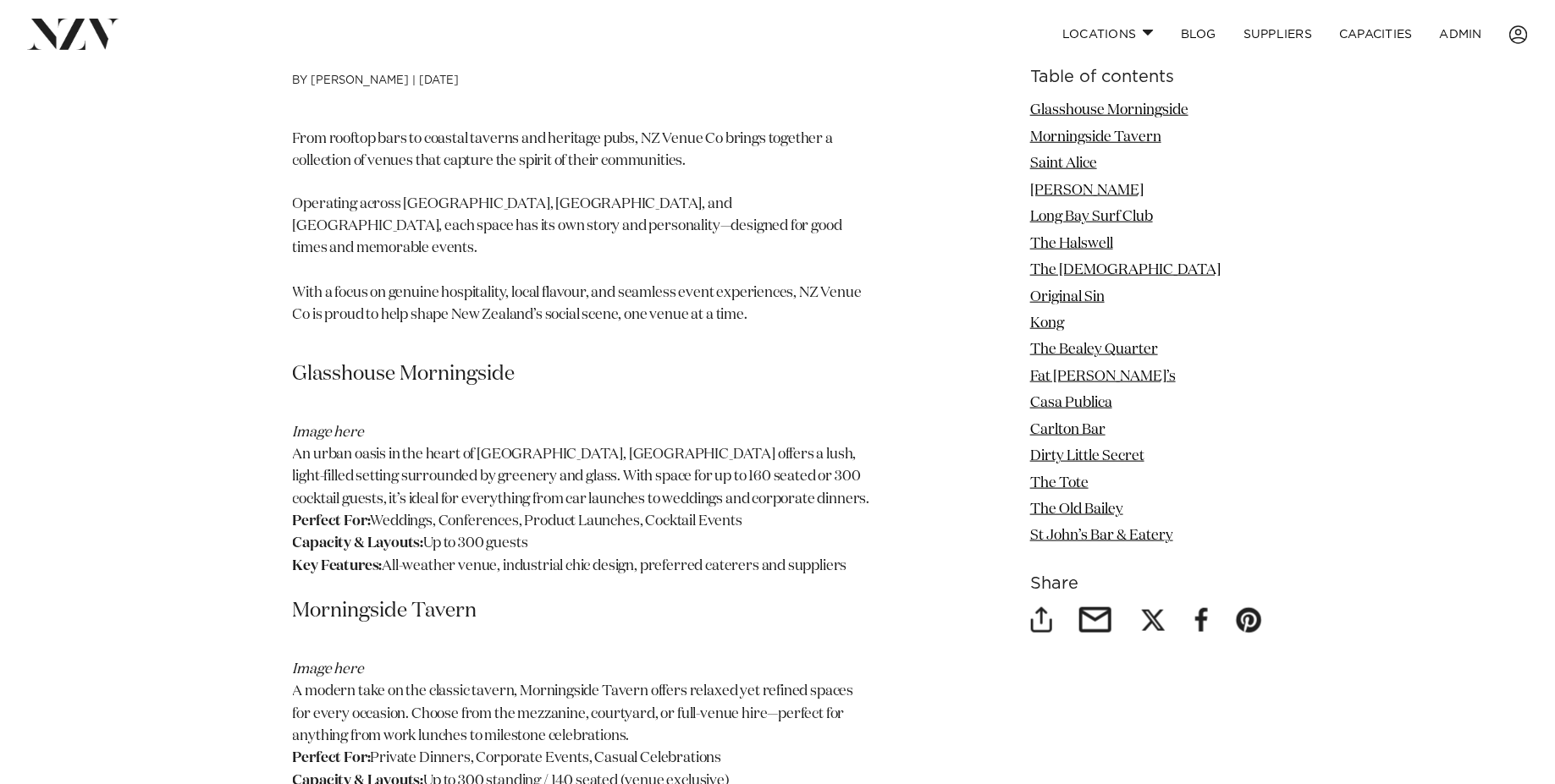
click at [439, 361] on h3 "Glasshouse Morningside" at bounding box center [582, 375] width 579 height 28
copy h3 "Glasshouse Morningside"
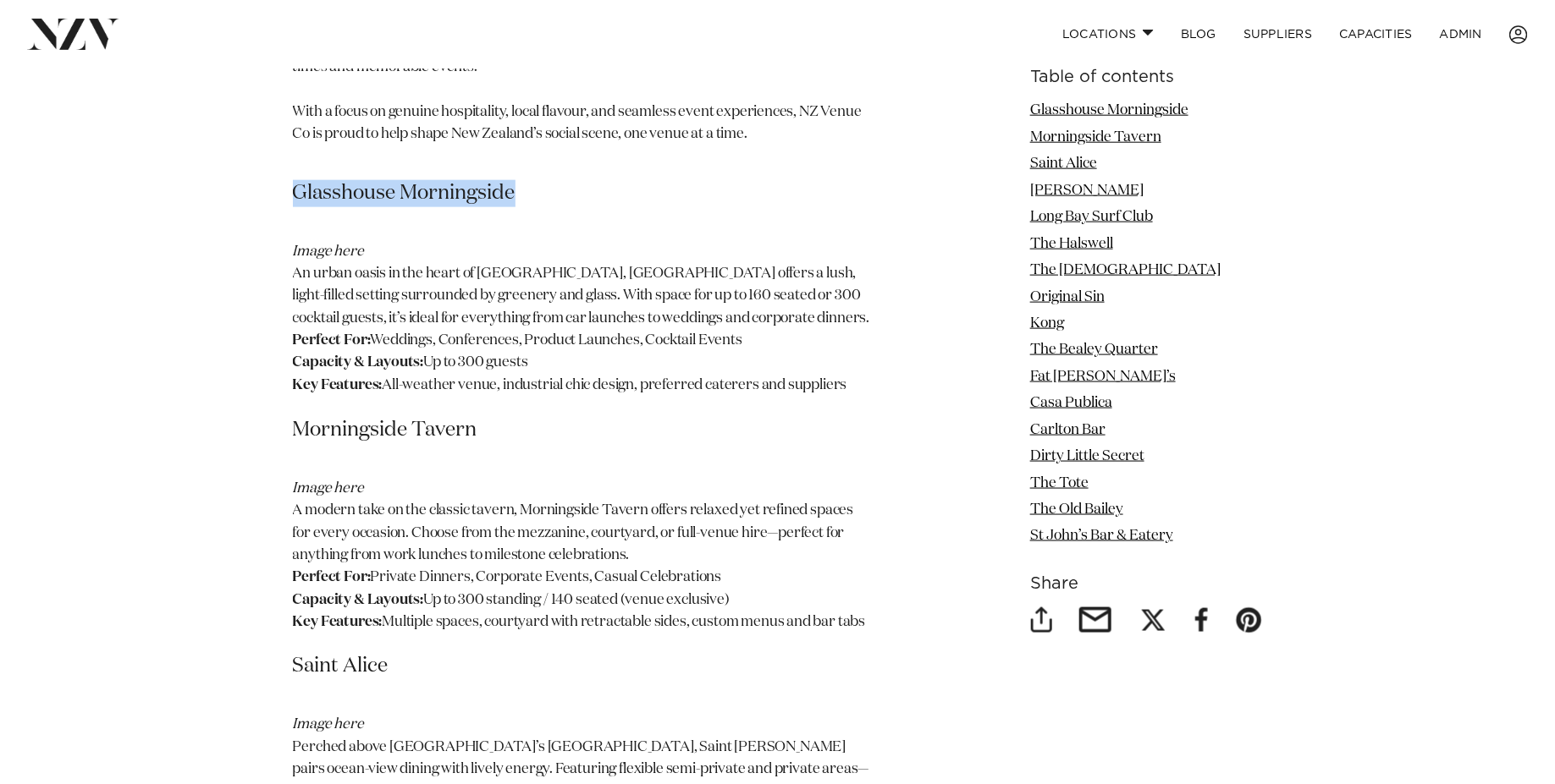
scroll to position [933, 0]
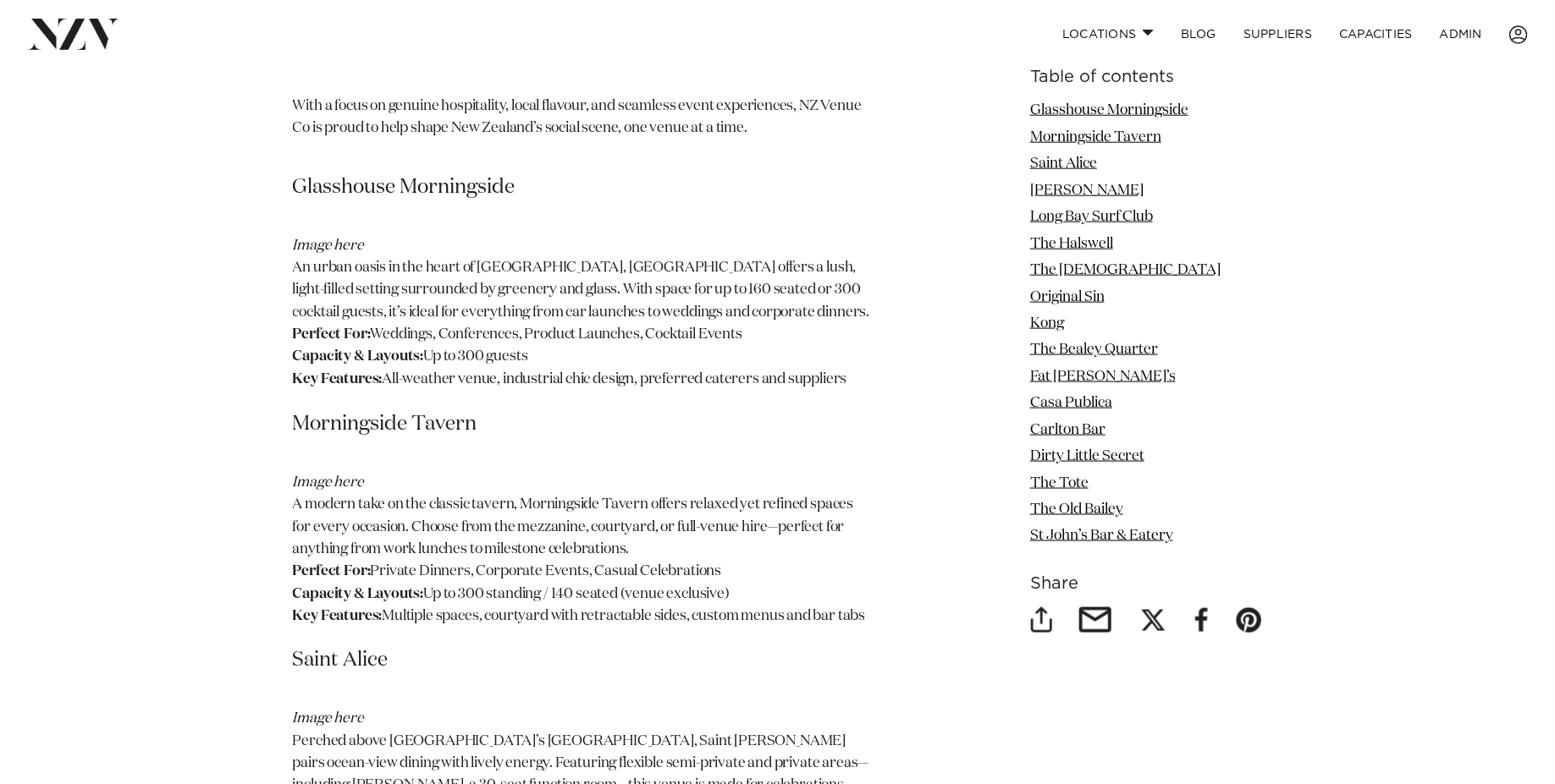
click at [409, 411] on h3 "Morningside Tavern" at bounding box center [582, 425] width 579 height 28
copy h3 "Morningside Tavern"
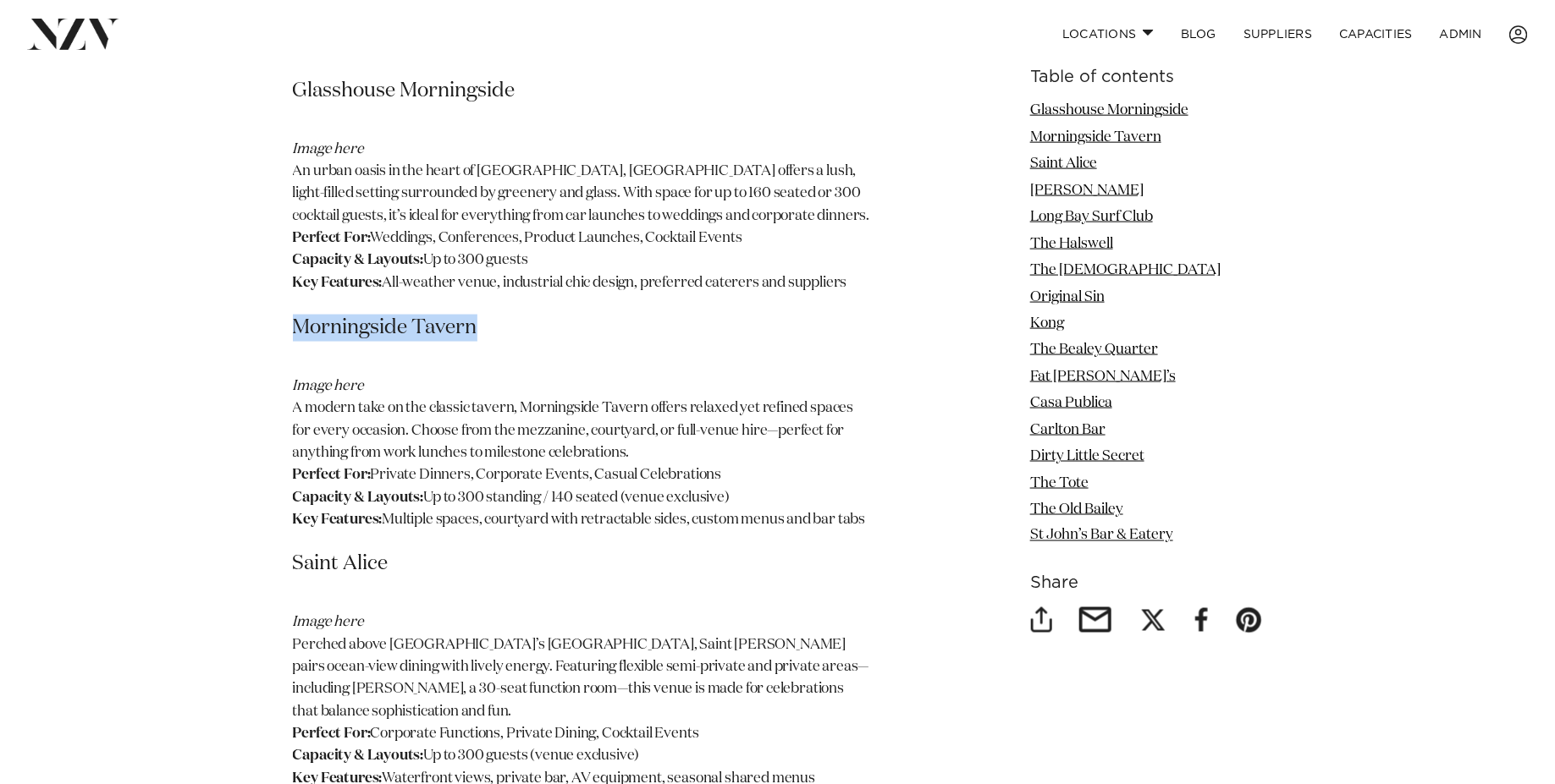
scroll to position [1044, 0]
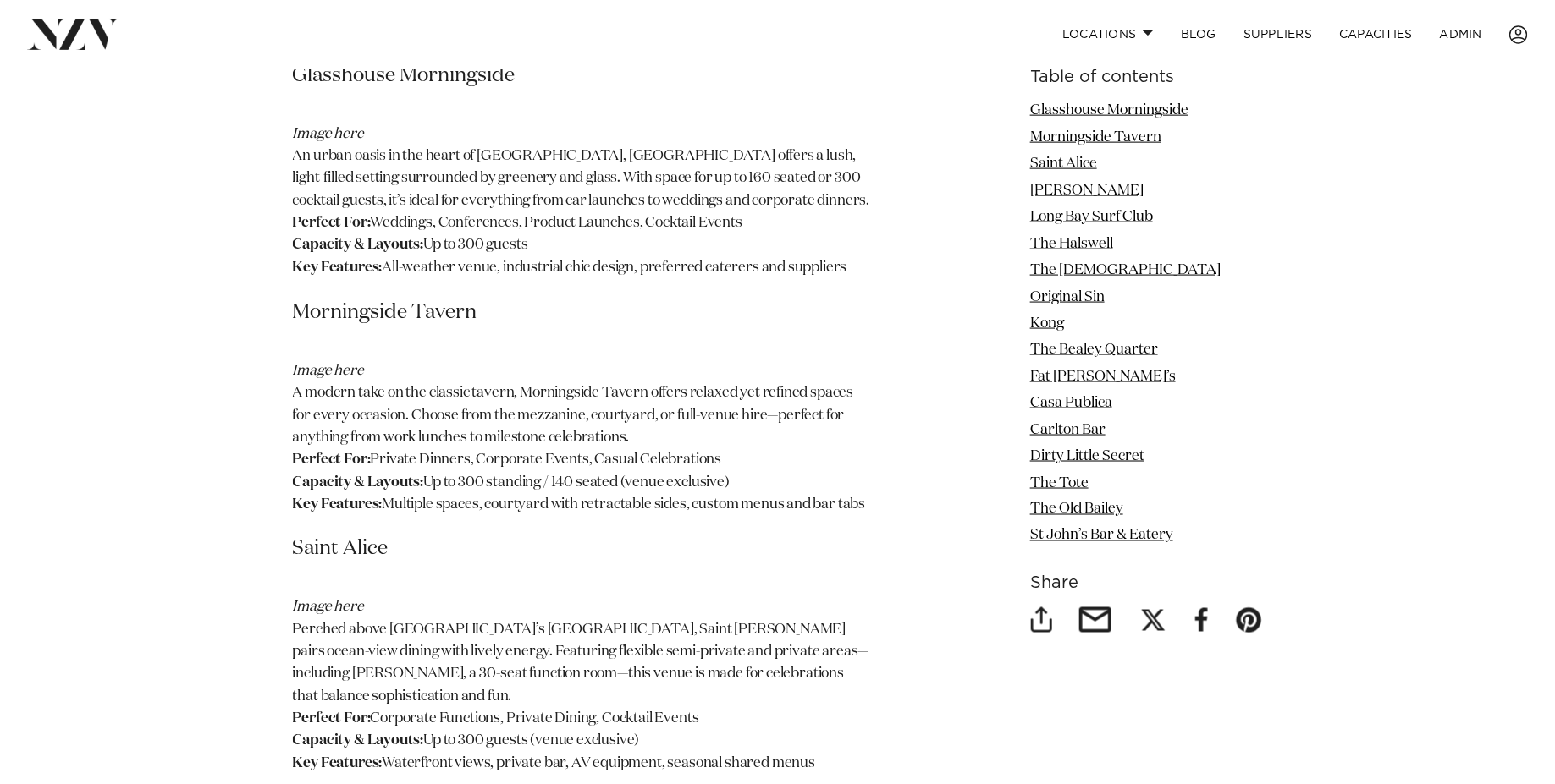
click at [347, 536] on h3 "Saint Alice" at bounding box center [582, 550] width 579 height 28
copy h3 "Saint Alice"
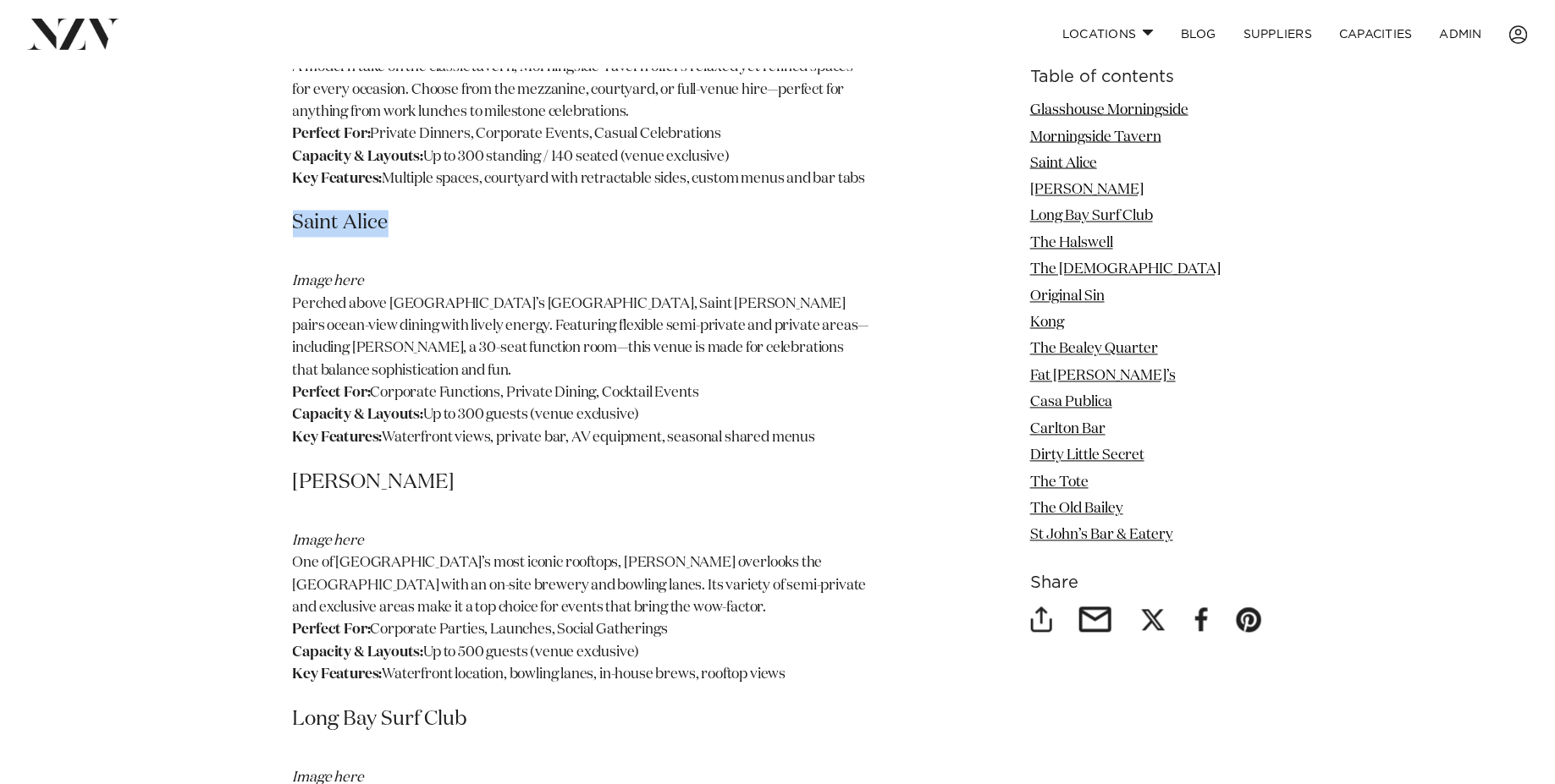
scroll to position [1372, 0]
click at [340, 469] on h3 "Dr Rudi’s" at bounding box center [582, 482] width 579 height 28
click at [339, 469] on h3 "Dr Rudi’s" at bounding box center [582, 482] width 579 height 28
click at [338, 469] on h3 "Dr Rudi’s" at bounding box center [582, 482] width 579 height 28
click at [324, 469] on h3 "Dr Rudi’s" at bounding box center [582, 482] width 579 height 28
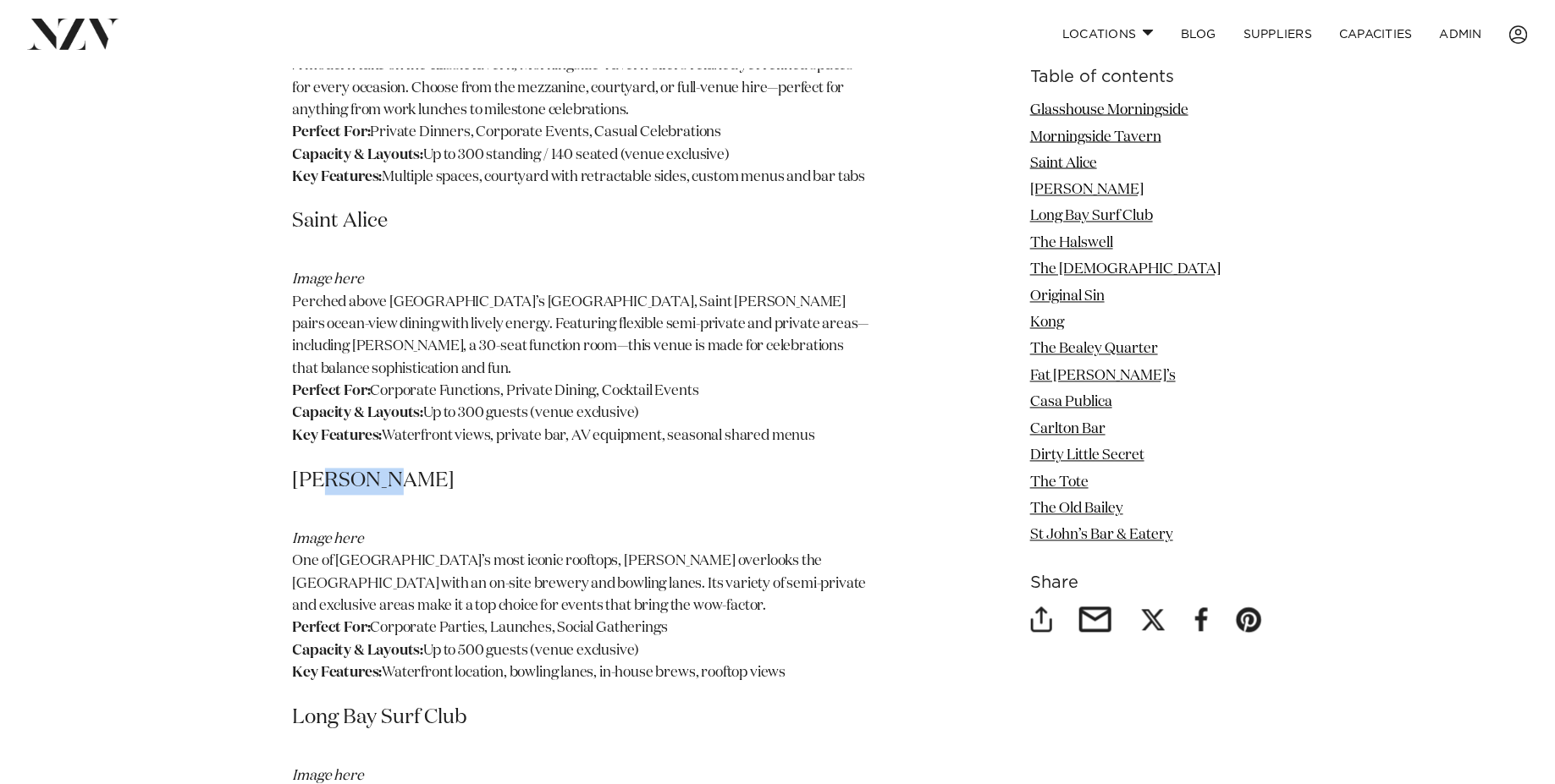
click at [324, 469] on h3 "Dr Rudi’s" at bounding box center [582, 482] width 579 height 28
copy h3 "Dr Rudi’s"
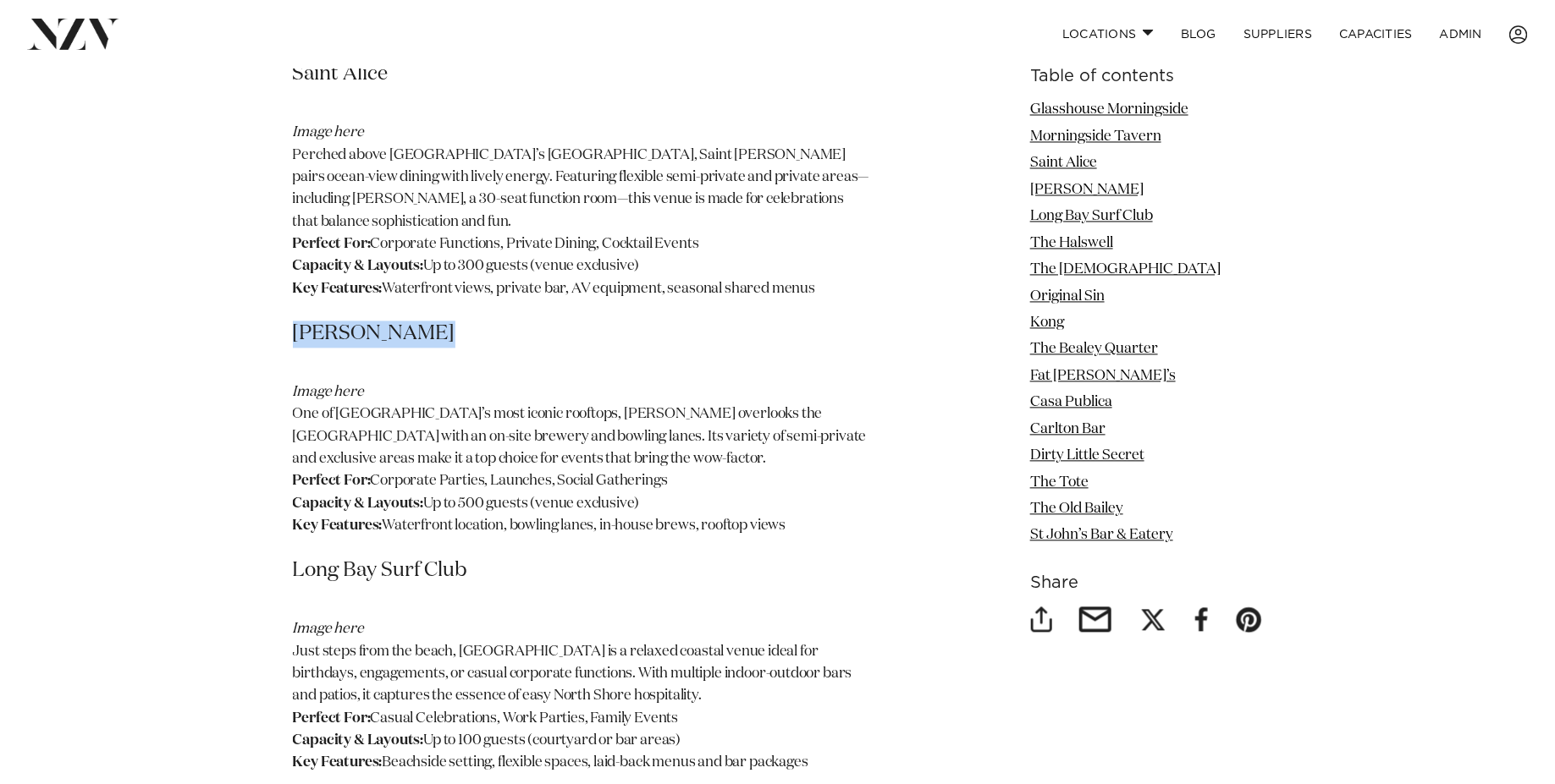
scroll to position [1549, 0]
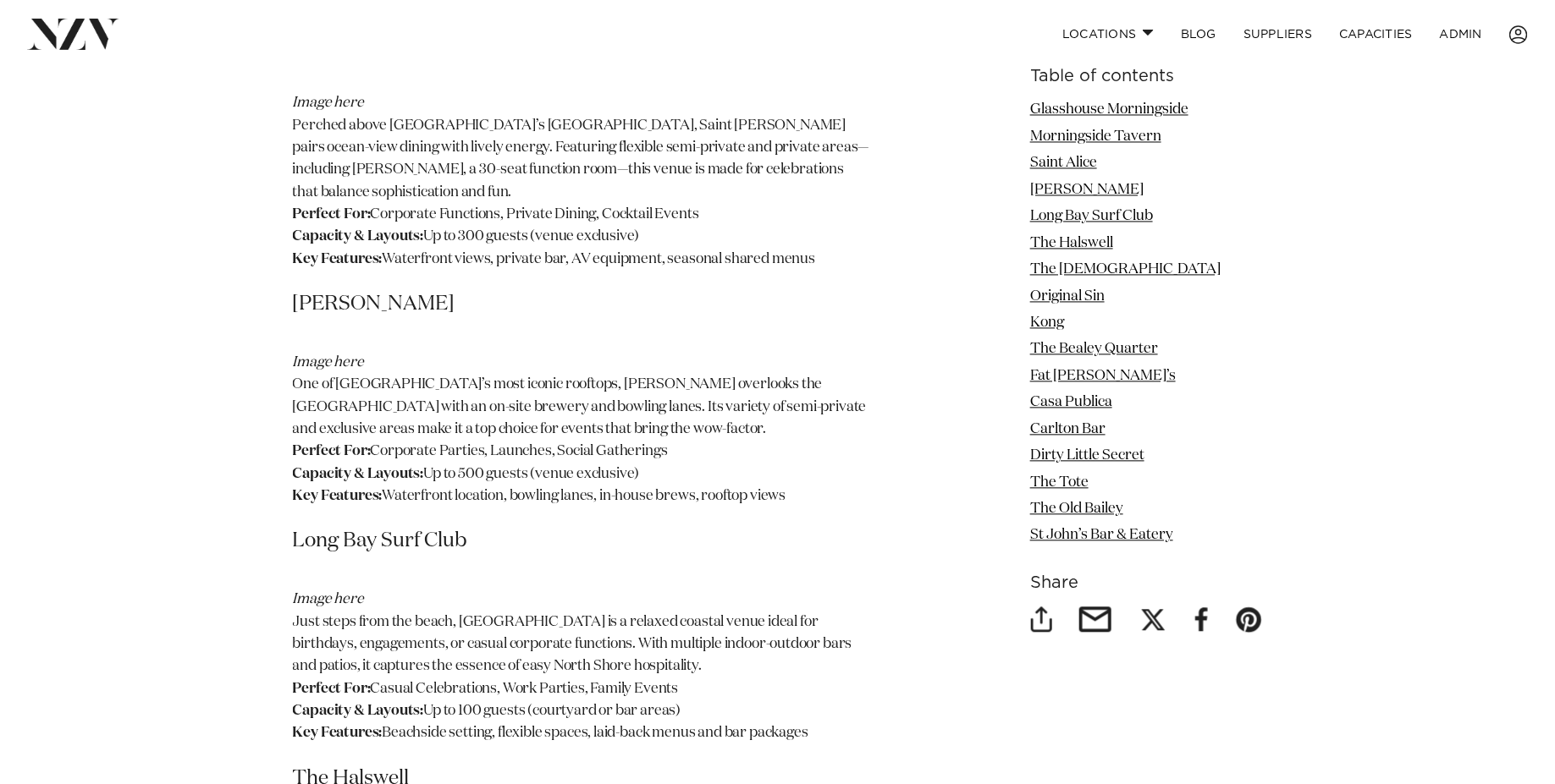
click at [386, 529] on h3 "Long Bay Surf Club" at bounding box center [582, 543] width 579 height 28
copy h3 "Long Bay Surf Club"
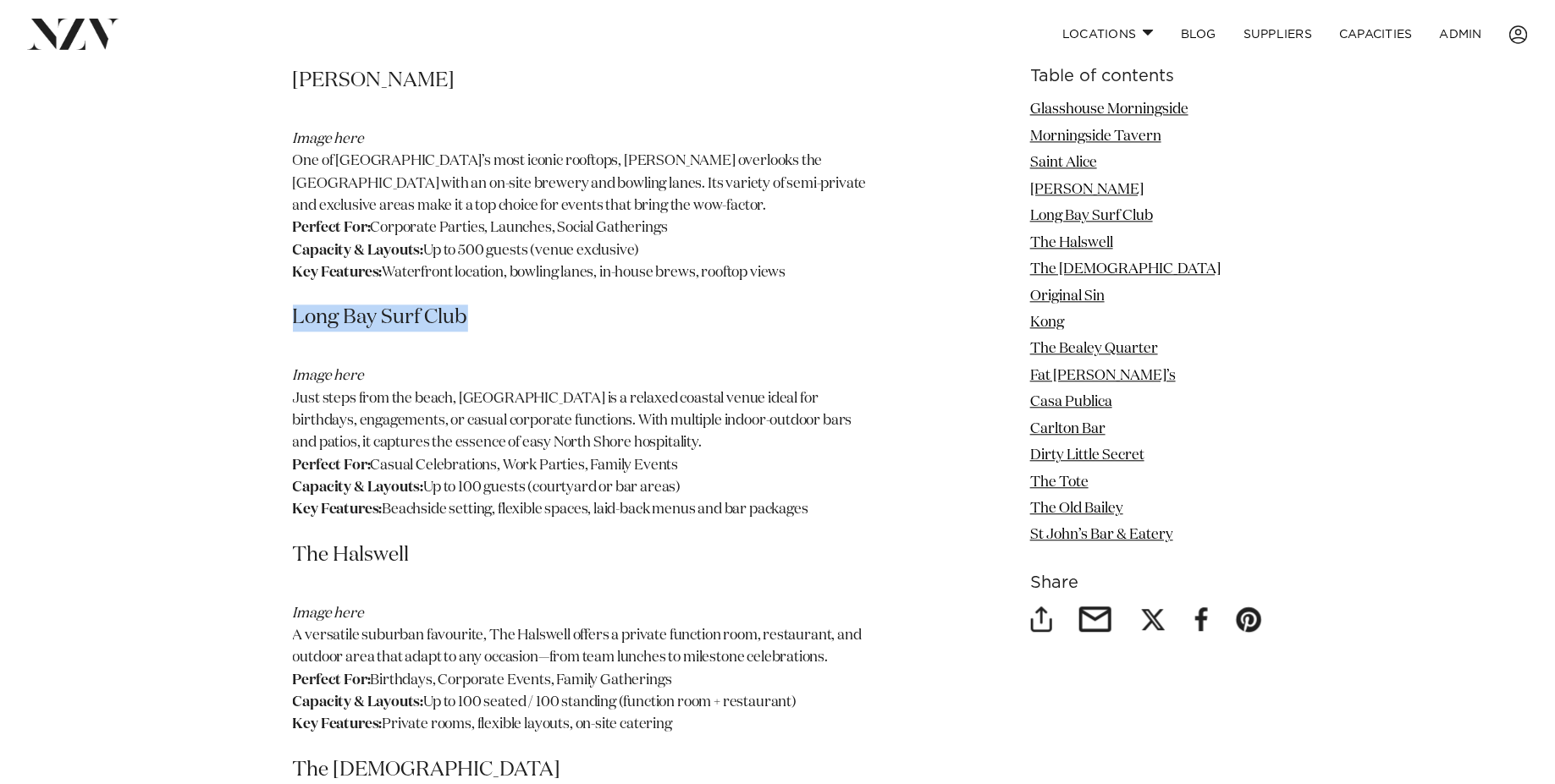
scroll to position [1776, 0]
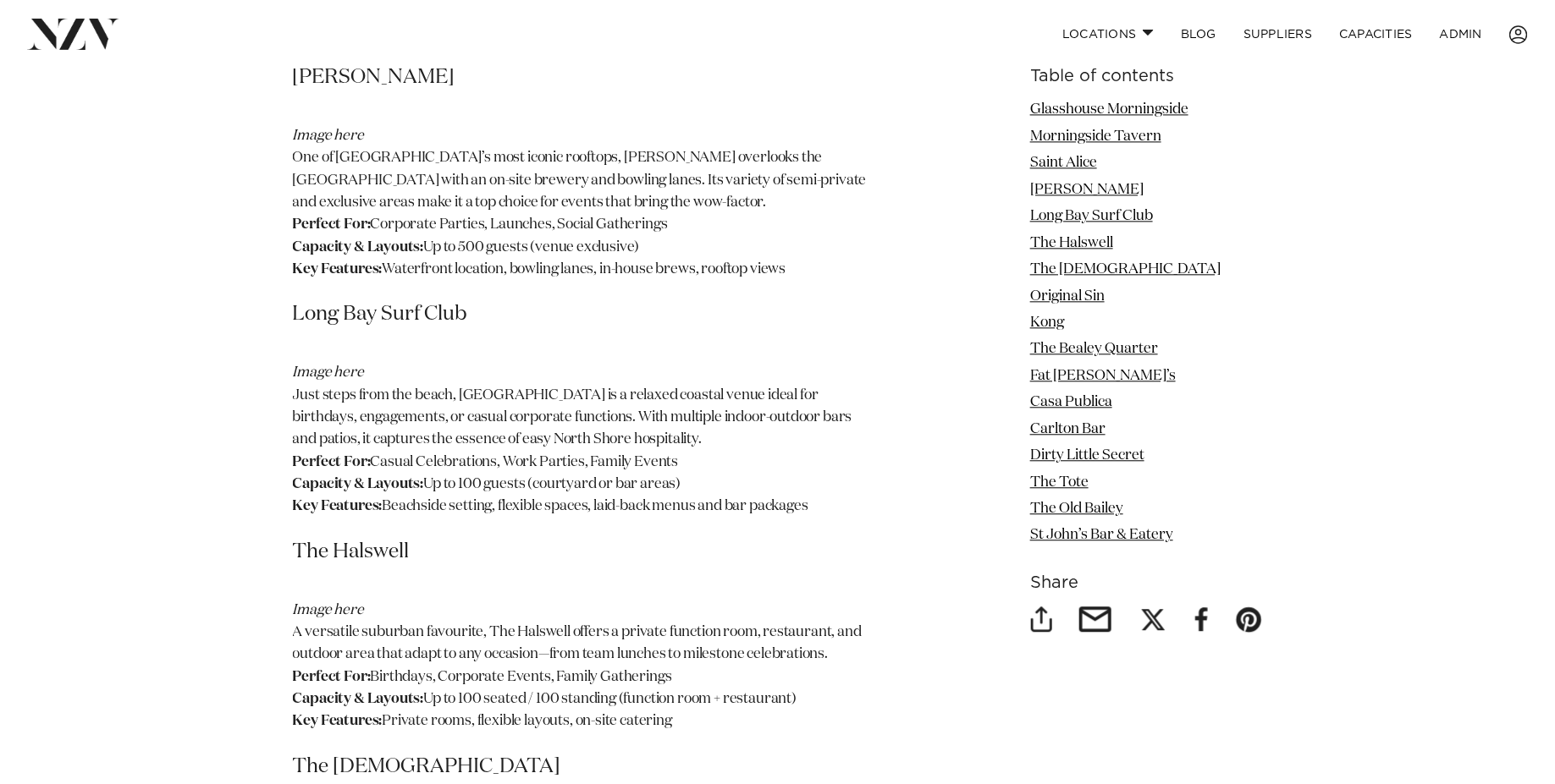
click at [374, 539] on h3 "The Halswell" at bounding box center [582, 553] width 579 height 28
copy h3 "The Halswell"
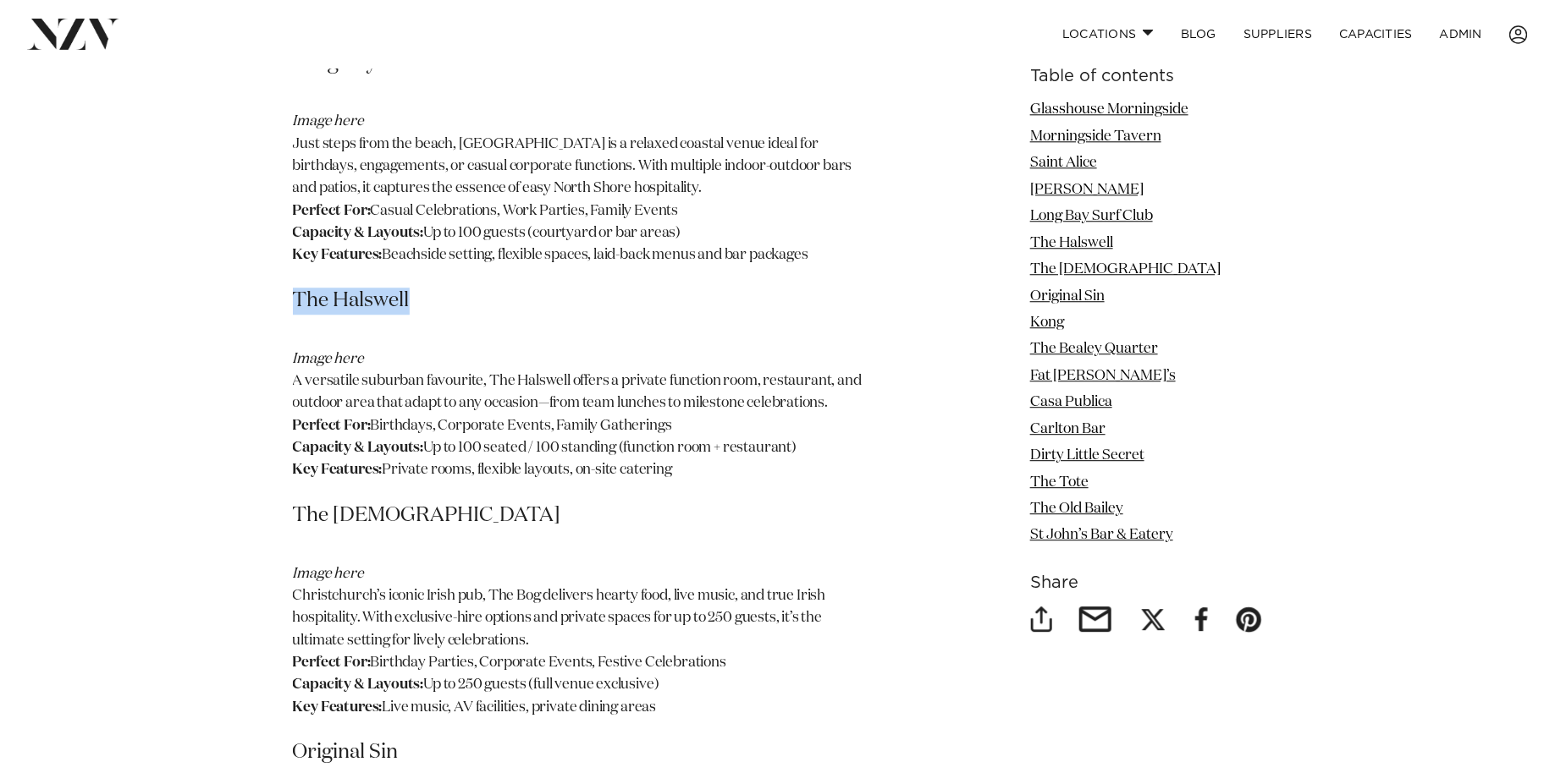
scroll to position [2035, 0]
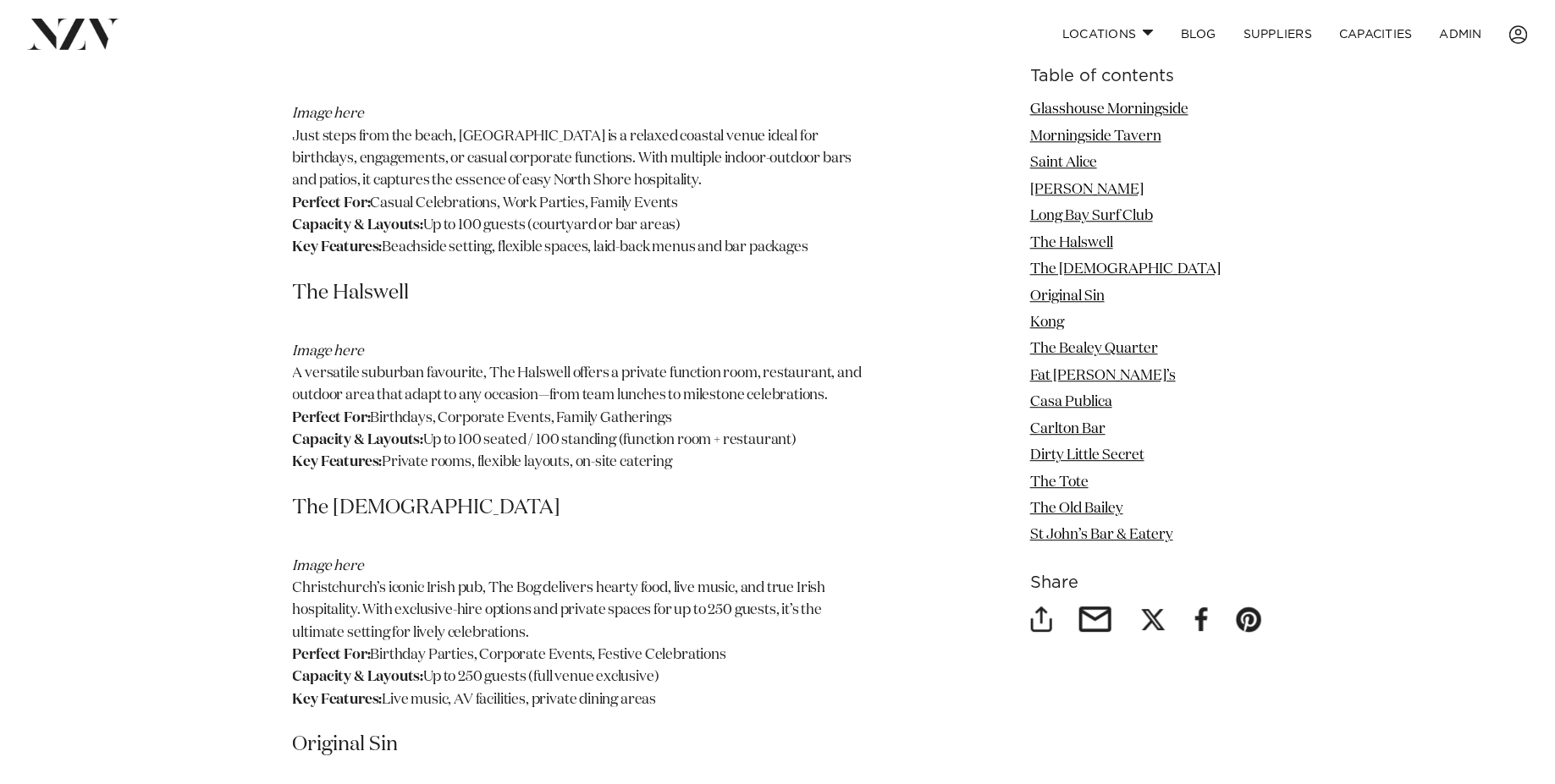
click at [345, 495] on h3 "The [DEMOGRAPHIC_DATA]" at bounding box center [582, 509] width 579 height 28
copy h3 "The [DEMOGRAPHIC_DATA]"
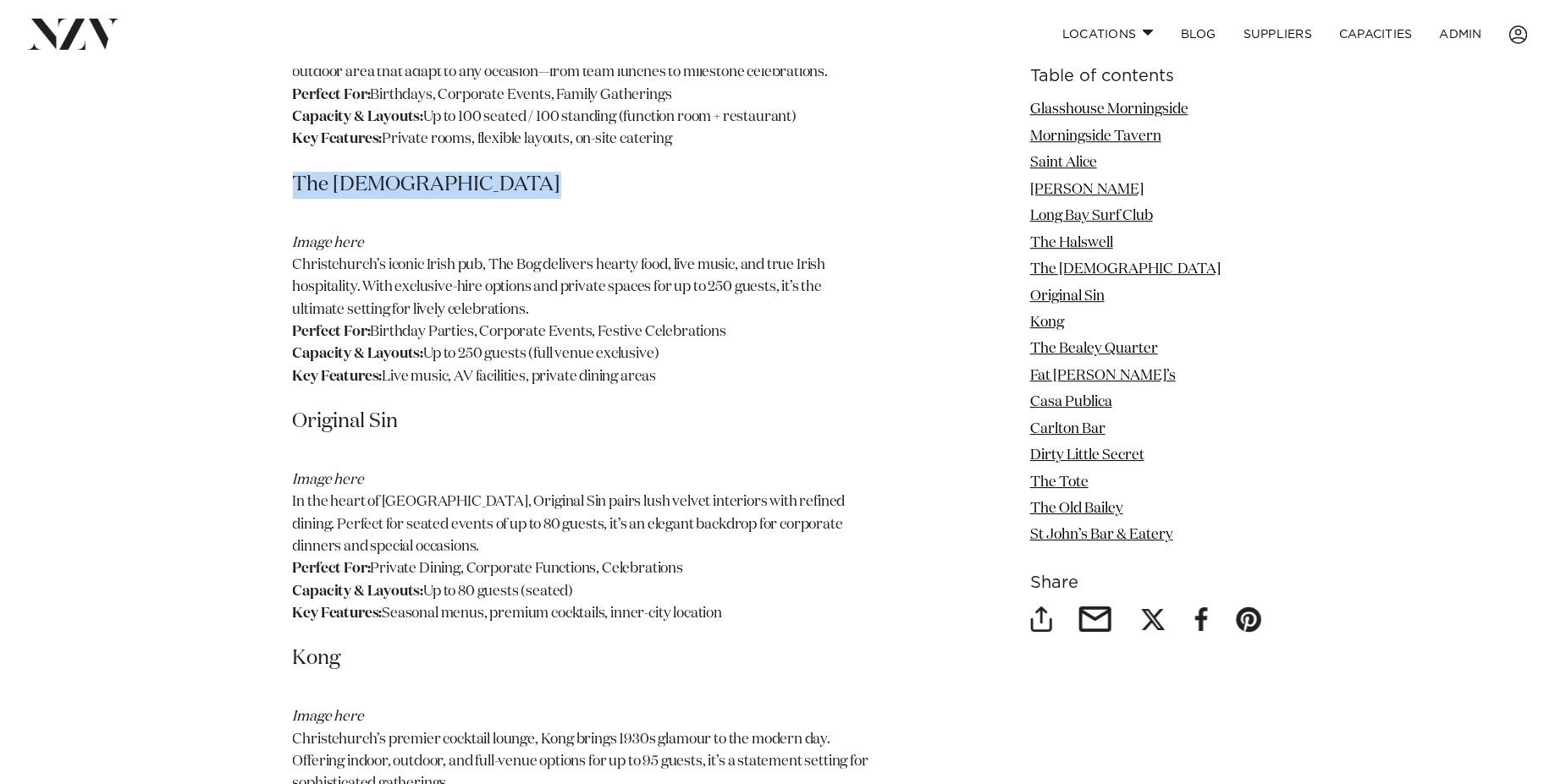
scroll to position [2426, 0]
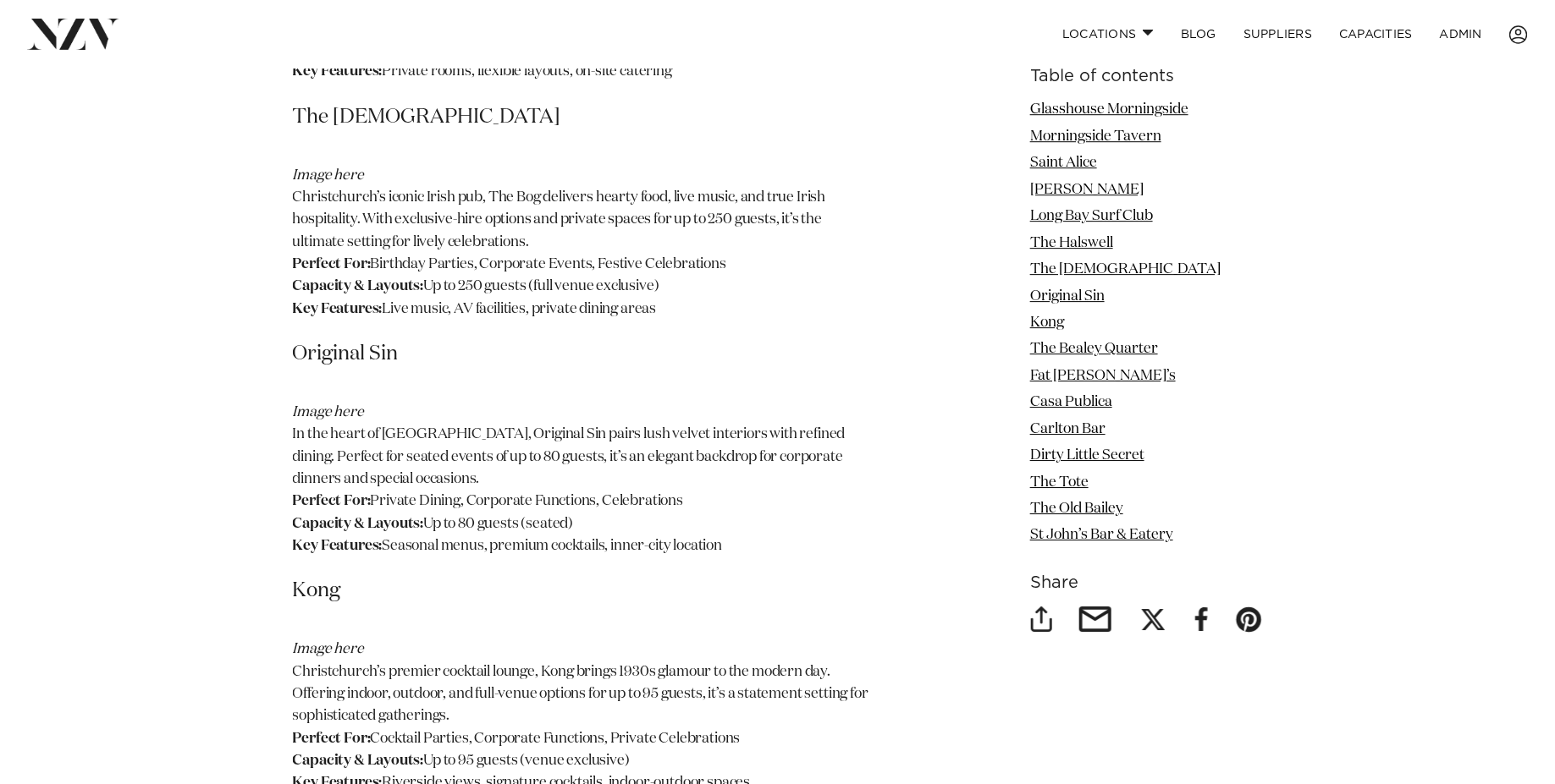
click at [333, 341] on h3 "Original Sin" at bounding box center [582, 355] width 579 height 28
click at [332, 341] on h3 "Original Sin" at bounding box center [582, 355] width 579 height 28
copy h3 "Original Sin"
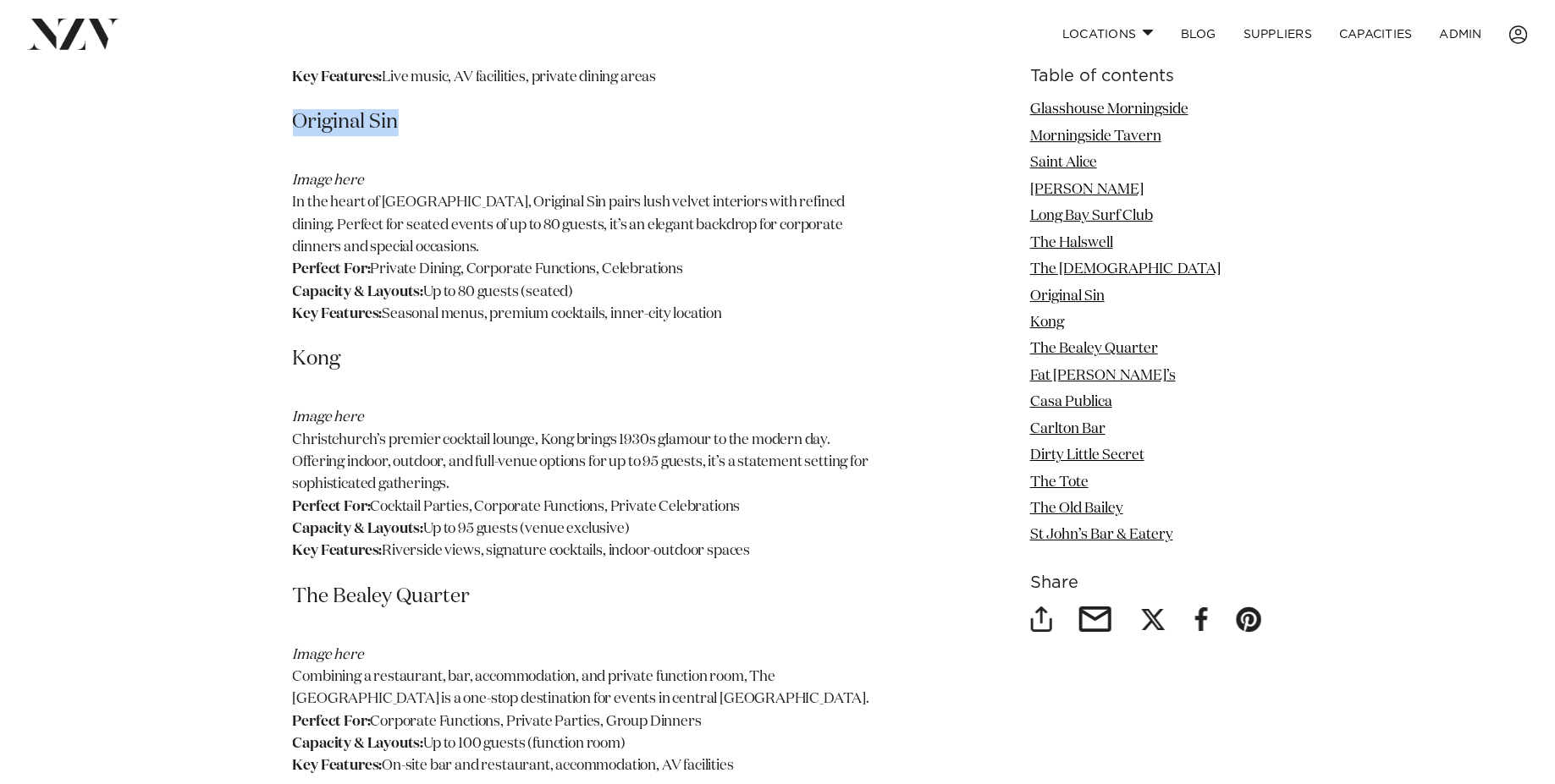
scroll to position [2665, 0]
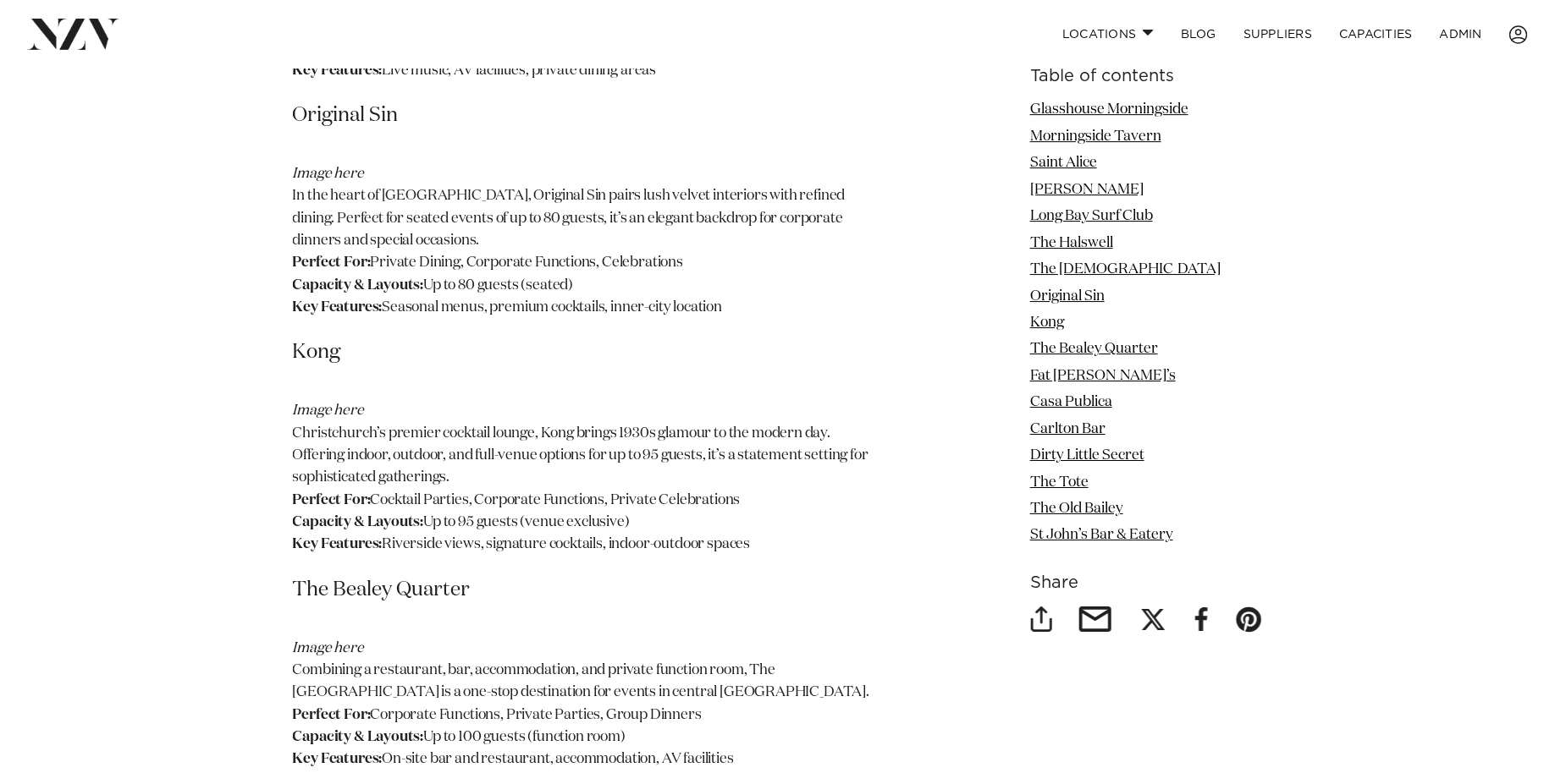
click at [308, 339] on h3 "Kong" at bounding box center [582, 353] width 579 height 28
copy h3 "Kong"
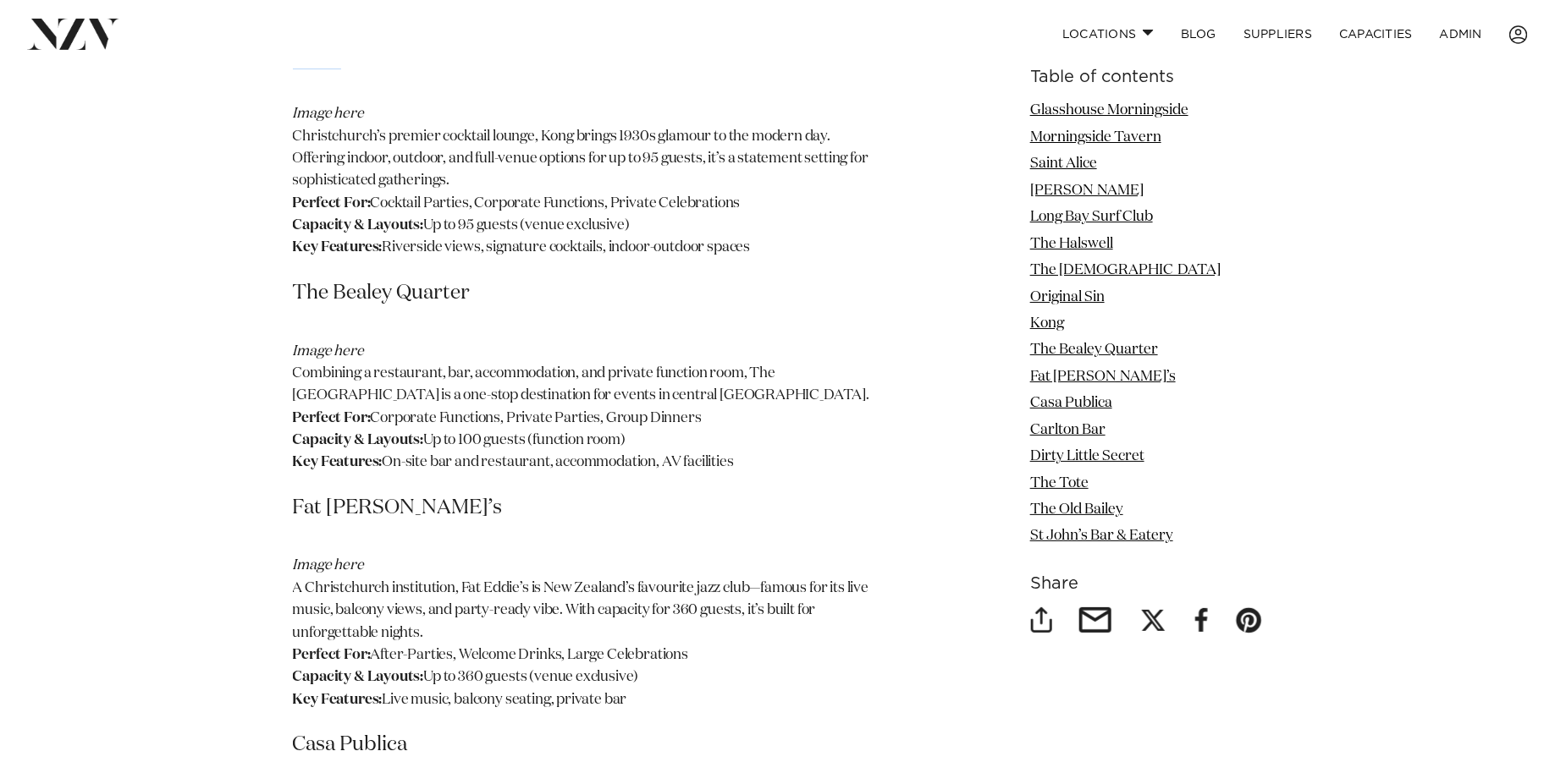
scroll to position [3004, 0]
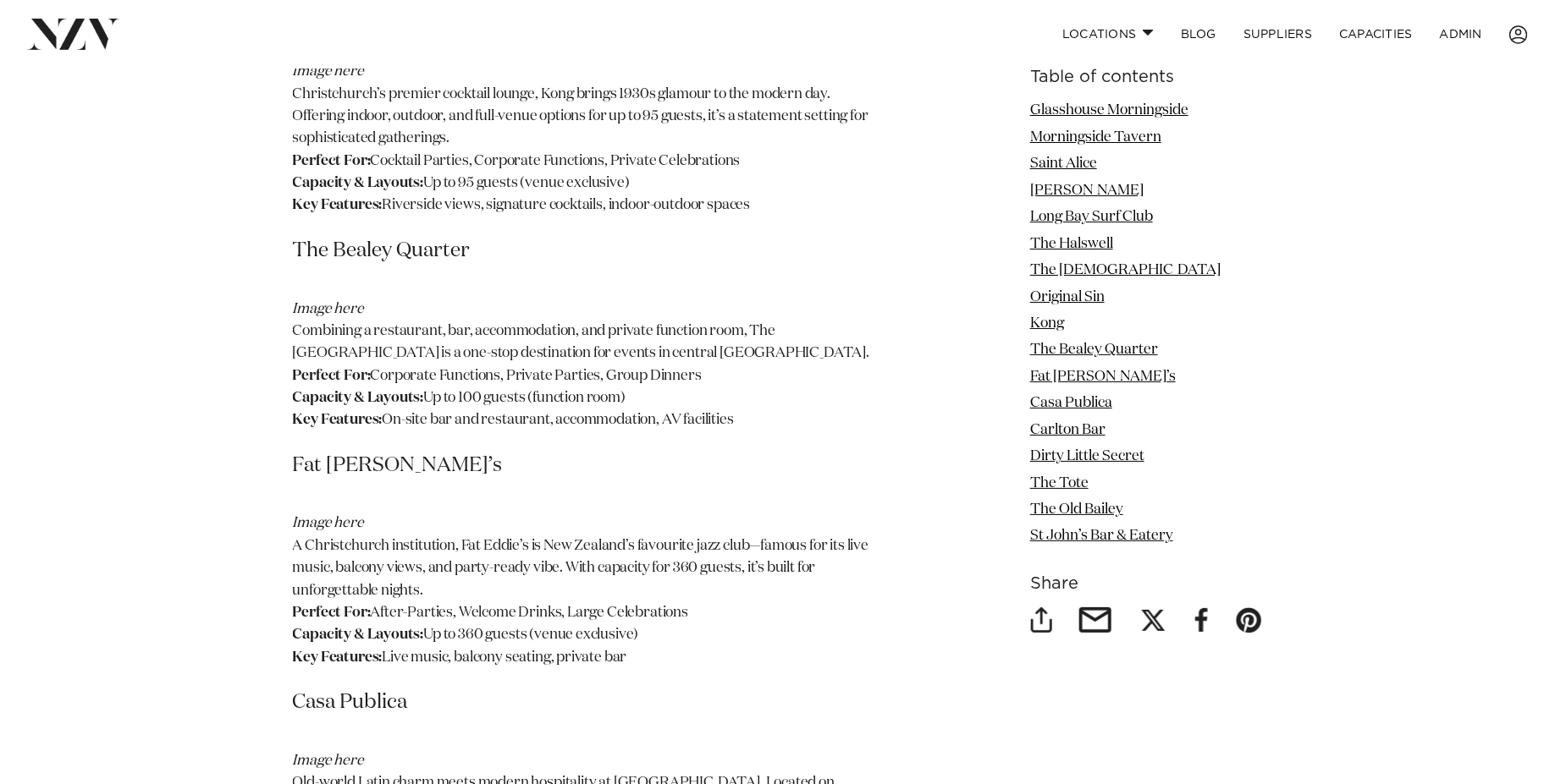
click at [341, 237] on h3 "The Bealey Quarter" at bounding box center [582, 251] width 579 height 28
copy h3 "The Bealey Quarter"
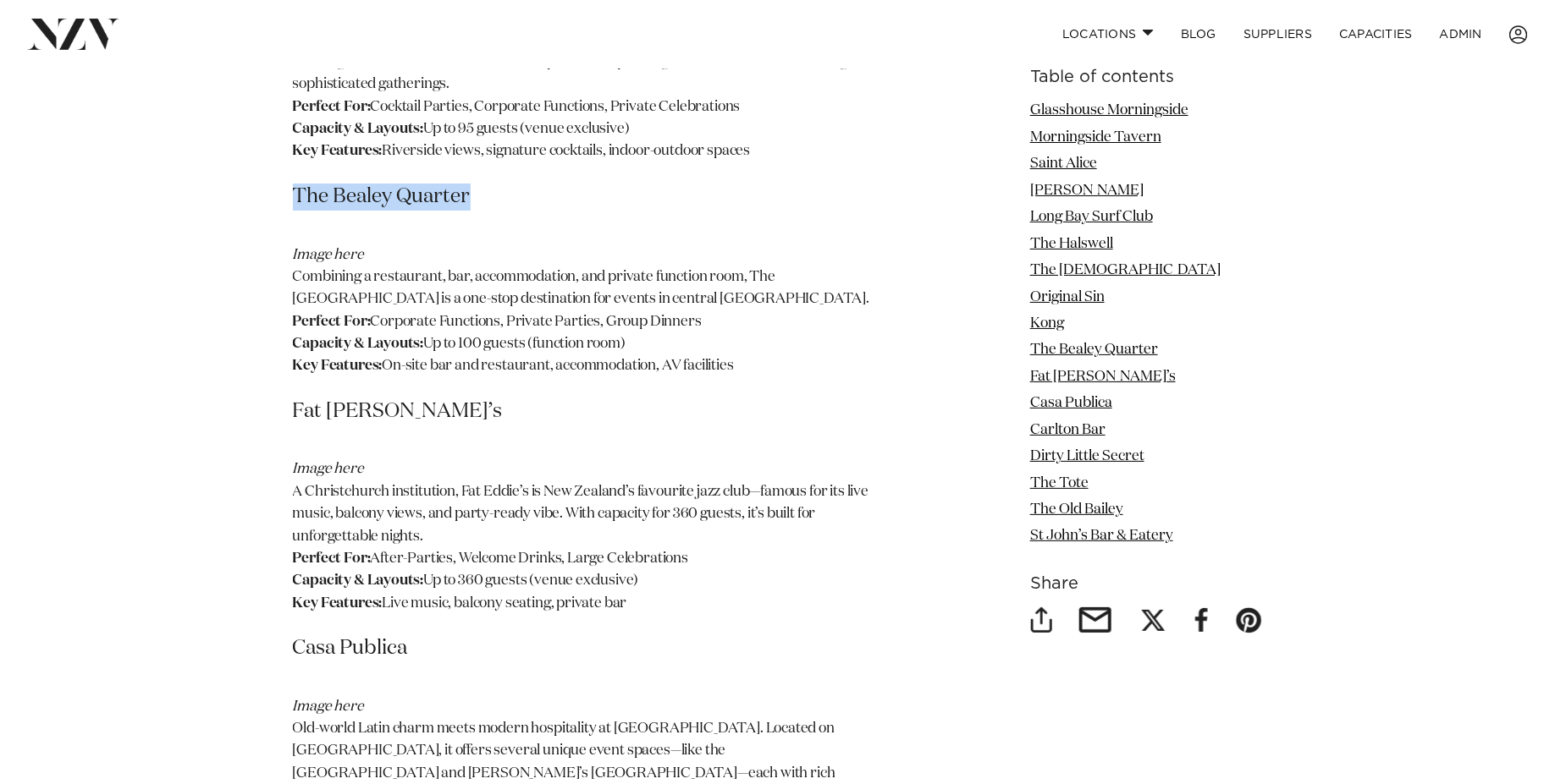
scroll to position [3063, 0]
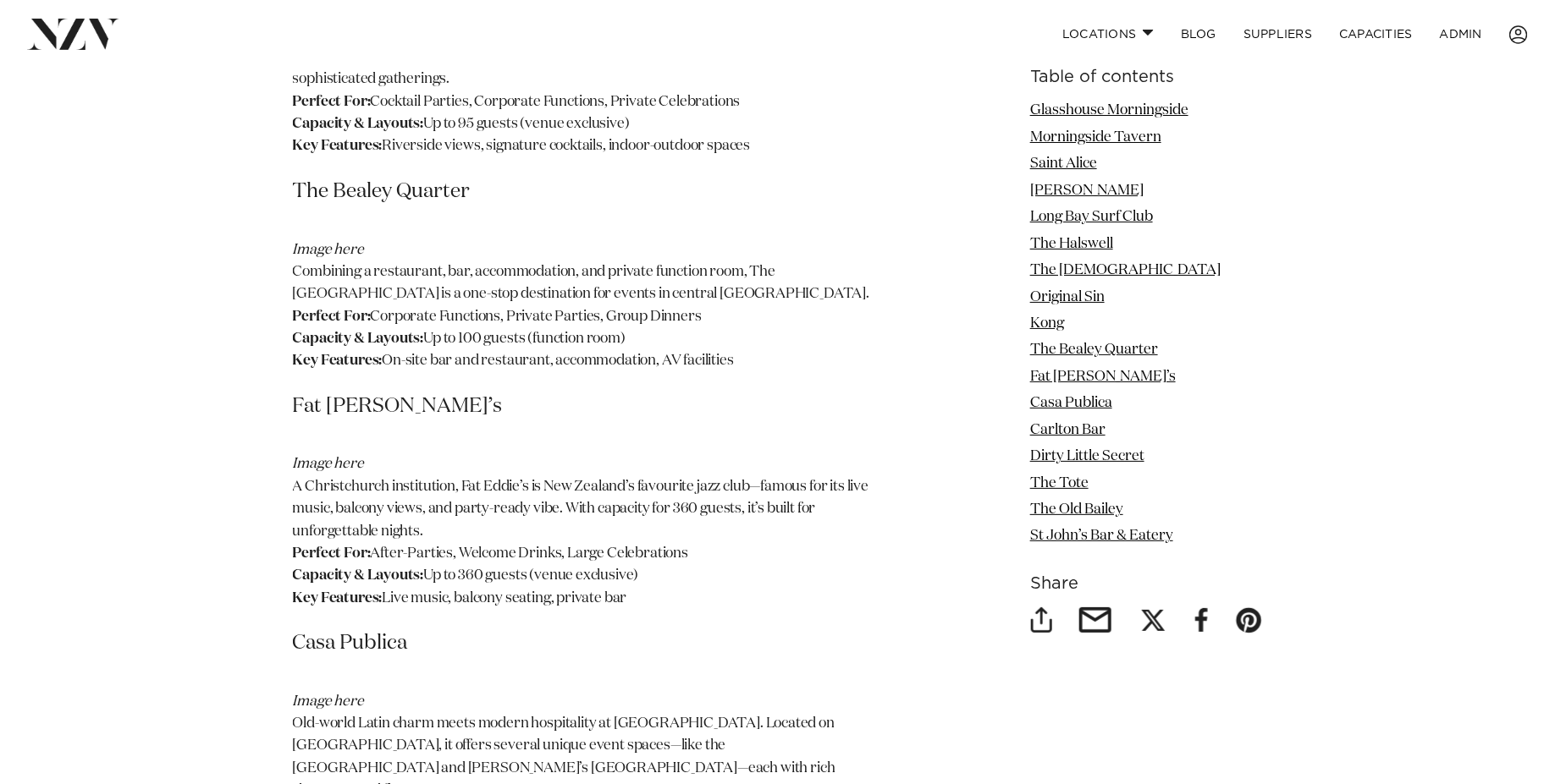
click at [338, 393] on h3 "Fat [PERSON_NAME]’s" at bounding box center [582, 407] width 579 height 28
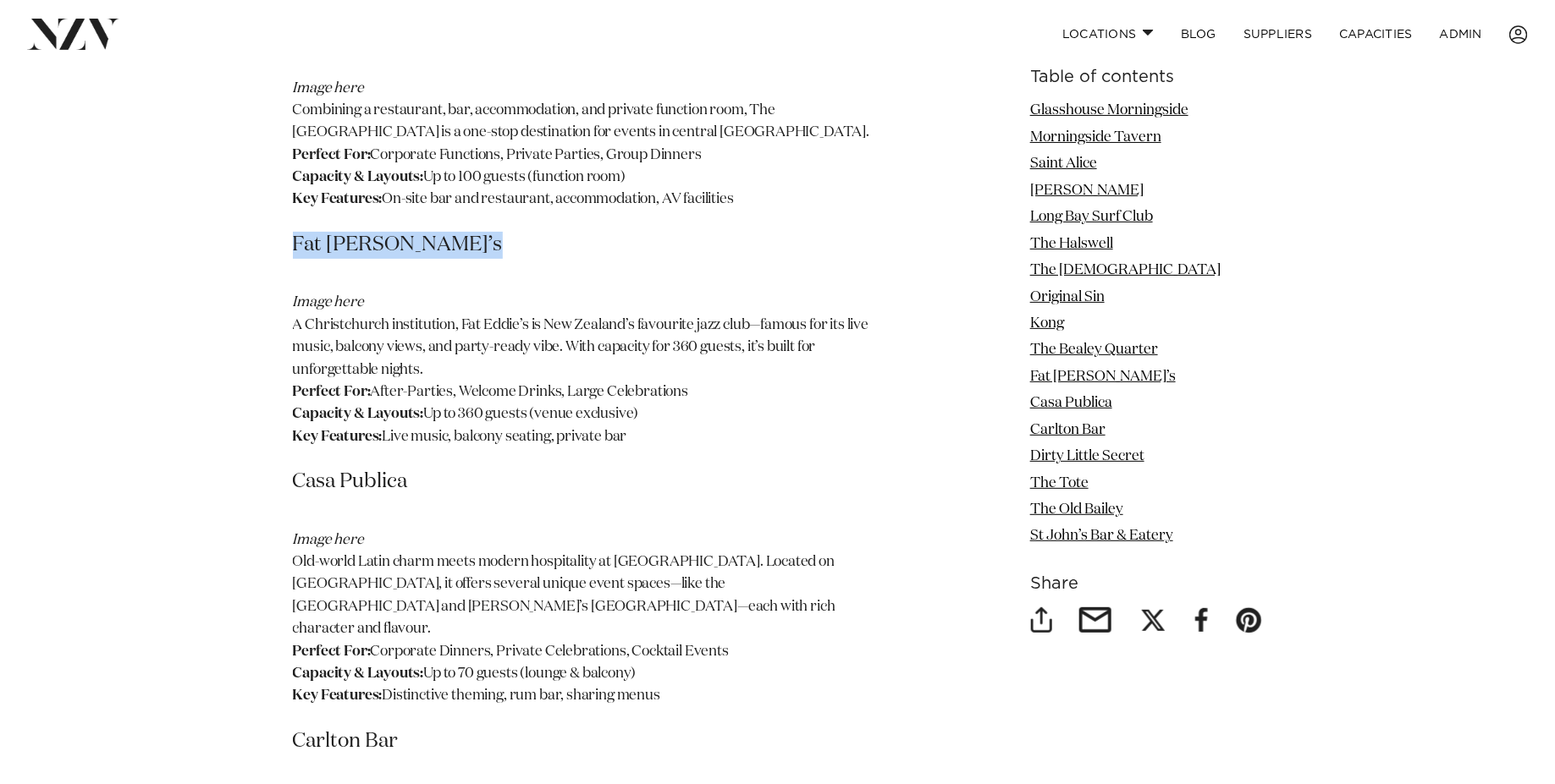
scroll to position [3237, 0]
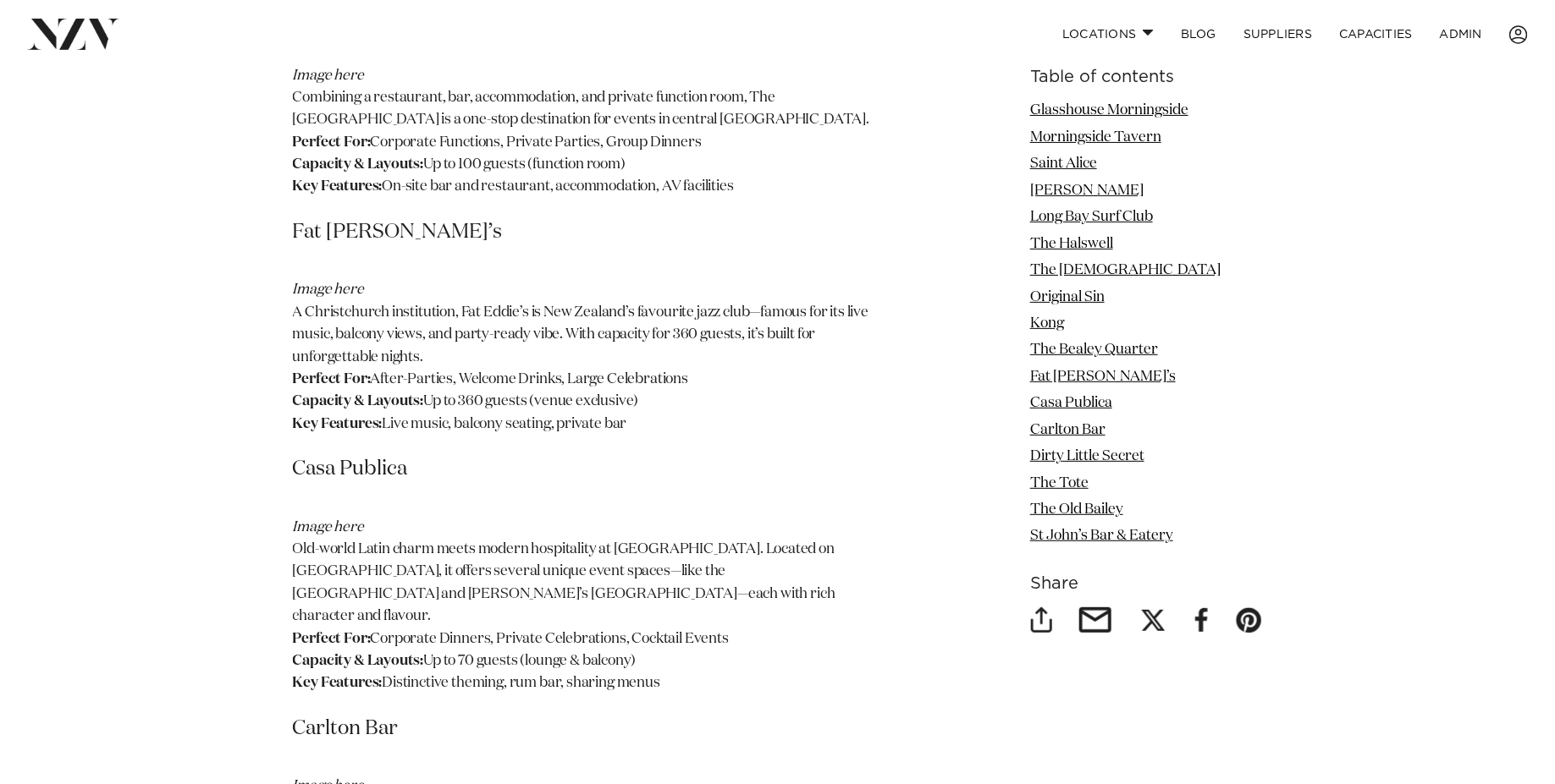
click at [376, 456] on h3 "Casa Publica" at bounding box center [582, 469] width 579 height 28
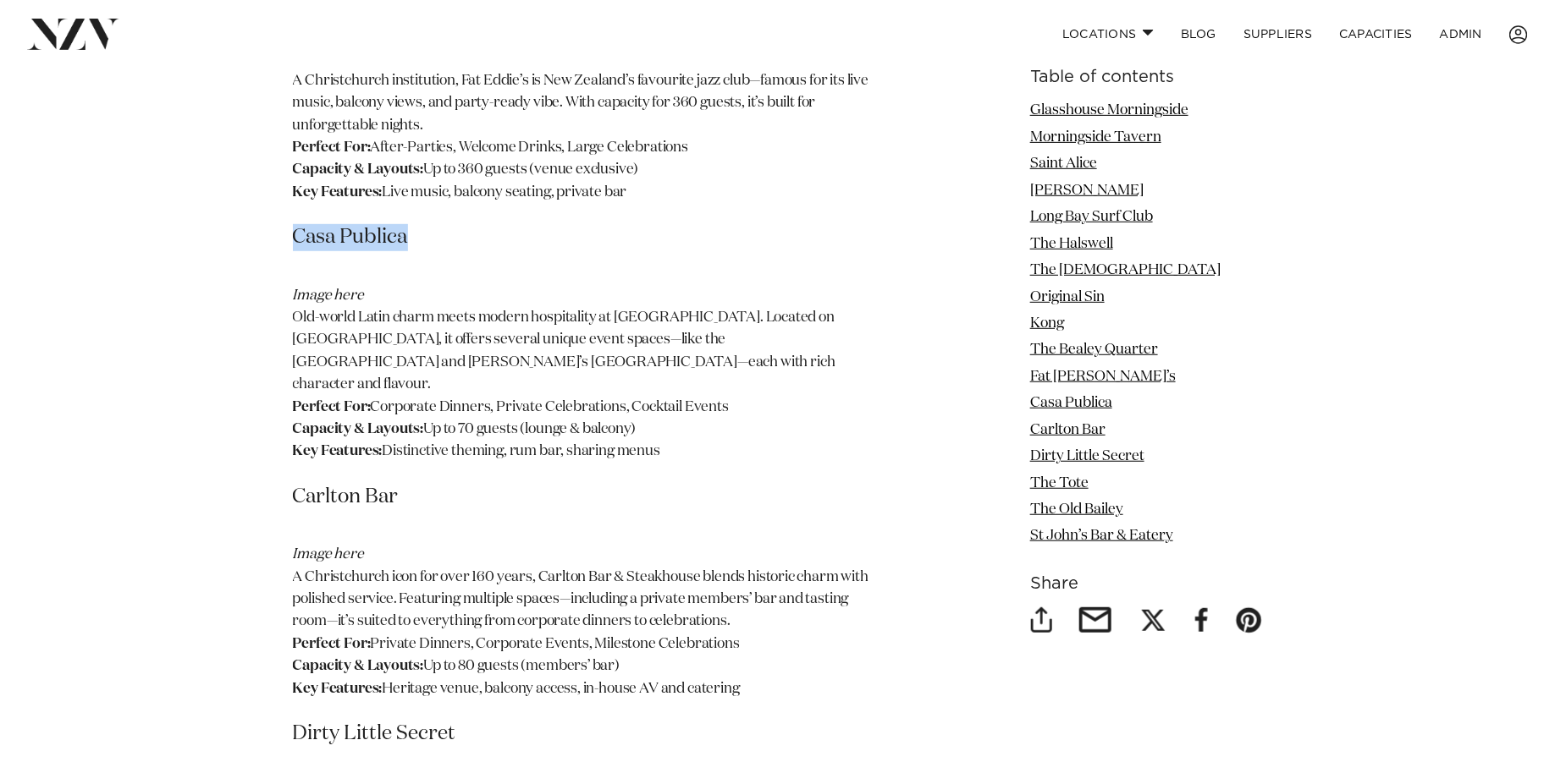
scroll to position [3475, 0]
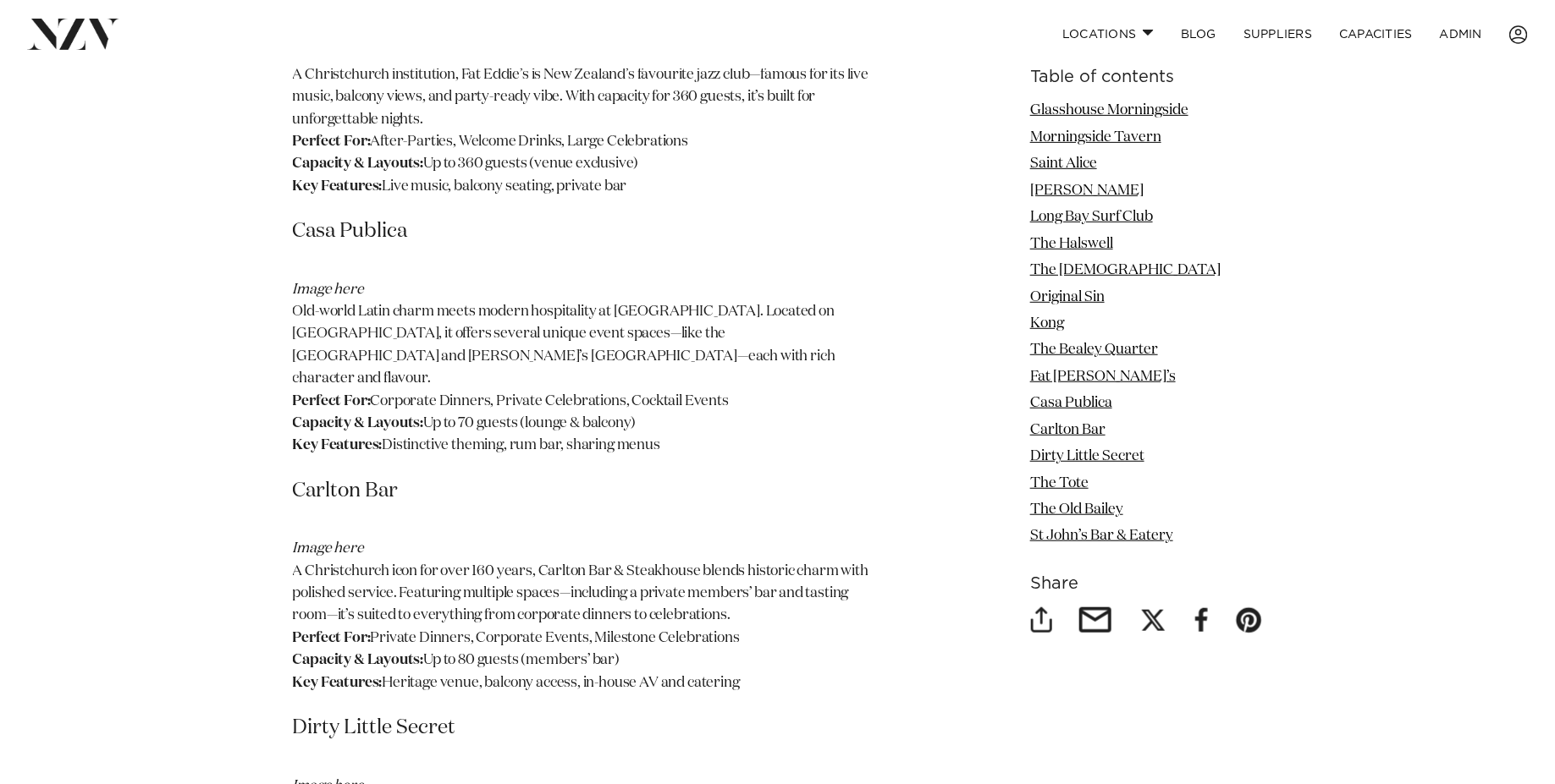
click at [345, 478] on h3 "Carlton Bar" at bounding box center [582, 491] width 579 height 28
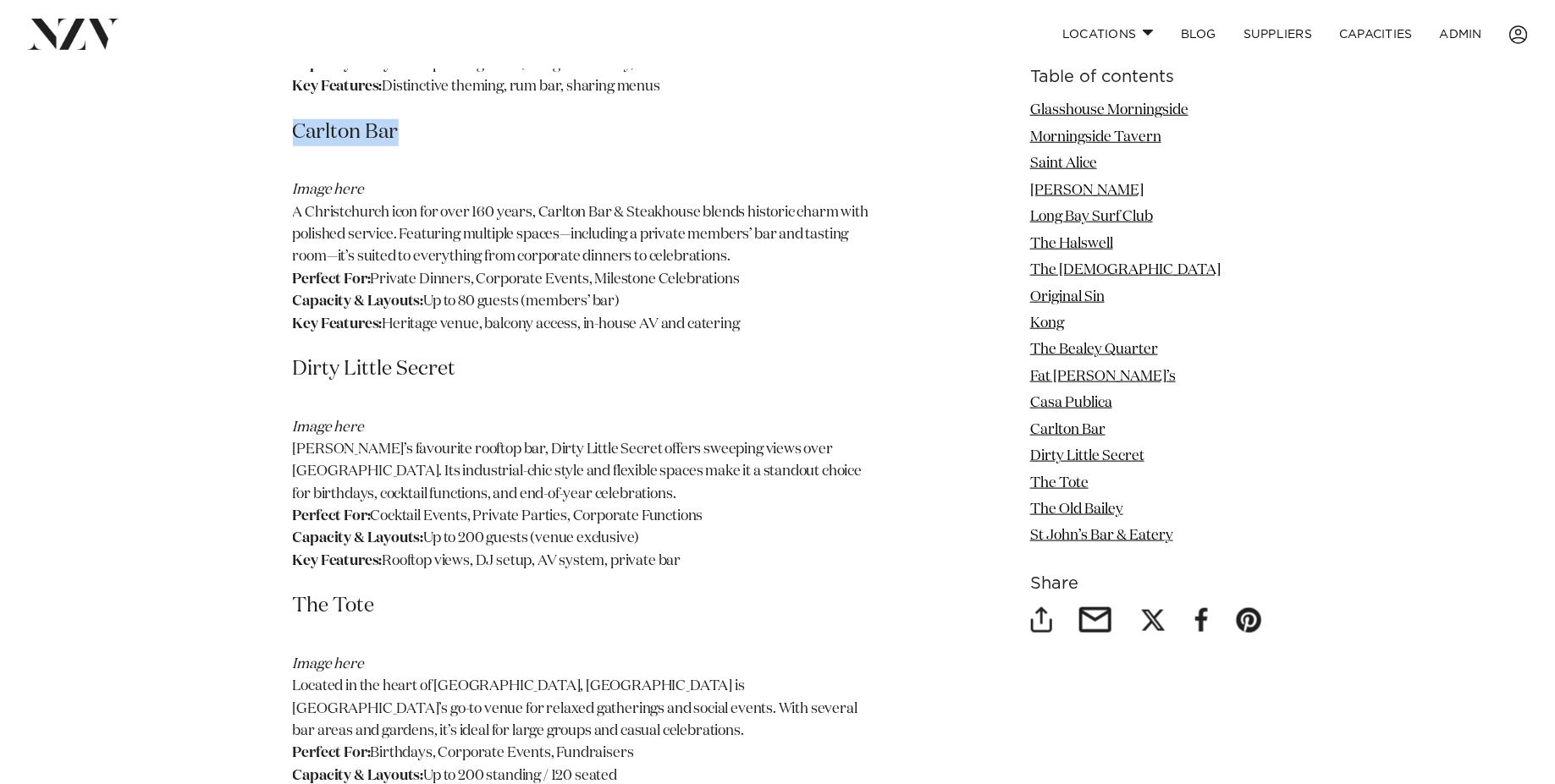
scroll to position [3883, 0]
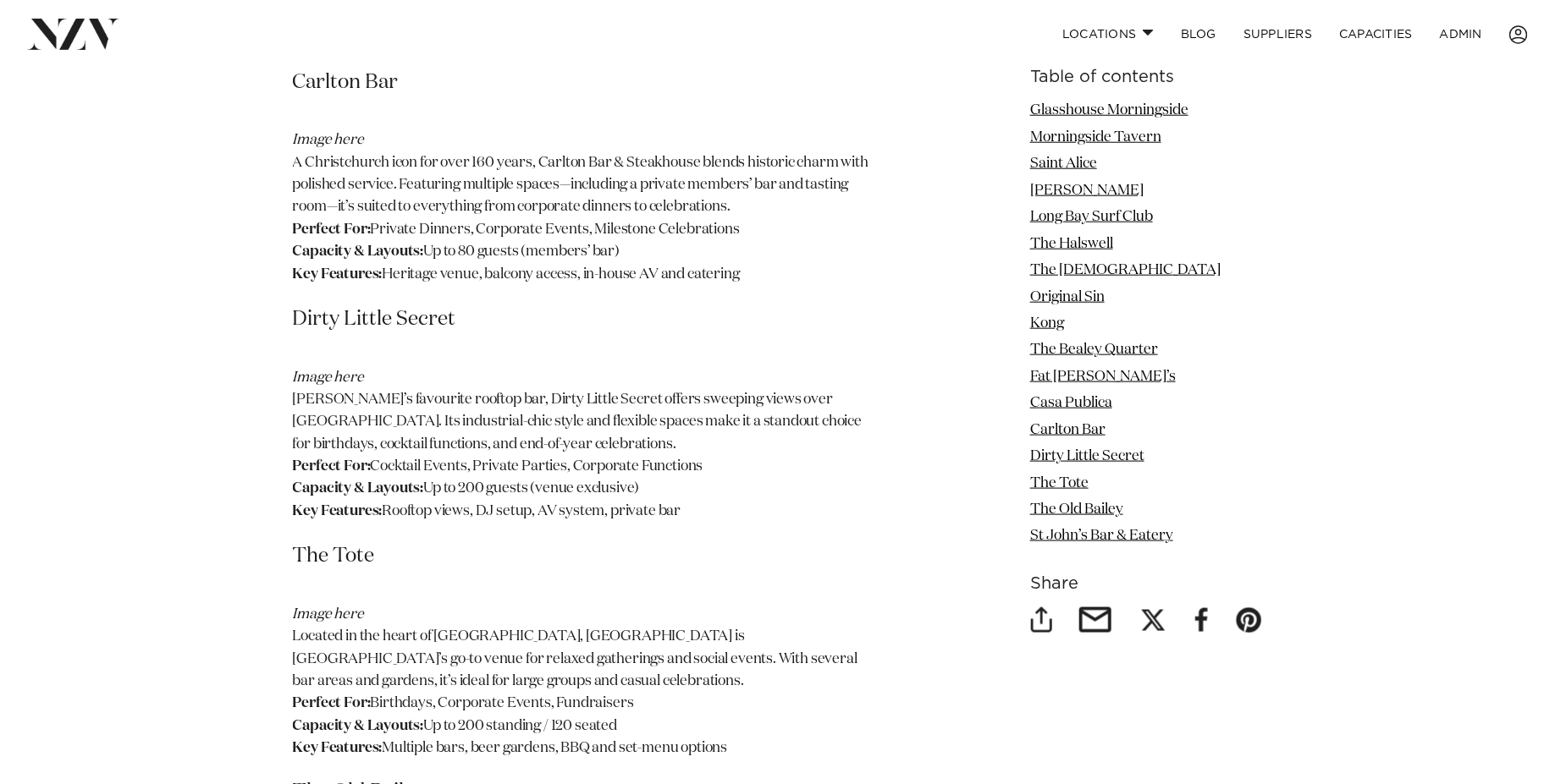
click at [356, 306] on h3 "Dirty Little Secret" at bounding box center [582, 320] width 579 height 28
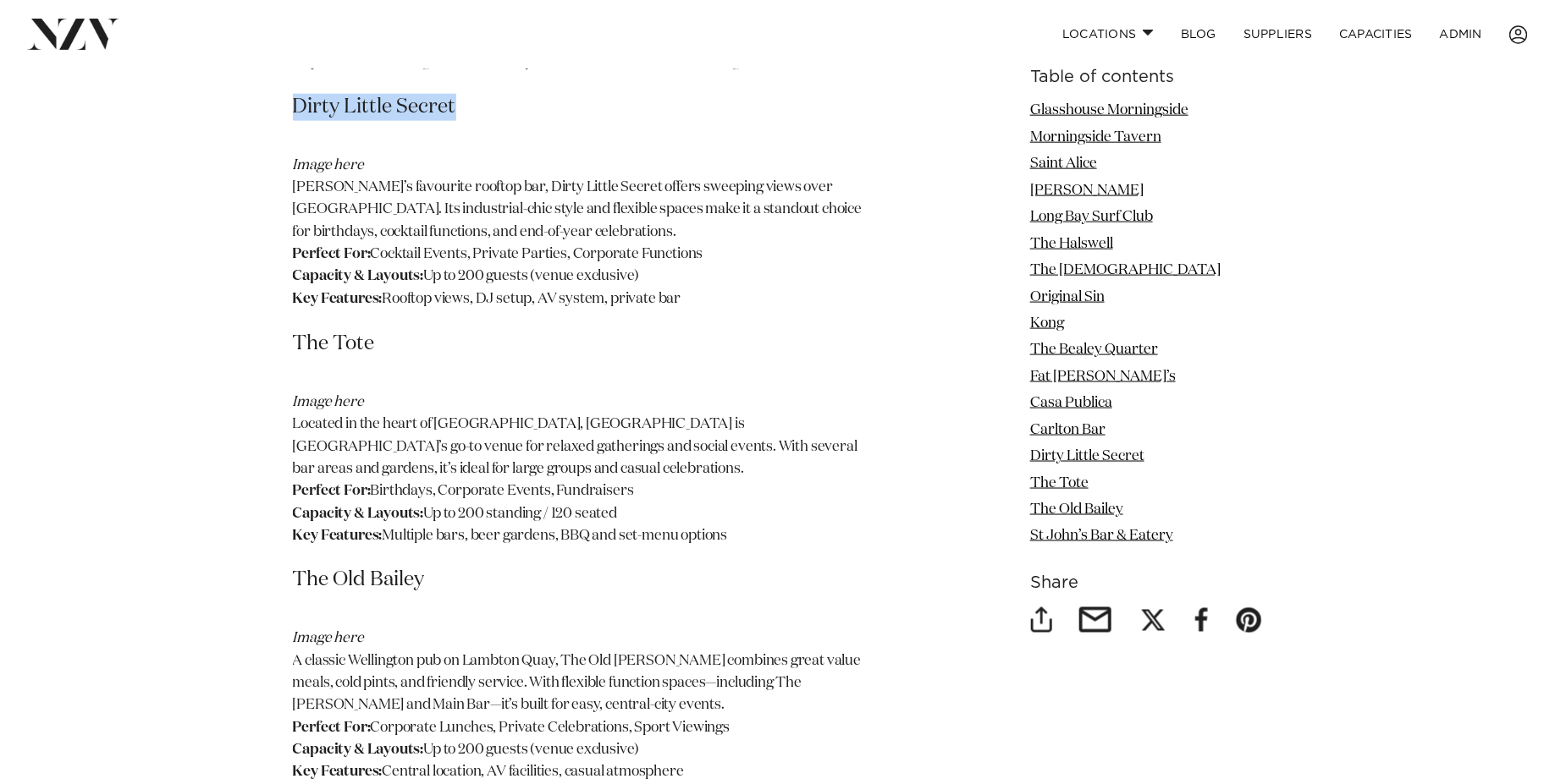
scroll to position [4097, 0]
click at [362, 330] on h3 "The Tote" at bounding box center [582, 344] width 579 height 28
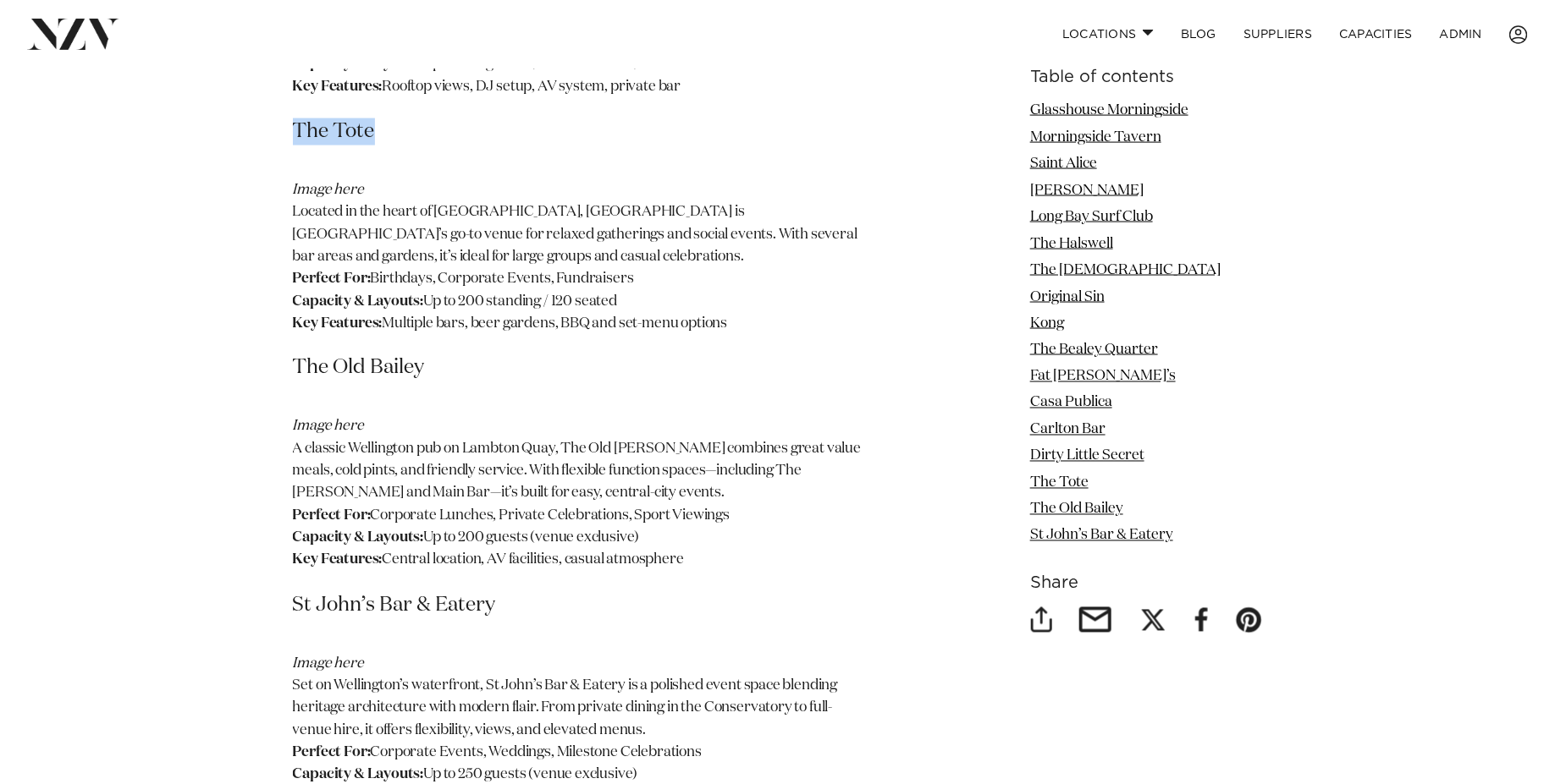
scroll to position [4315, 0]
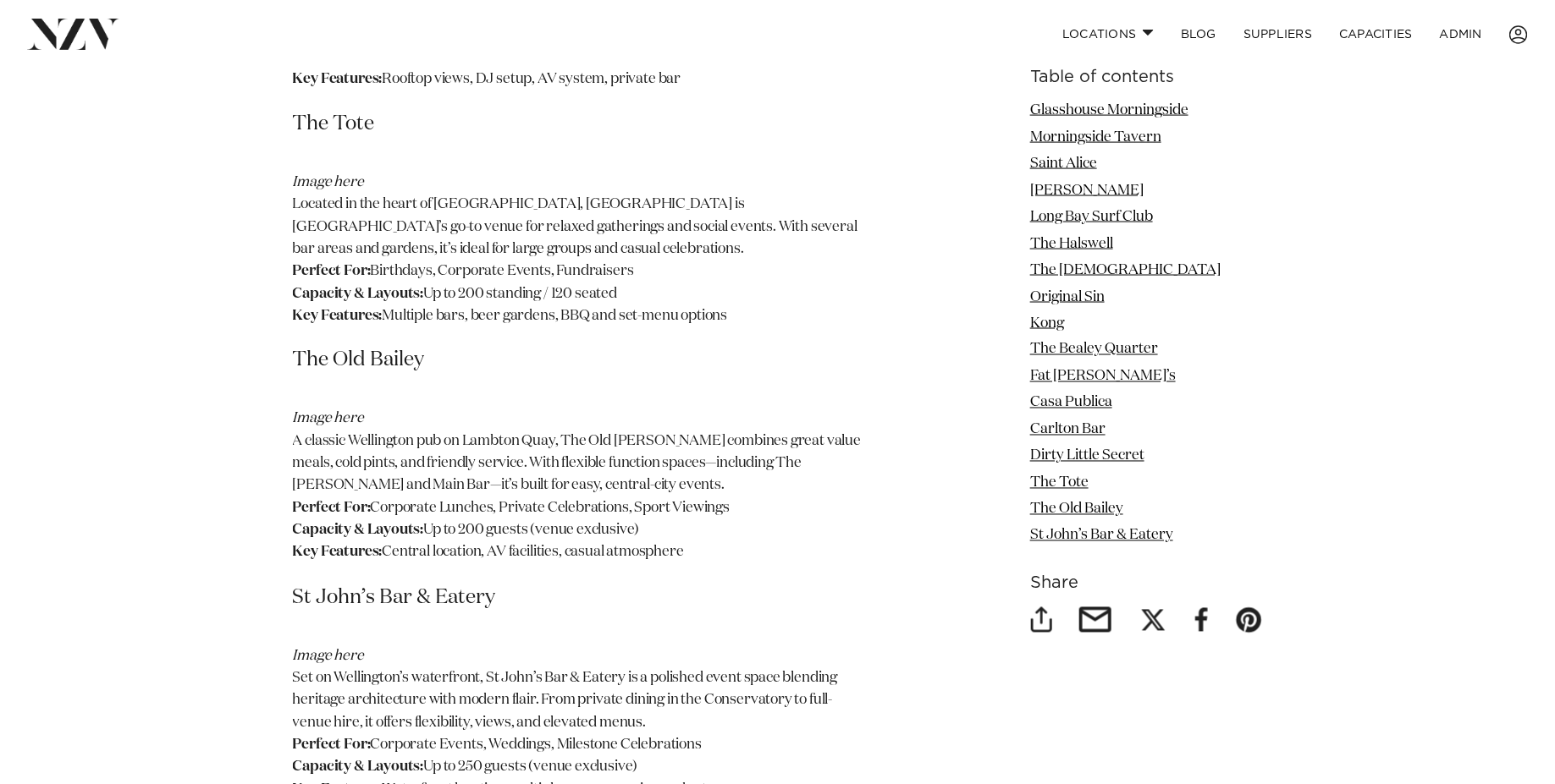
click at [339, 348] on h3 "The Old Bailey" at bounding box center [582, 361] width 579 height 28
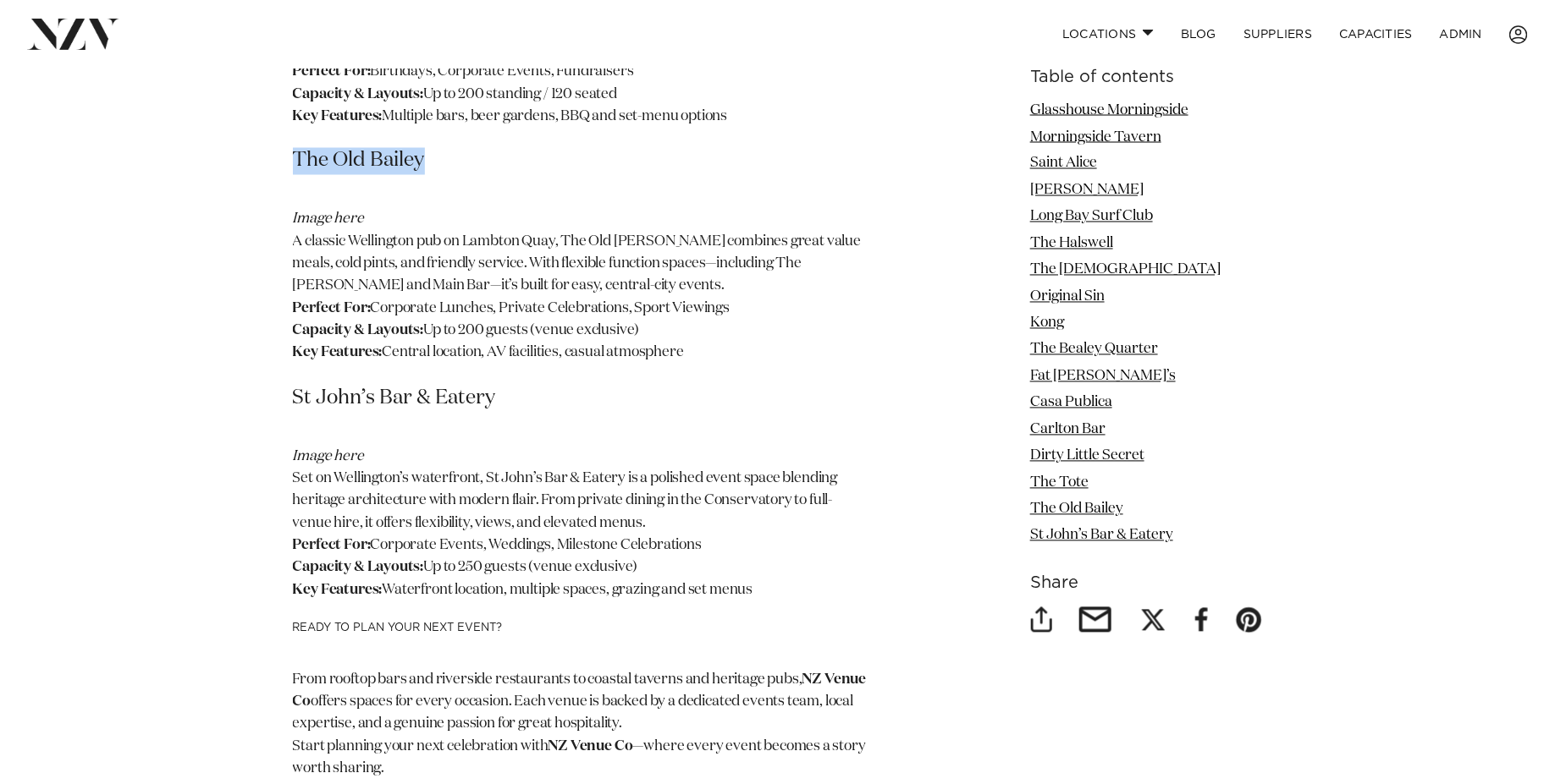
scroll to position [4557, 0]
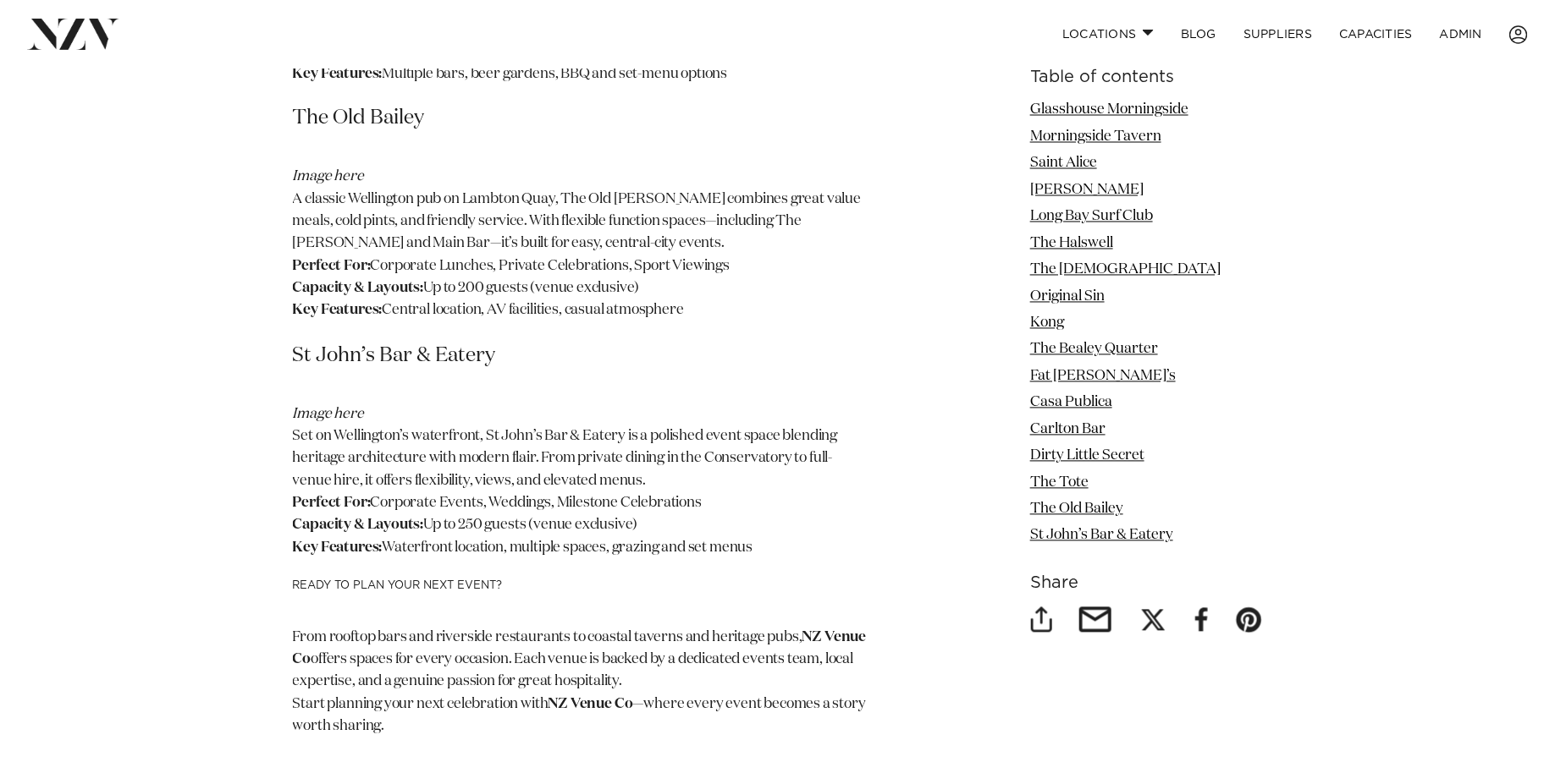
click at [376, 344] on h3 "St John’s Bar & Eatery" at bounding box center [582, 358] width 579 height 28
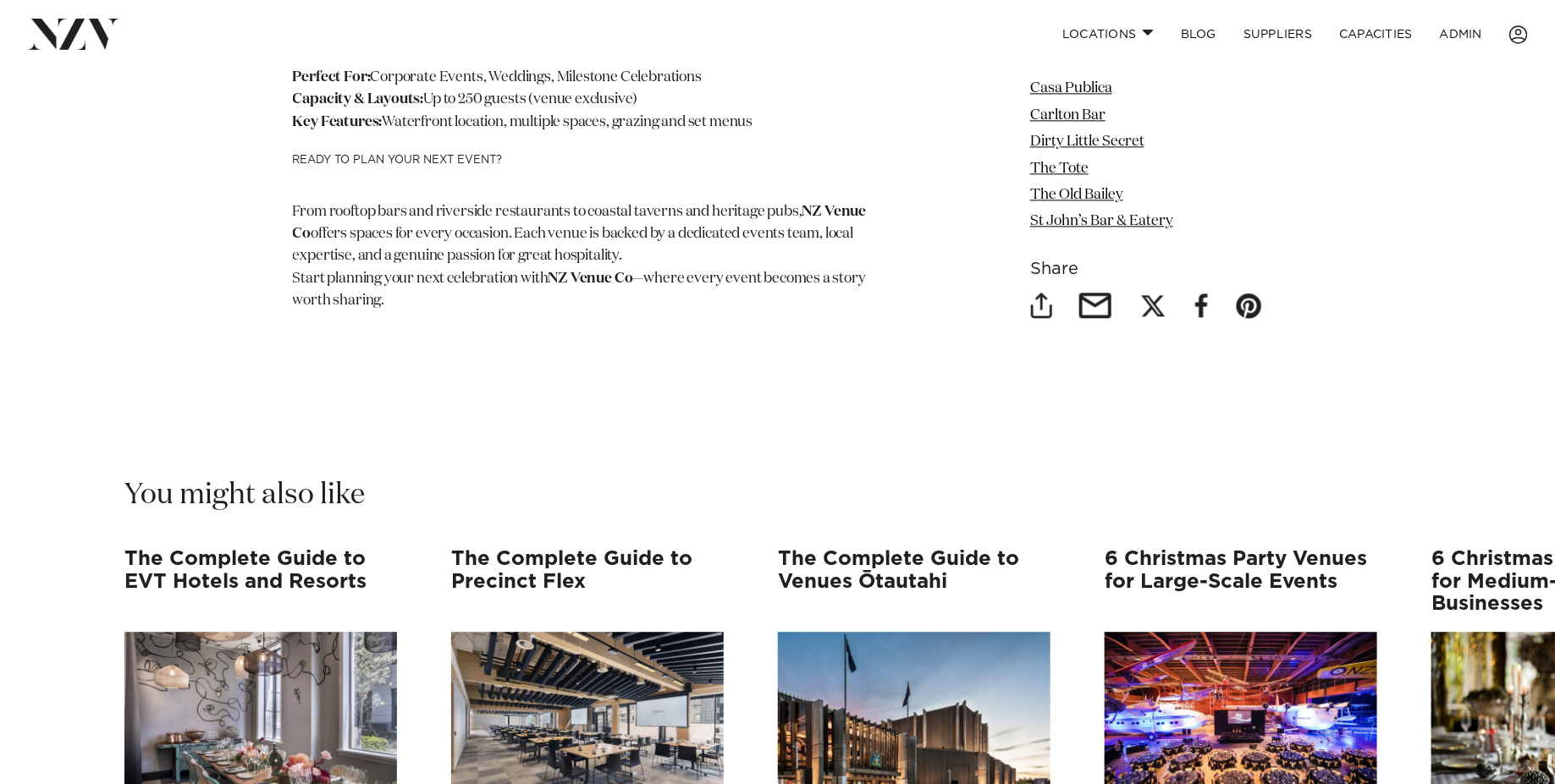
scroll to position [4985, 0]
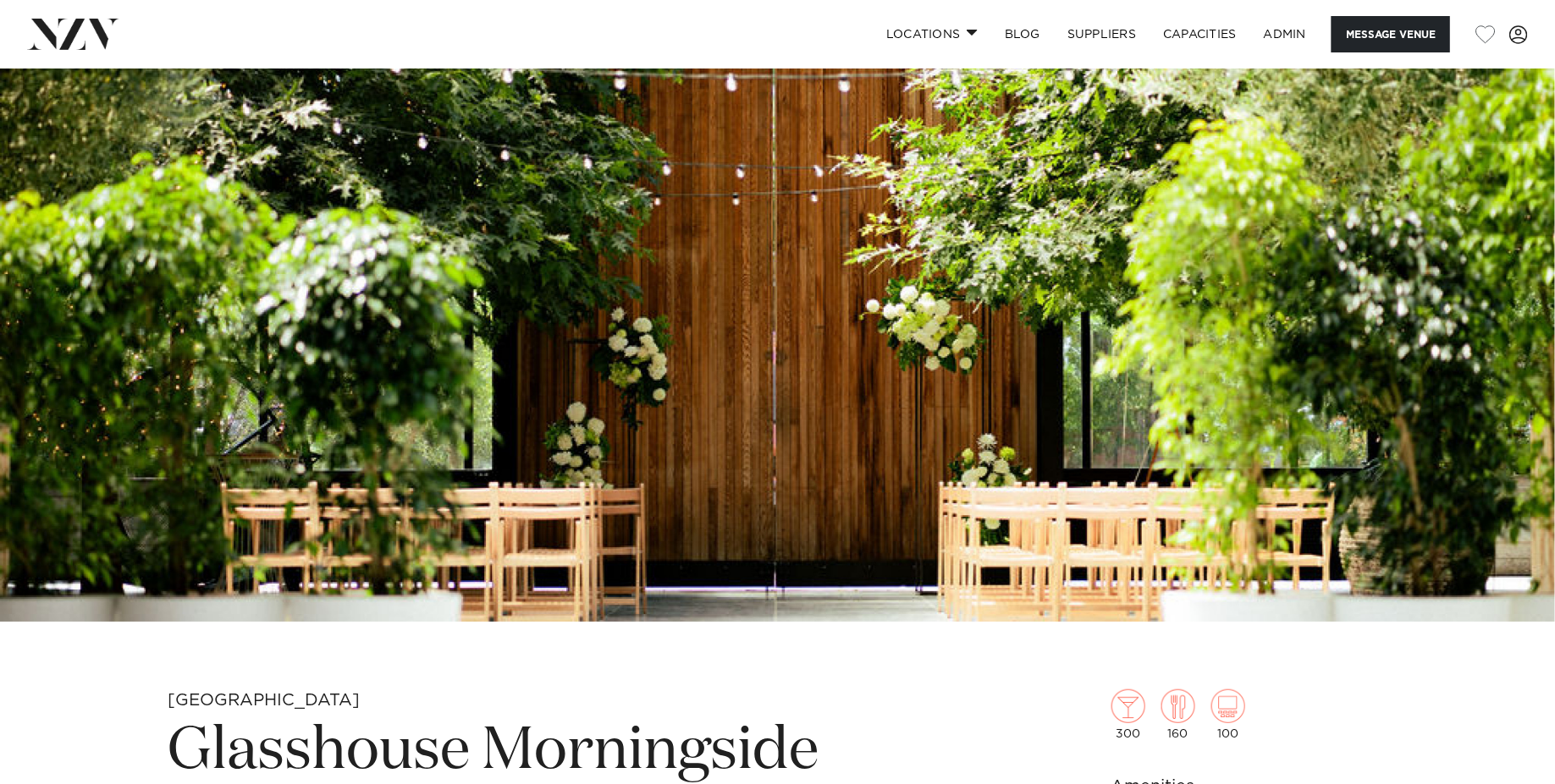
scroll to position [354, 0]
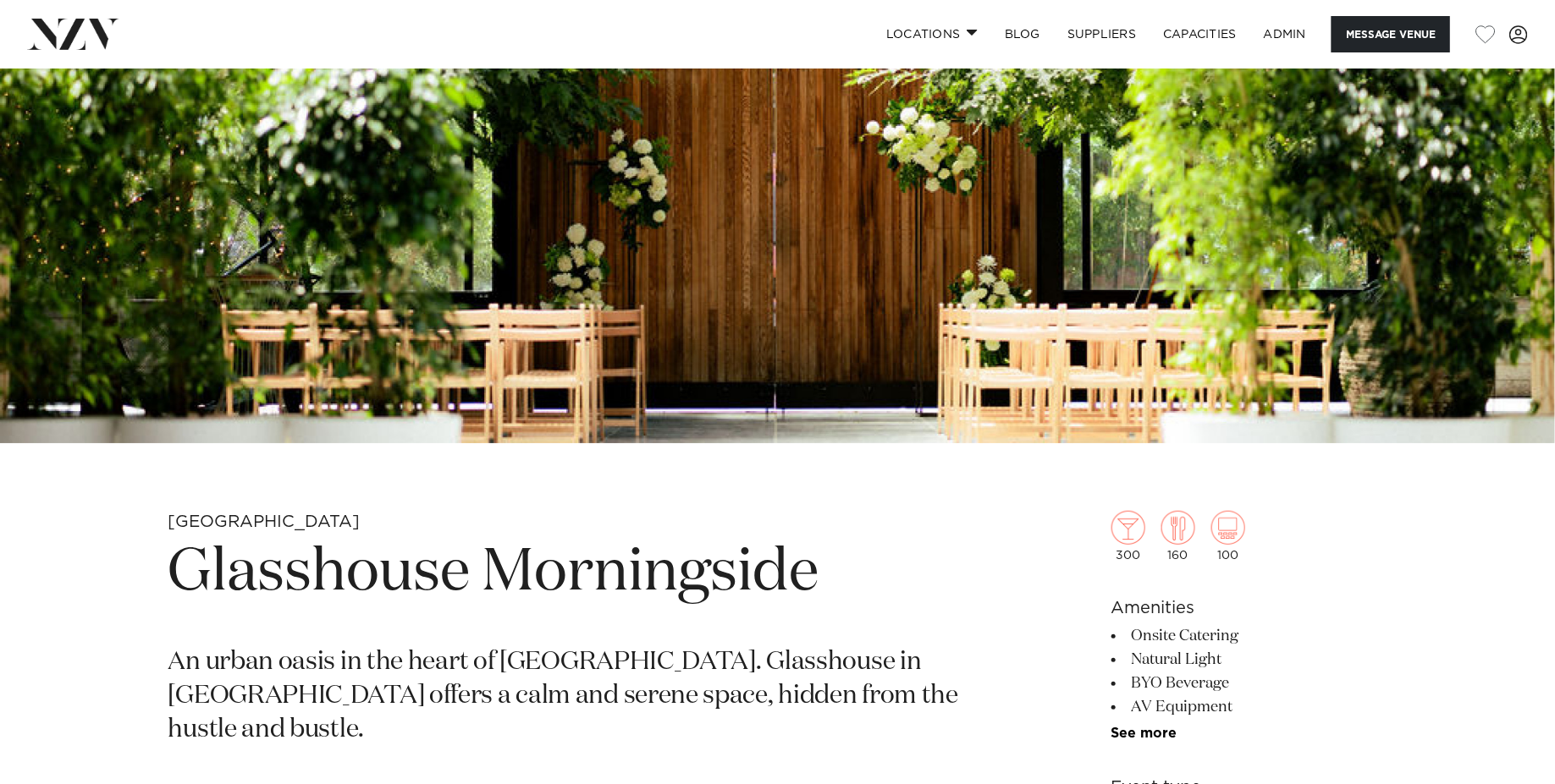
click at [672, 341] on img at bounding box center [777, 79] width 1555 height 728
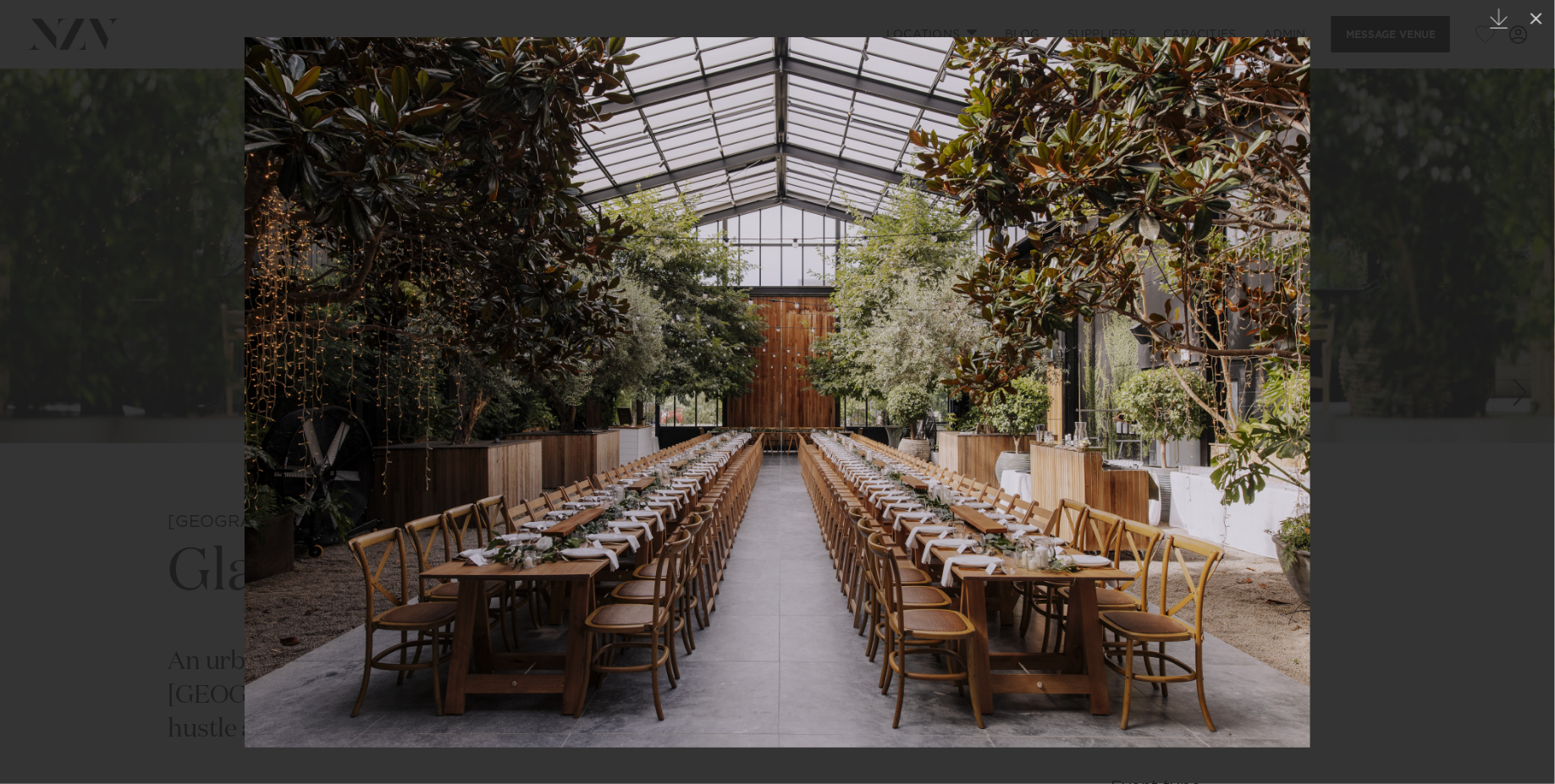
click at [593, 480] on img at bounding box center [777, 392] width 1065 height 711
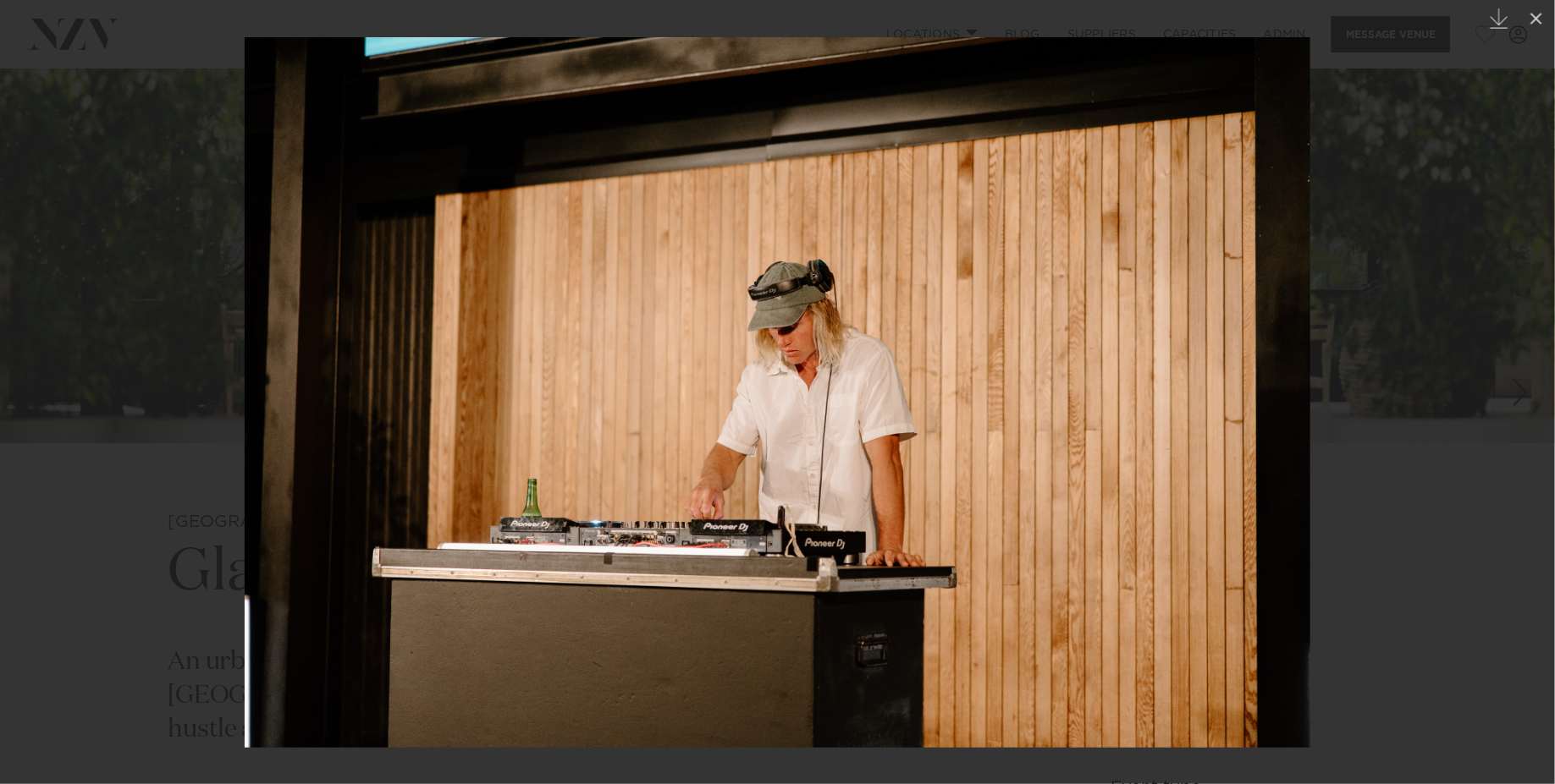
click at [197, 249] on div at bounding box center [777, 392] width 1555 height 784
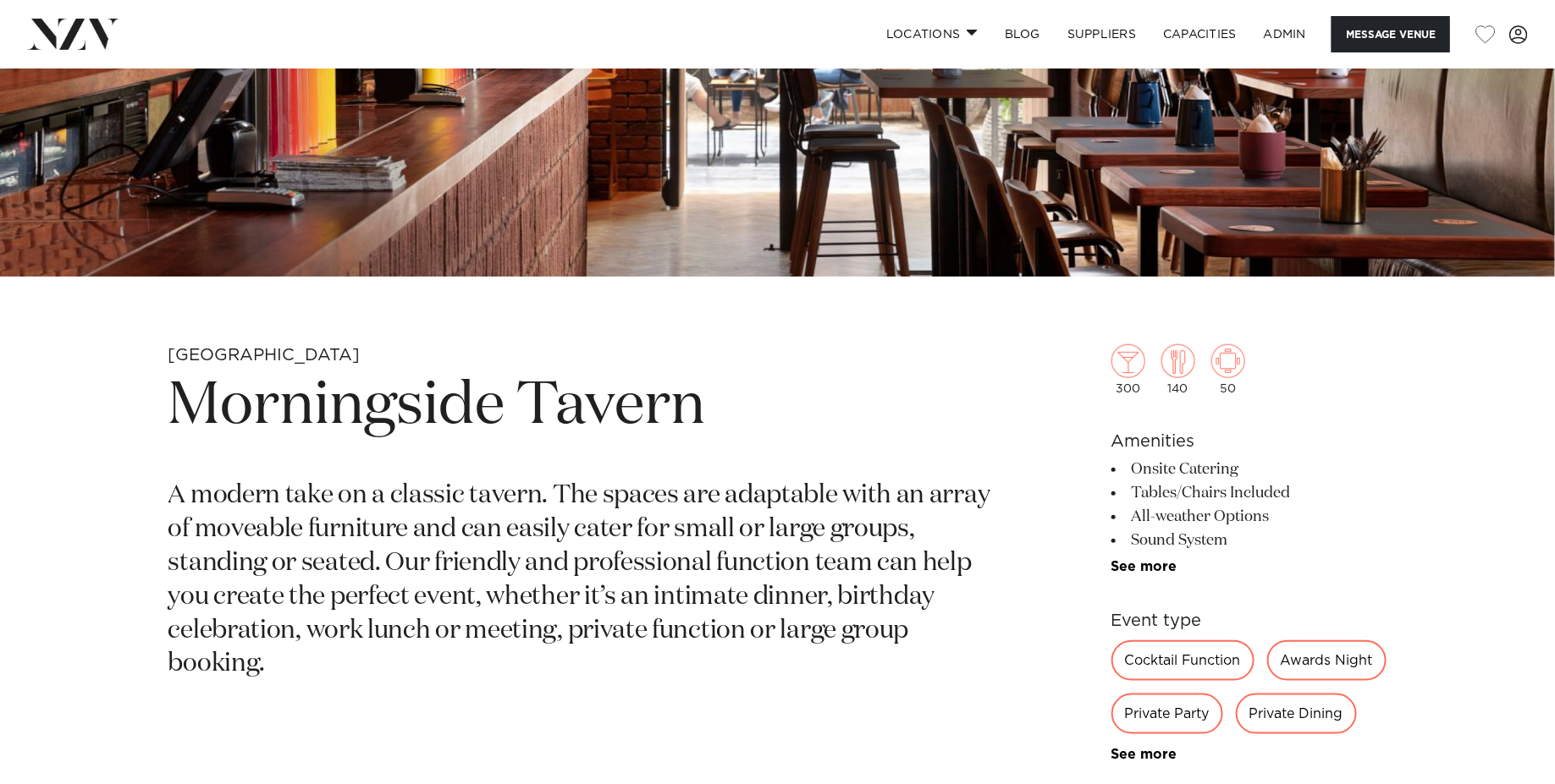
scroll to position [580, 0]
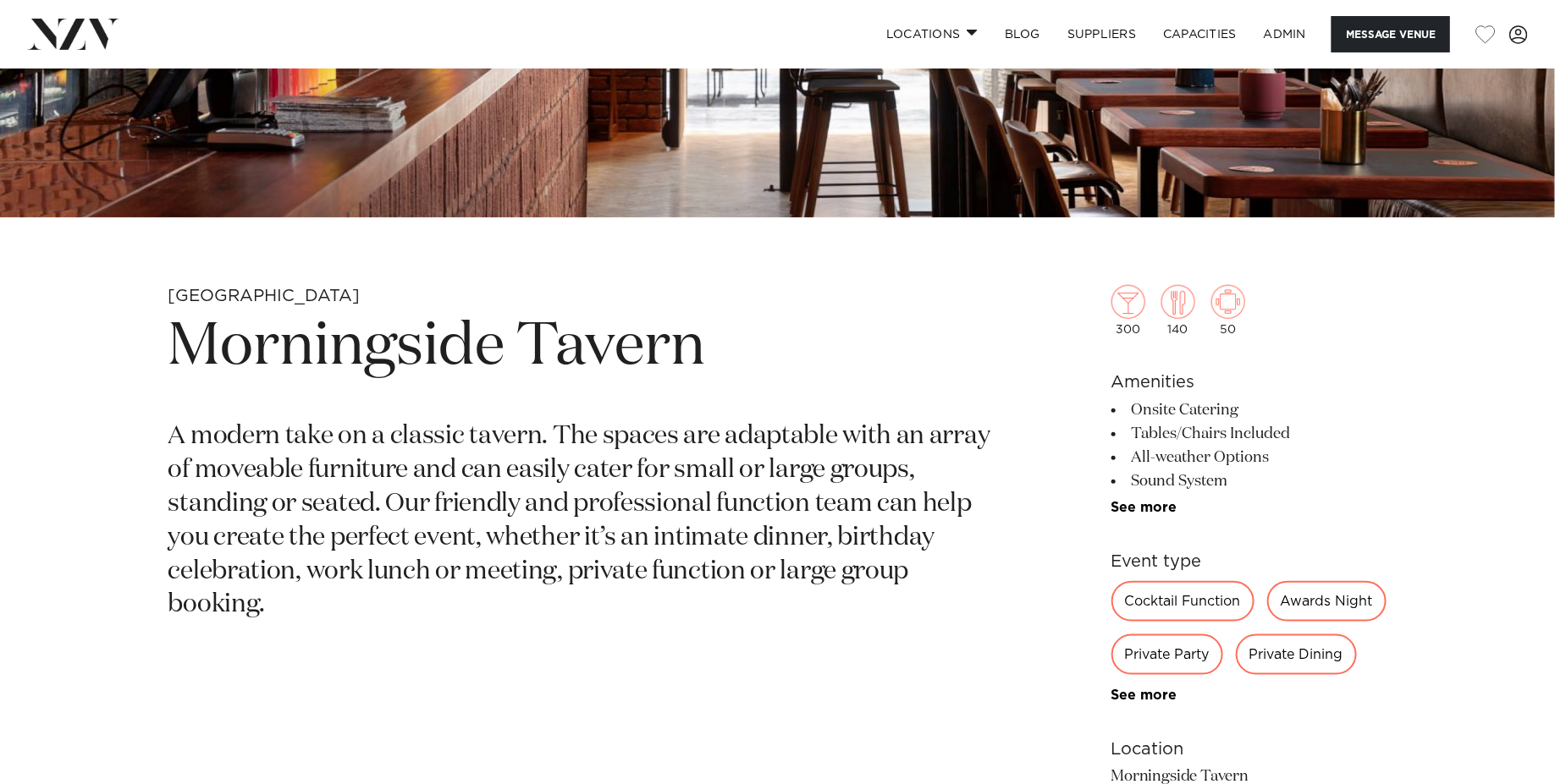
click at [350, 327] on h1 "Morningside Tavern" at bounding box center [580, 348] width 823 height 78
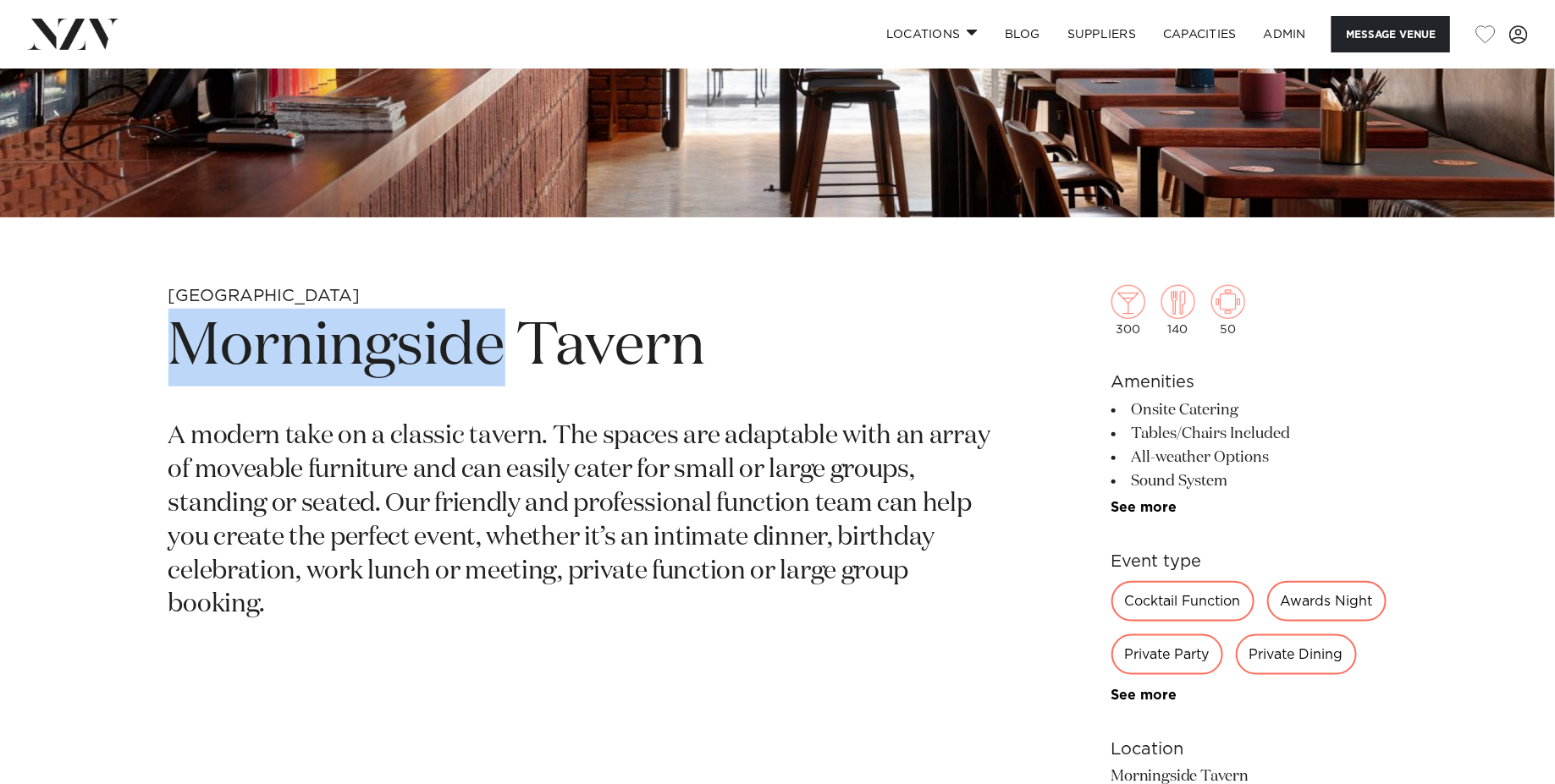
click at [350, 327] on h1 "Morningside Tavern" at bounding box center [580, 348] width 823 height 78
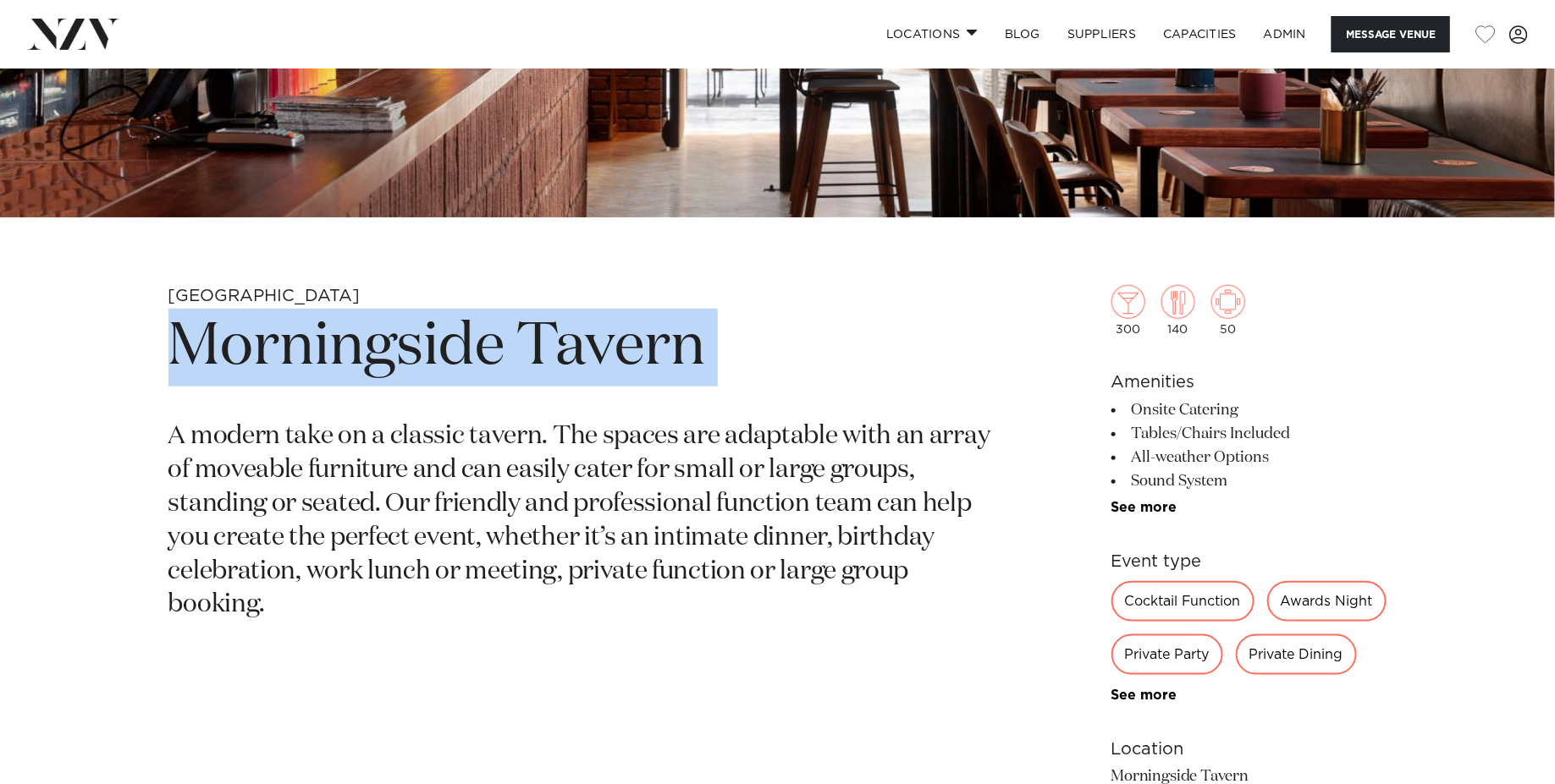
click at [350, 327] on h1 "Morningside Tavern" at bounding box center [580, 348] width 823 height 78
copy section "Morningside Tavern"
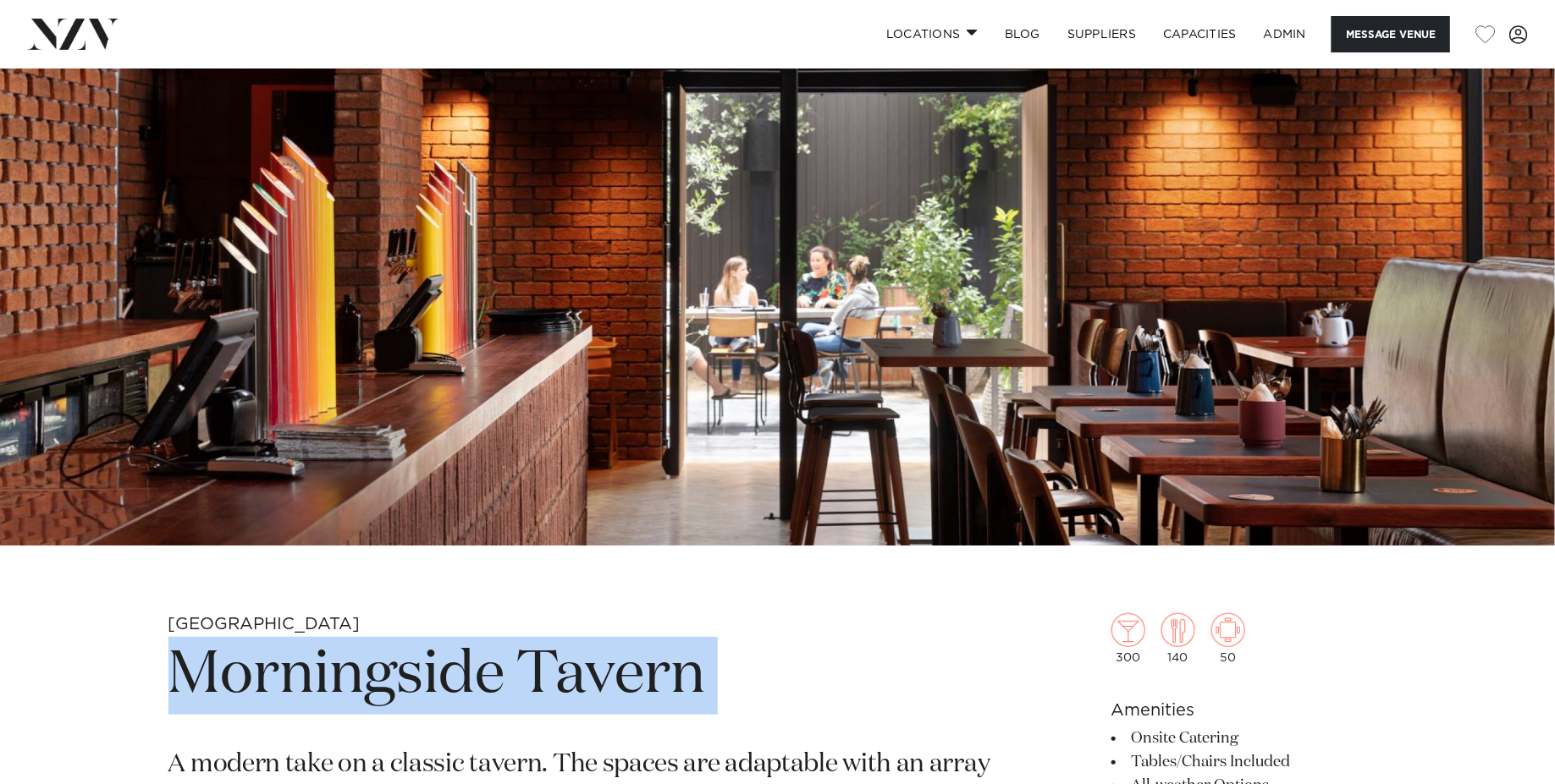
scroll to position [220, 0]
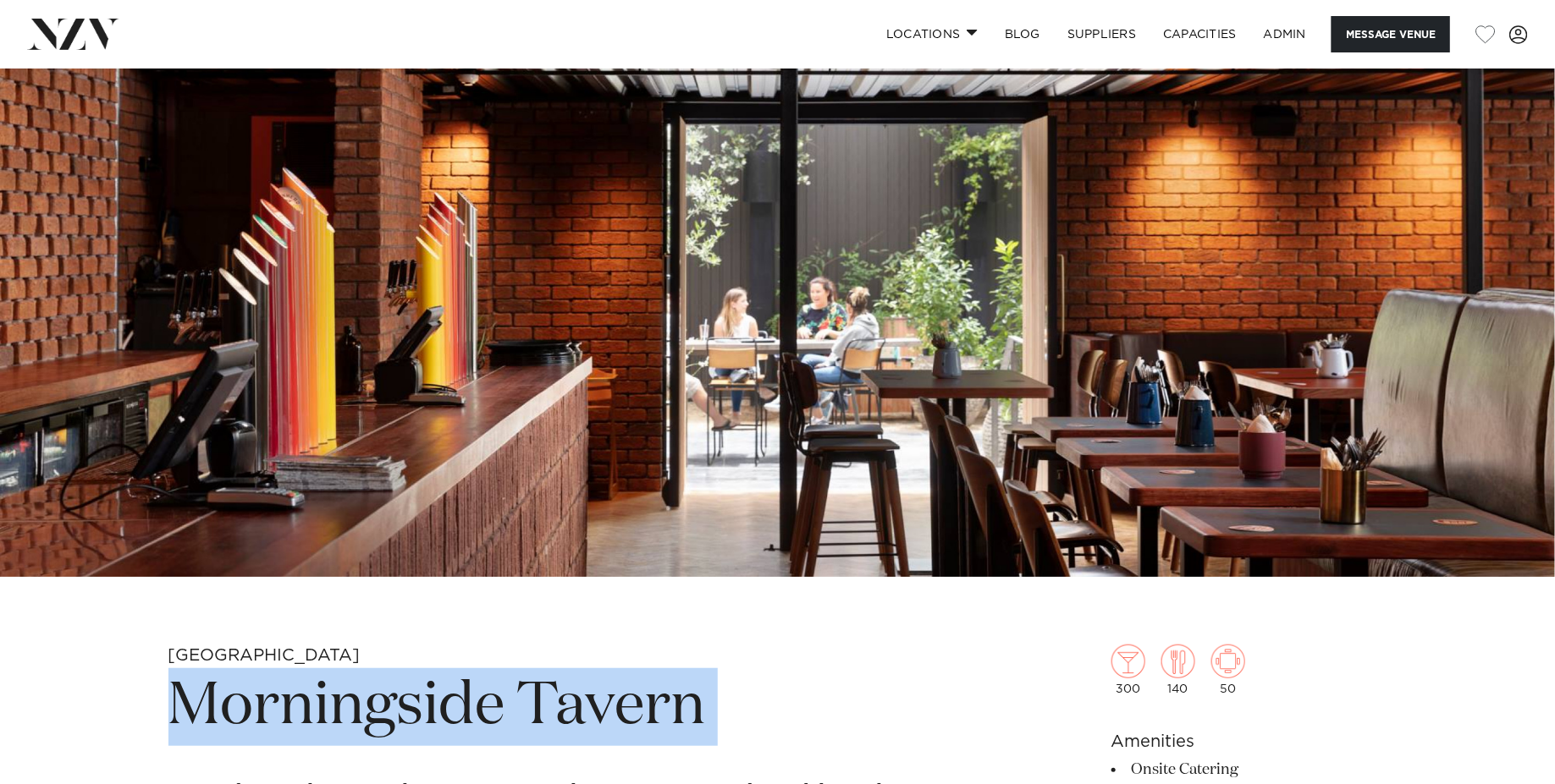
click at [594, 298] on img at bounding box center [777, 213] width 1555 height 728
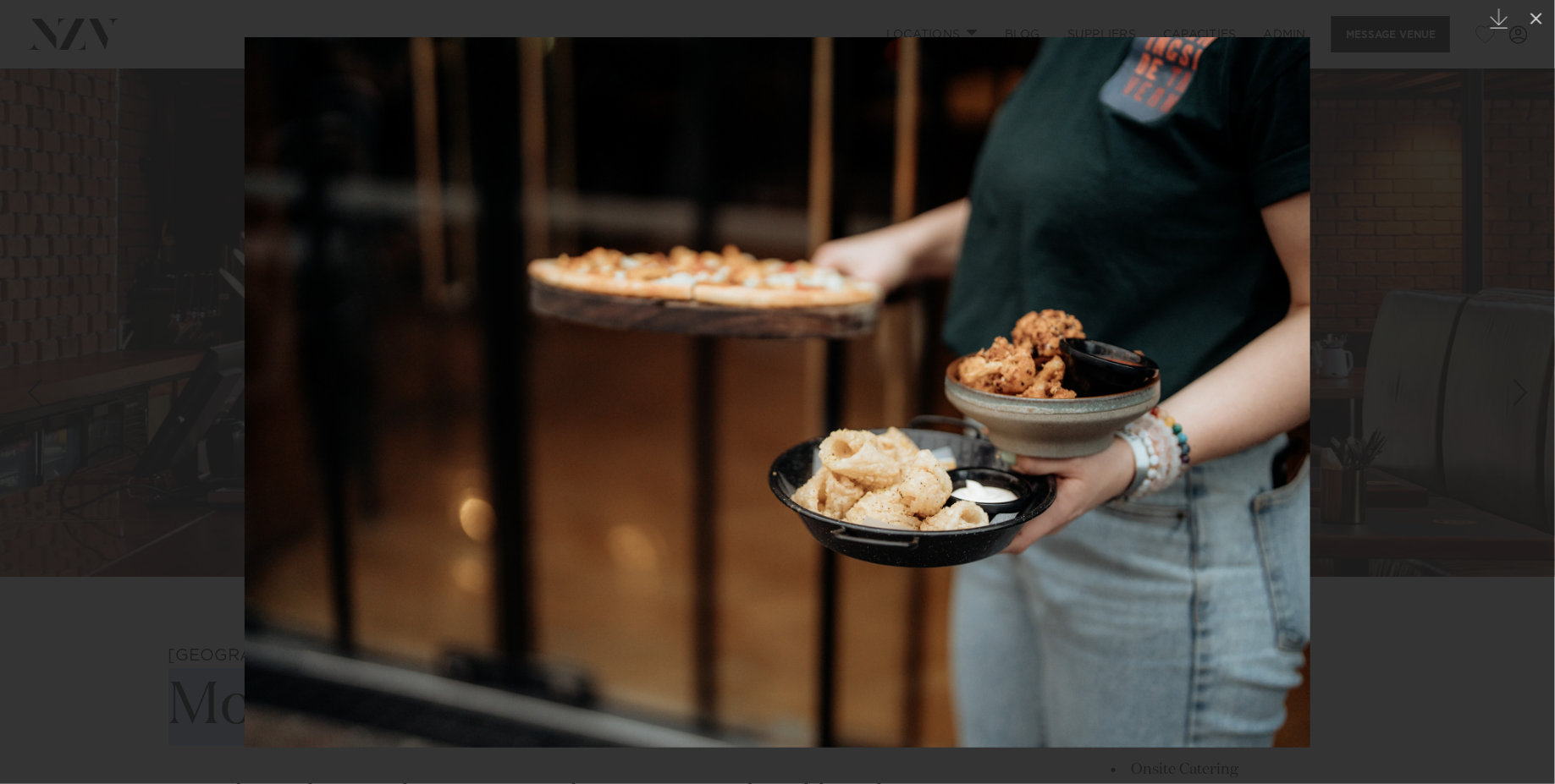
click at [712, 376] on img at bounding box center [777, 392] width 1065 height 711
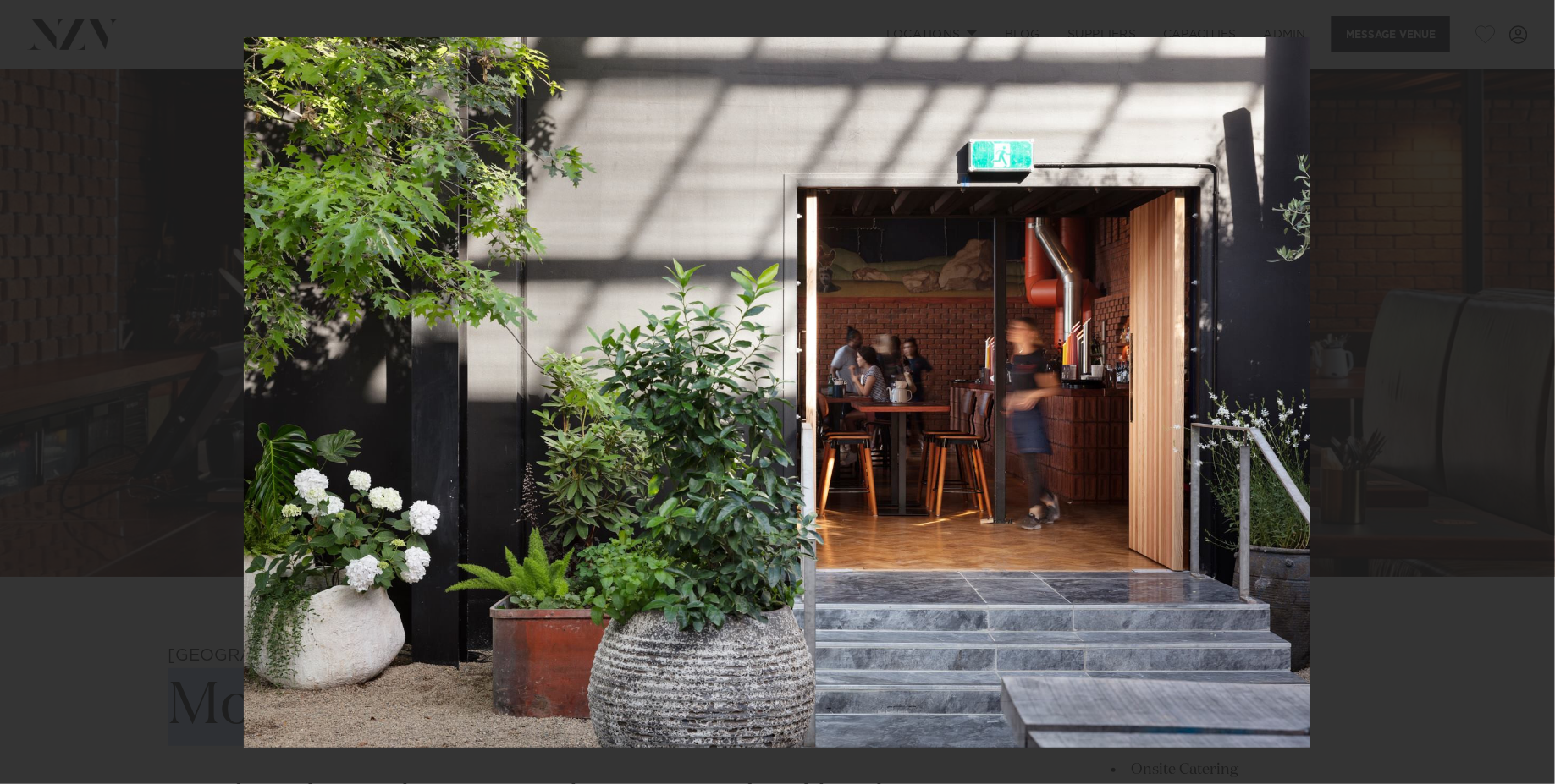
click at [147, 193] on div at bounding box center [777, 392] width 1555 height 784
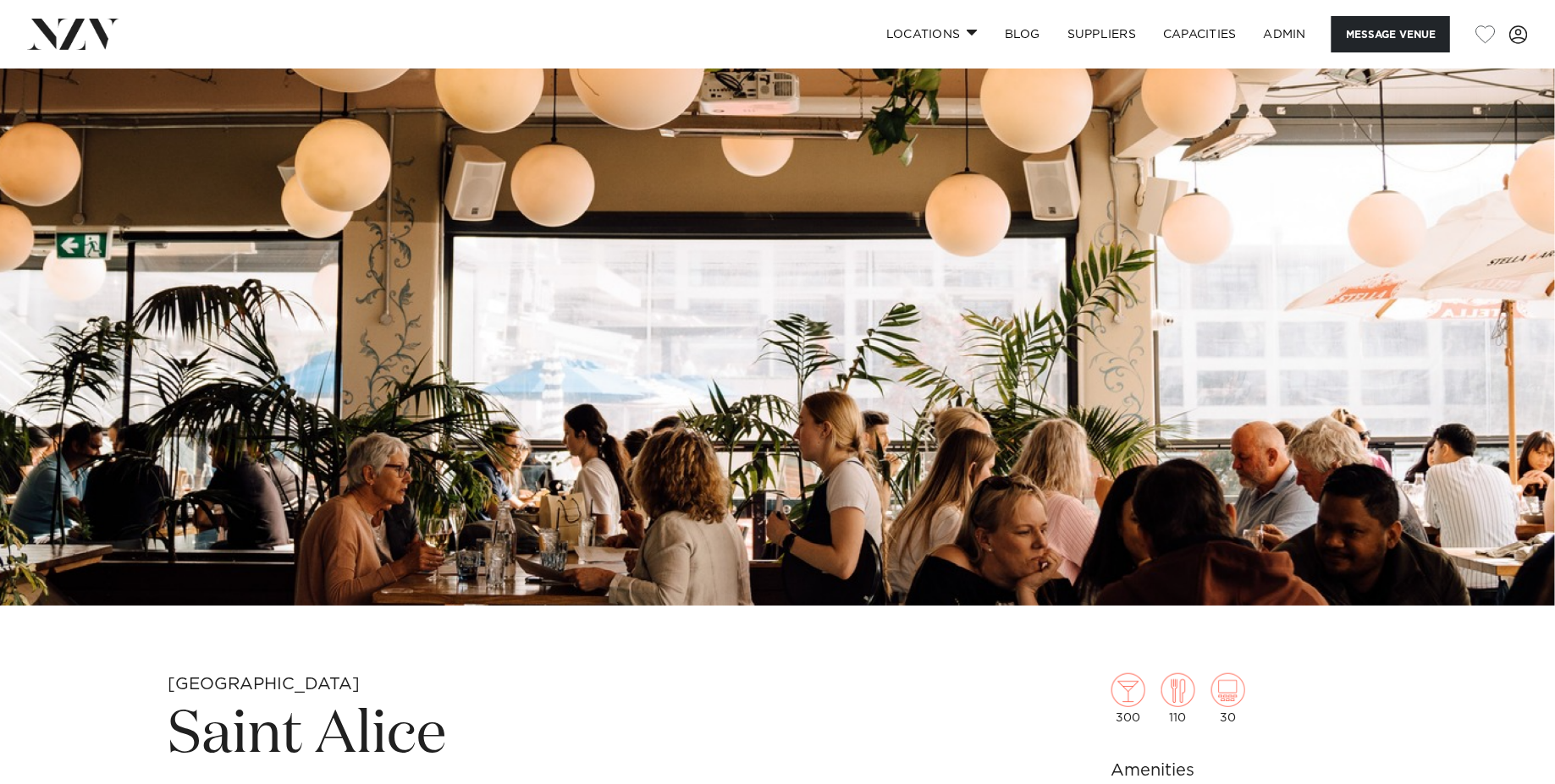
scroll to position [316, 0]
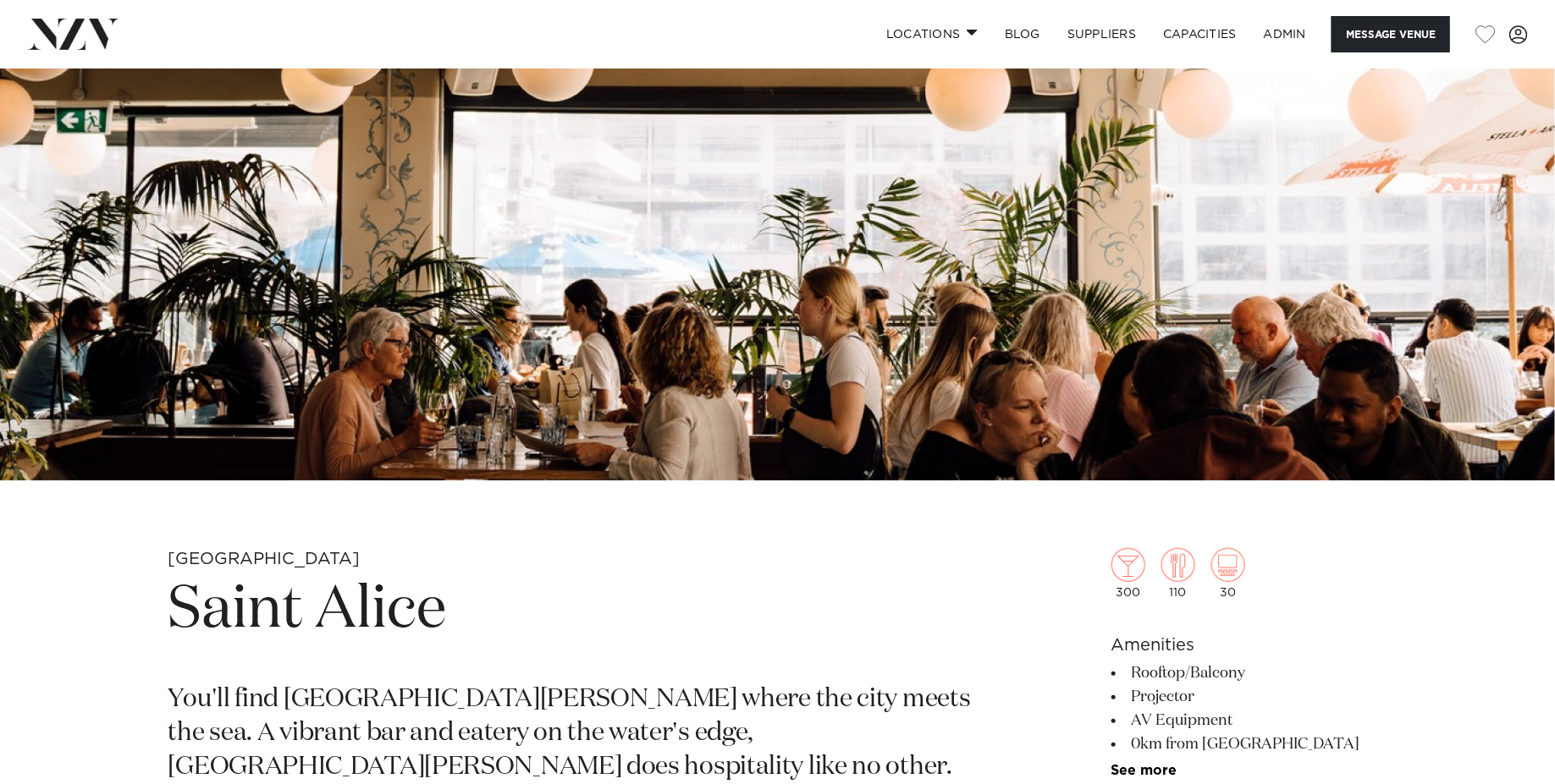
click at [342, 630] on h1 "Saint Alice" at bounding box center [580, 611] width 823 height 78
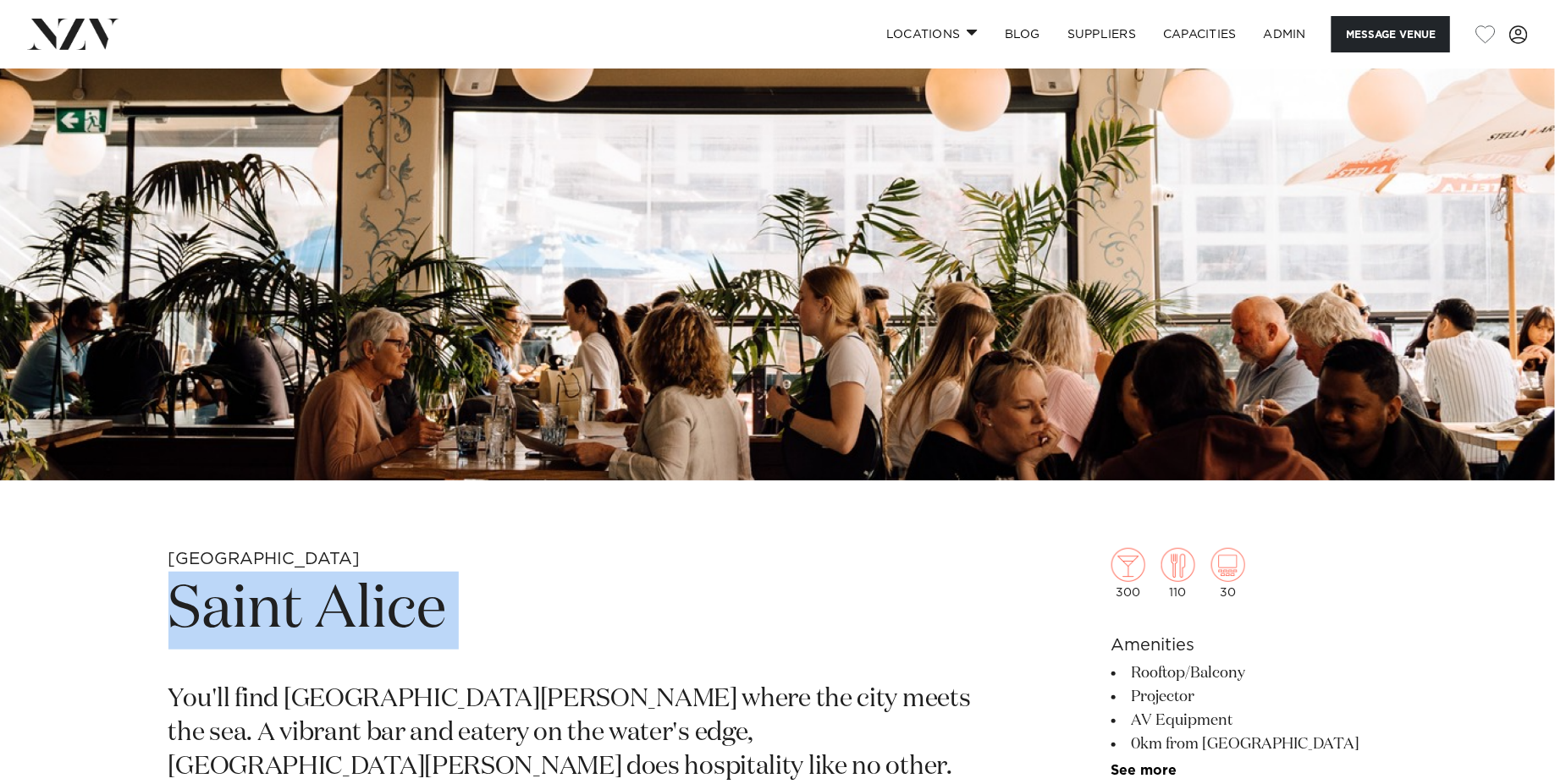
click at [342, 630] on h1 "Saint Alice" at bounding box center [580, 611] width 823 height 78
copy section "Saint Alice"
click at [522, 409] on img at bounding box center [777, 116] width 1555 height 728
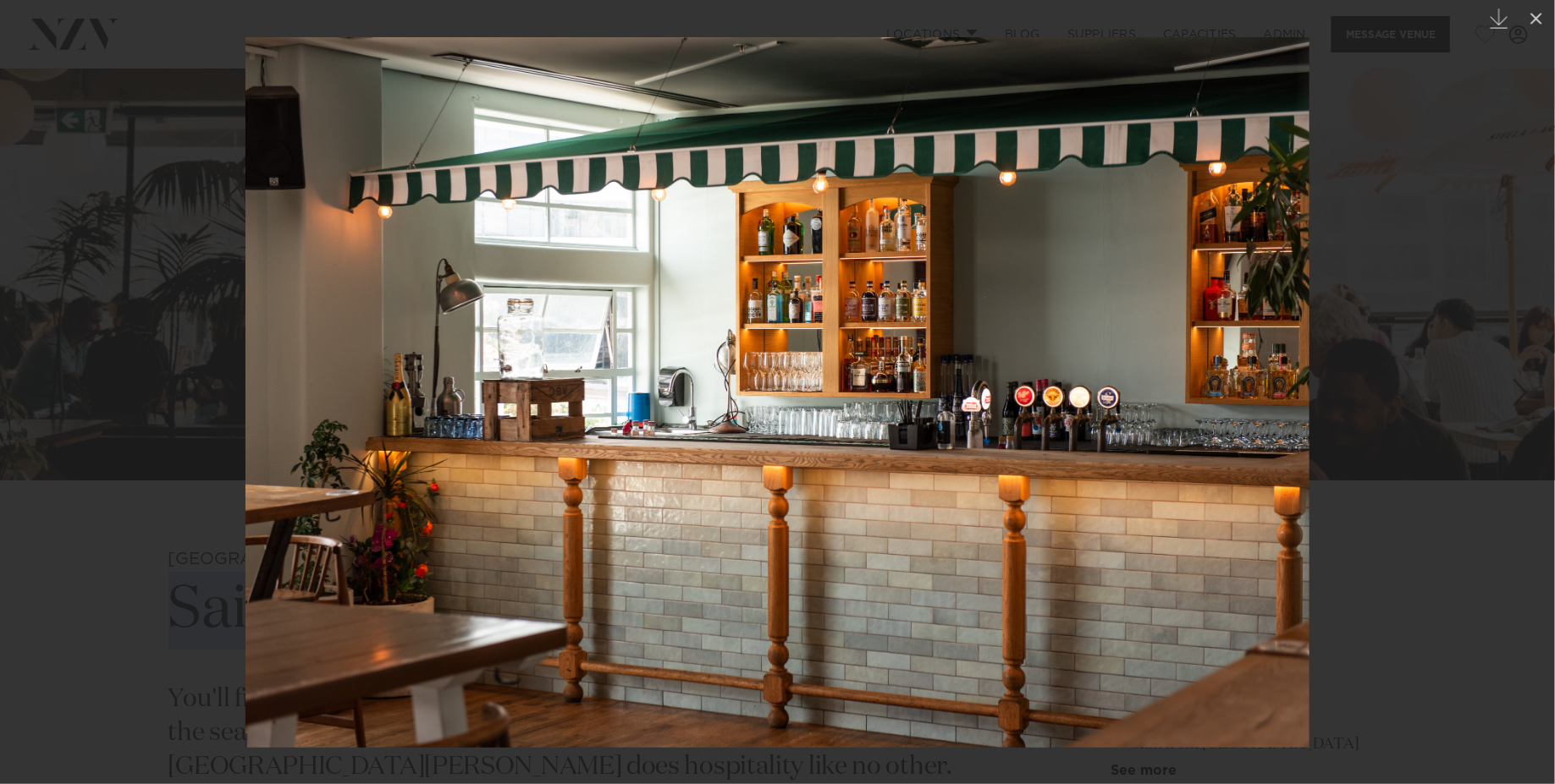
click at [129, 122] on div at bounding box center [777, 392] width 1555 height 784
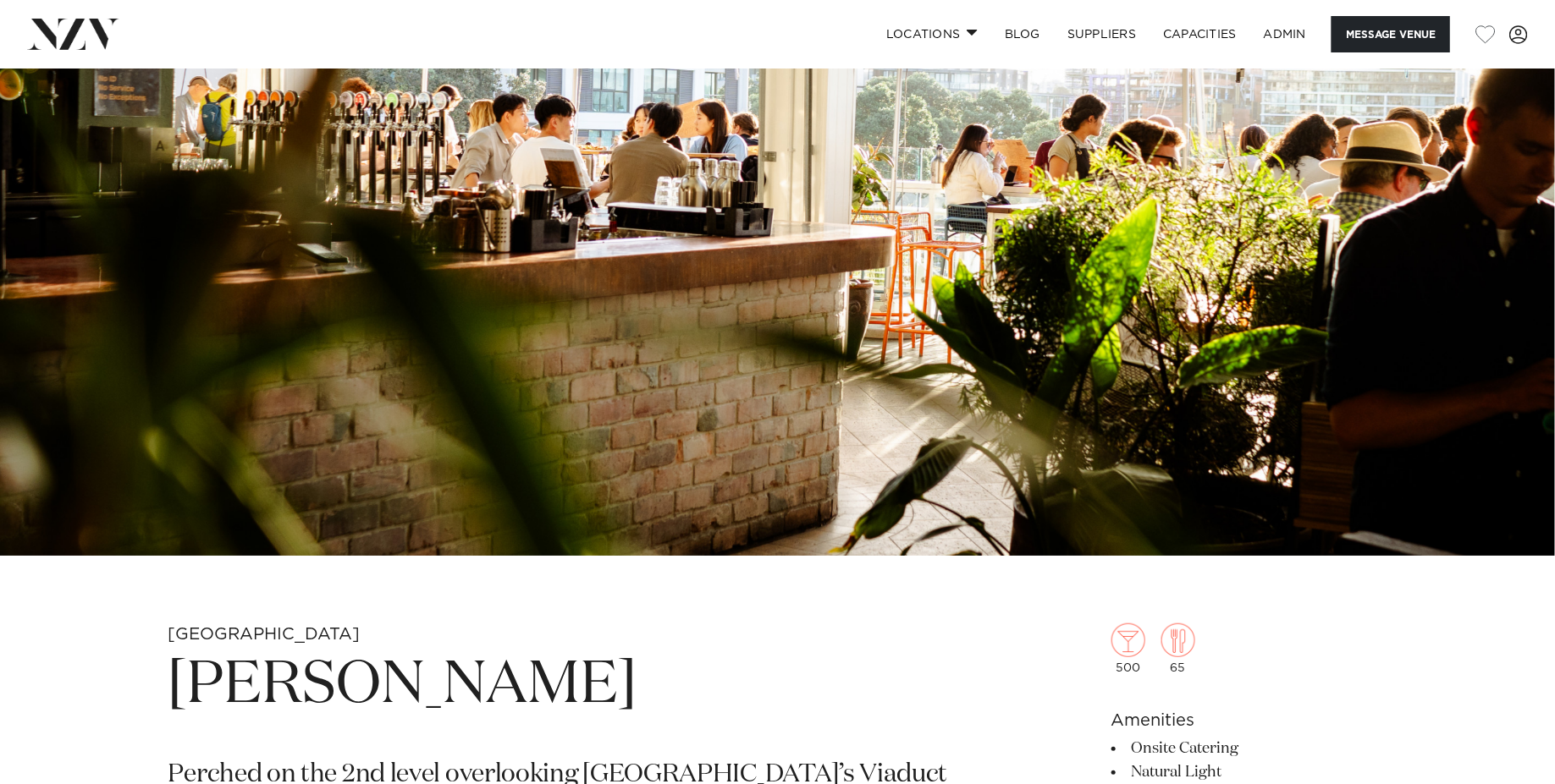
scroll to position [257, 0]
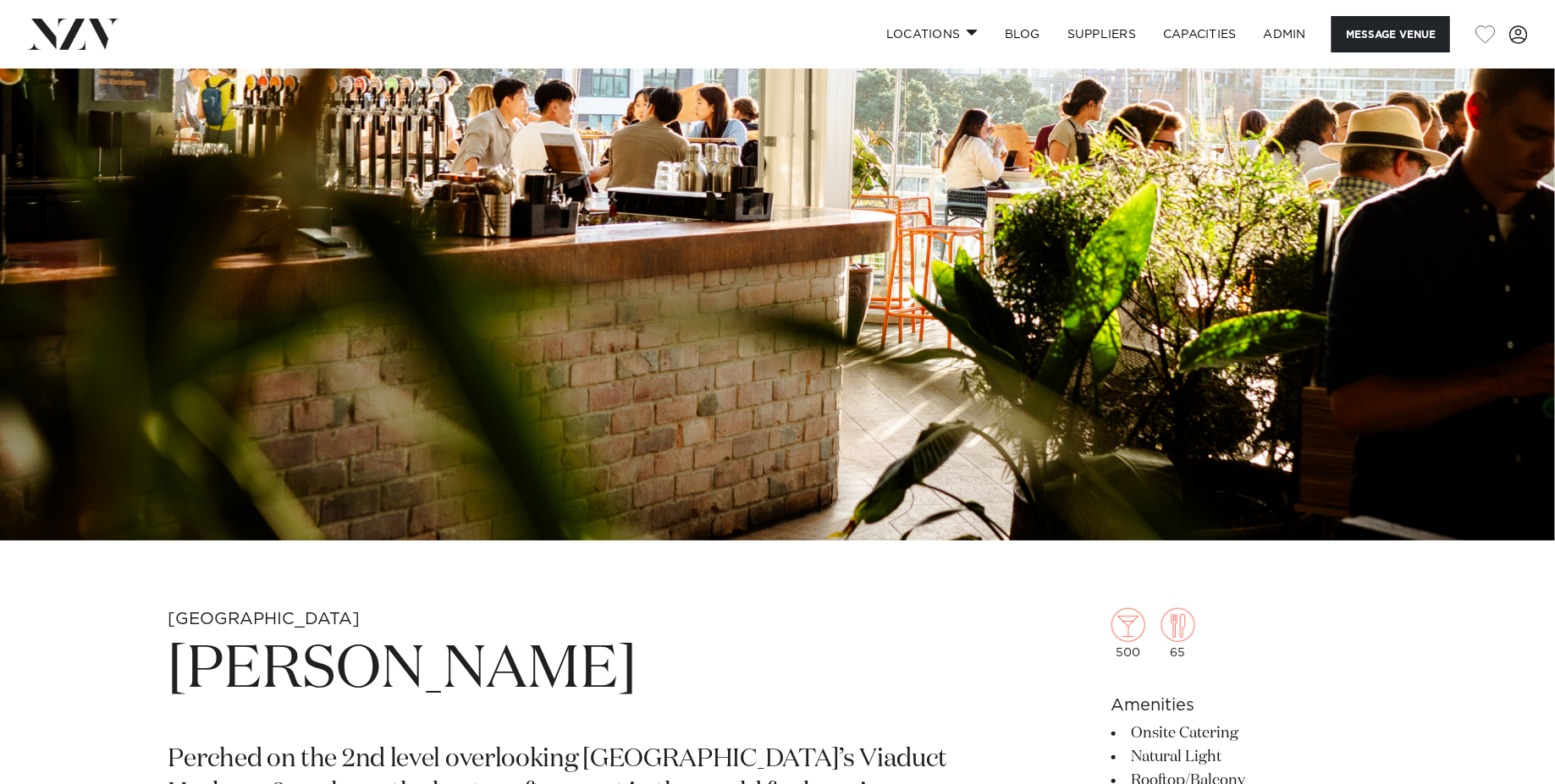
click at [673, 374] on img at bounding box center [777, 176] width 1555 height 728
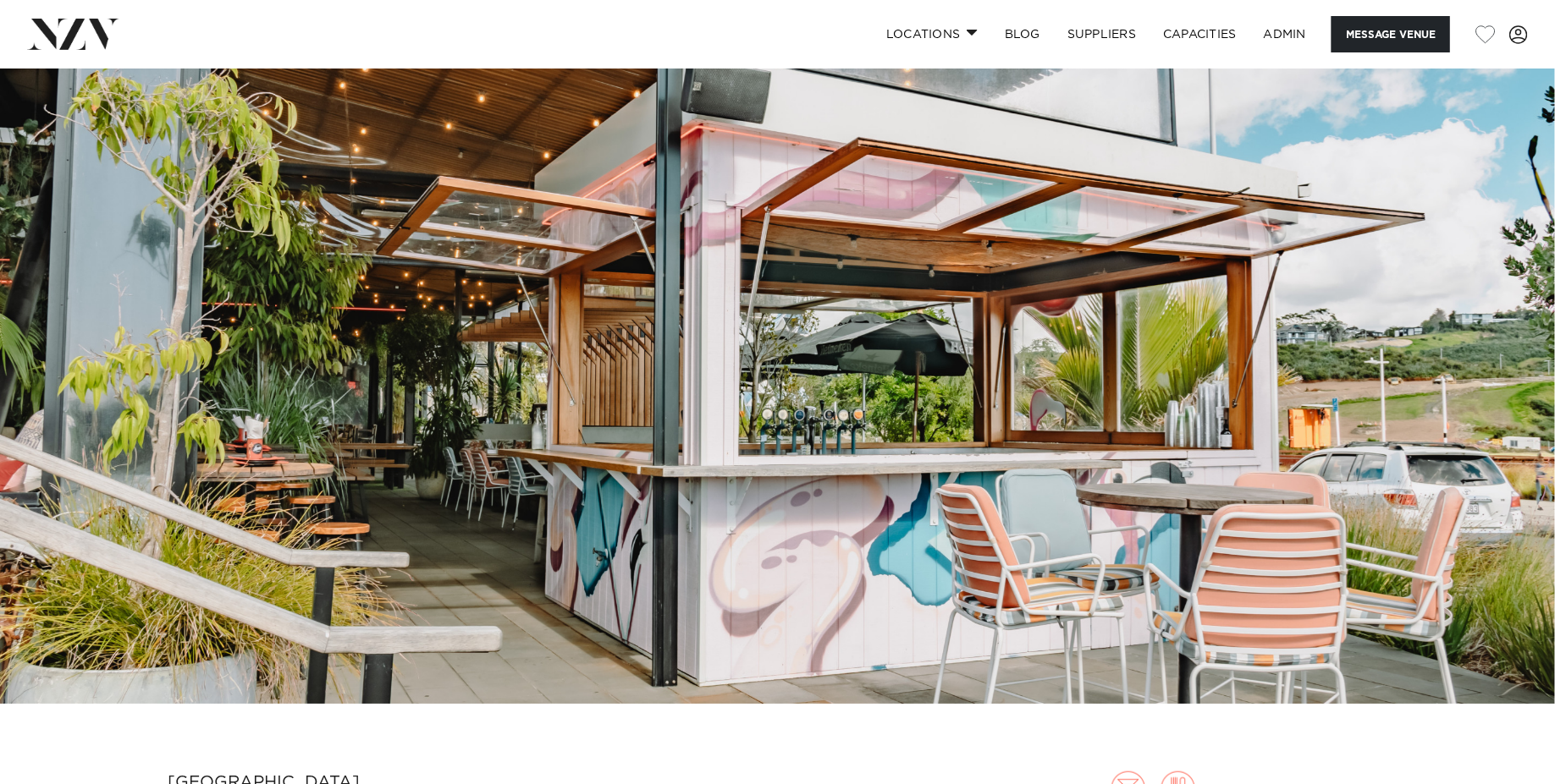
scroll to position [121, 0]
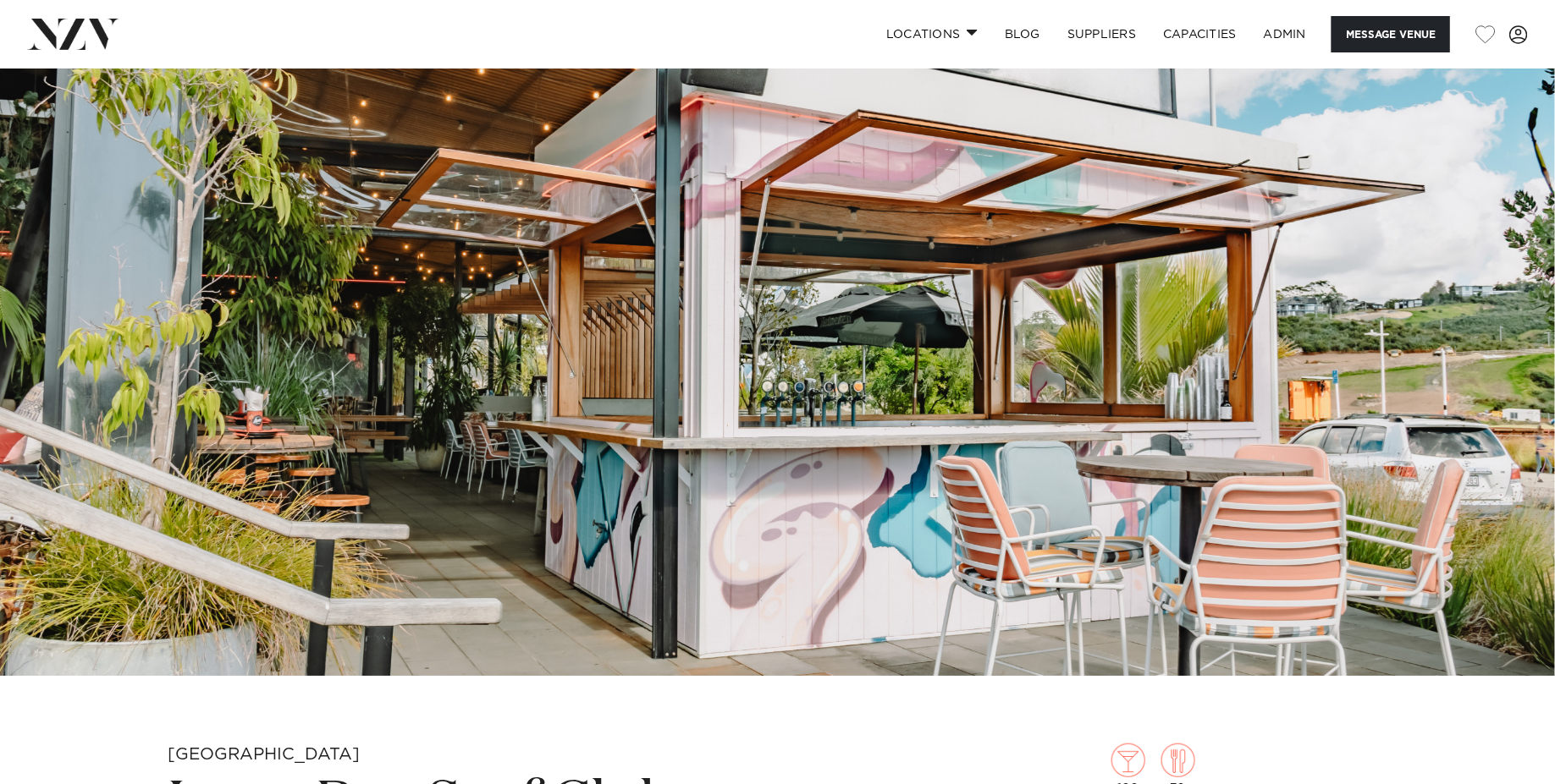
click at [474, 195] on img at bounding box center [777, 312] width 1555 height 728
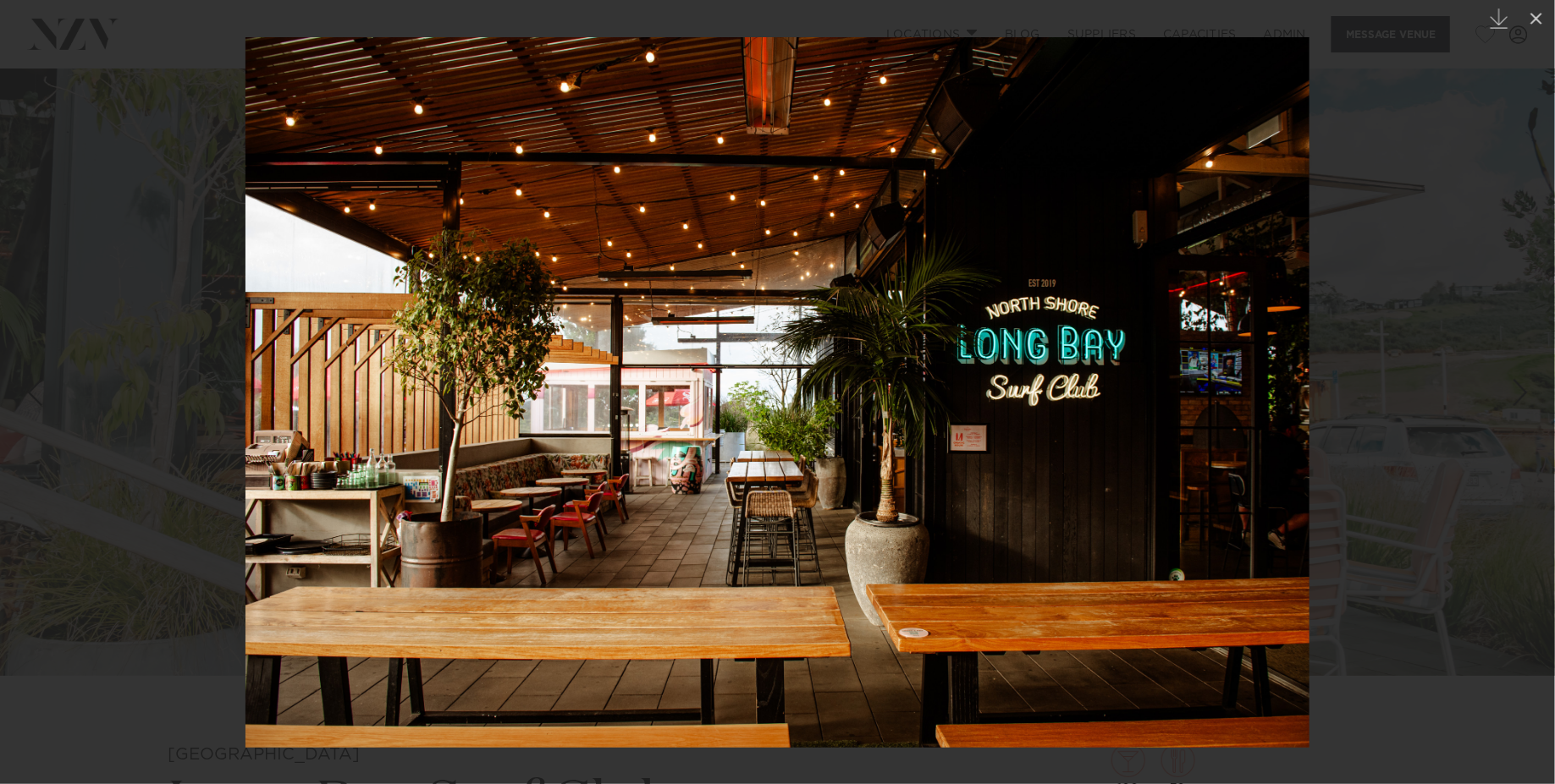
click at [200, 210] on div at bounding box center [777, 392] width 1555 height 784
click at [108, 155] on div at bounding box center [777, 392] width 1555 height 784
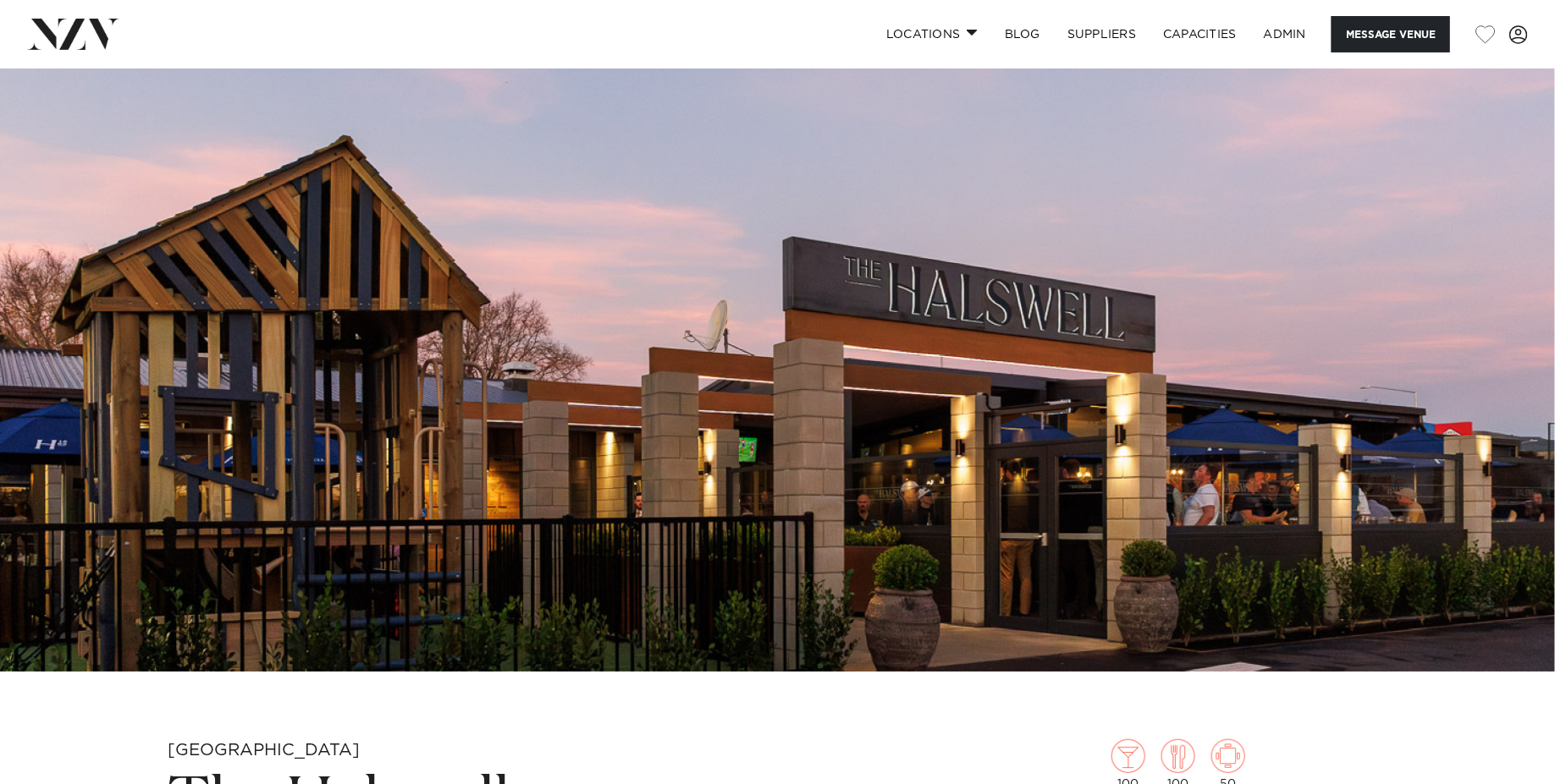
scroll to position [200, 0]
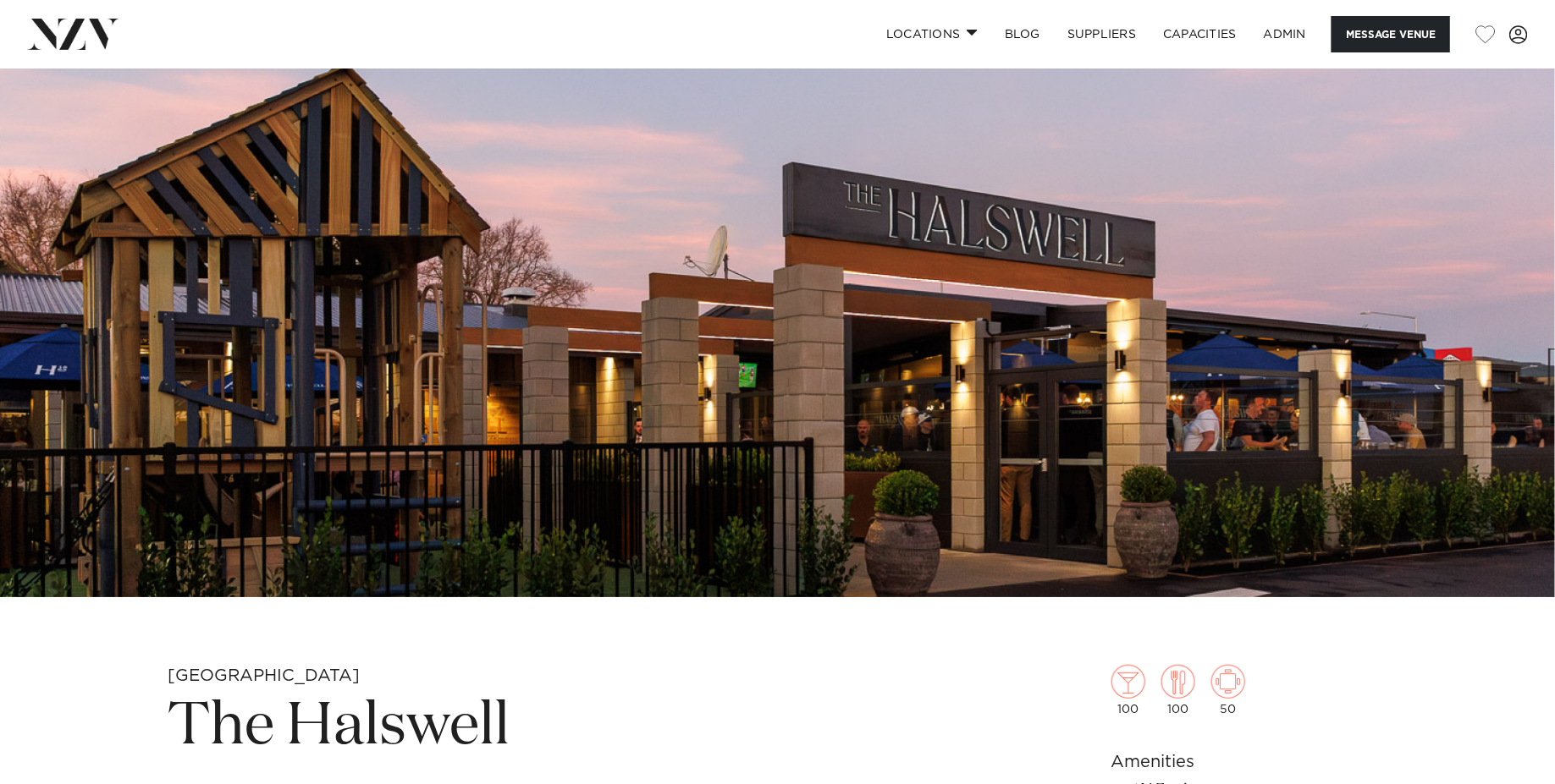
click at [891, 422] on img at bounding box center [777, 233] width 1555 height 728
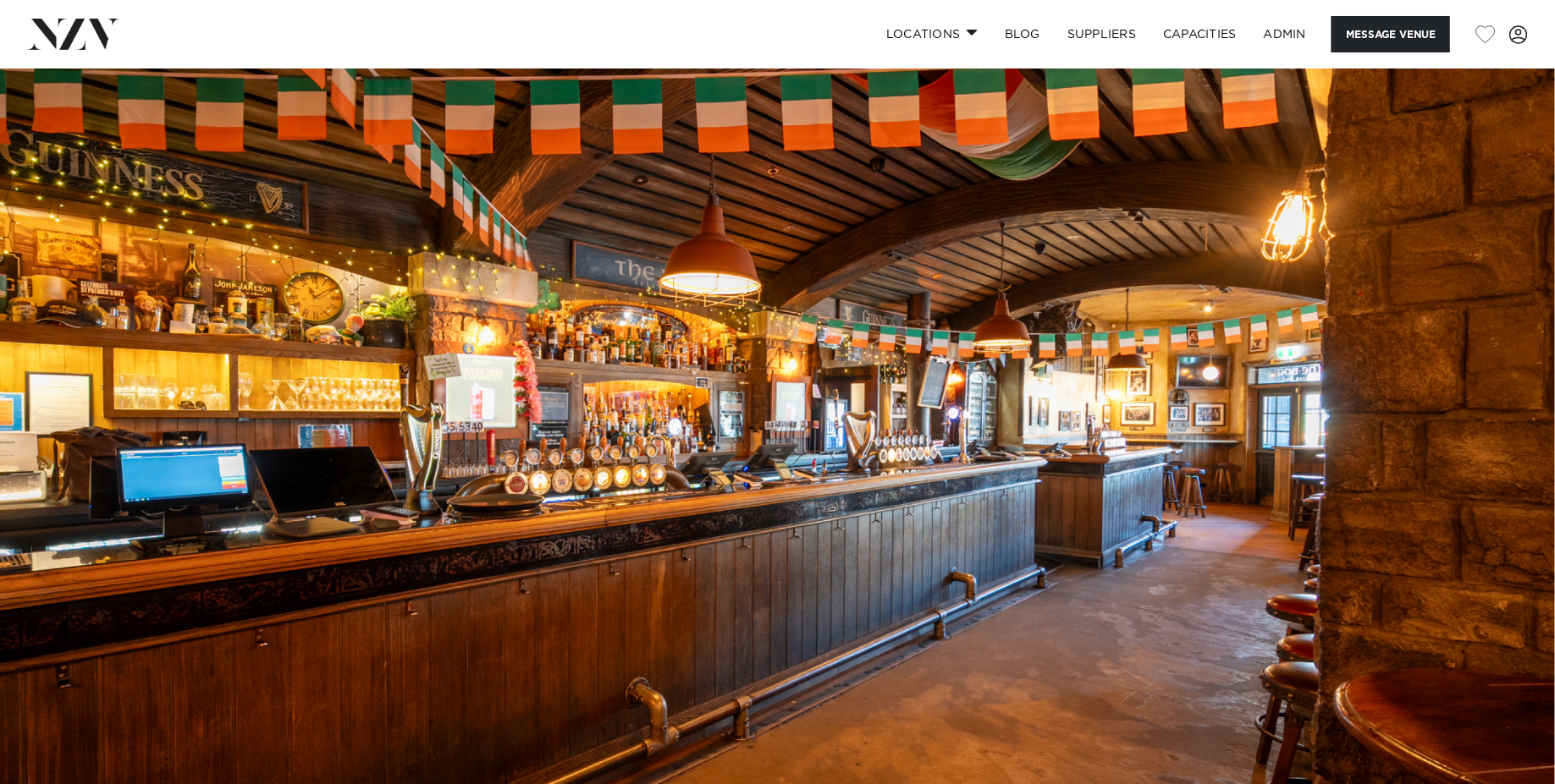
click at [543, 339] on img at bounding box center [777, 433] width 1555 height 728
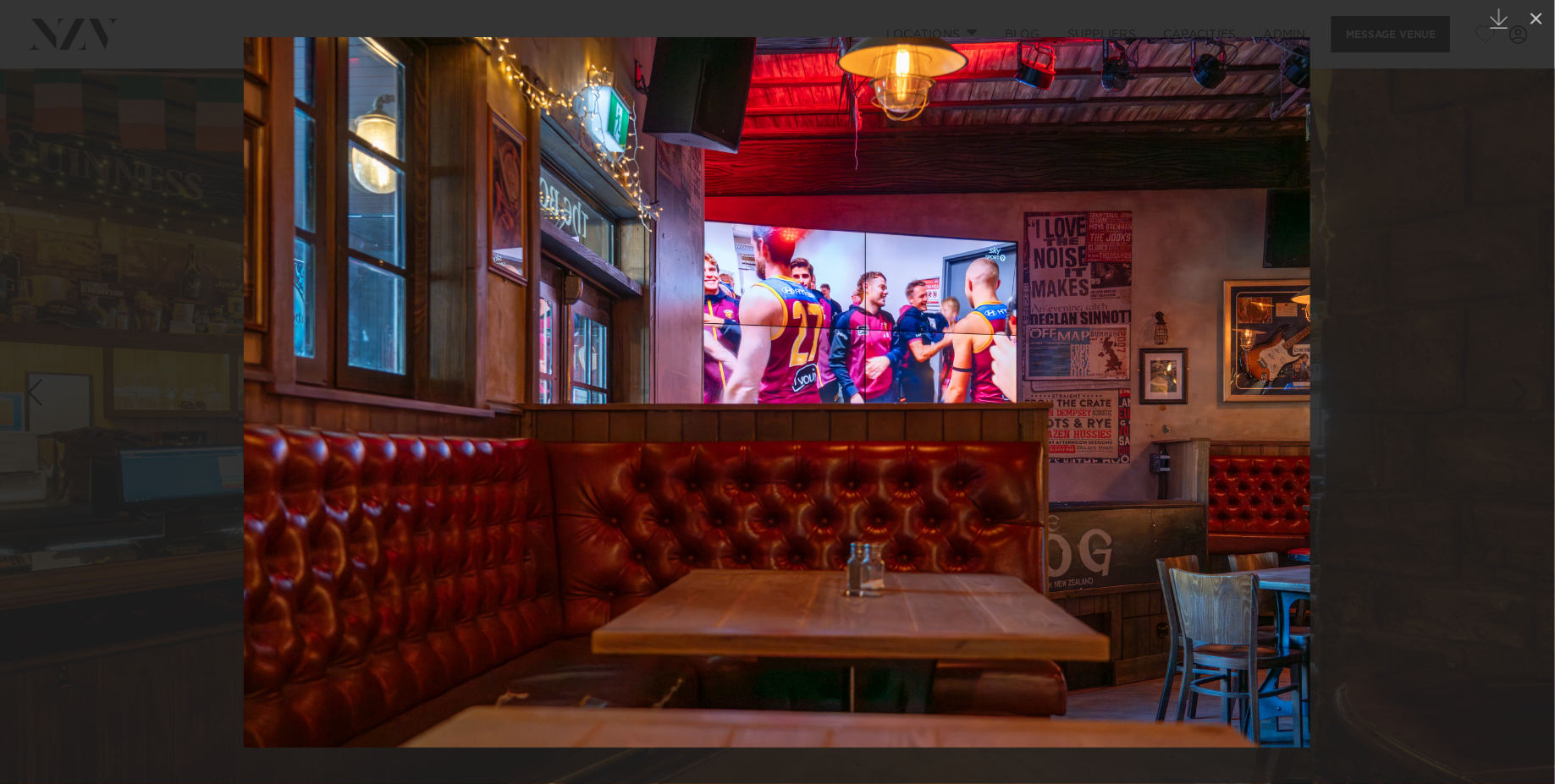
click at [691, 455] on img at bounding box center [777, 392] width 1066 height 711
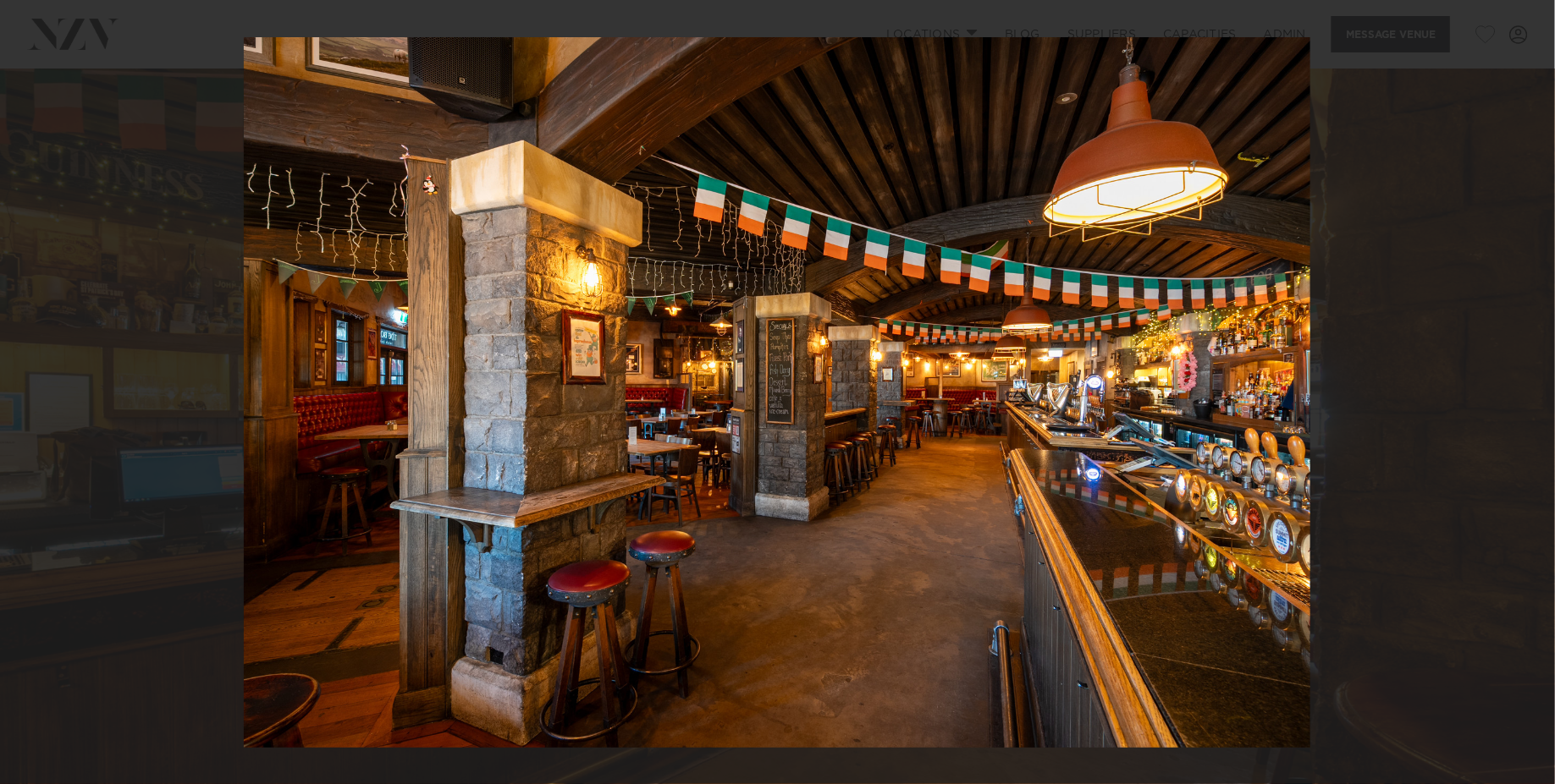
click at [106, 211] on div at bounding box center [777, 392] width 1555 height 784
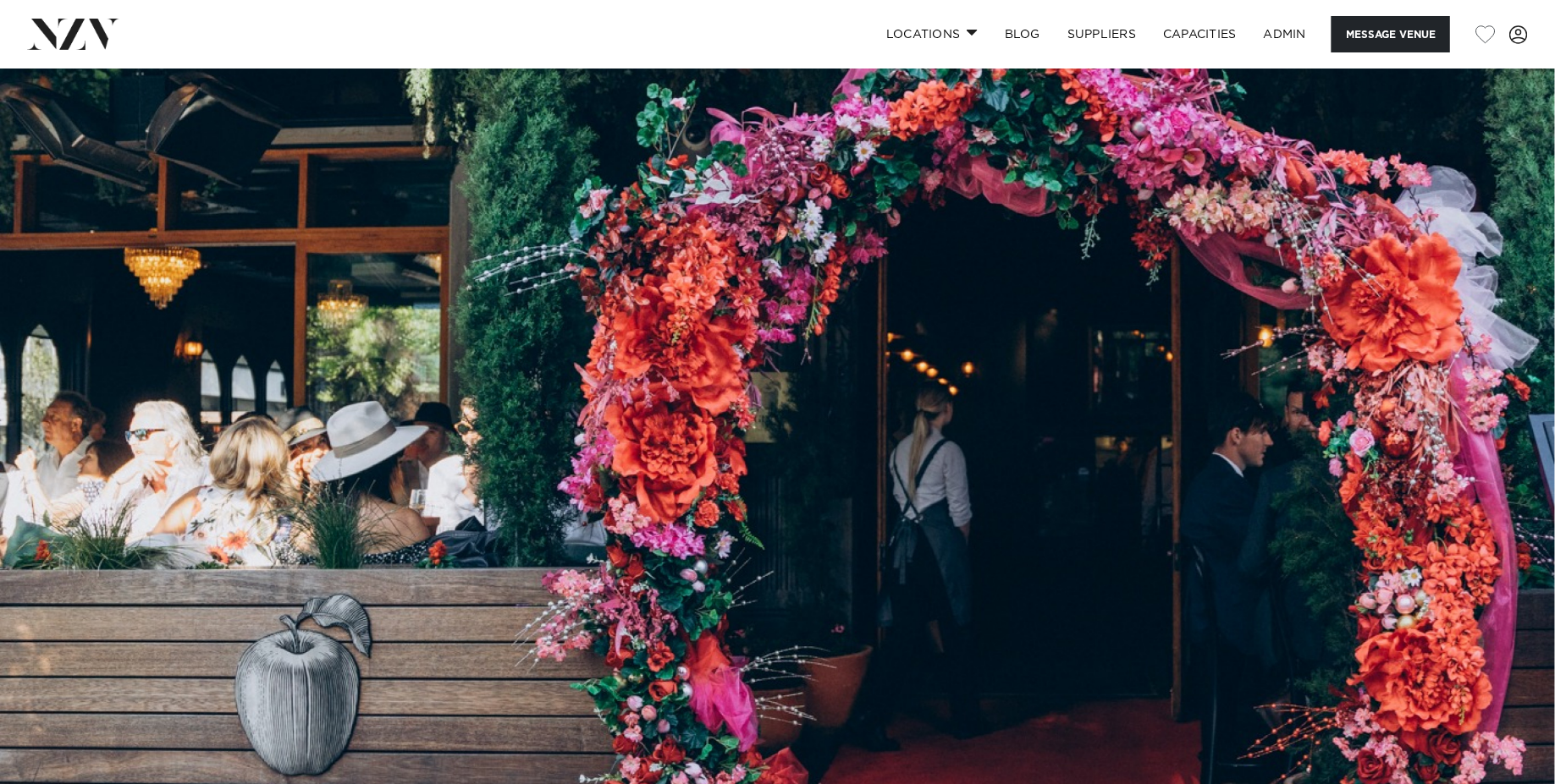
scroll to position [197, 0]
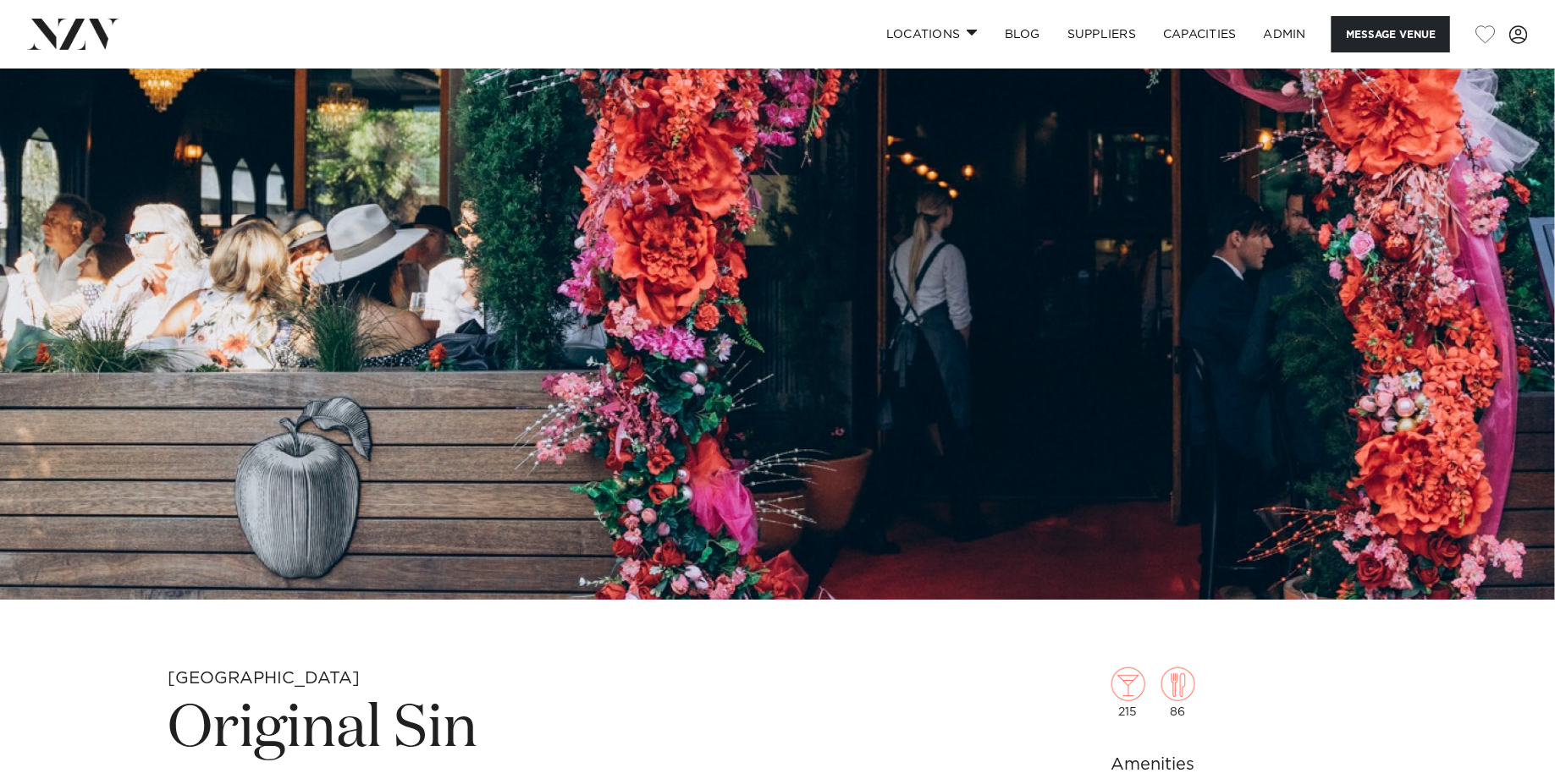
click at [960, 271] on img at bounding box center [777, 236] width 1555 height 728
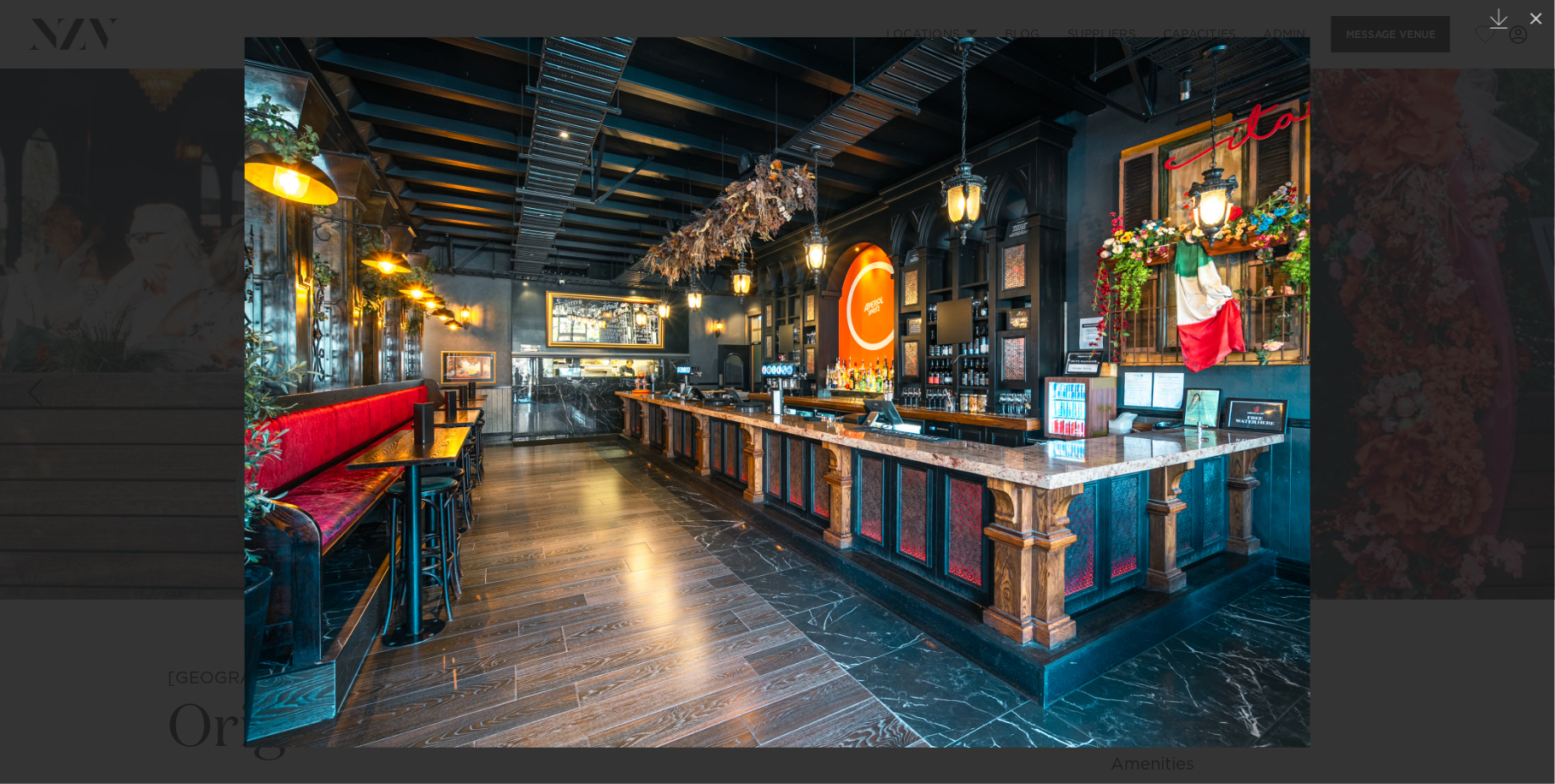
click at [907, 434] on img at bounding box center [777, 392] width 1065 height 711
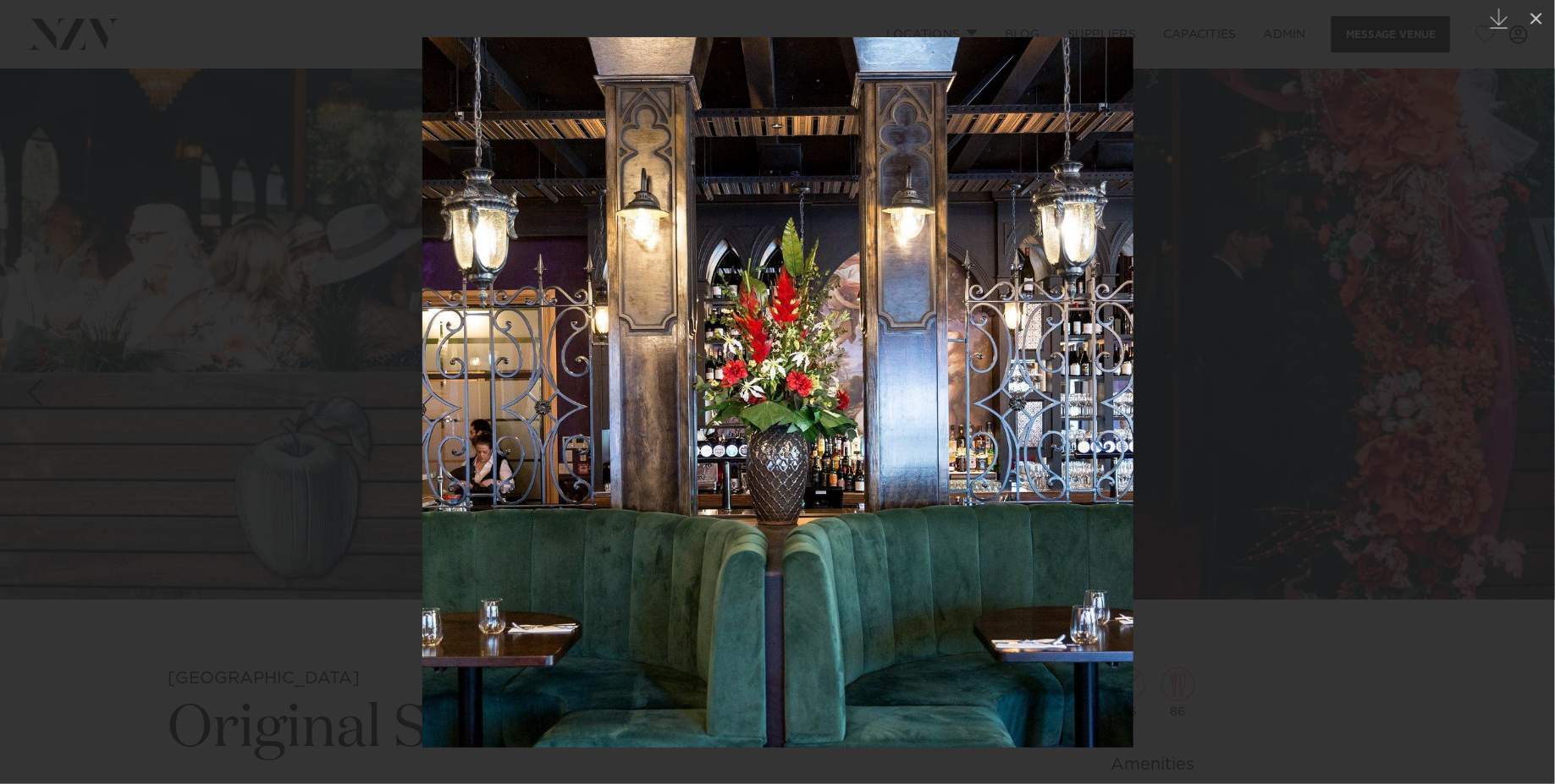
click at [208, 273] on div at bounding box center [777, 392] width 1555 height 784
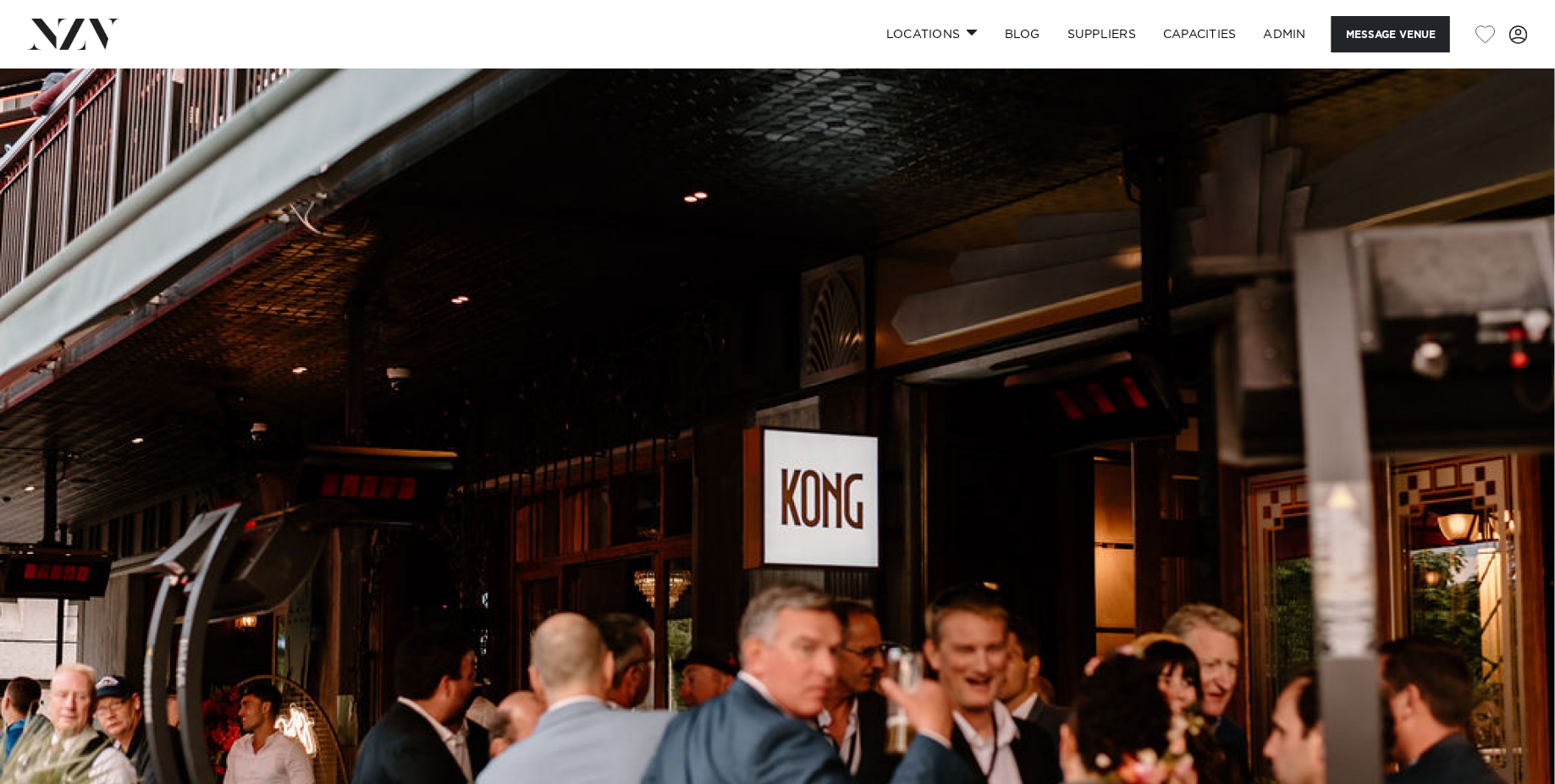
click at [583, 213] on img at bounding box center [777, 433] width 1555 height 728
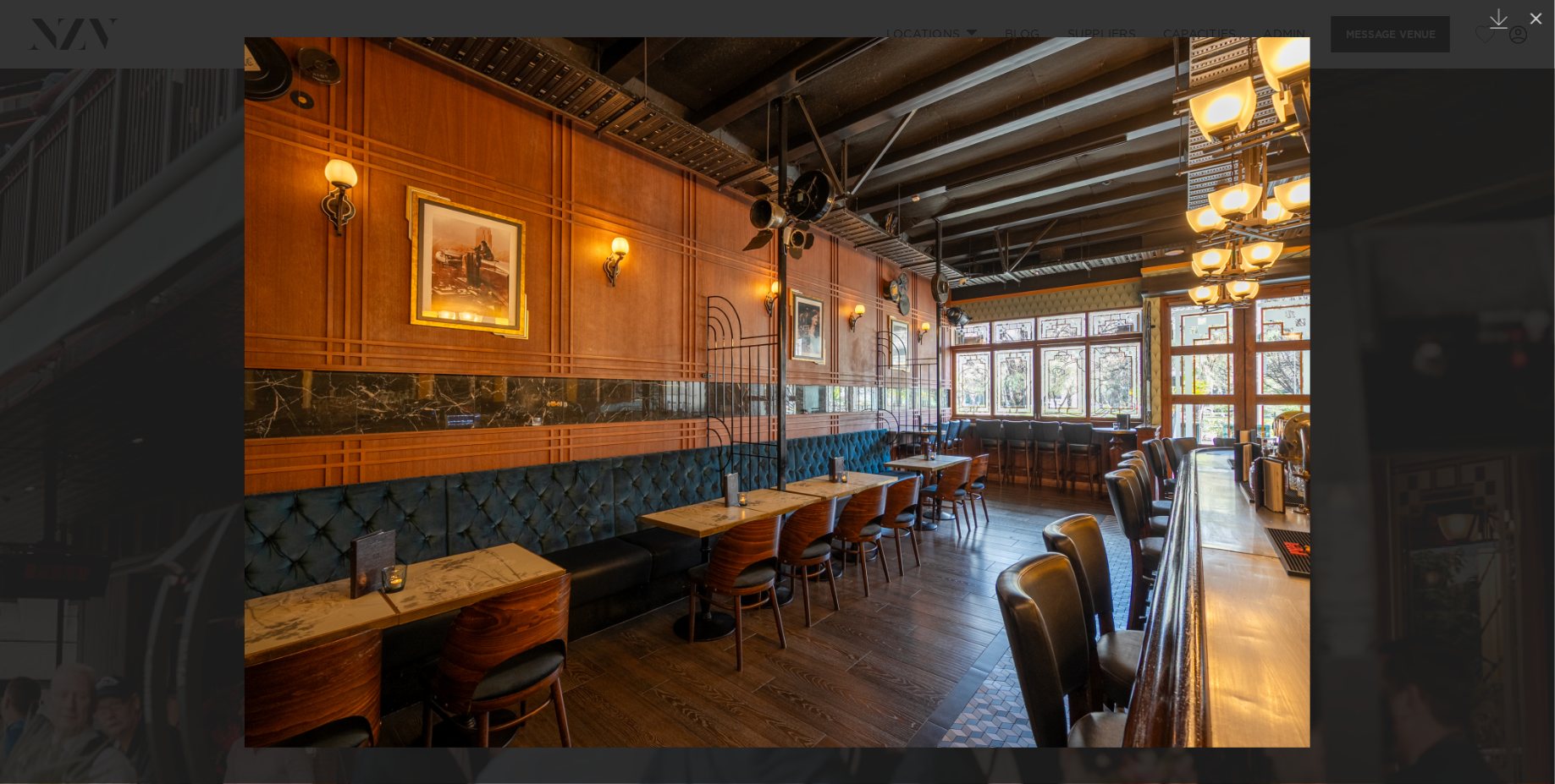
click at [163, 256] on div at bounding box center [777, 392] width 1555 height 784
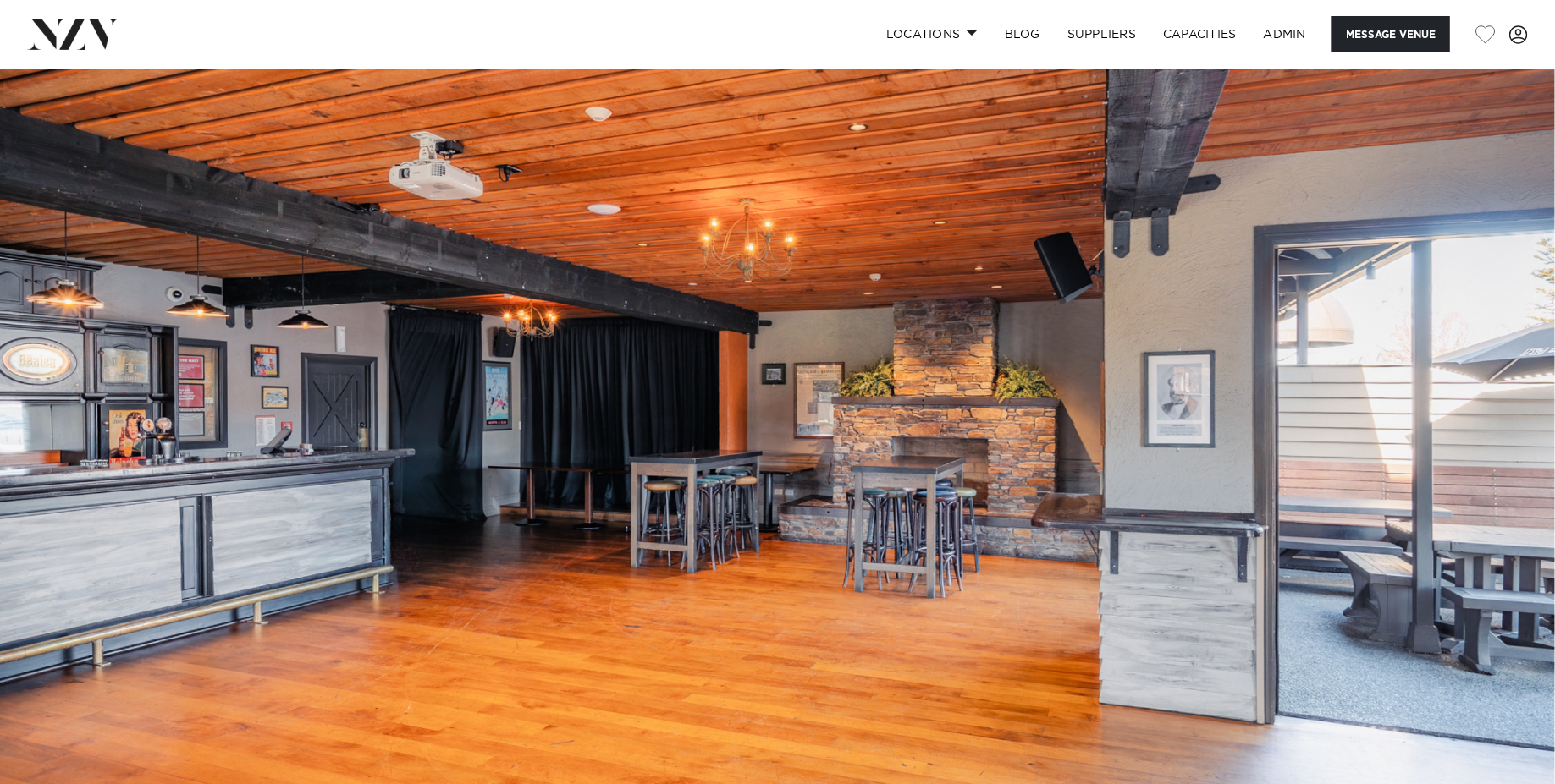
click at [594, 283] on img at bounding box center [777, 433] width 1555 height 728
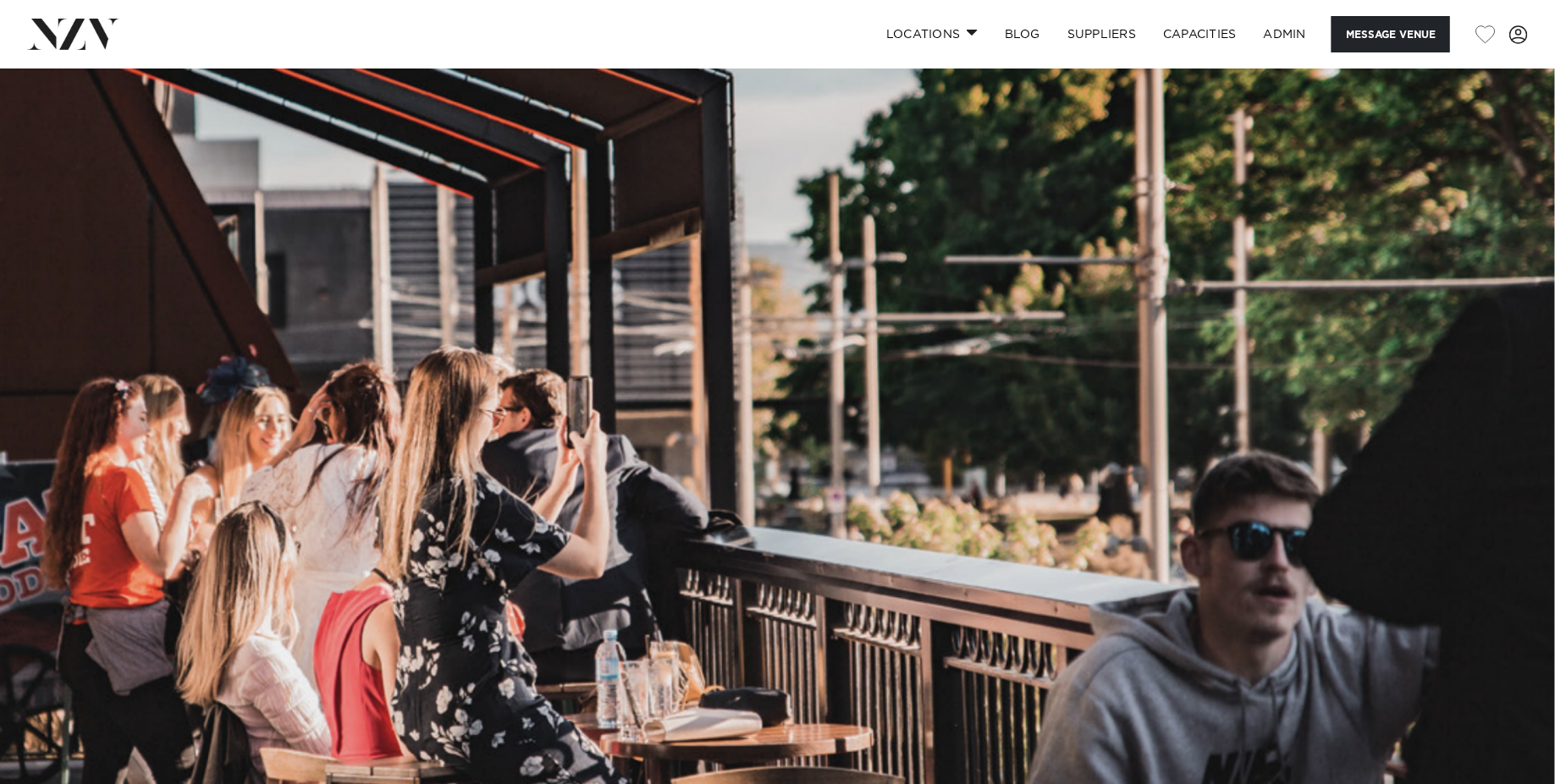
click at [394, 448] on img at bounding box center [777, 433] width 1555 height 728
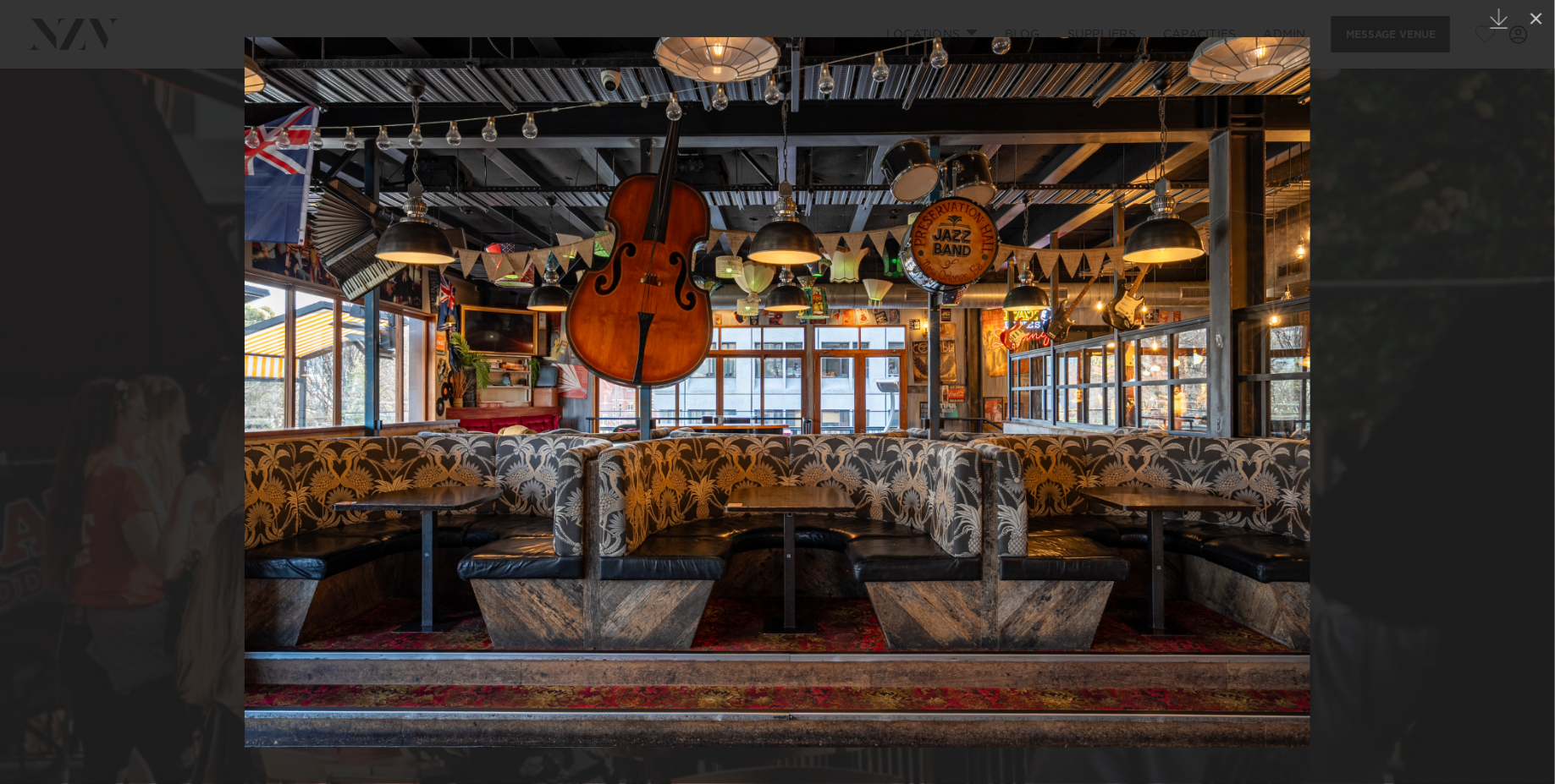
click at [148, 233] on div at bounding box center [777, 392] width 1555 height 784
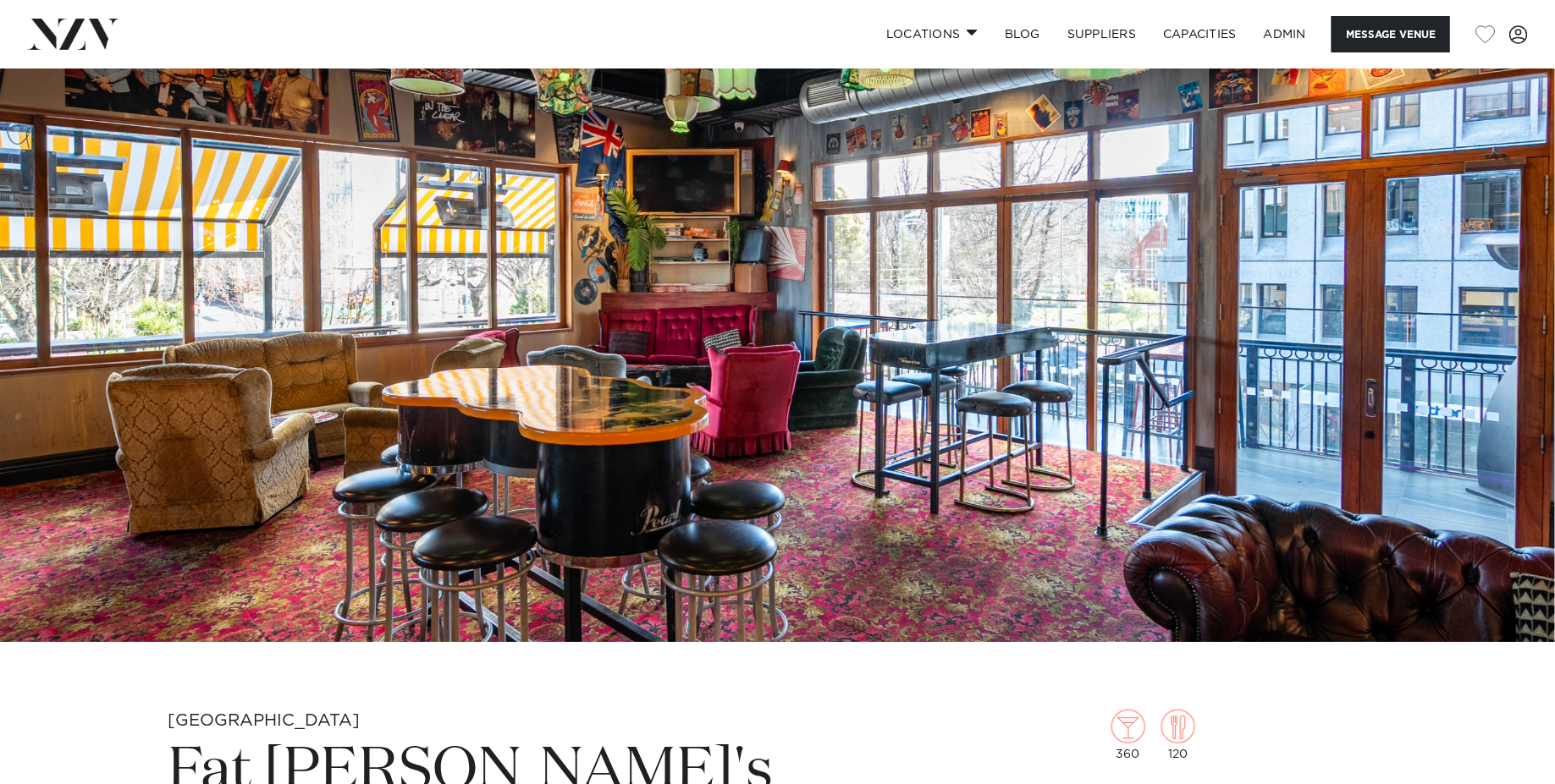
scroll to position [203, 0]
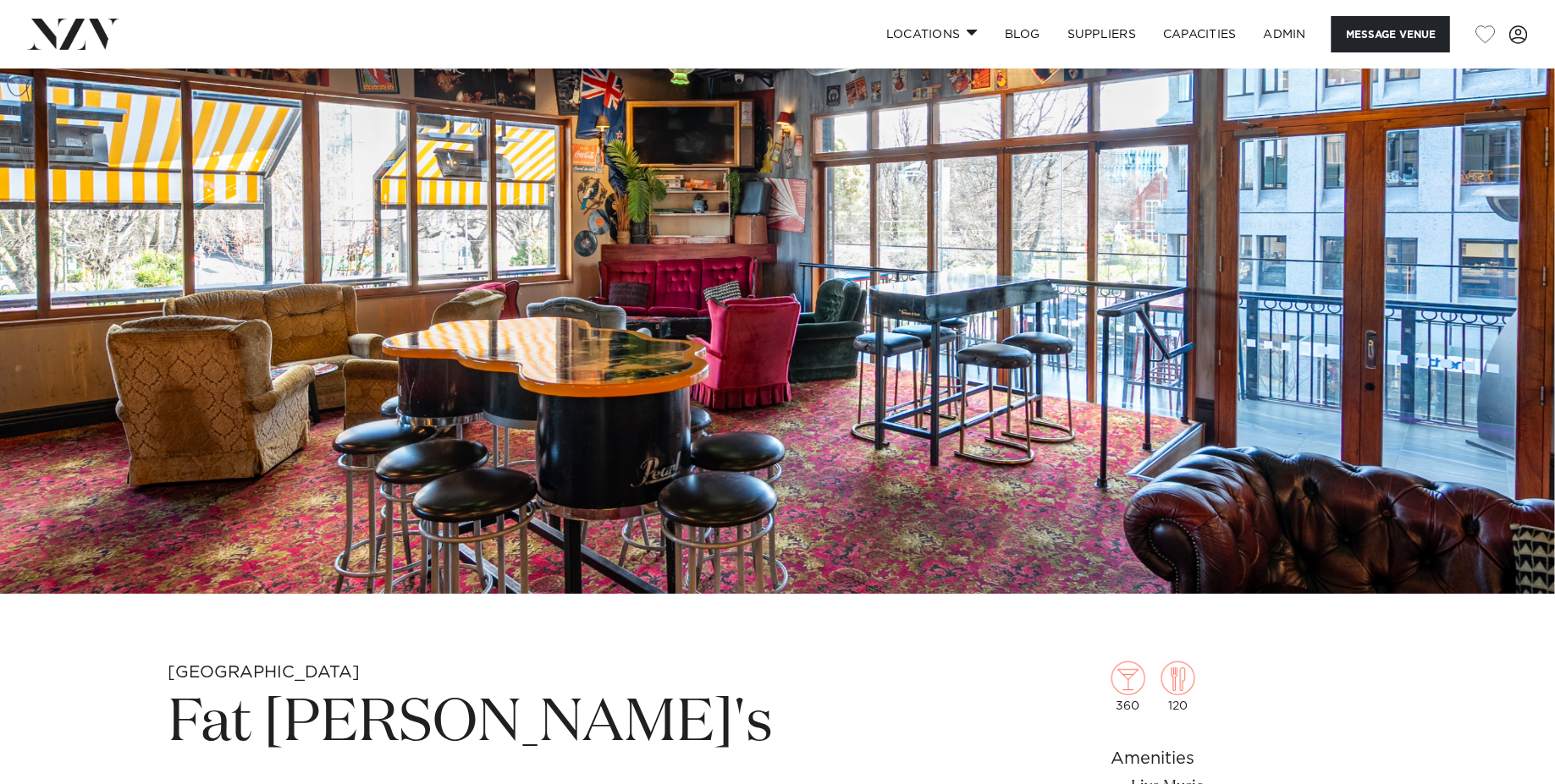
click at [631, 220] on img at bounding box center [777, 229] width 1555 height 728
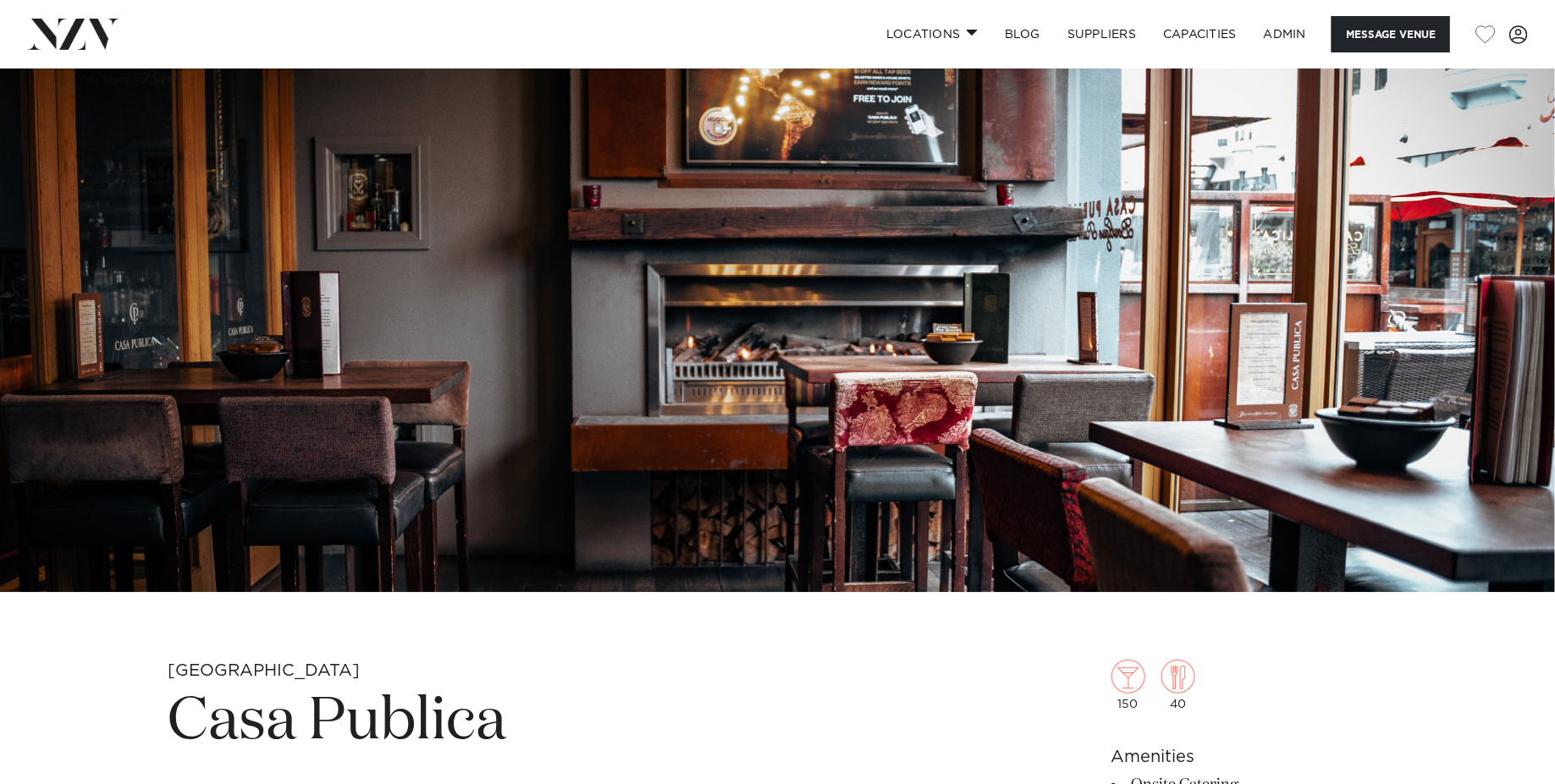
scroll to position [356, 0]
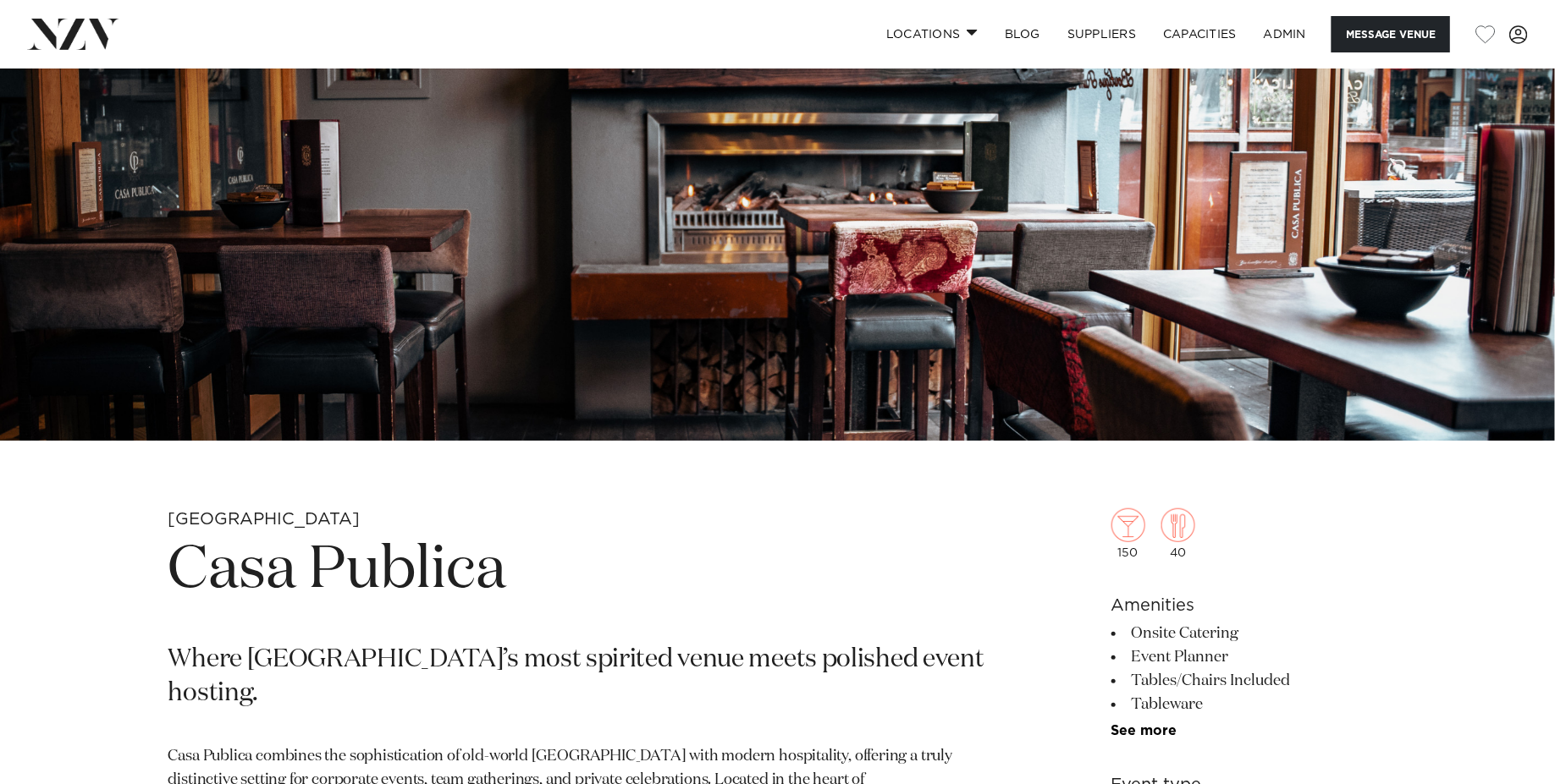
click at [388, 559] on h1 "Casa Publica" at bounding box center [580, 570] width 823 height 78
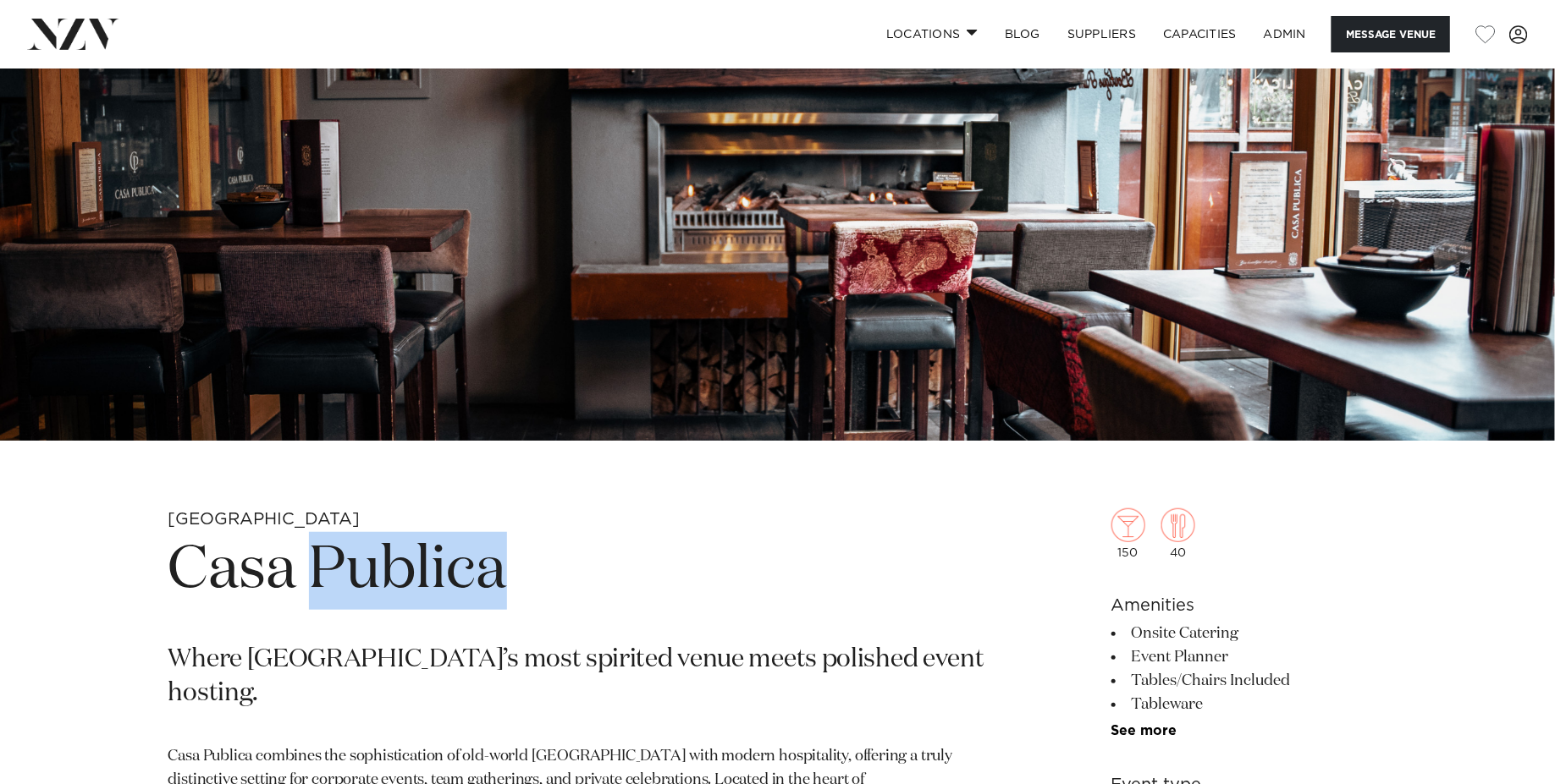
click at [388, 559] on h1 "Casa Publica" at bounding box center [580, 570] width 823 height 78
click at [387, 559] on h1 "Casa Publica" at bounding box center [580, 570] width 823 height 78
copy section "Casa Publica"
click at [605, 310] on img at bounding box center [777, 76] width 1555 height 728
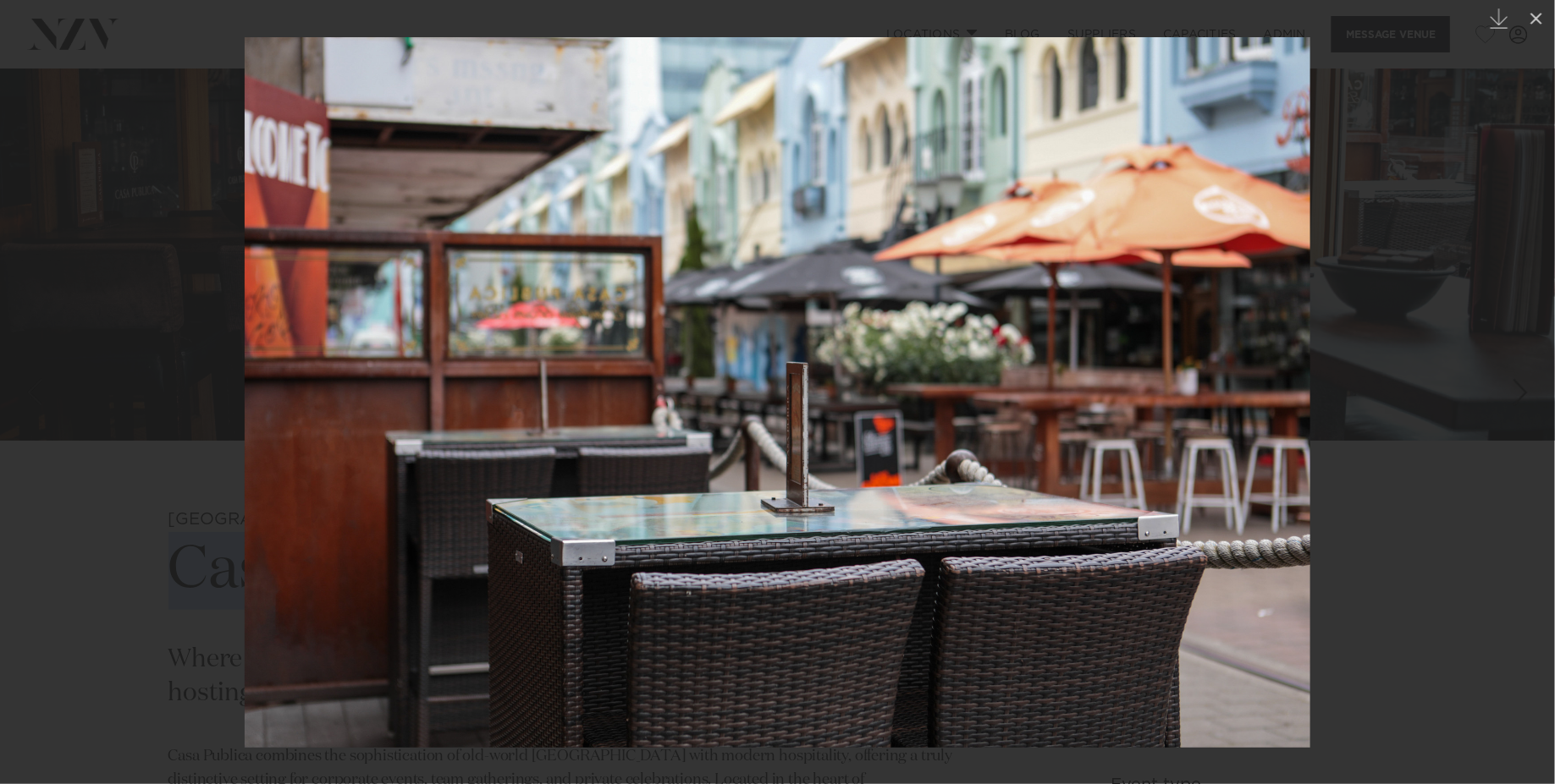
click at [729, 406] on img at bounding box center [777, 392] width 1065 height 711
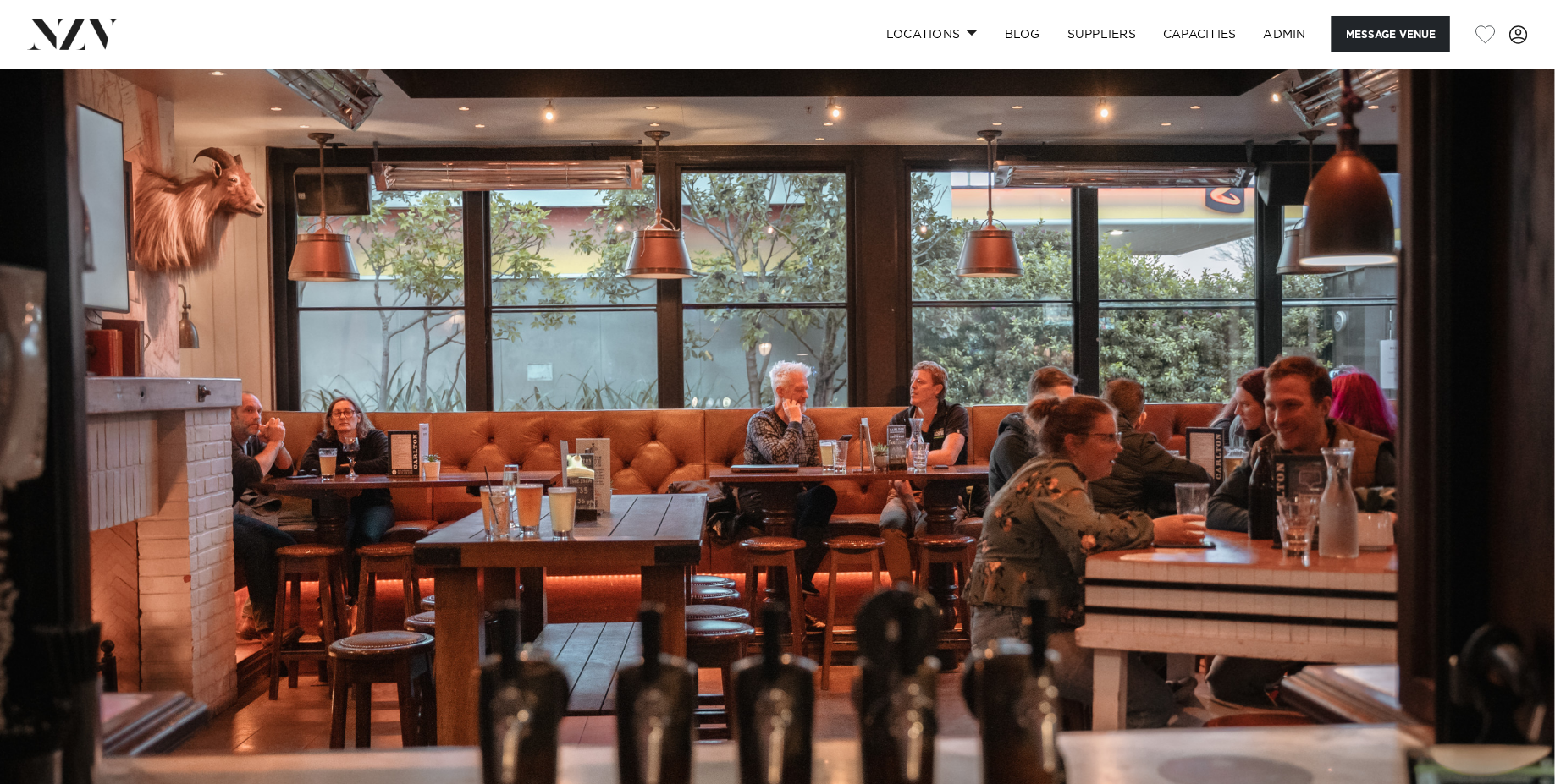
scroll to position [292, 0]
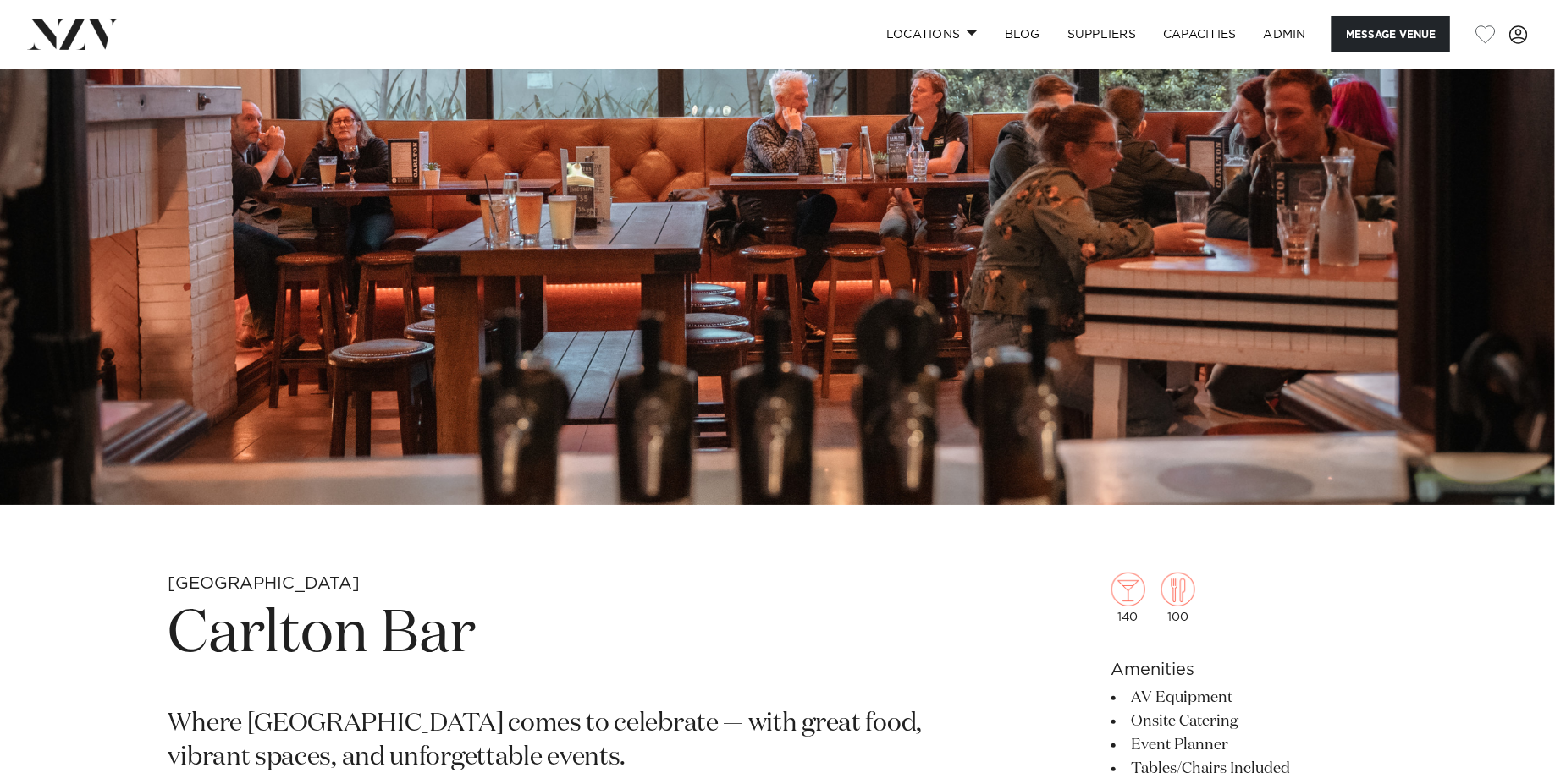
click at [341, 629] on h1 "Carlton Bar" at bounding box center [580, 635] width 823 height 78
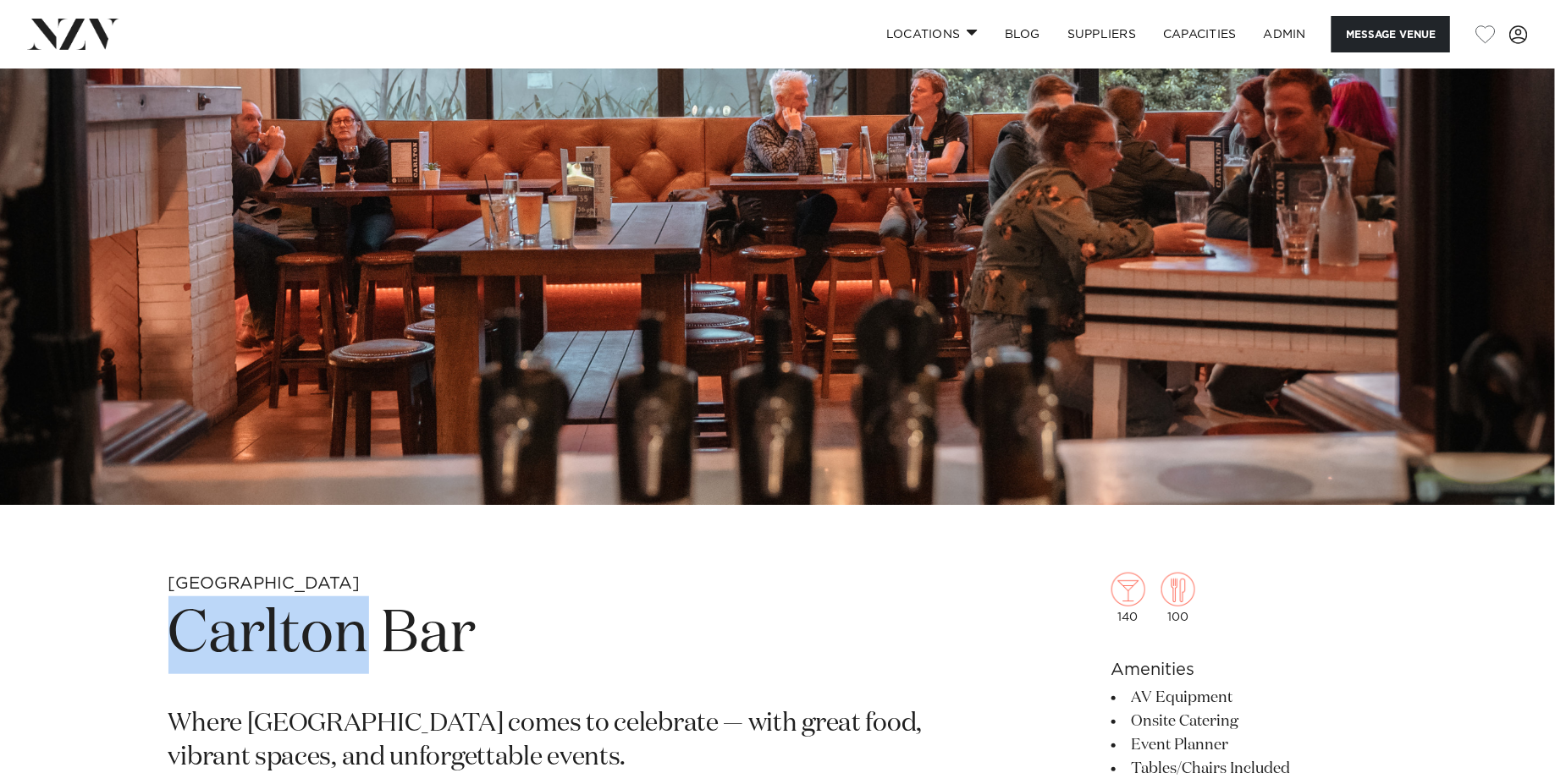
click at [341, 629] on h1 "Carlton Bar" at bounding box center [580, 635] width 823 height 78
click at [436, 449] on img at bounding box center [777, 140] width 1555 height 728
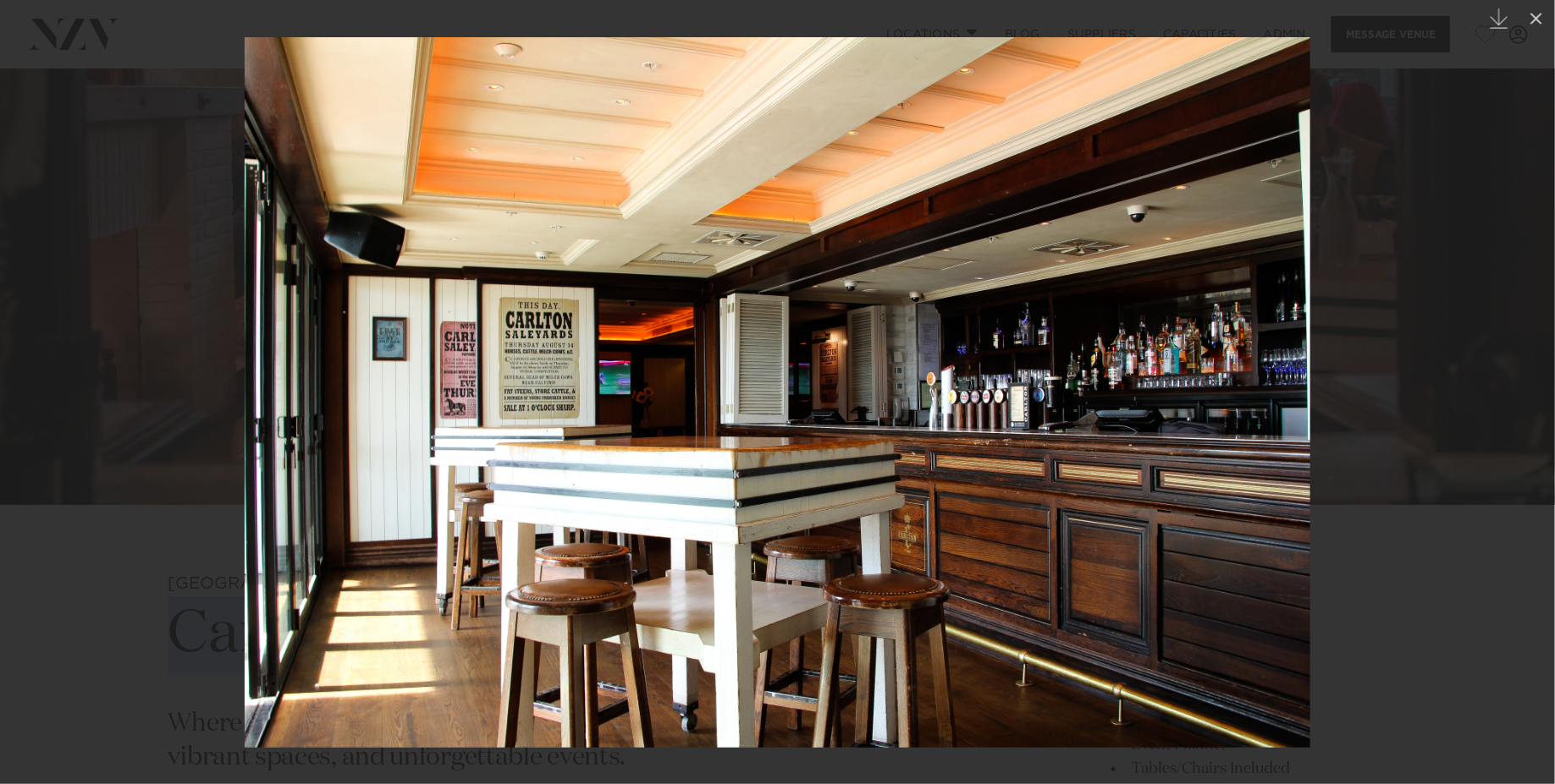
click at [686, 434] on img at bounding box center [777, 392] width 1065 height 711
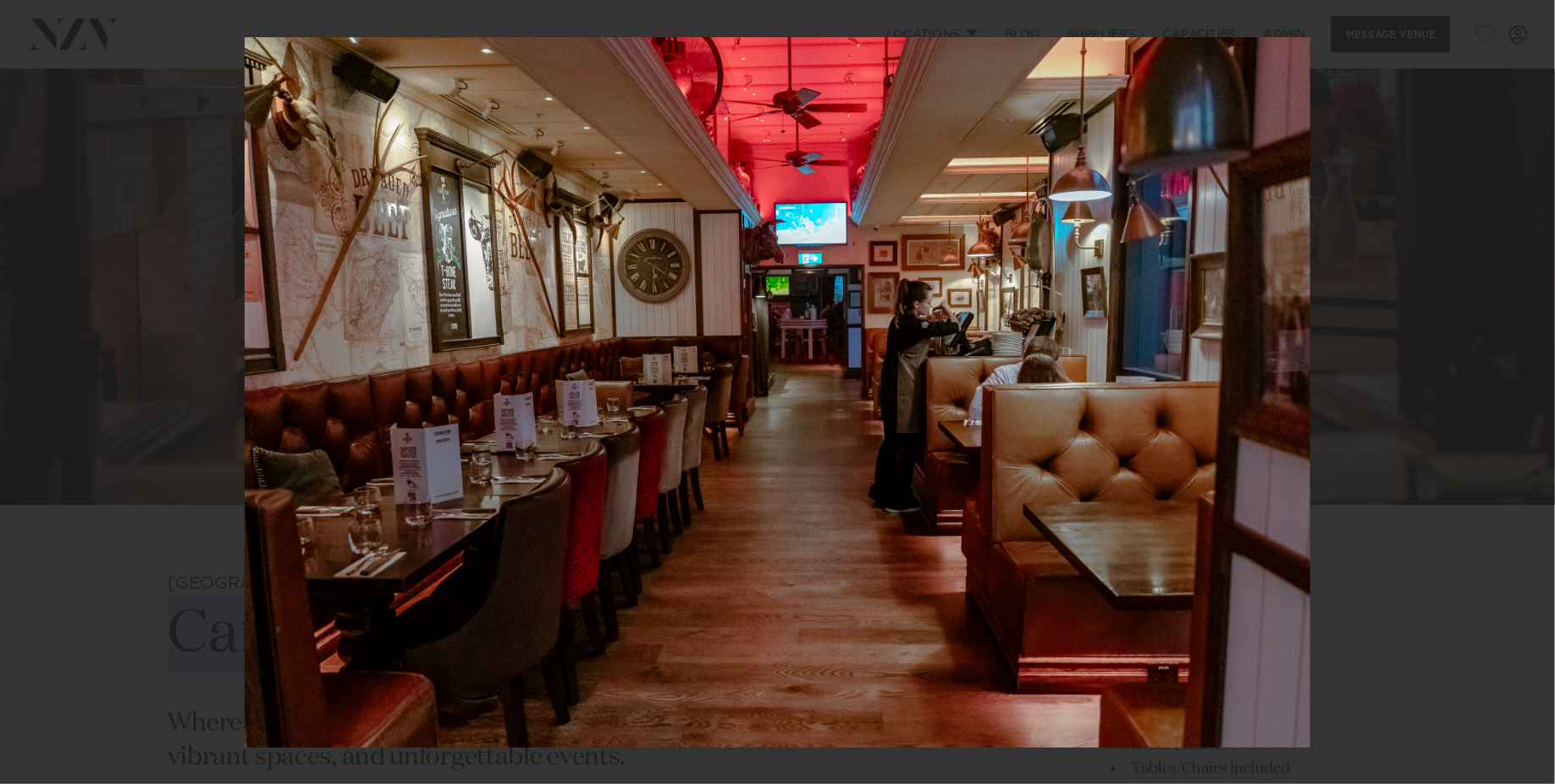
click at [64, 197] on div at bounding box center [777, 392] width 1555 height 784
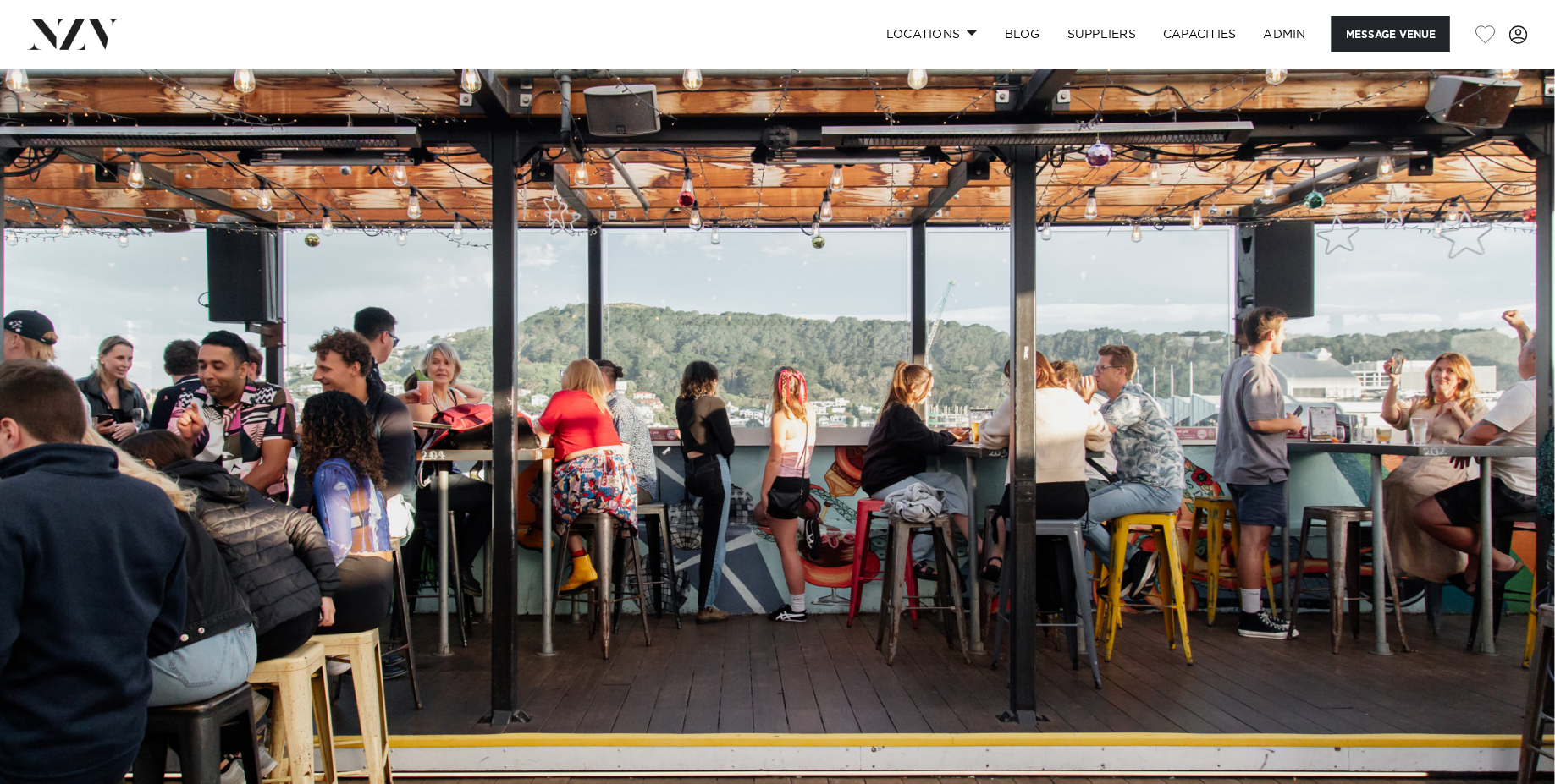
scroll to position [1, 0]
click at [616, 349] on img at bounding box center [777, 432] width 1555 height 728
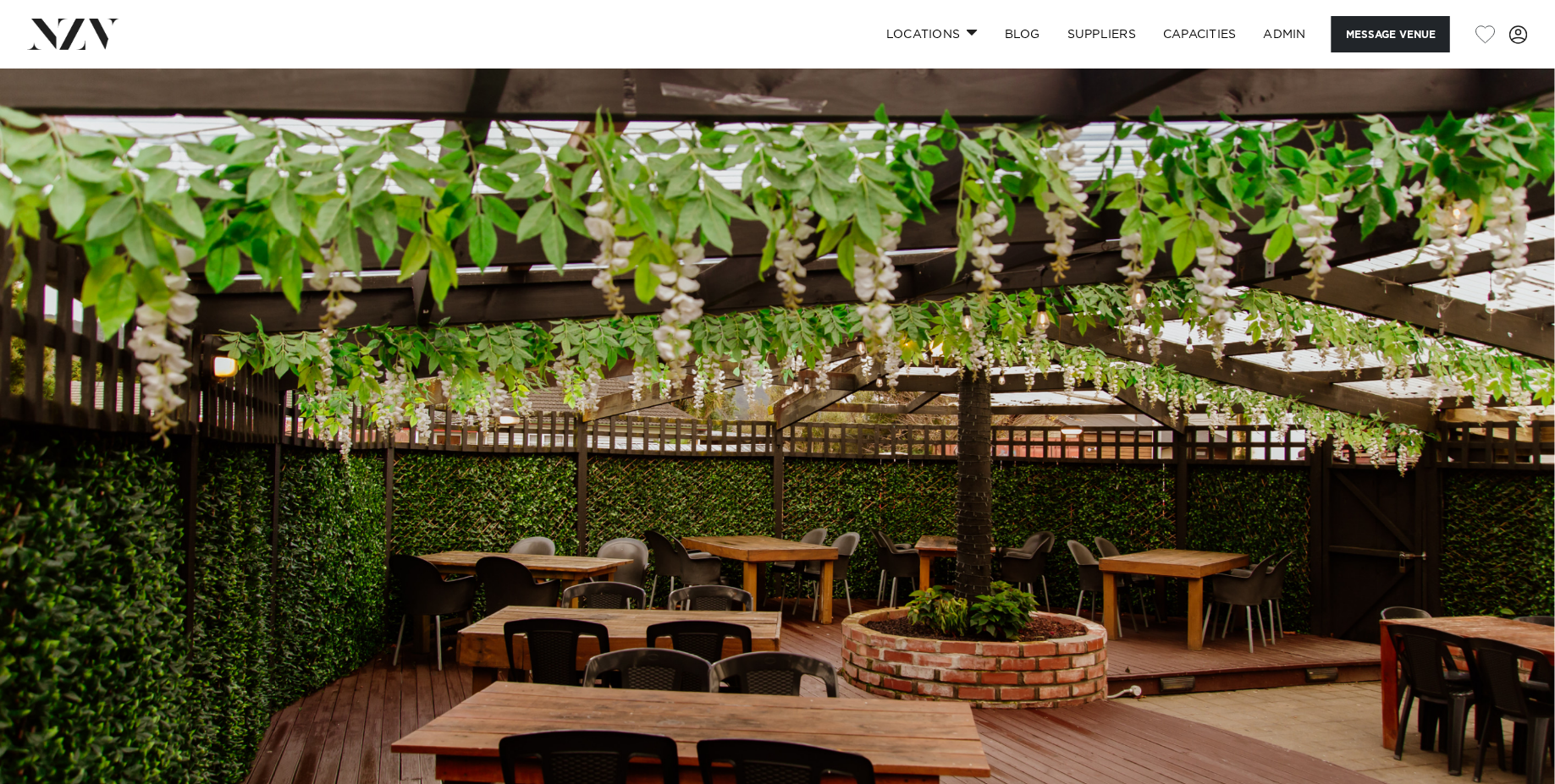
click at [730, 292] on img at bounding box center [777, 433] width 1555 height 728
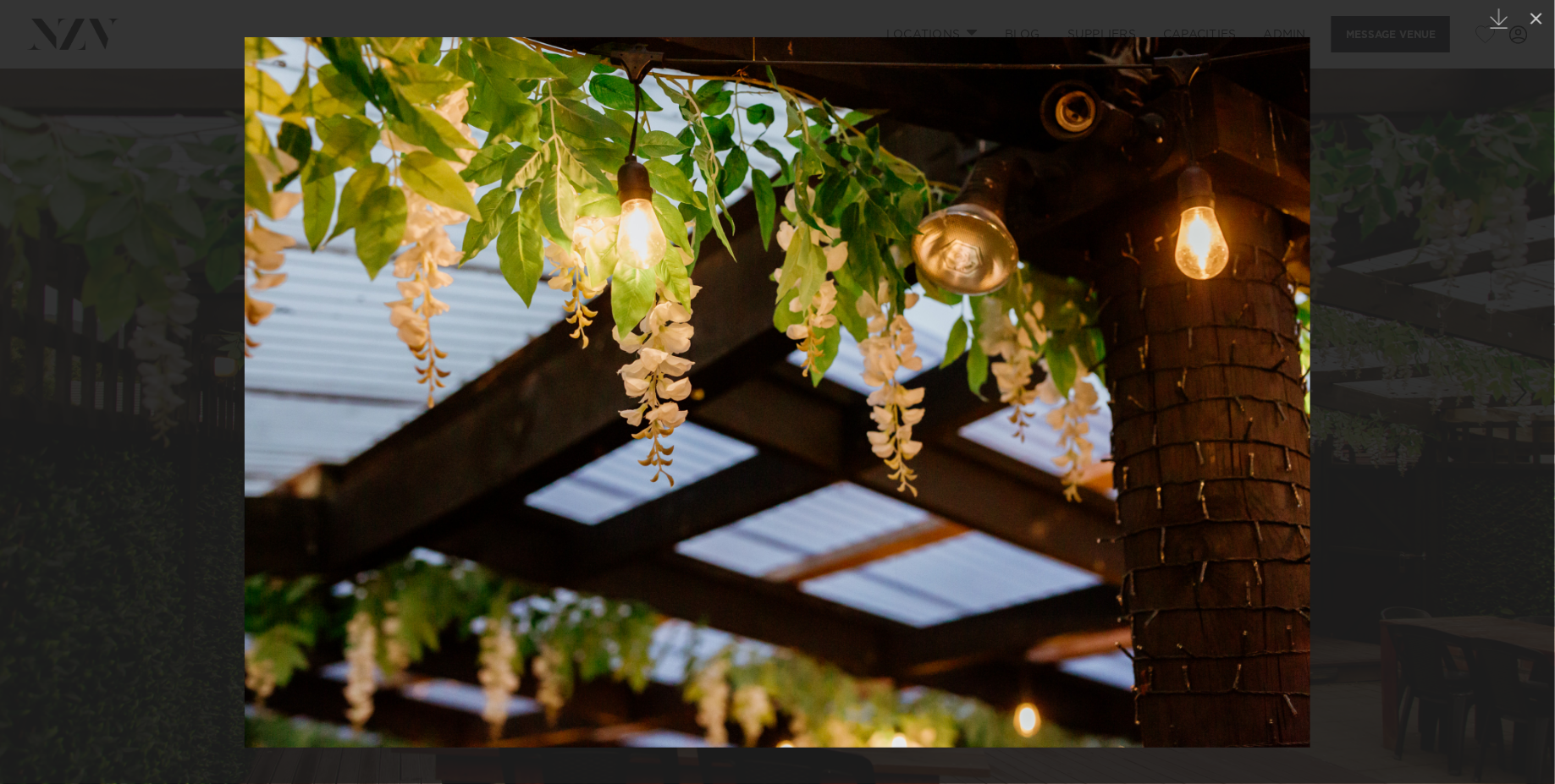
drag, startPoint x: 140, startPoint y: 237, endPoint x: 140, endPoint y: 255, distance: 18.0
click at [140, 236] on div at bounding box center [777, 392] width 1555 height 784
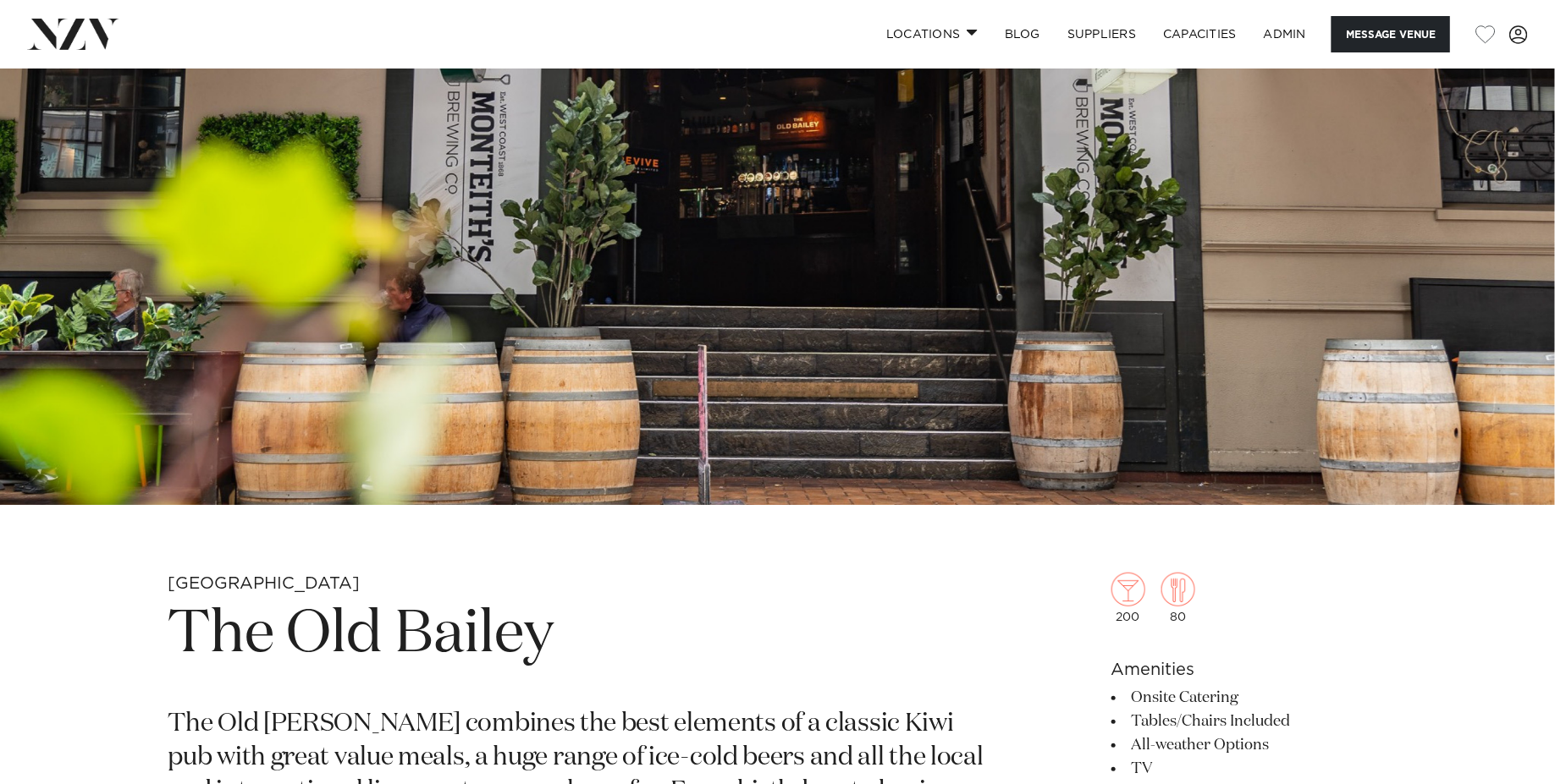
scroll to position [293, 0]
click at [422, 627] on h1 "The Old Bailey" at bounding box center [580, 634] width 823 height 78
click at [421, 627] on h1 "The Old Bailey" at bounding box center [580, 634] width 823 height 78
drag, startPoint x: 420, startPoint y: 627, endPoint x: 425, endPoint y: 555, distance: 72.2
click at [420, 627] on h1 "The Old Bailey" at bounding box center [580, 634] width 823 height 78
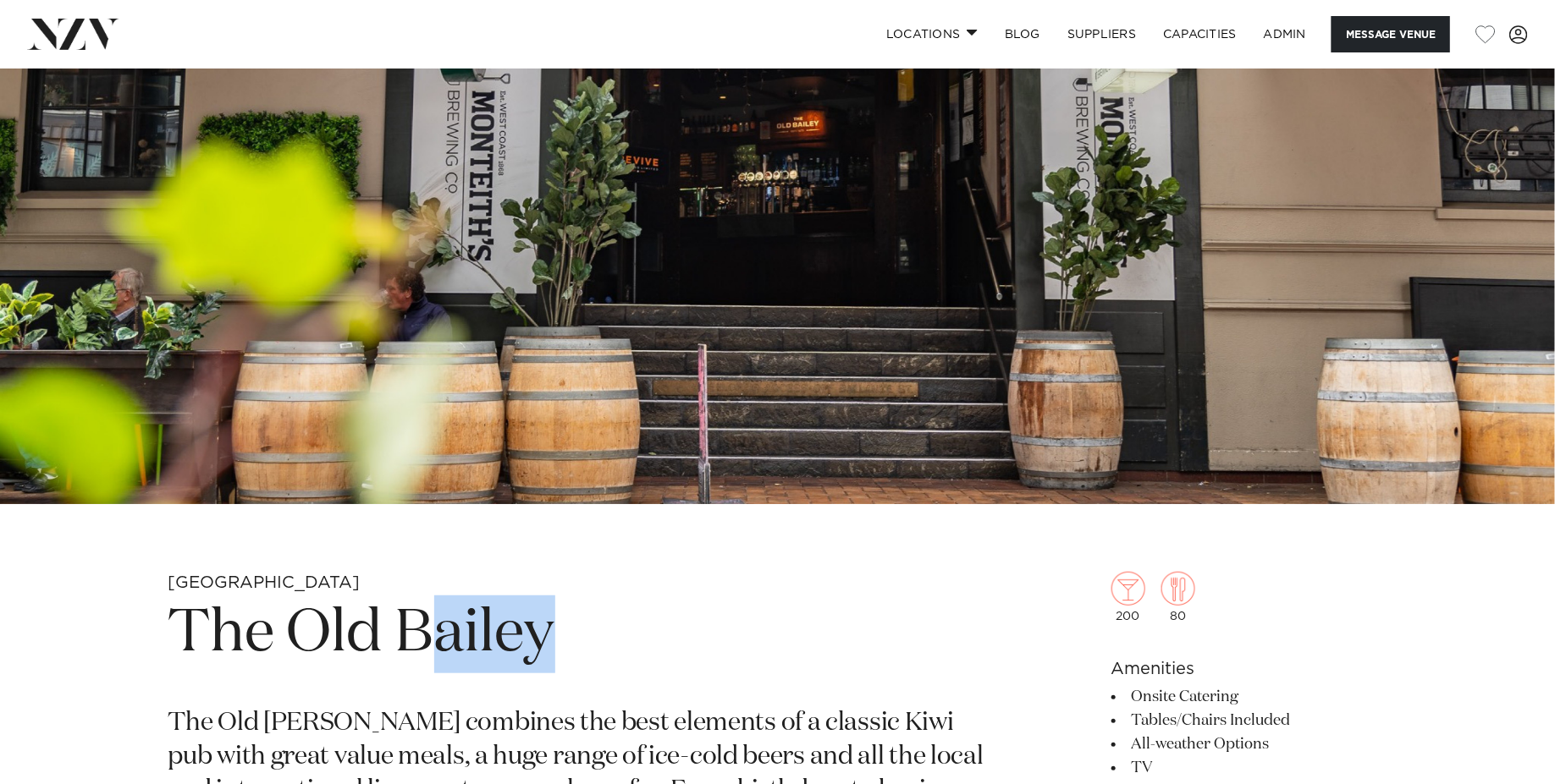
copy h1 "[PERSON_NAME]"
click at [386, 638] on h1 "The Old Bailey" at bounding box center [580, 634] width 823 height 78
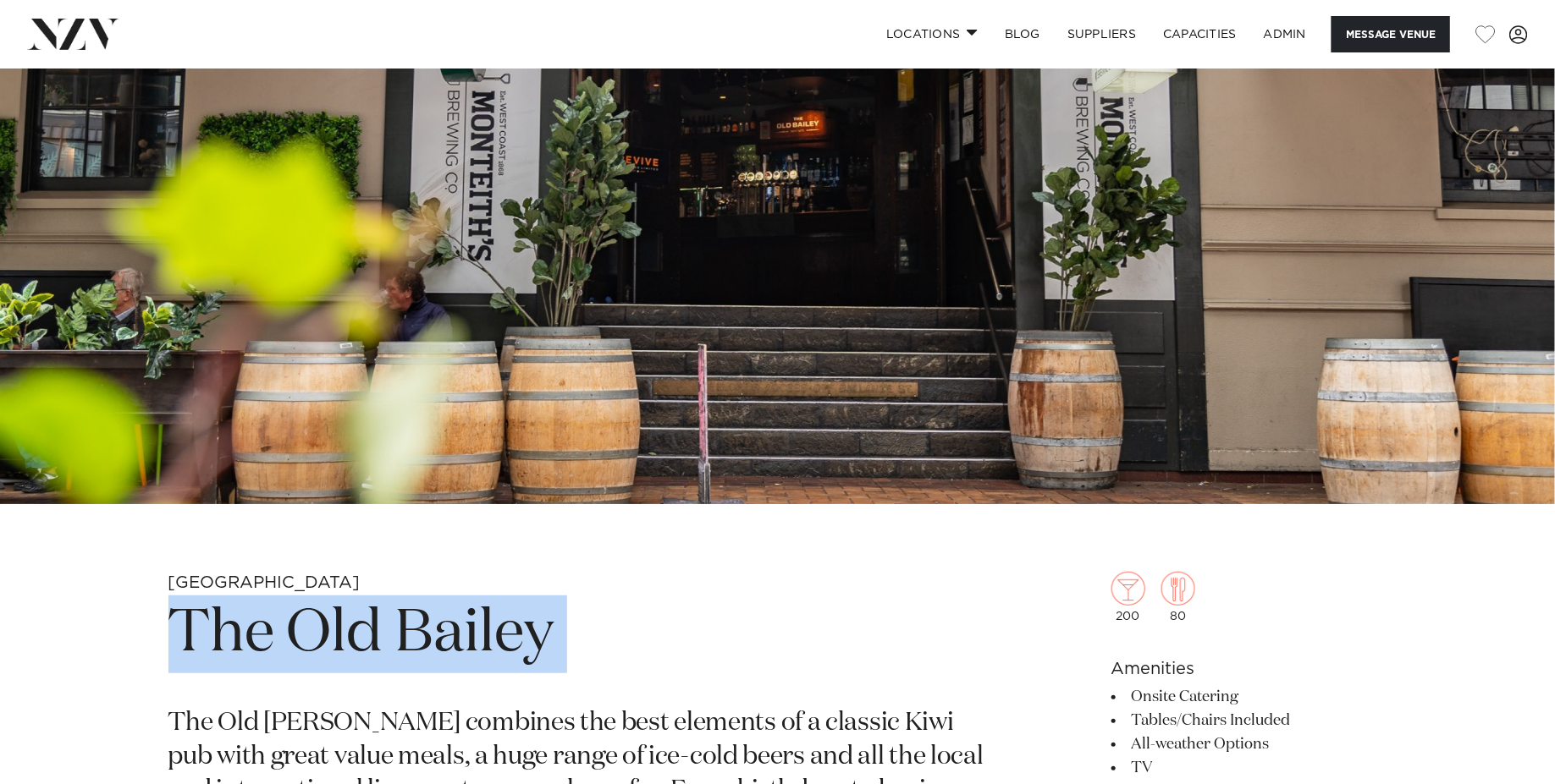
click at [386, 638] on h1 "The Old Bailey" at bounding box center [580, 634] width 823 height 78
copy section "The Old Bailey"
click at [653, 308] on img at bounding box center [777, 140] width 1555 height 728
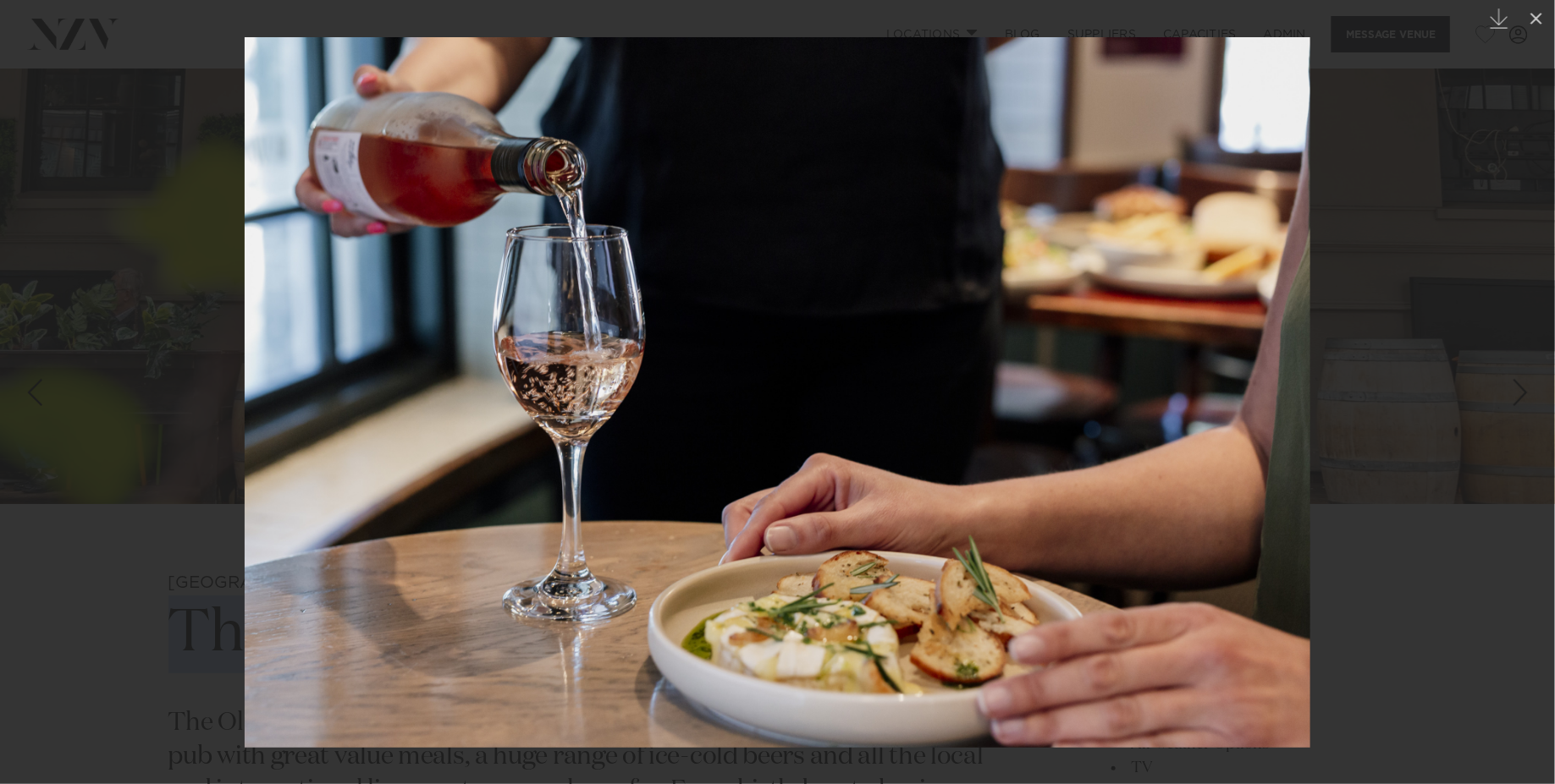
click at [695, 509] on img at bounding box center [777, 392] width 1065 height 711
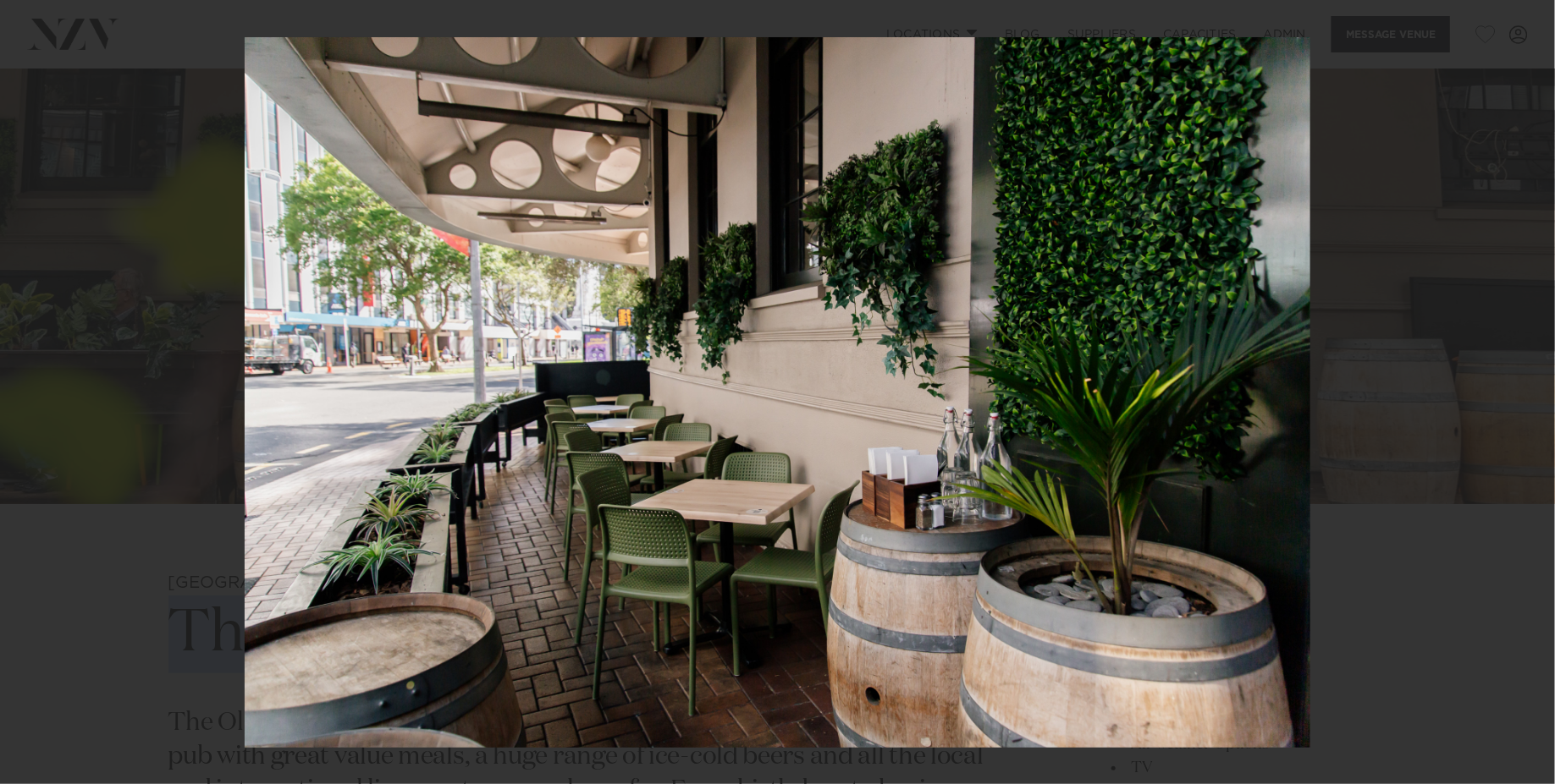
drag, startPoint x: 194, startPoint y: 127, endPoint x: 283, endPoint y: 52, distance: 116.4
click at [193, 126] on div at bounding box center [777, 392] width 1555 height 784
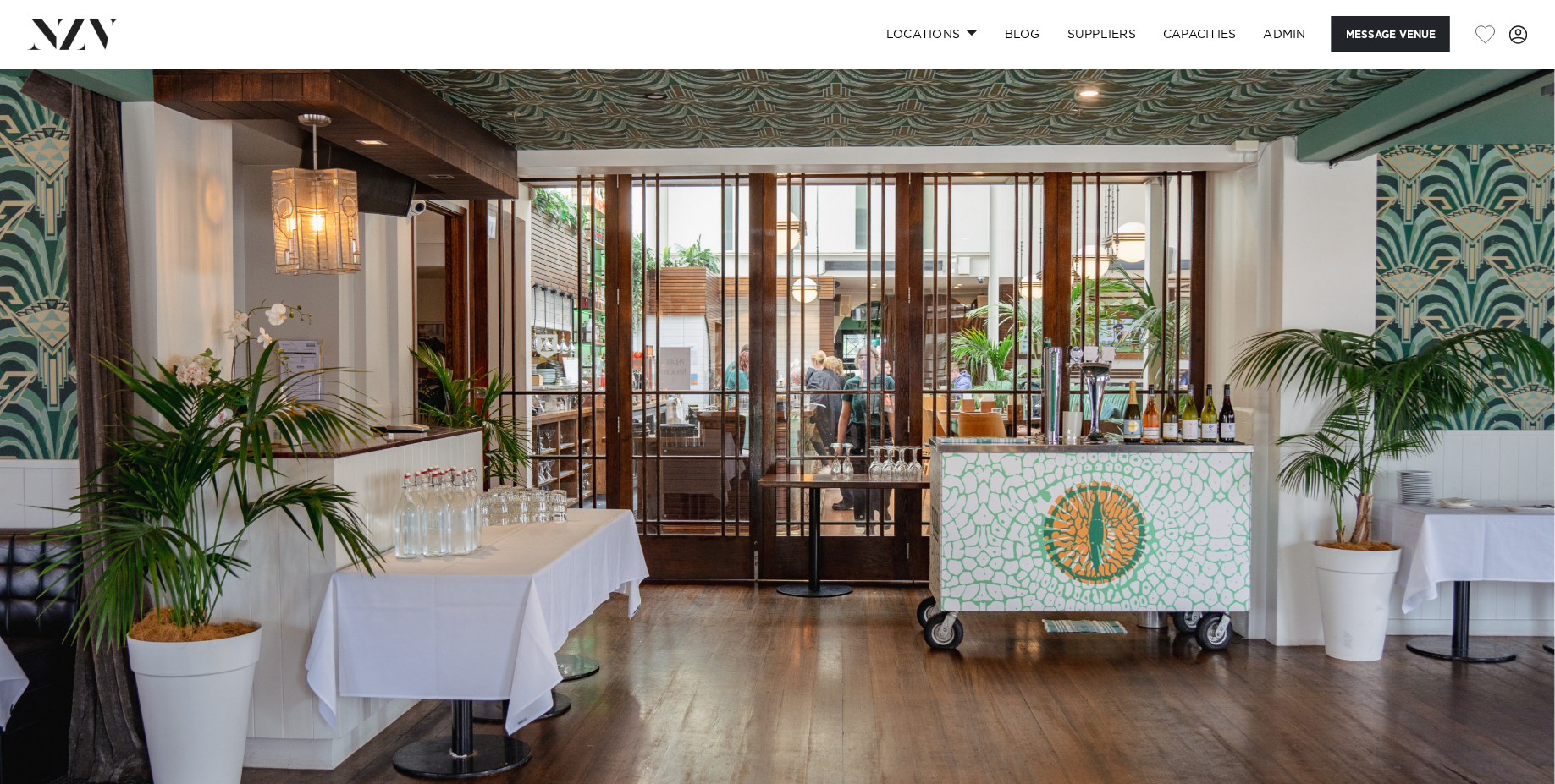
click at [645, 326] on img at bounding box center [777, 433] width 1555 height 728
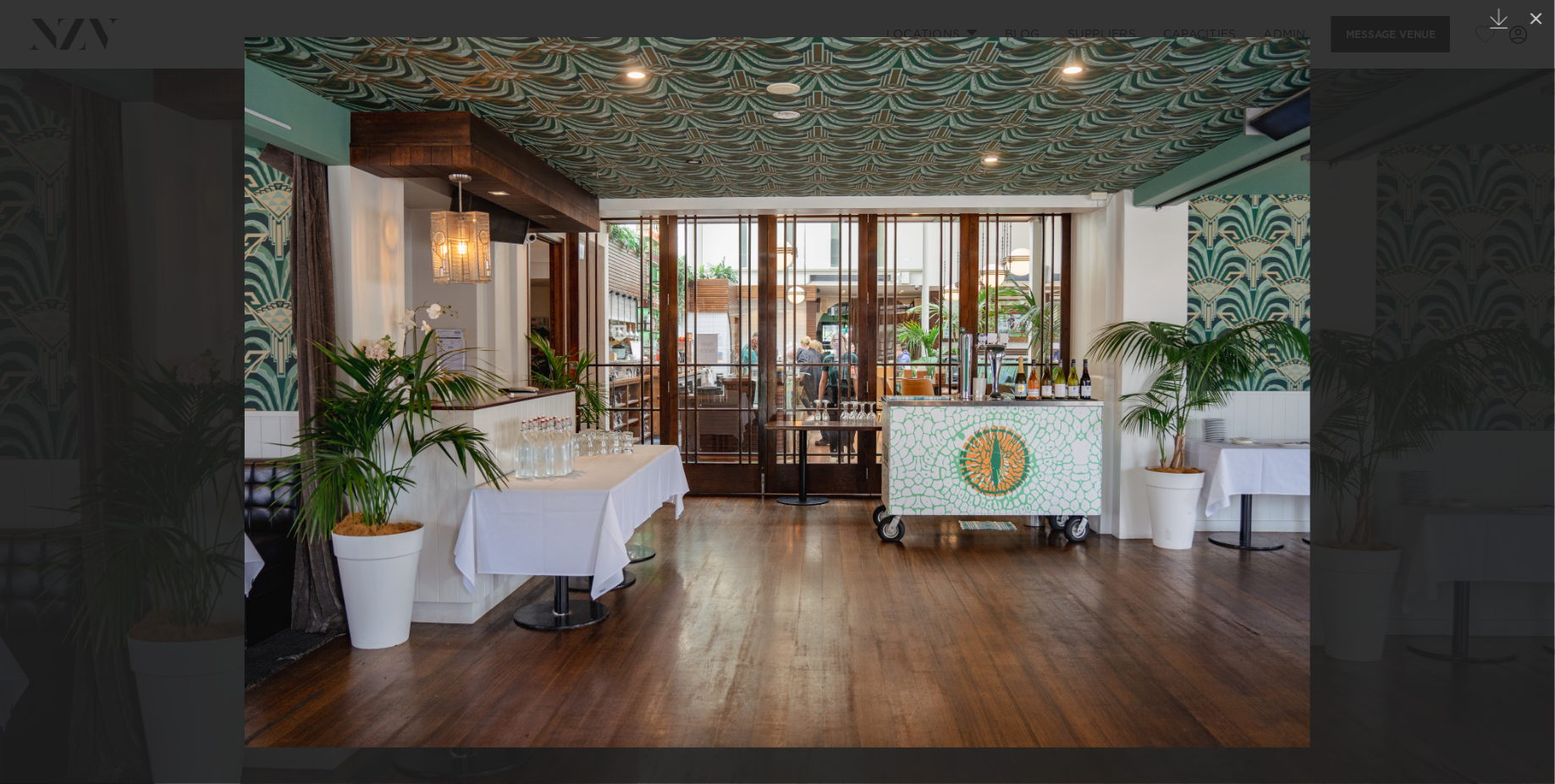
click at [661, 467] on img at bounding box center [777, 392] width 1065 height 711
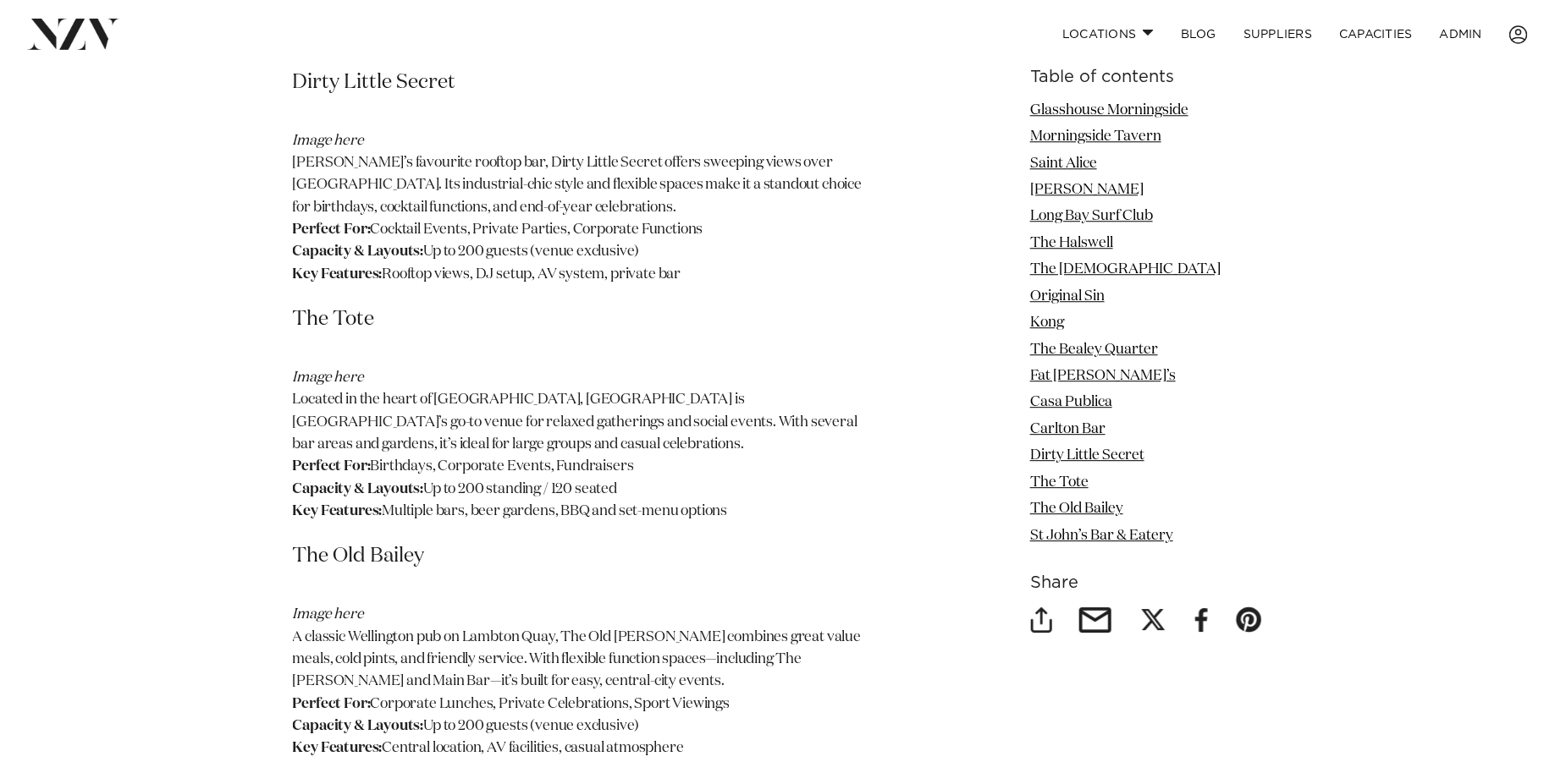
scroll to position [5185, 0]
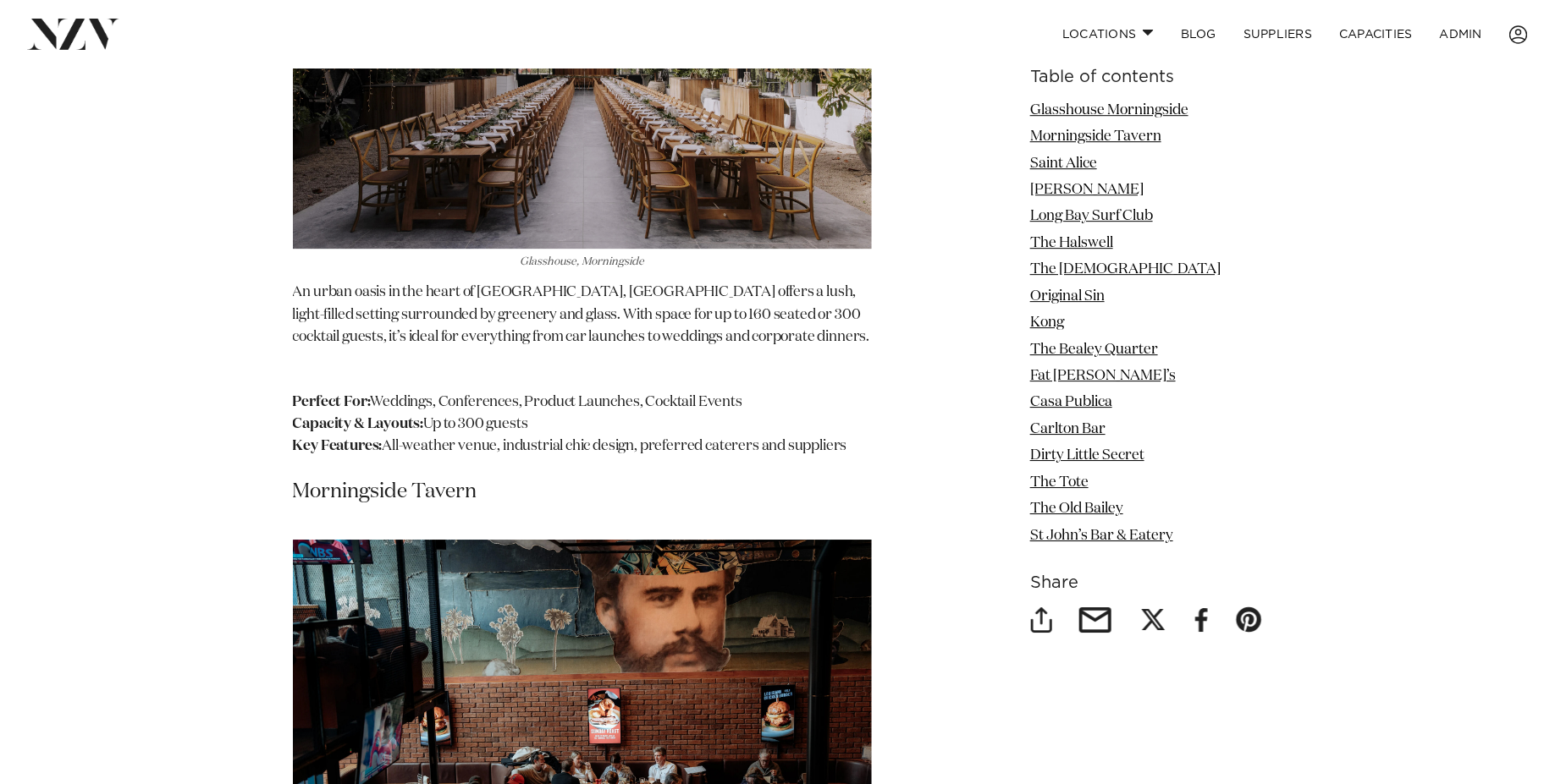
scroll to position [2400, 0]
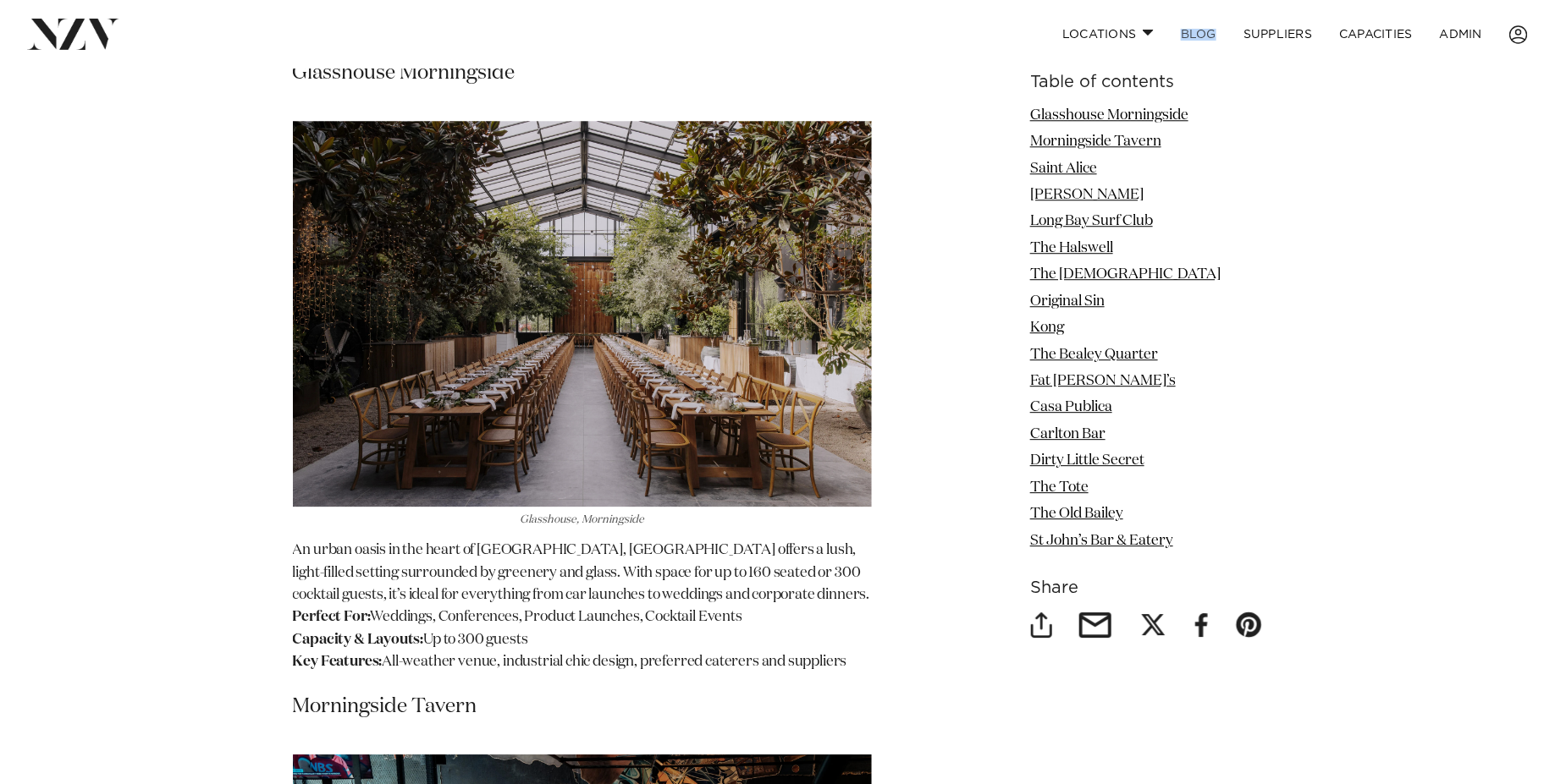
scroll to position [2153, 0]
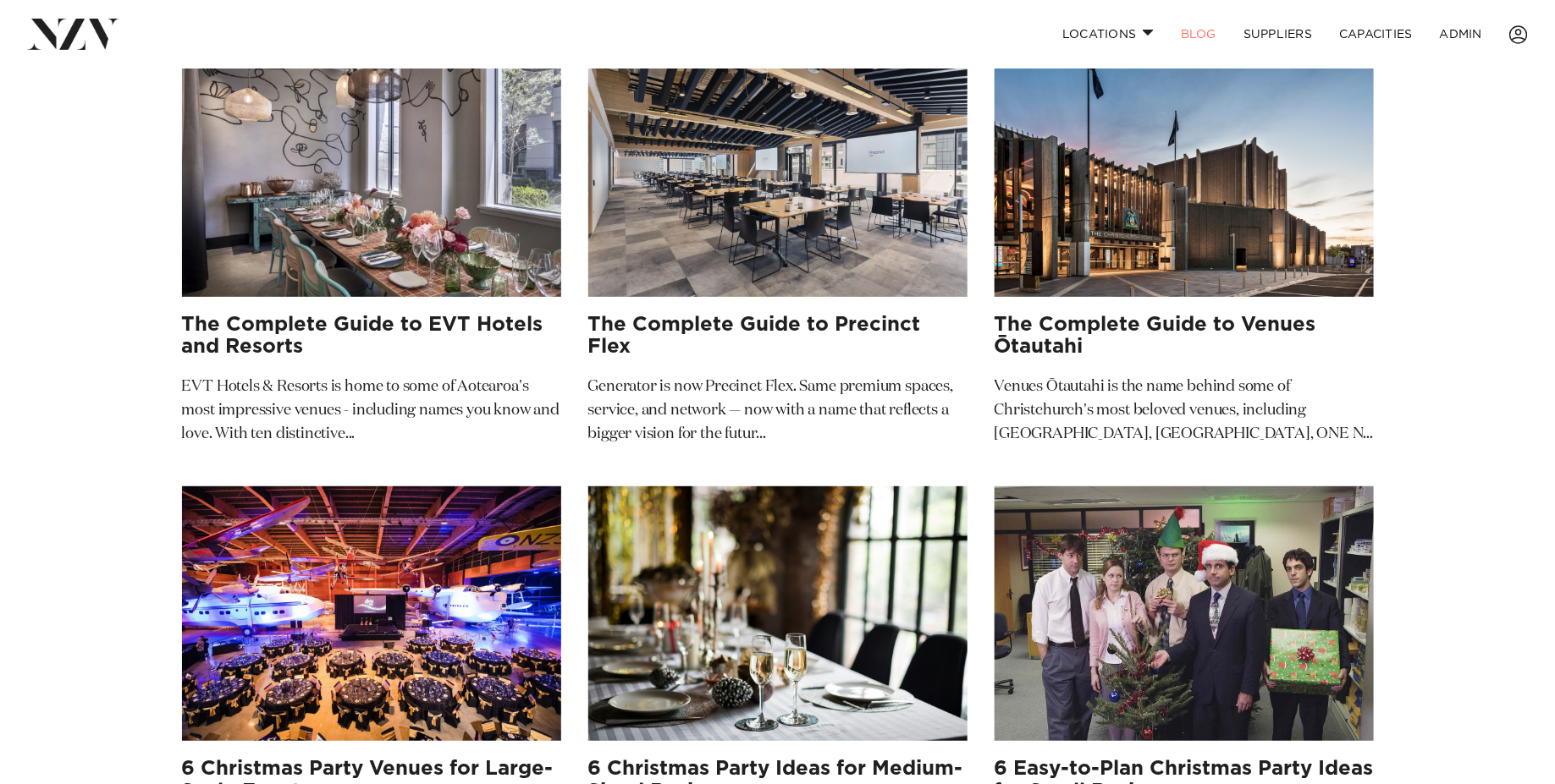
scroll to position [115, 0]
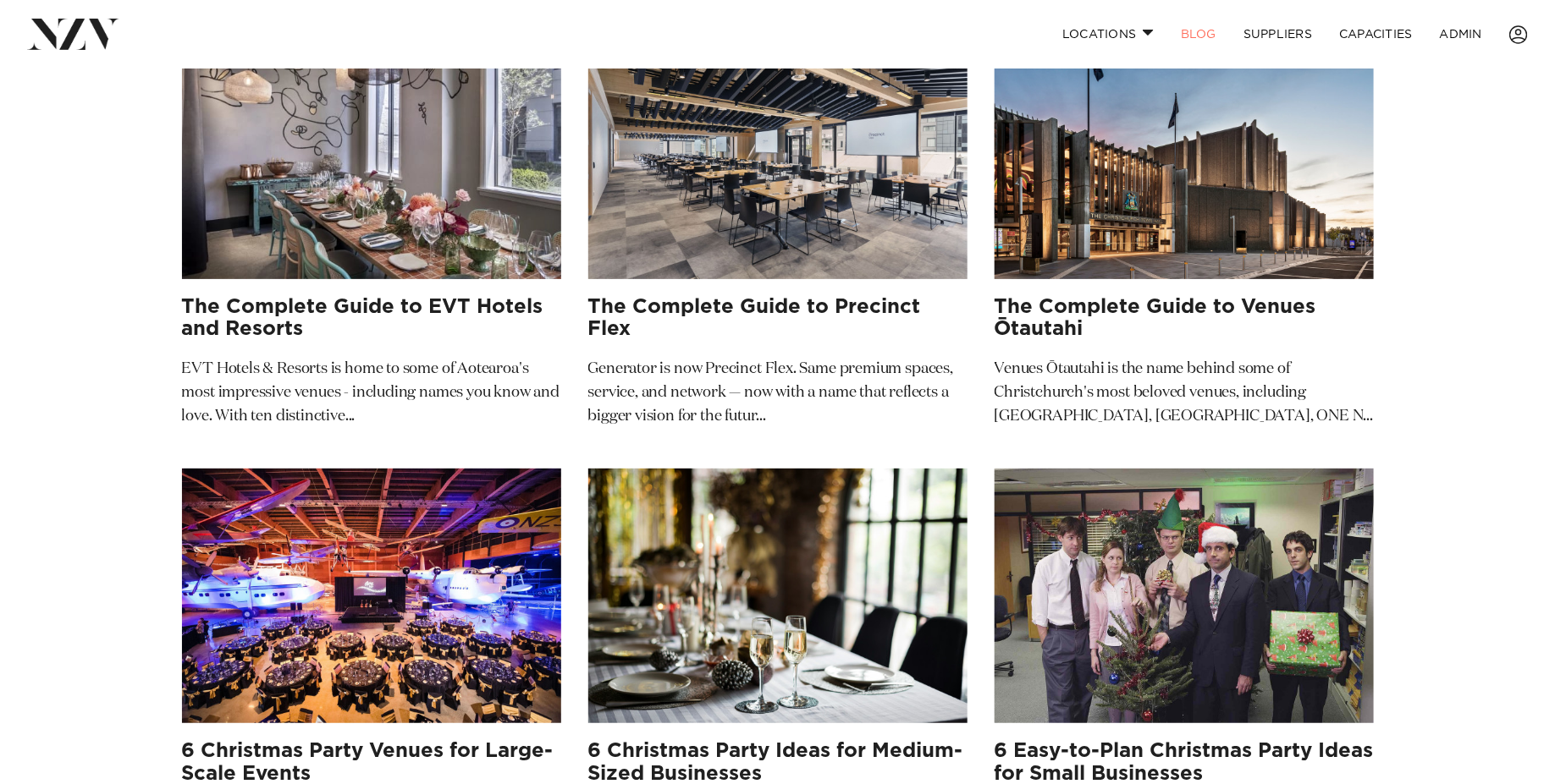
click at [799, 268] on img at bounding box center [777, 152] width 379 height 255
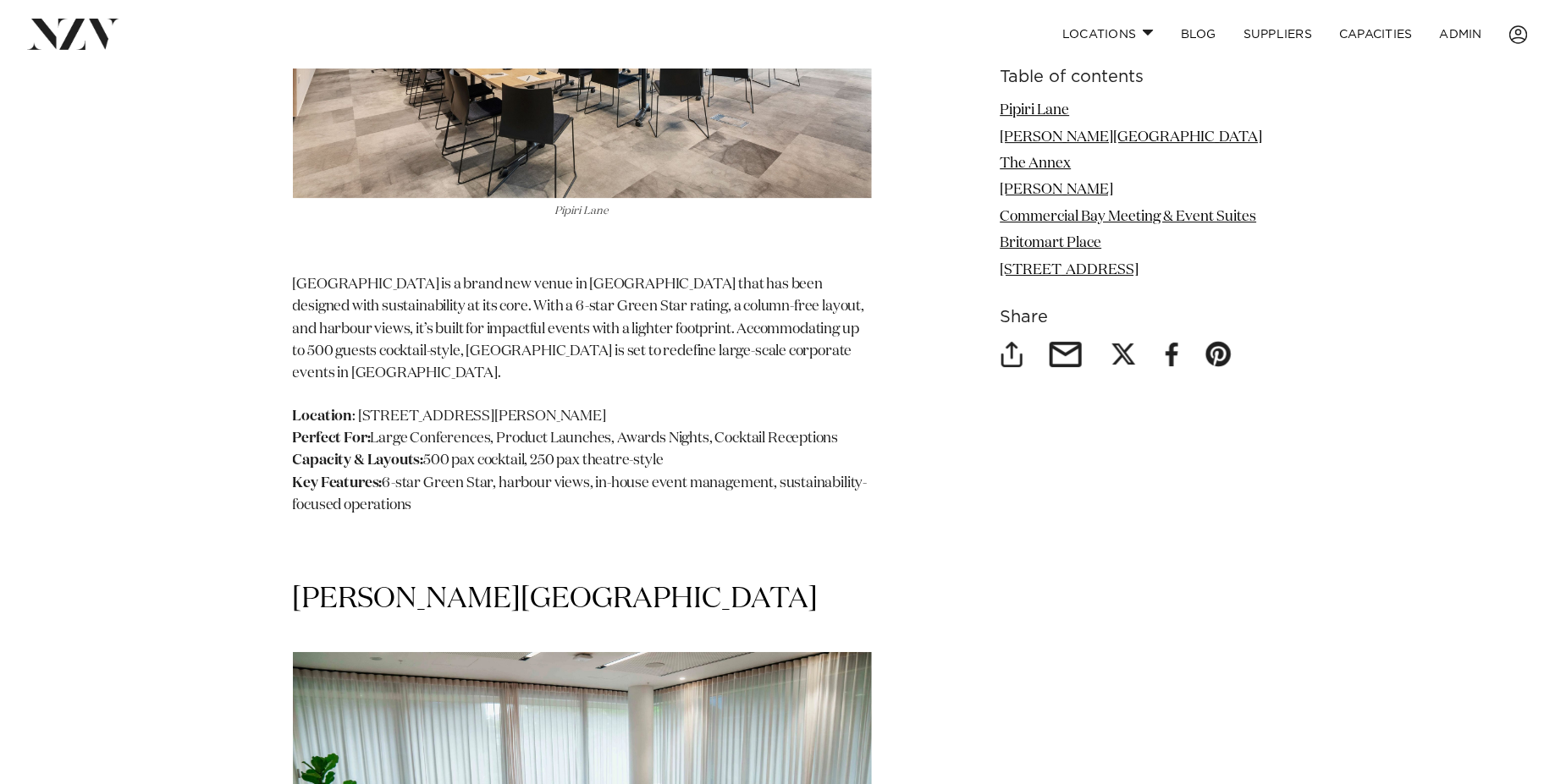
scroll to position [2534, 0]
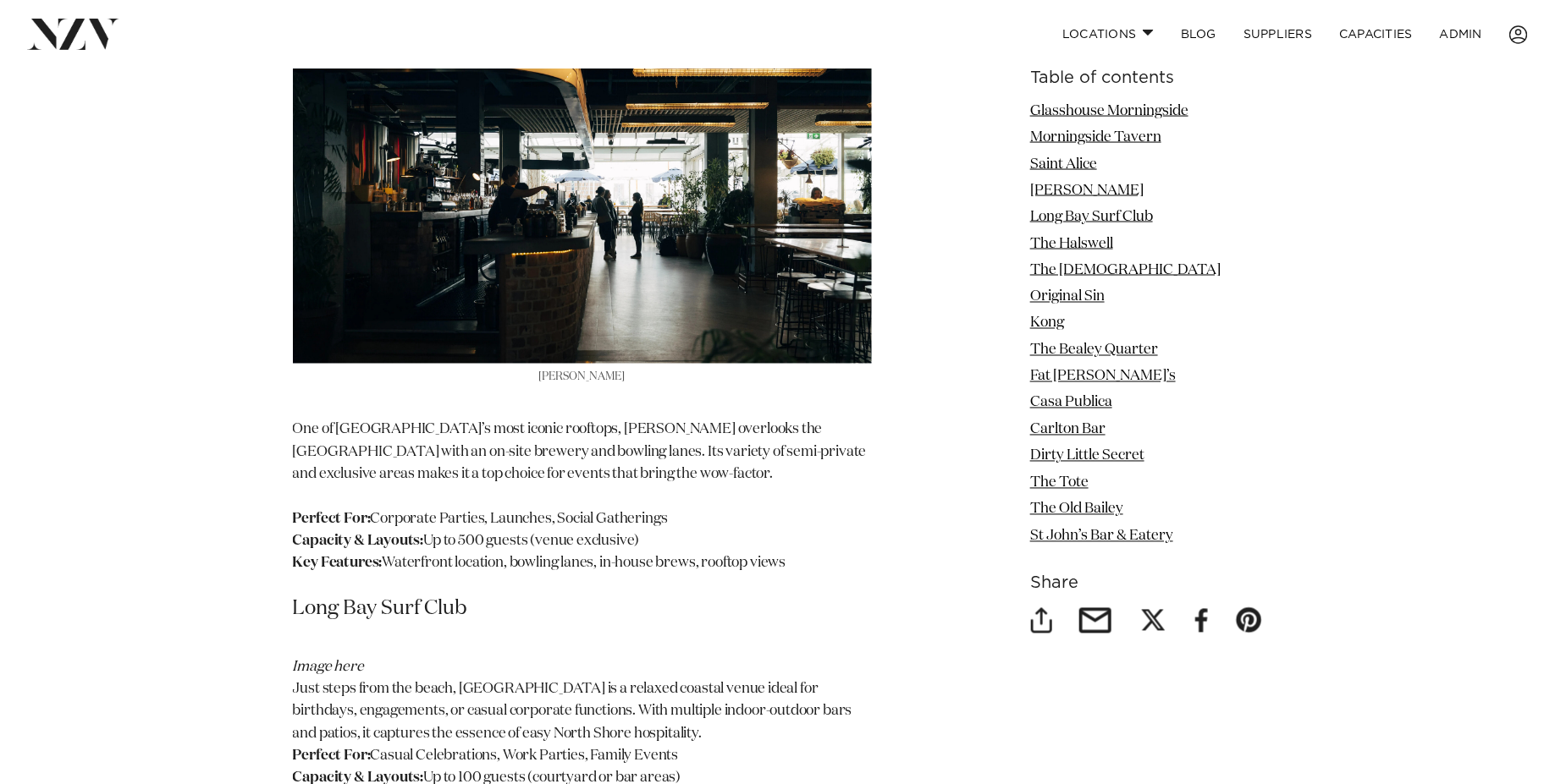
scroll to position [4384, 0]
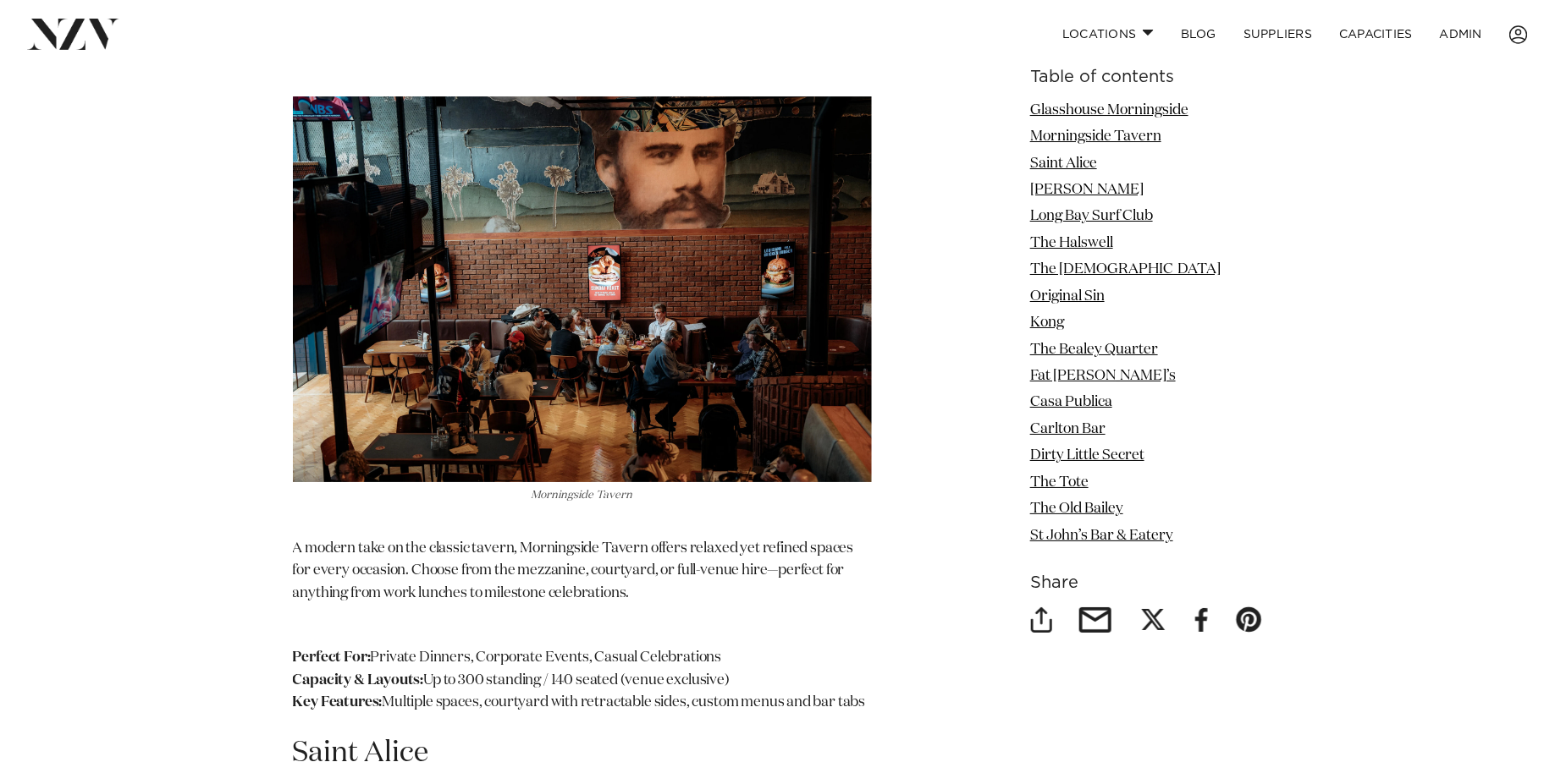
scroll to position [2951, 0]
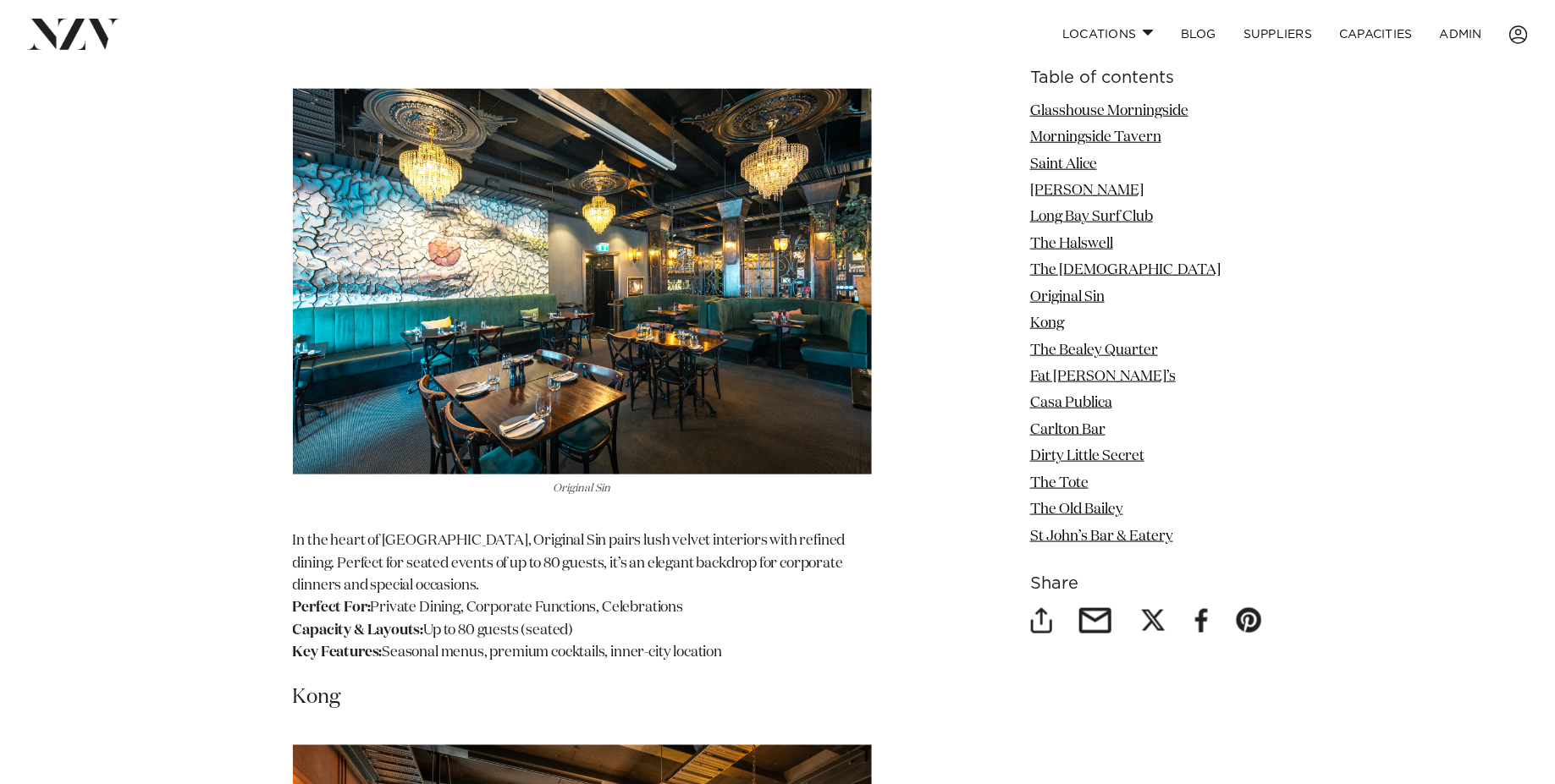
scroll to position [6916, 0]
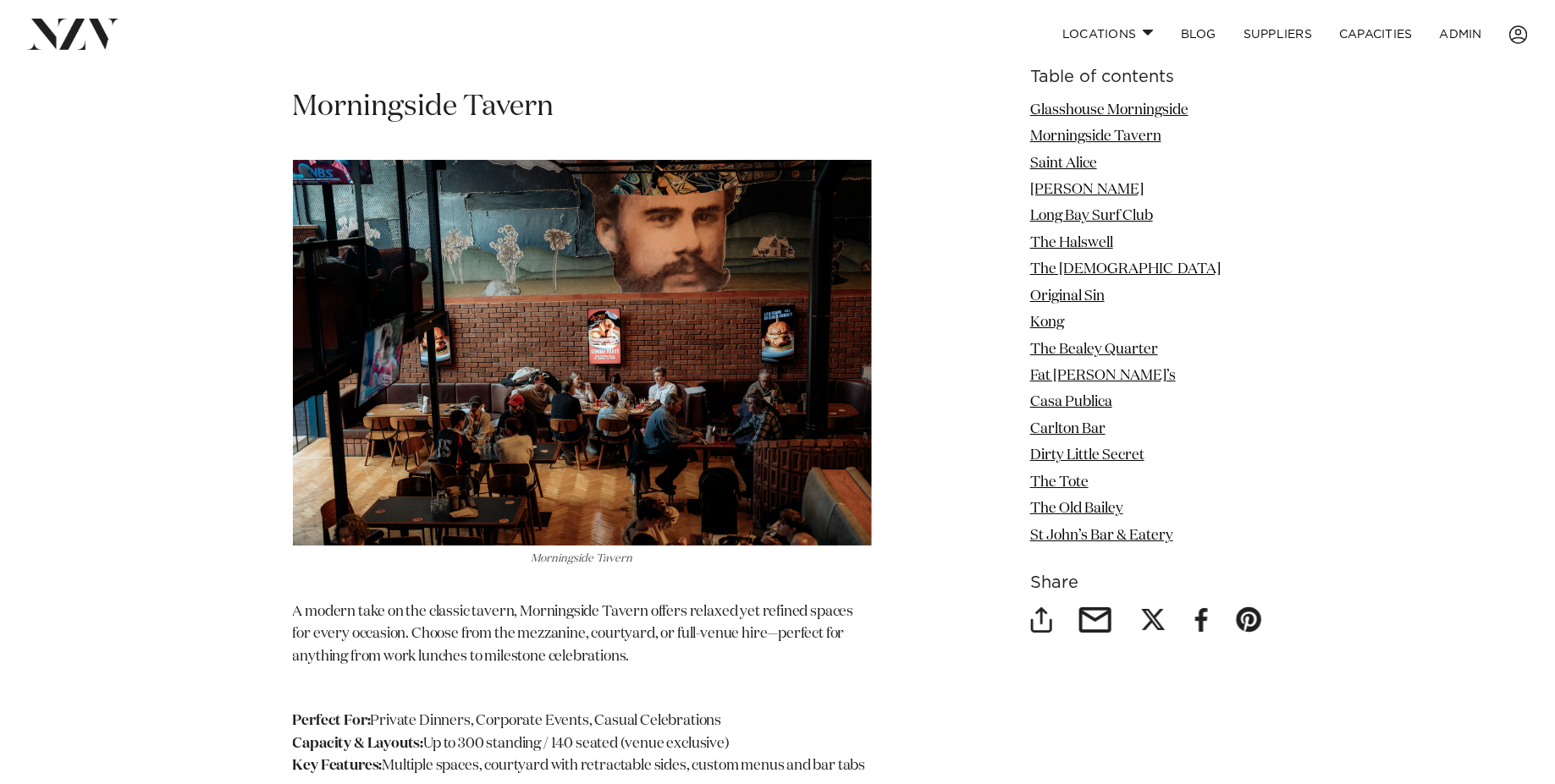
scroll to position [2820, 0]
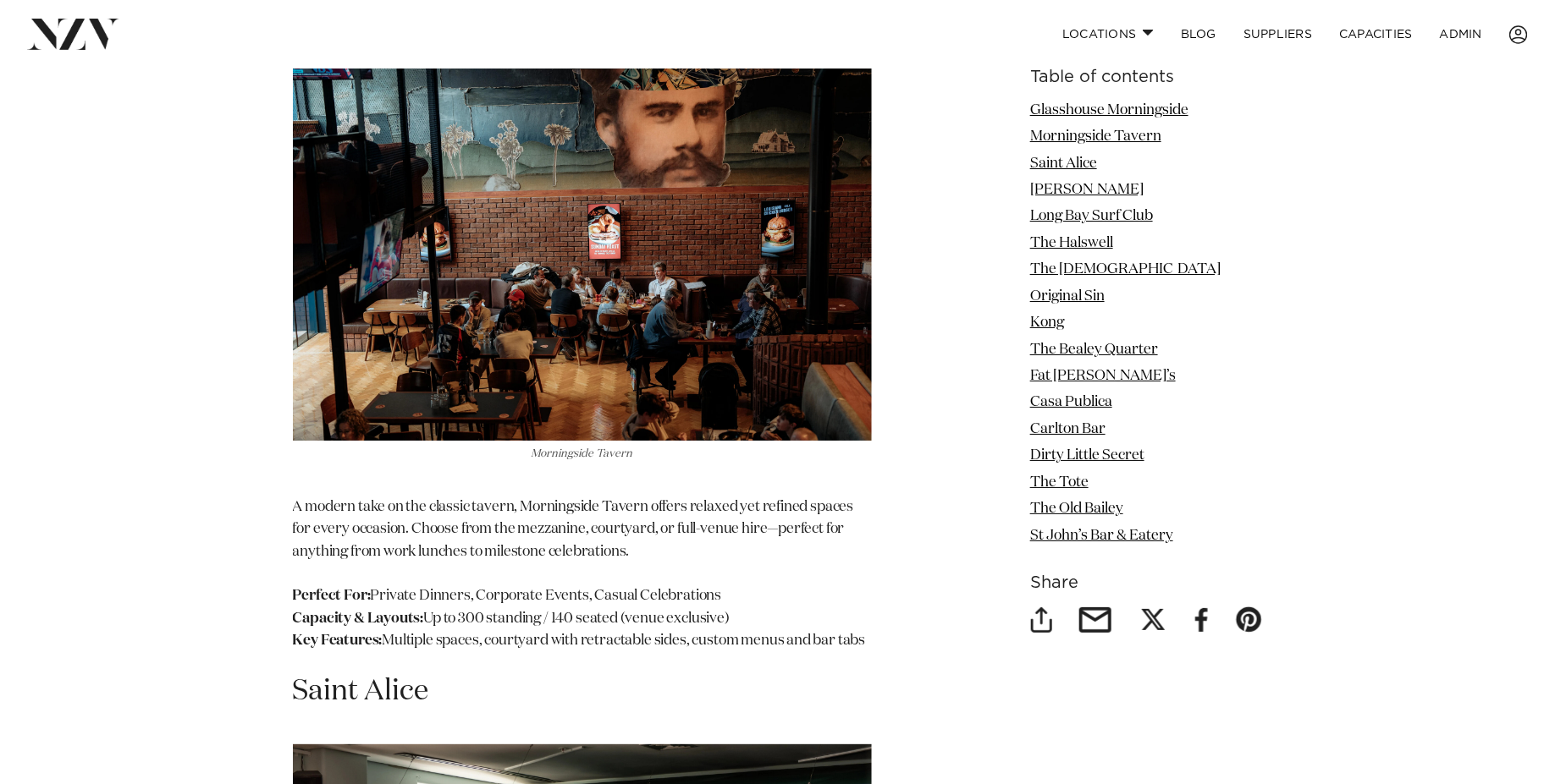
scroll to position [2959, 0]
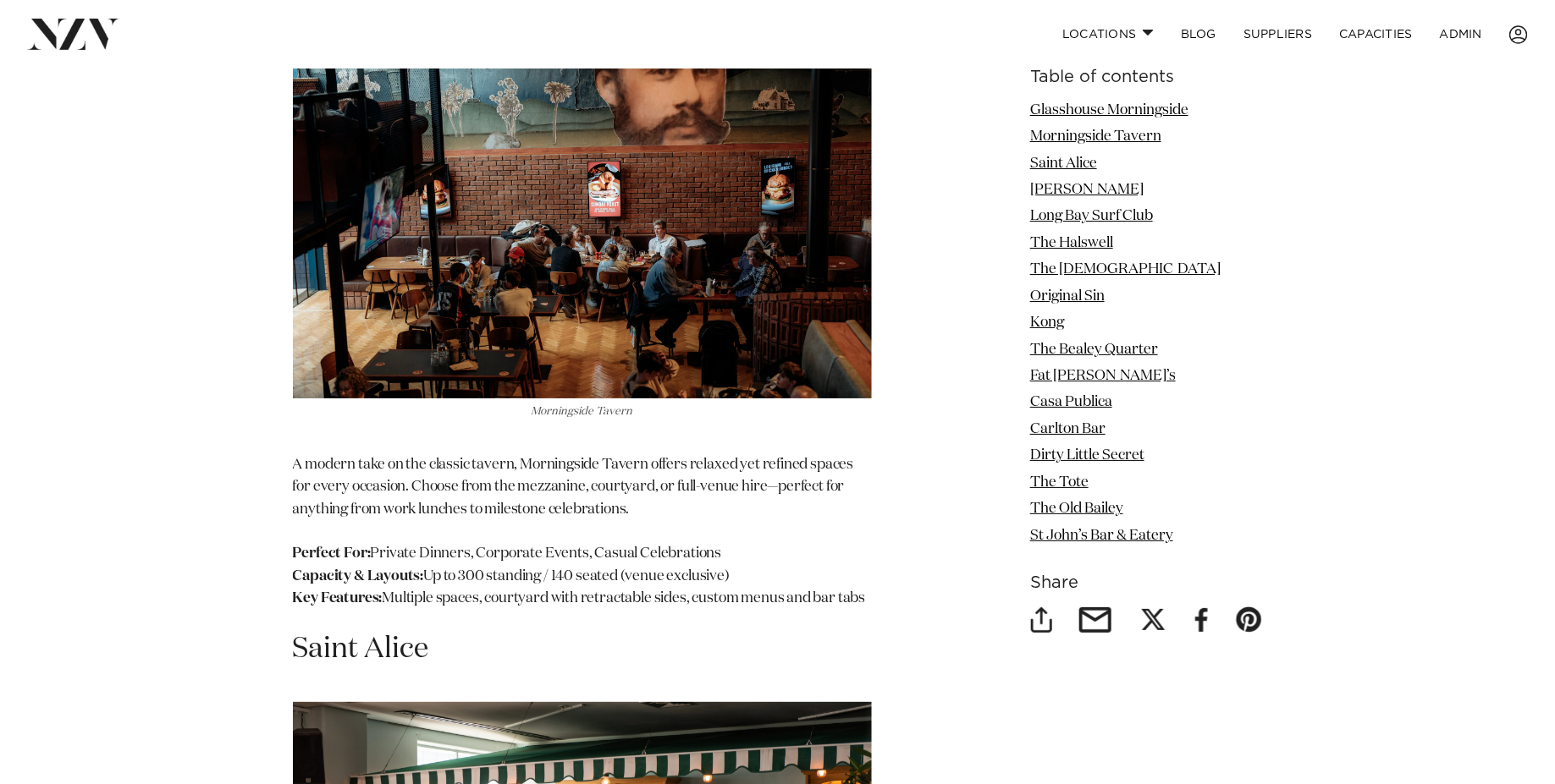
click at [561, 248] on img at bounding box center [582, 205] width 579 height 386
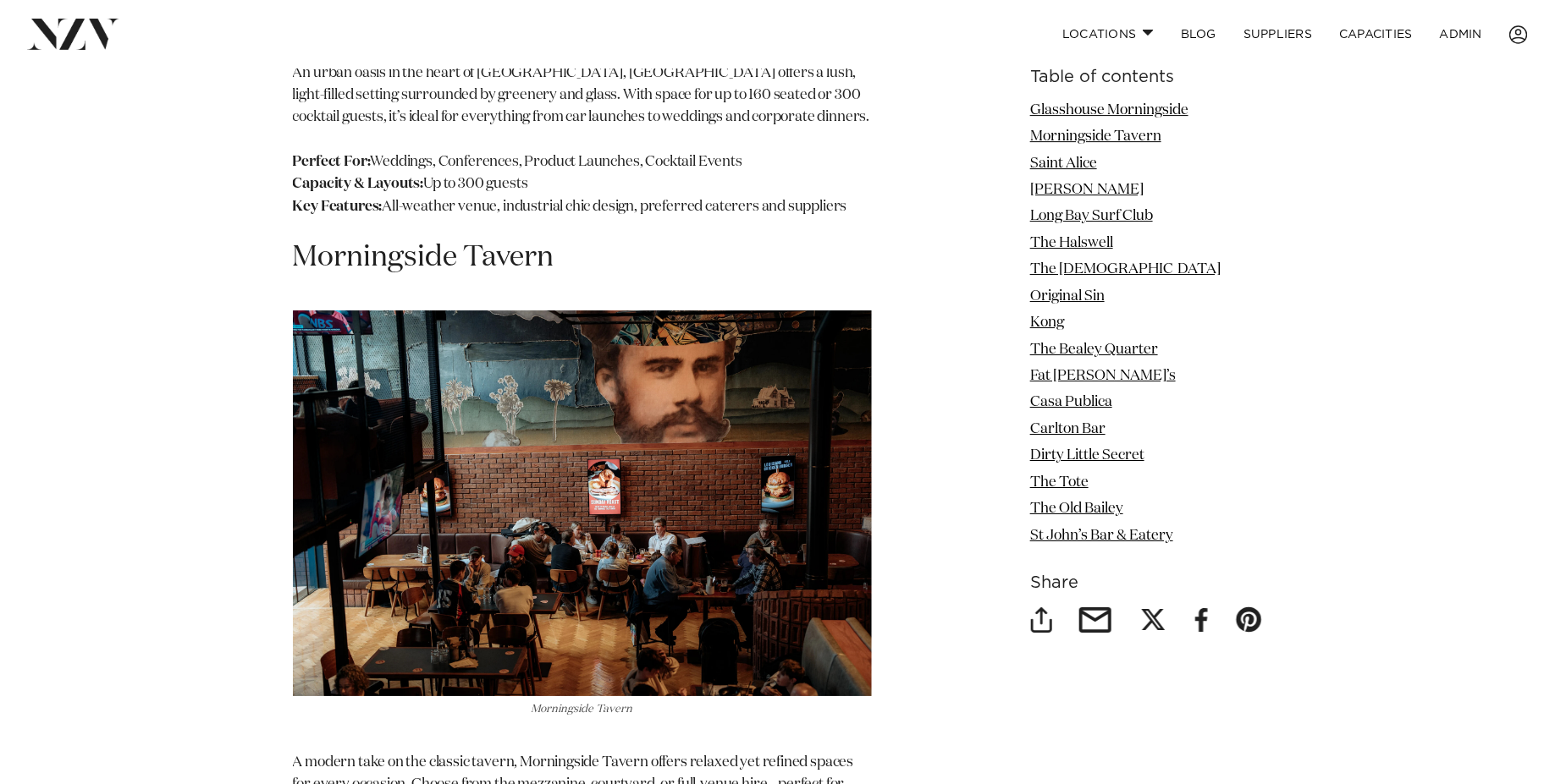
scroll to position [2572, 0]
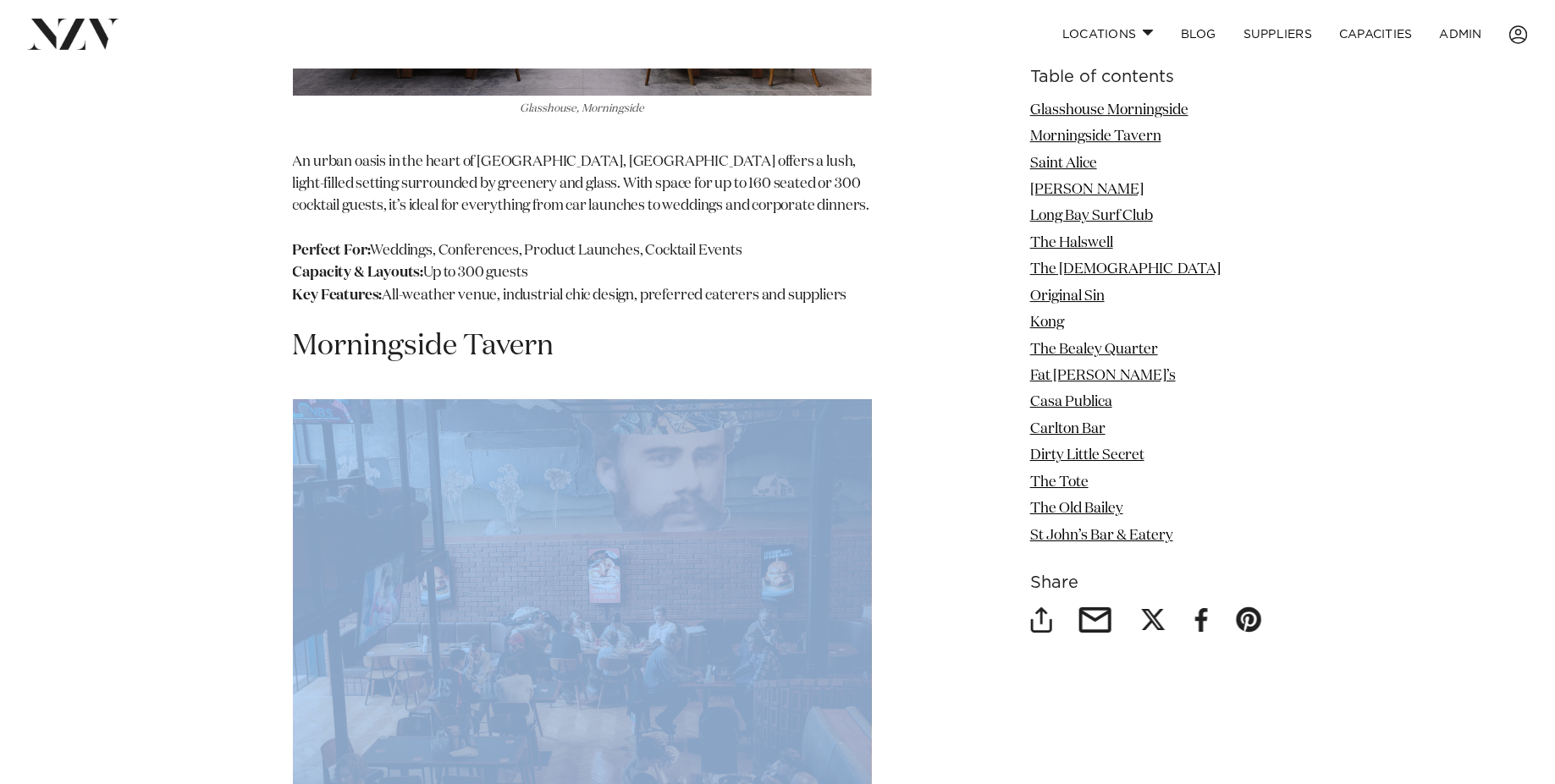
drag, startPoint x: 426, startPoint y: 345, endPoint x: 481, endPoint y: 301, distance: 70.4
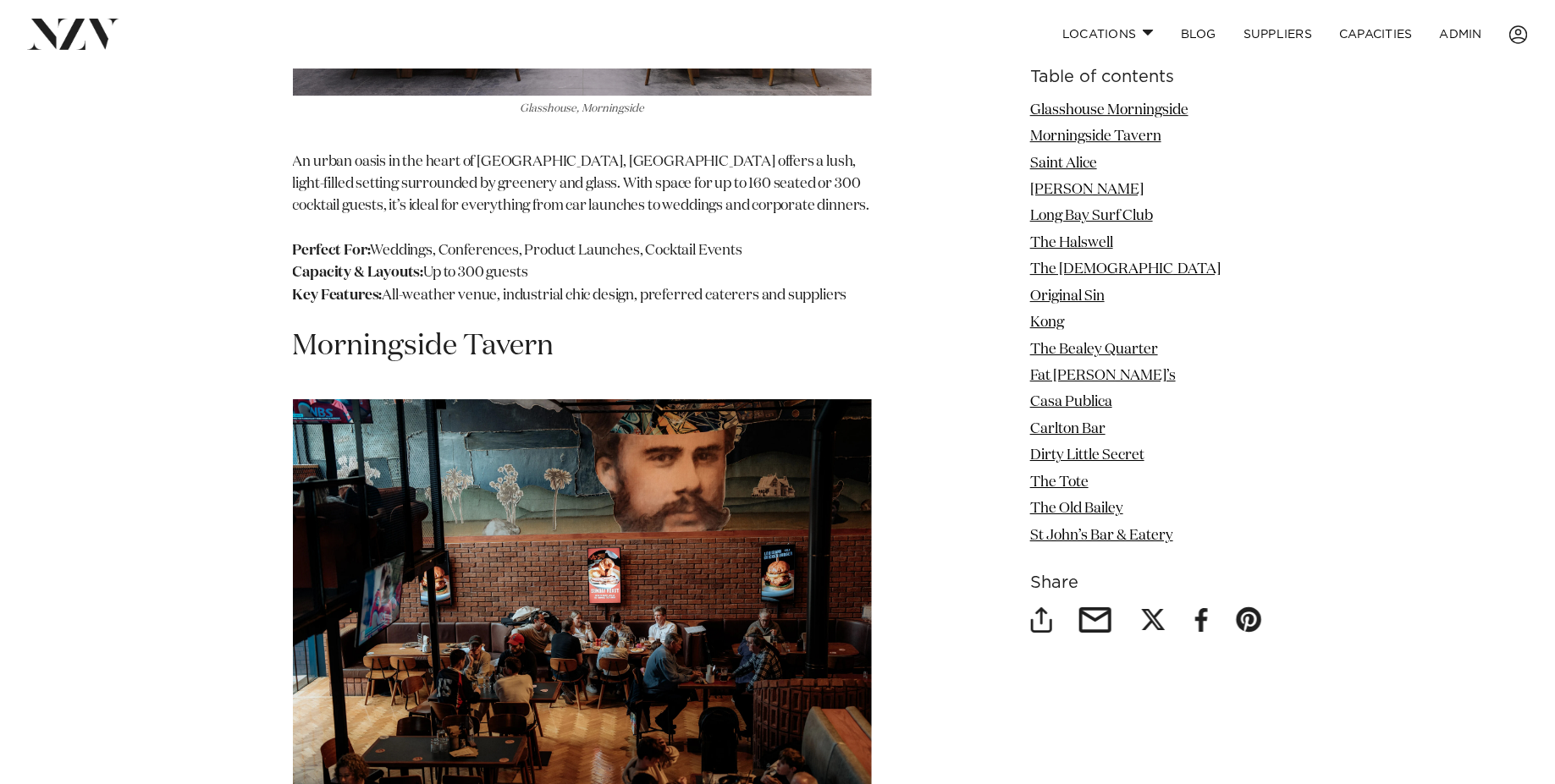
drag, startPoint x: 496, startPoint y: 295, endPoint x: 501, endPoint y: 281, distance: 14.9
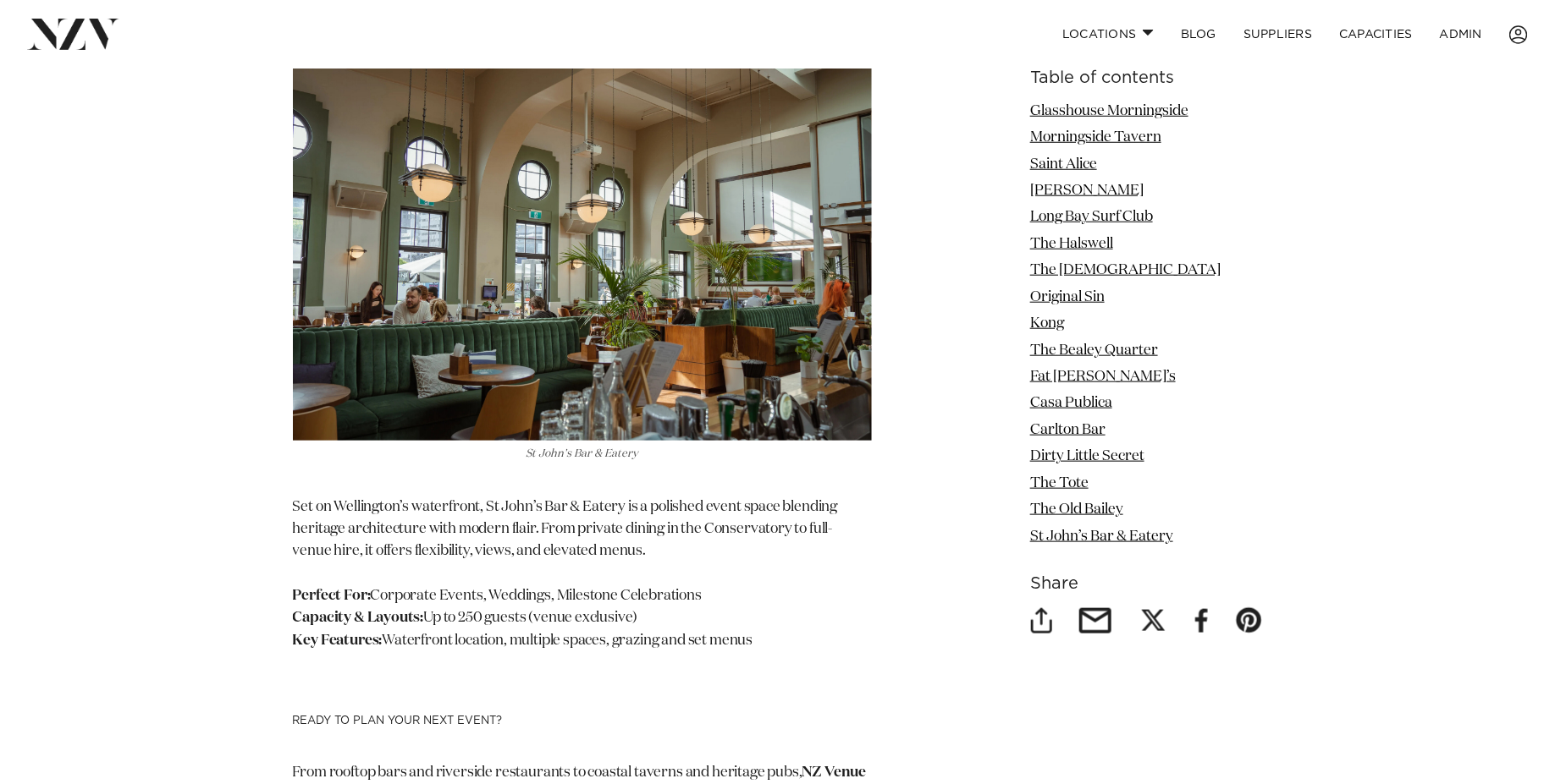
scroll to position [13323, 0]
